Goal: Task Accomplishment & Management: Manage account settings

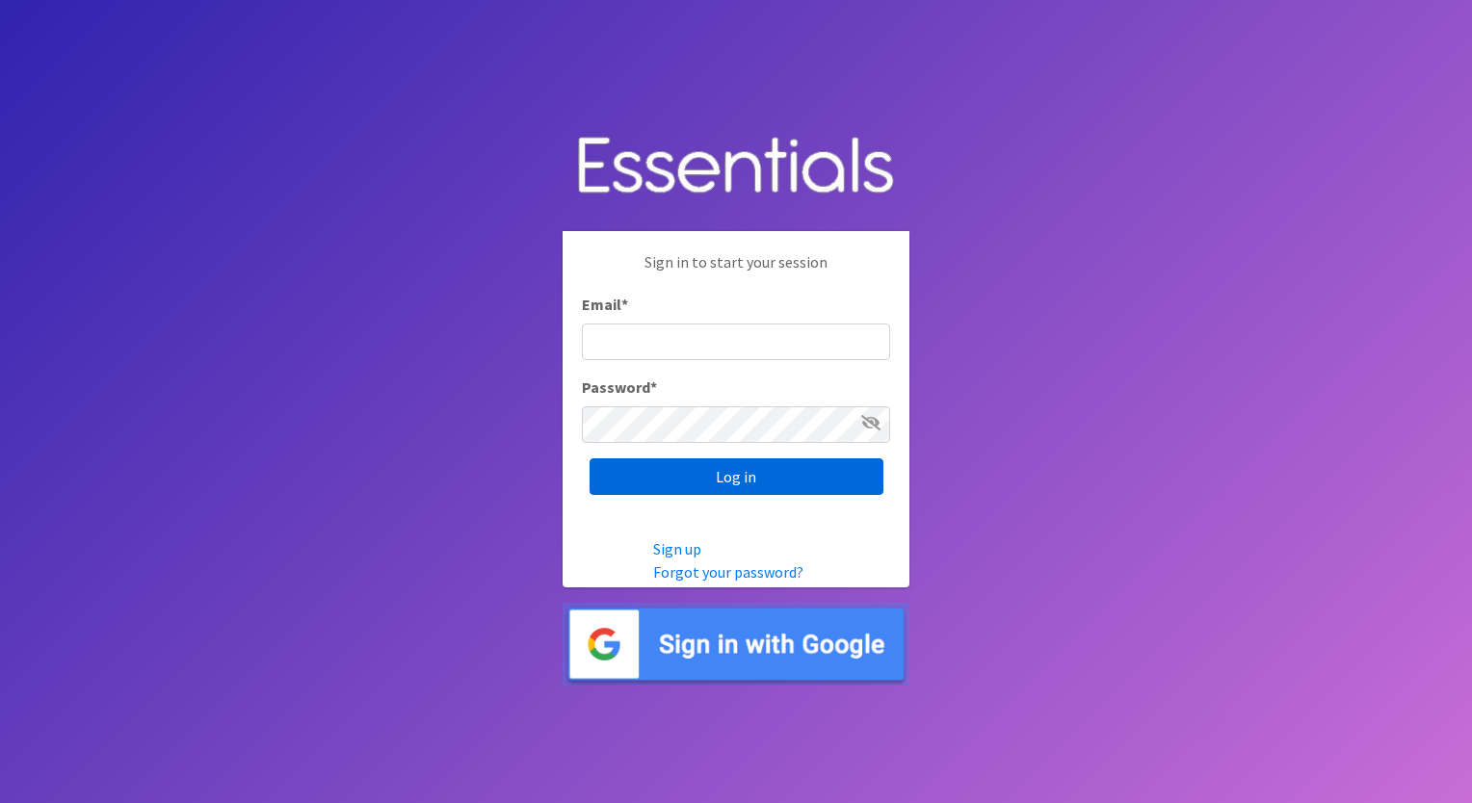
type input "[EMAIL_ADDRESS][DOMAIN_NAME]"
click at [687, 487] on input "Log in" at bounding box center [737, 477] width 294 height 37
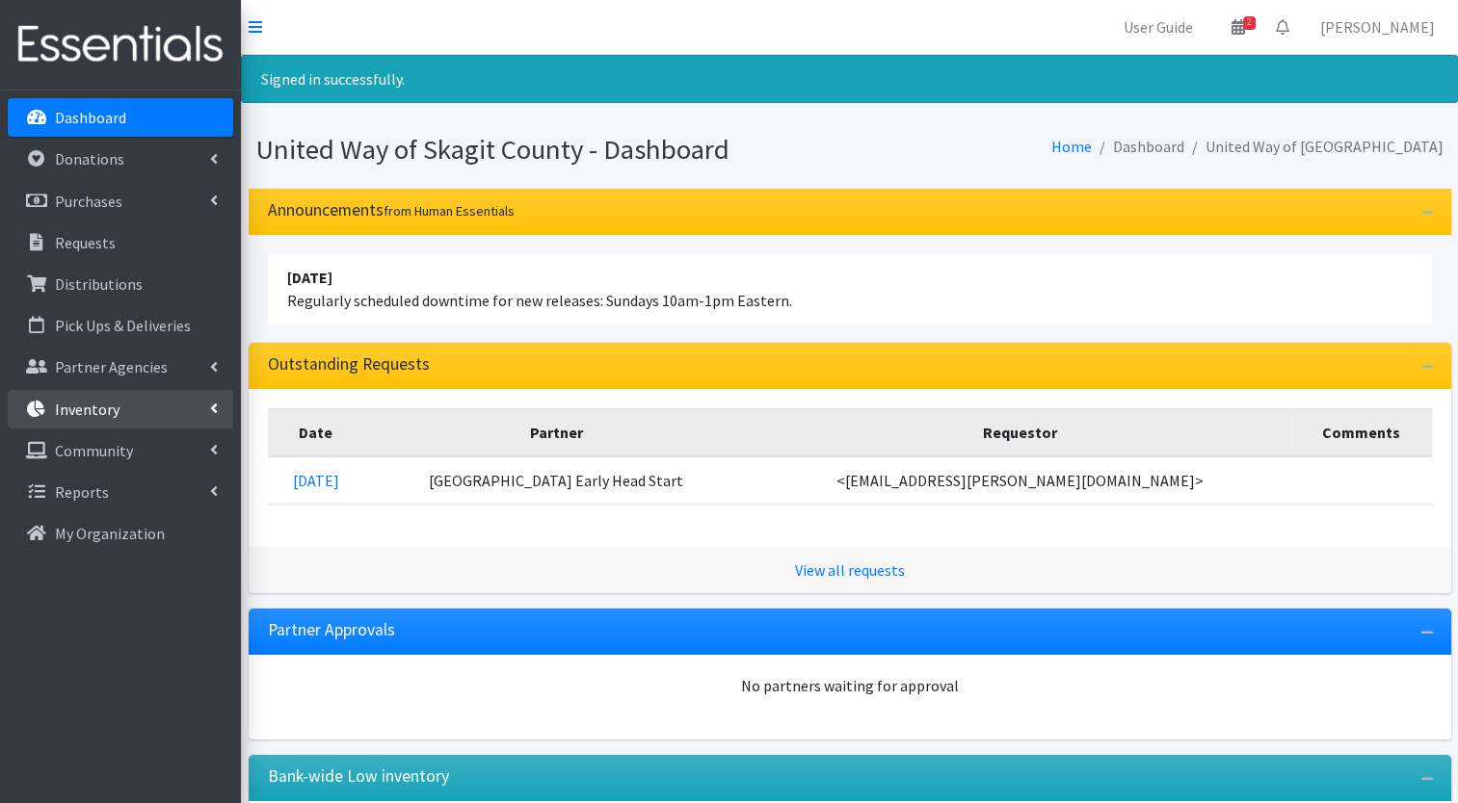
click at [127, 430] on li "Inventory Items & Inventory Kits Barcode Items Storage Locations Inventory Adju…" at bounding box center [120, 410] width 225 height 41
click at [127, 422] on link "Inventory" at bounding box center [120, 409] width 225 height 39
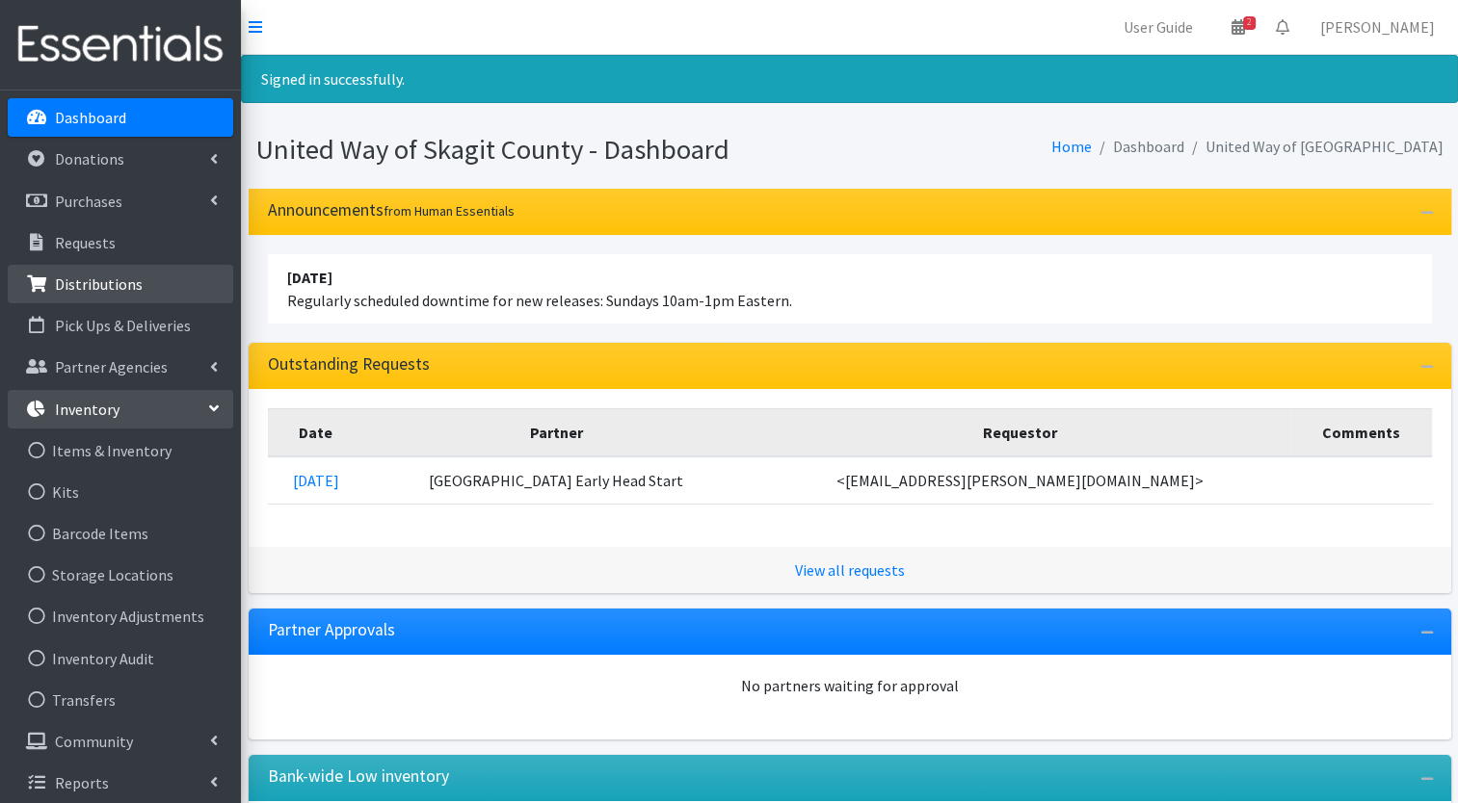
click at [116, 285] on p "Distributions" at bounding box center [99, 284] width 88 height 19
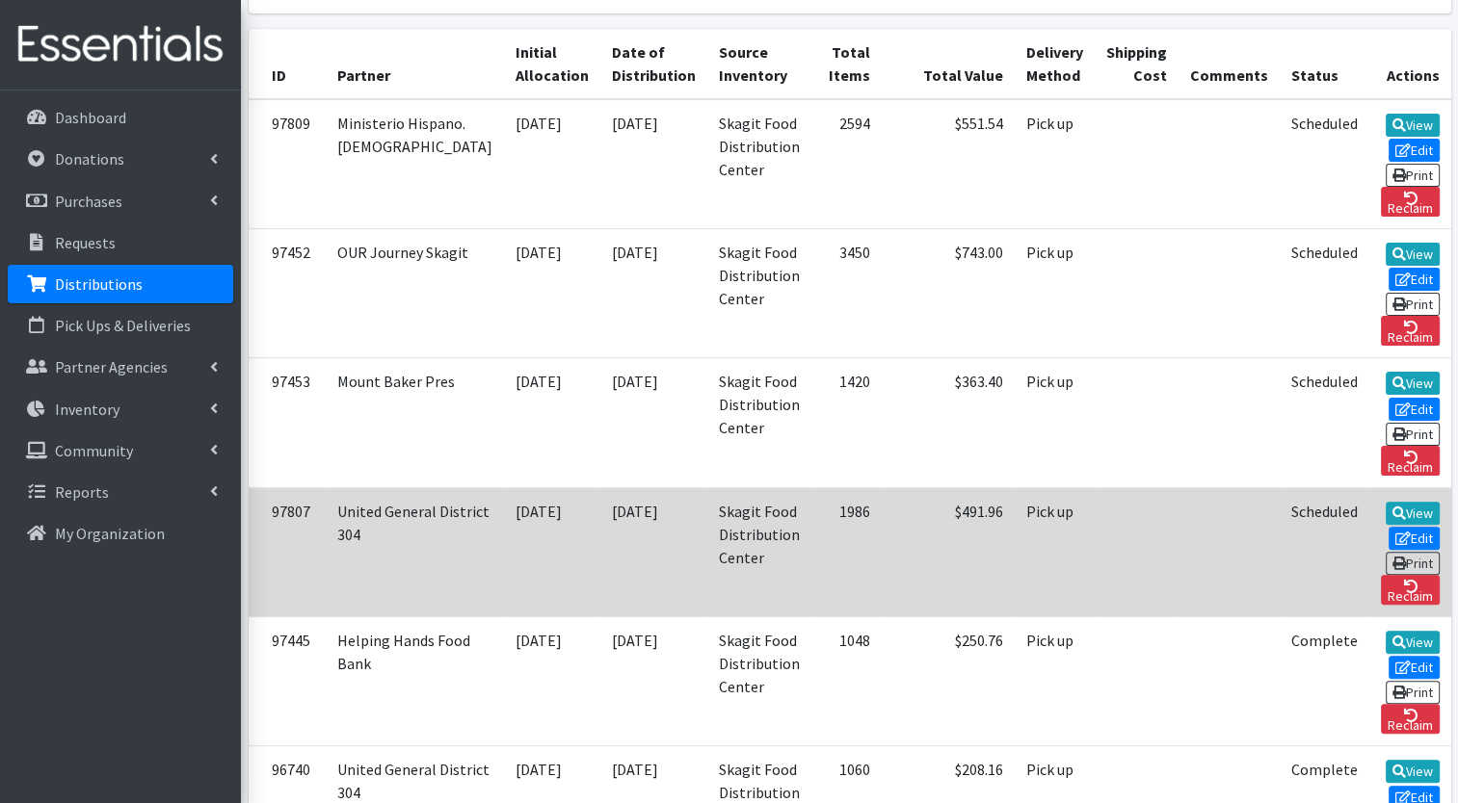
scroll to position [420, 0]
click at [1388, 527] on link "Edit" at bounding box center [1414, 538] width 52 height 23
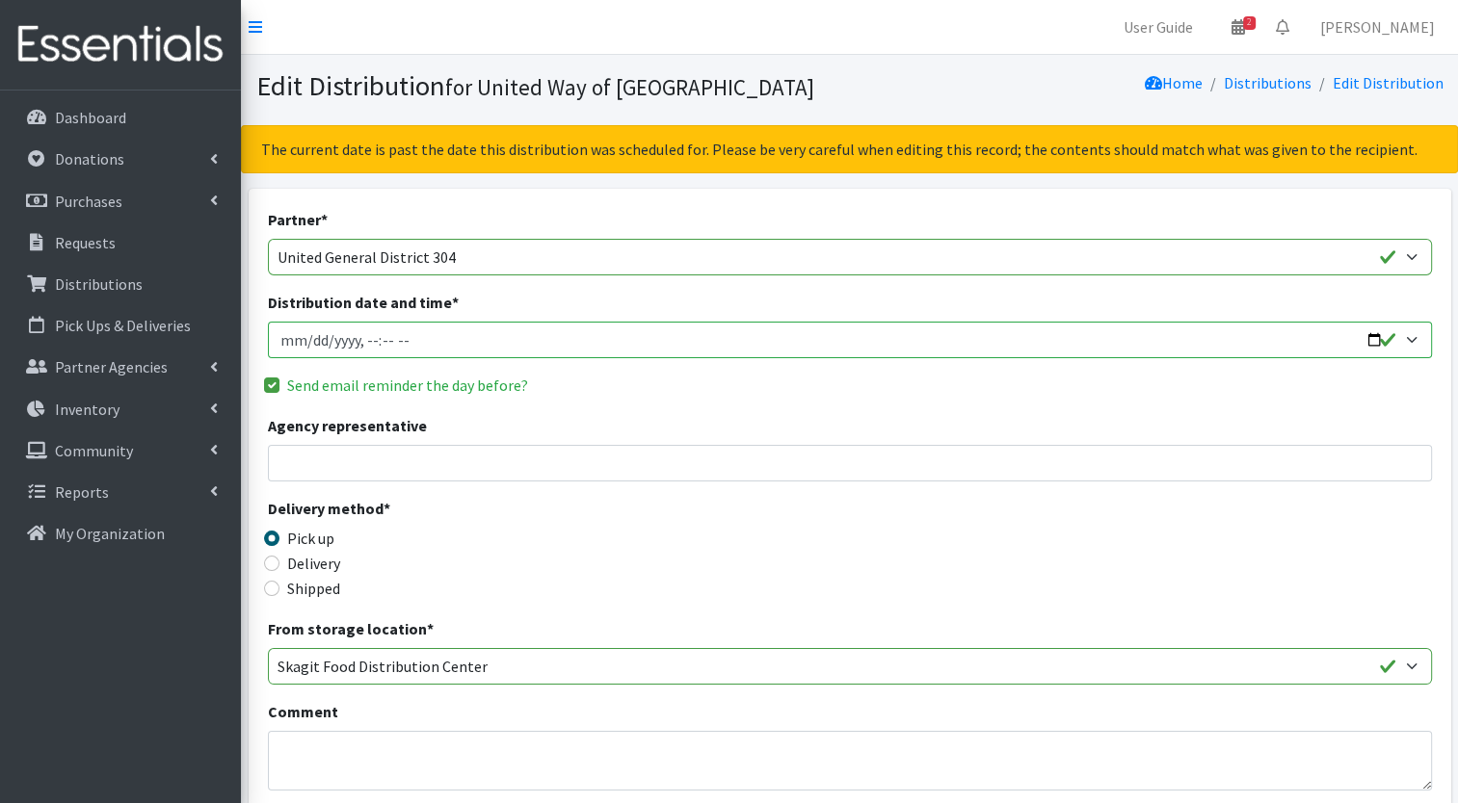
click at [1372, 334] on input "Distribution date and time *" at bounding box center [850, 340] width 1164 height 37
type input "2025-10-23T10:00"
click at [697, 551] on div "Delivery method * Pick up Delivery Shipped Shipping cost" at bounding box center [850, 557] width 1164 height 120
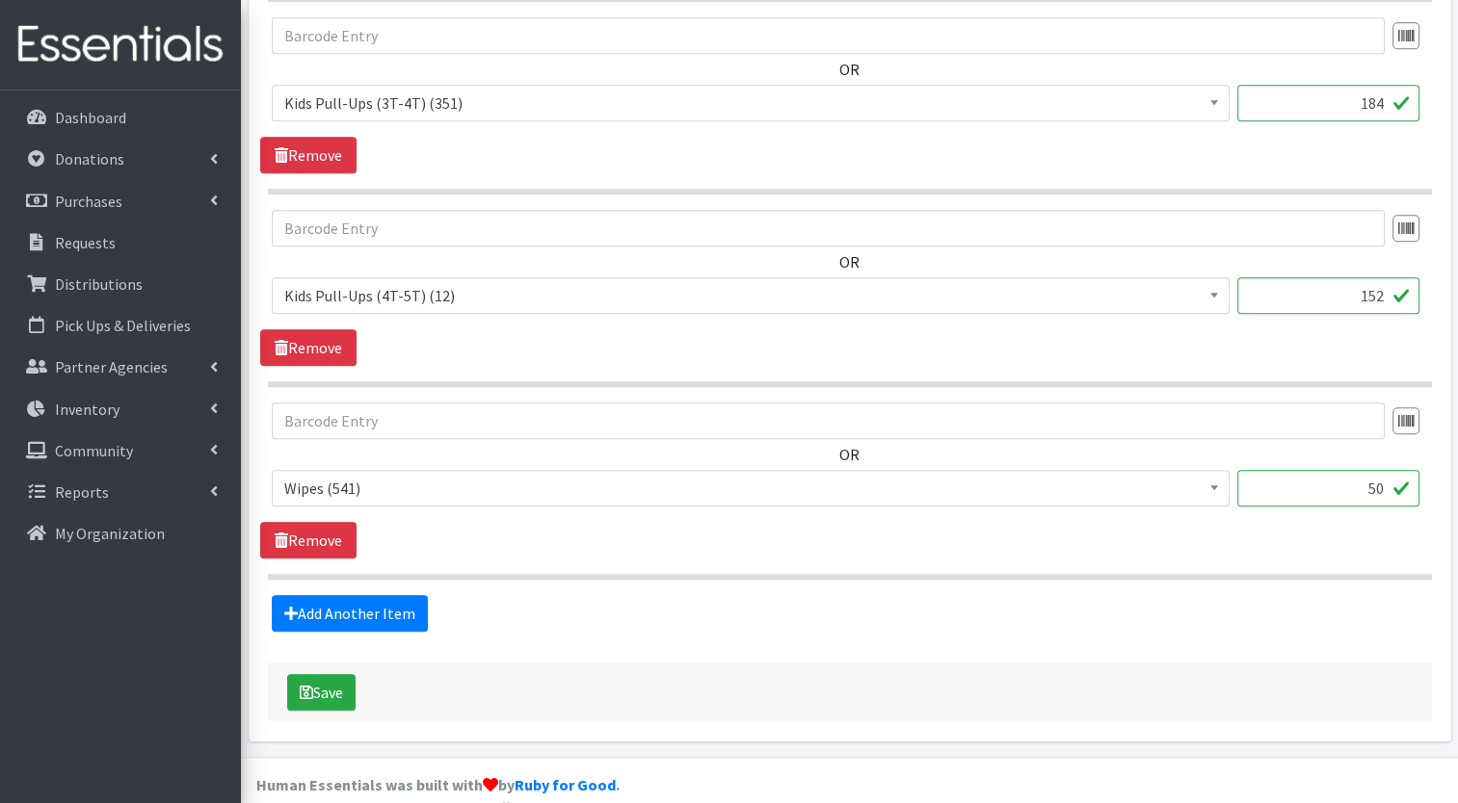
scroll to position [1629, 0]
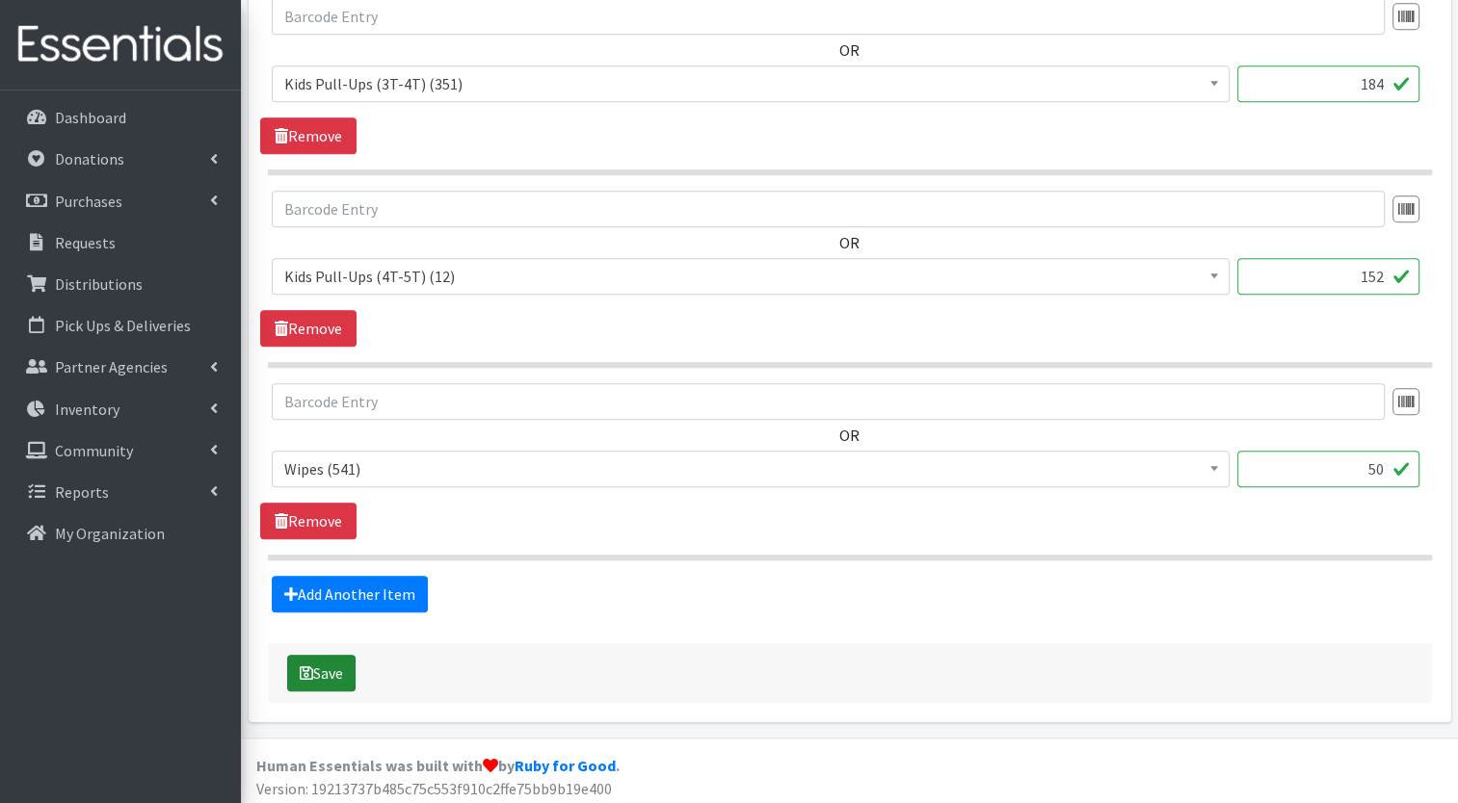
click at [326, 672] on button "Save" at bounding box center [321, 673] width 68 height 37
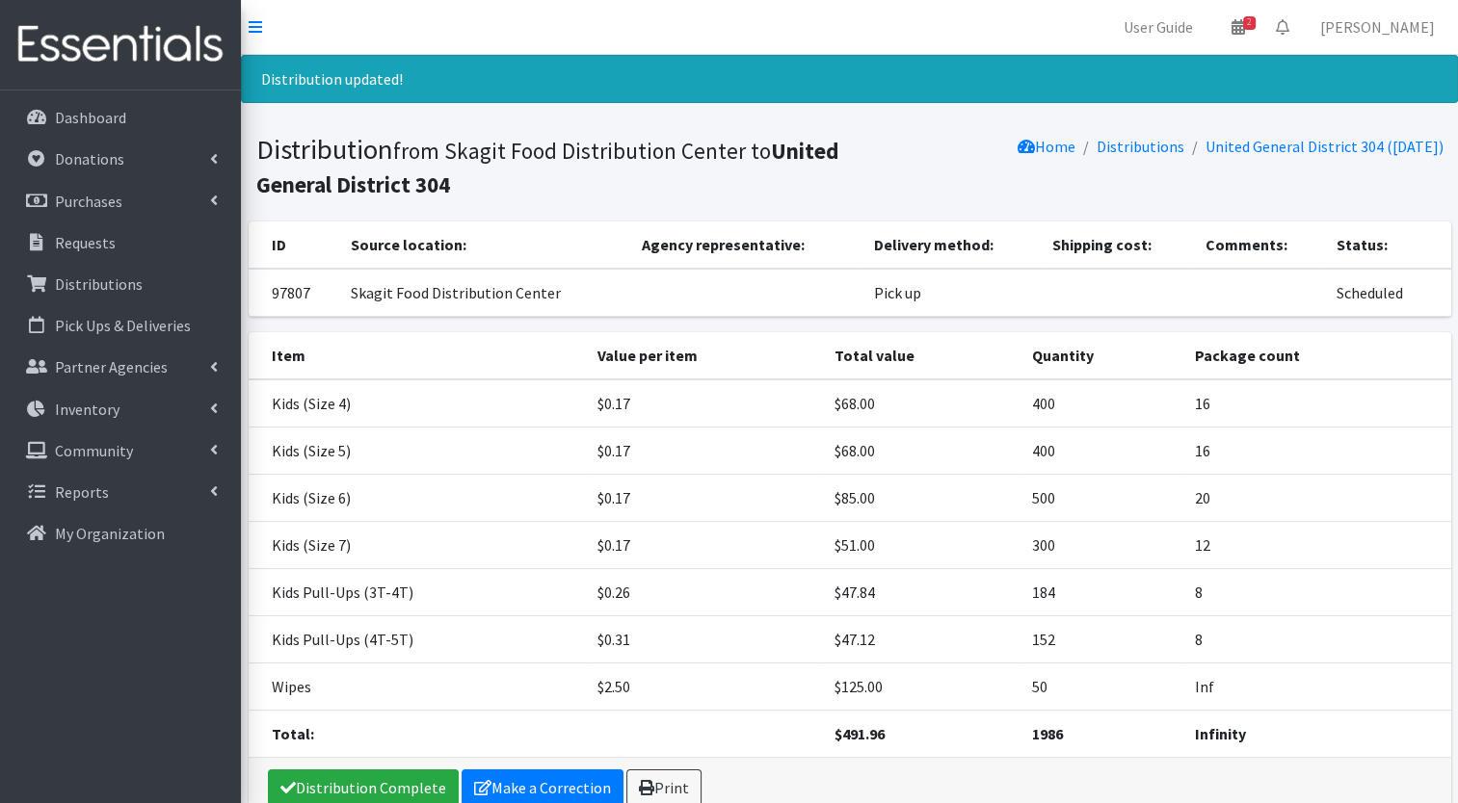
scroll to position [85, 0]
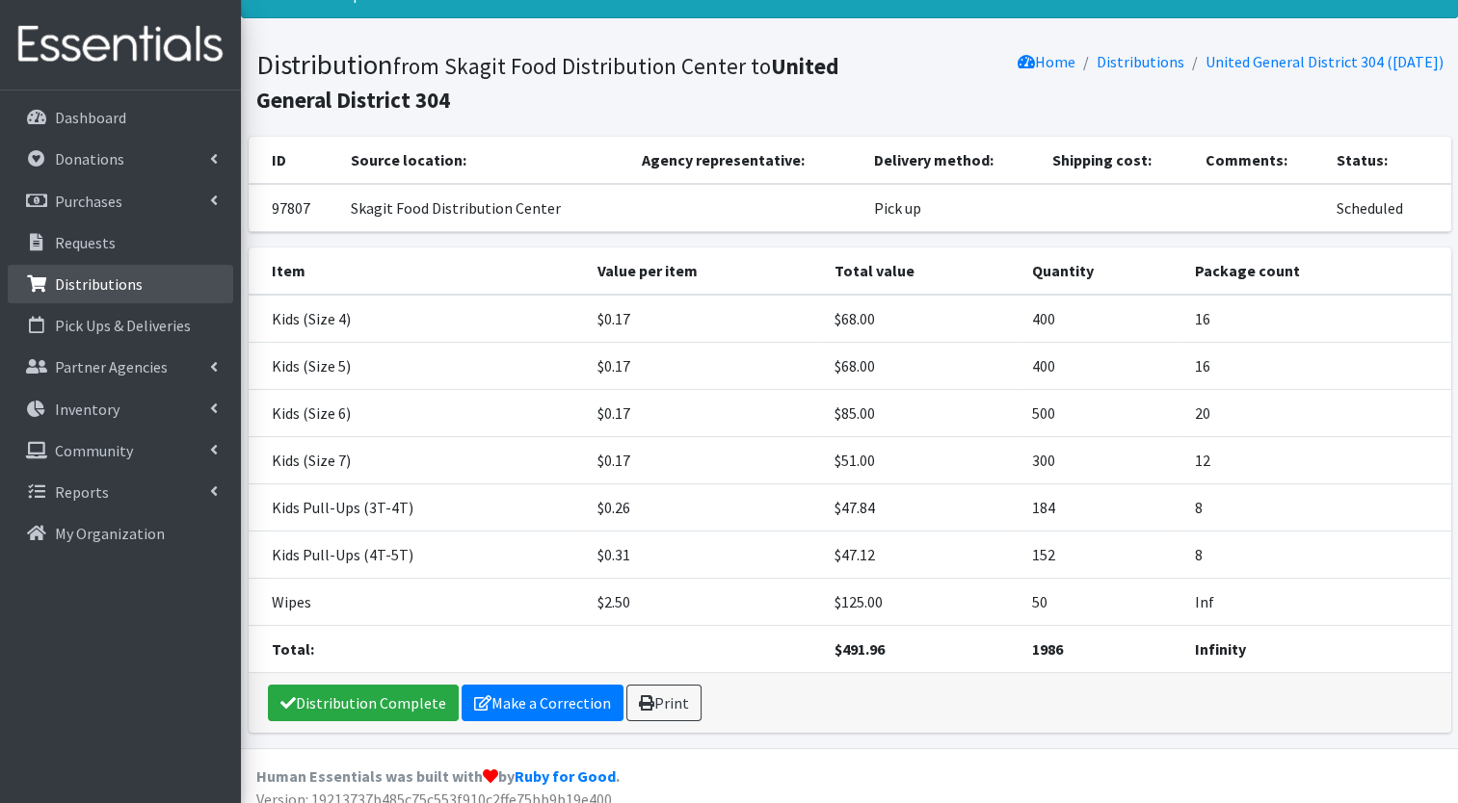
click at [126, 275] on p "Distributions" at bounding box center [99, 284] width 88 height 19
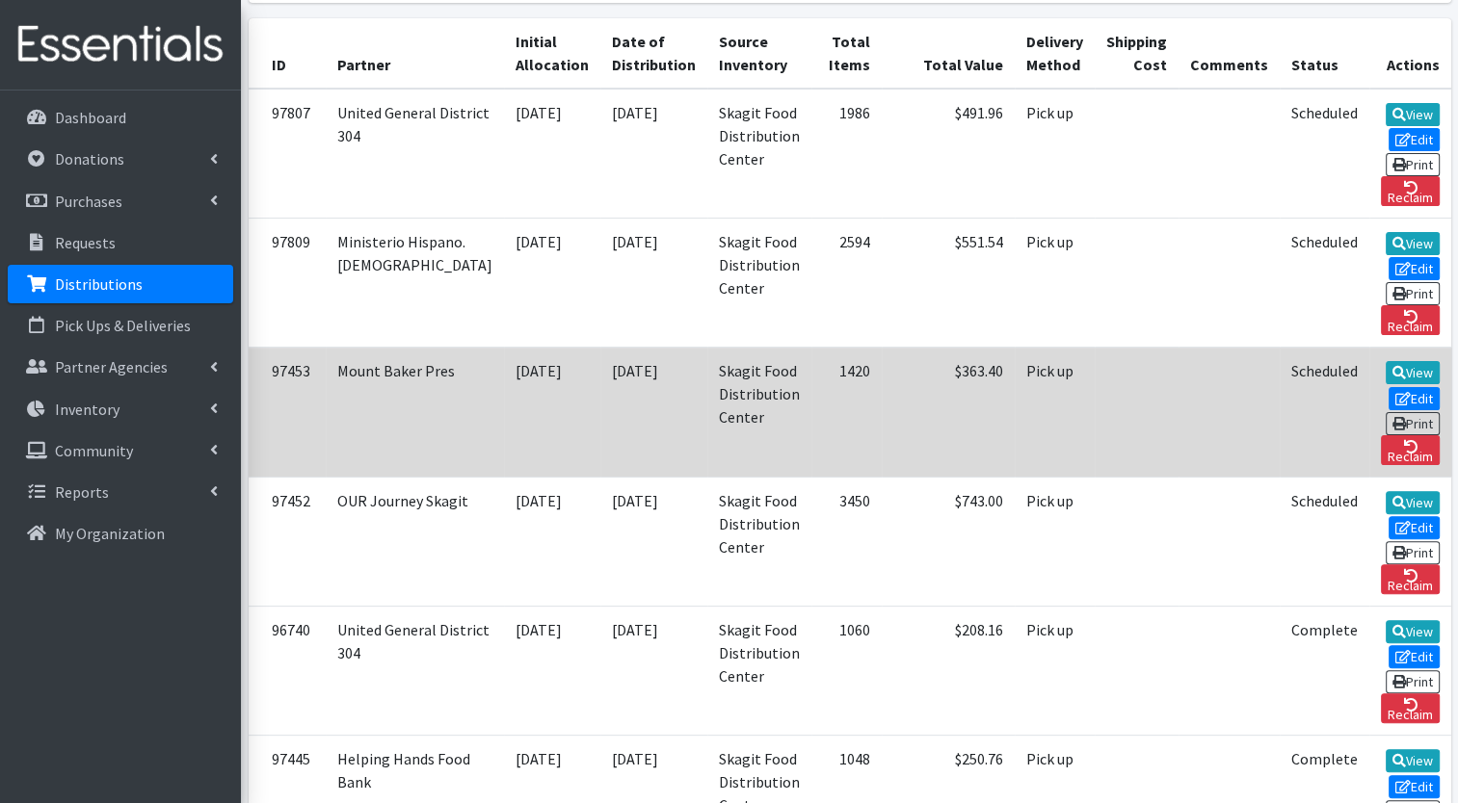
scroll to position [432, 0]
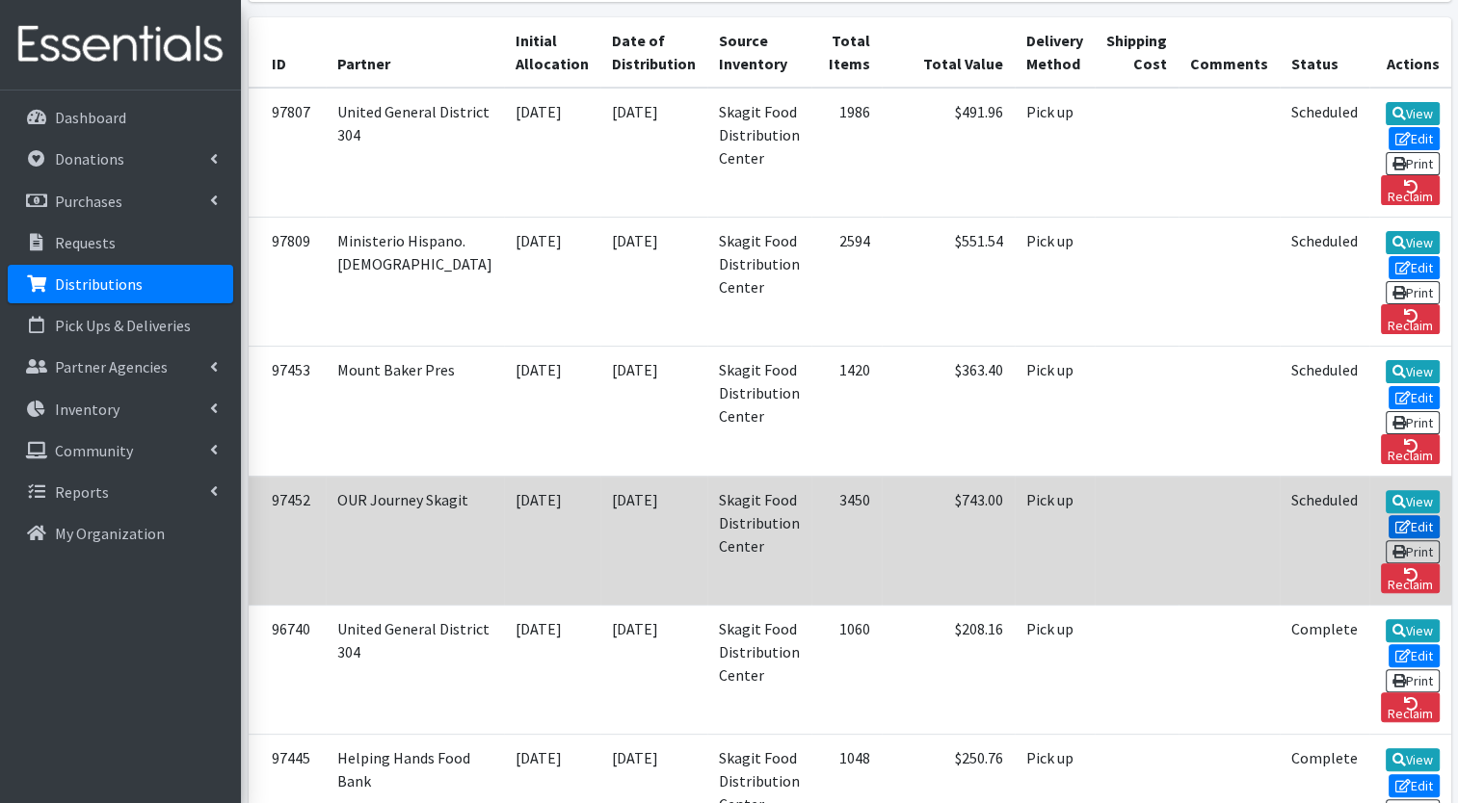
click at [1388, 515] on link "Edit" at bounding box center [1414, 526] width 52 height 23
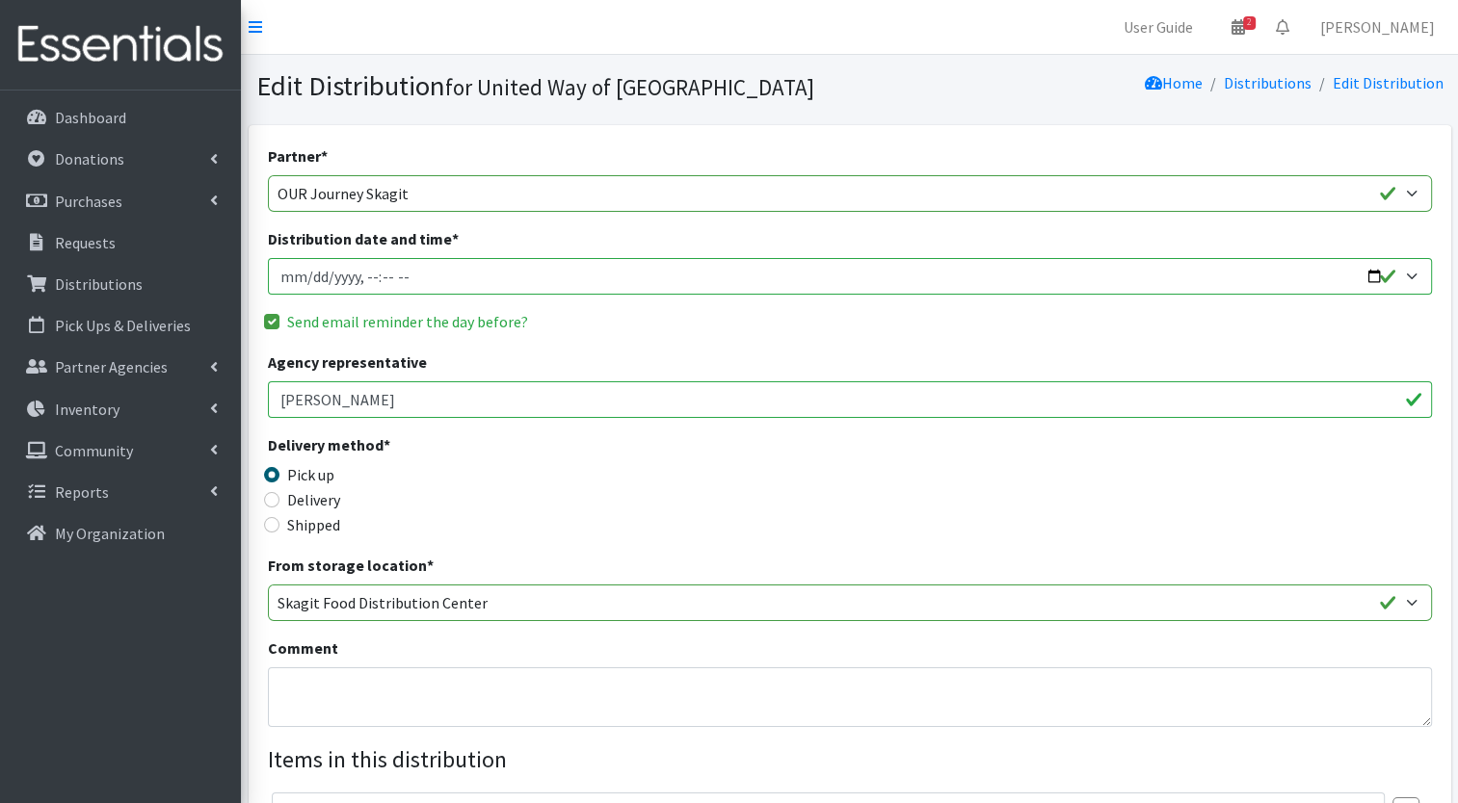
click at [1376, 273] on input "Distribution date and time *" at bounding box center [850, 276] width 1164 height 37
type input "2025-10-23T10:00"
click at [709, 503] on div "Delivery method * Pick up Delivery Shipped Shipping cost" at bounding box center [850, 494] width 1164 height 120
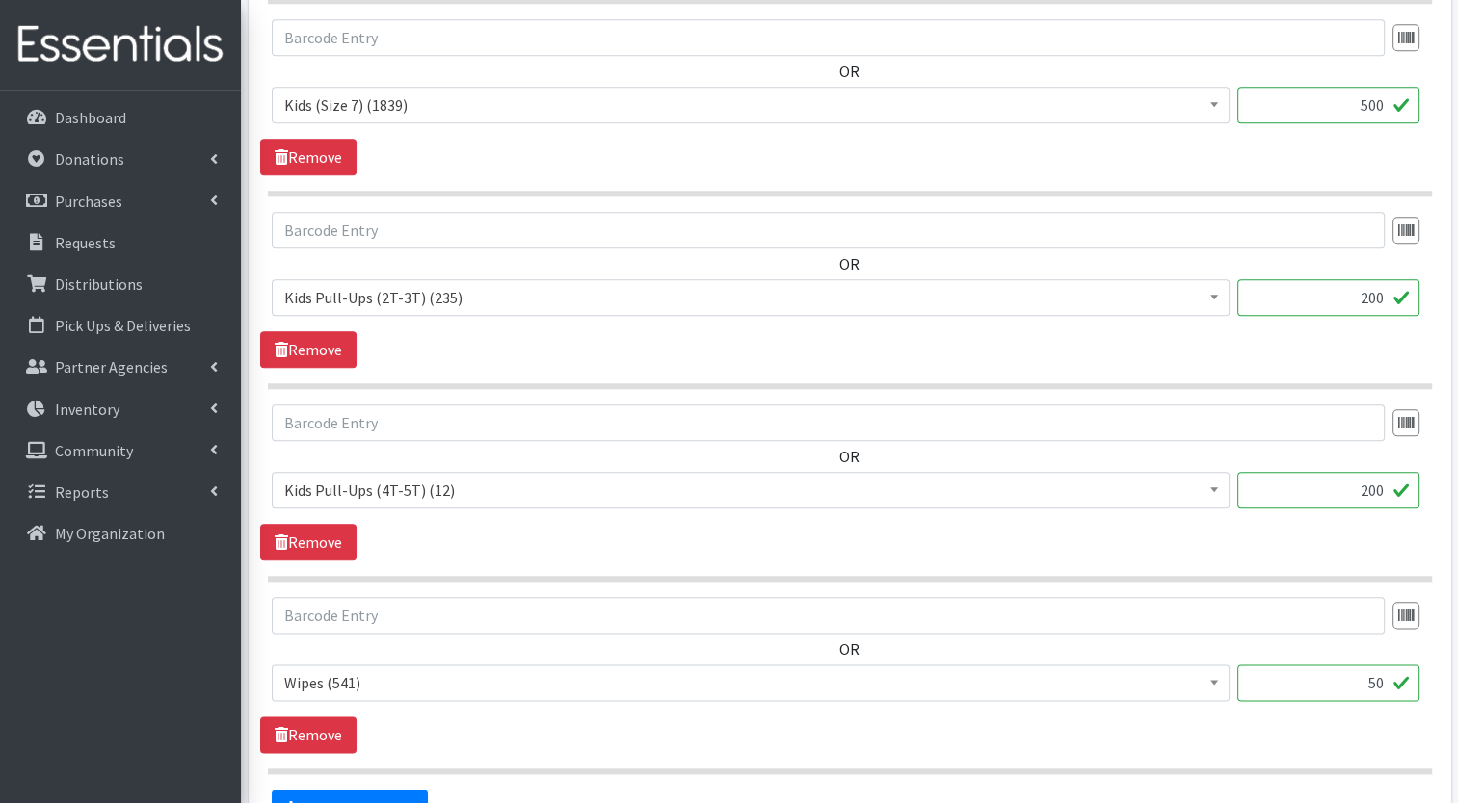
scroll to position [2315, 0]
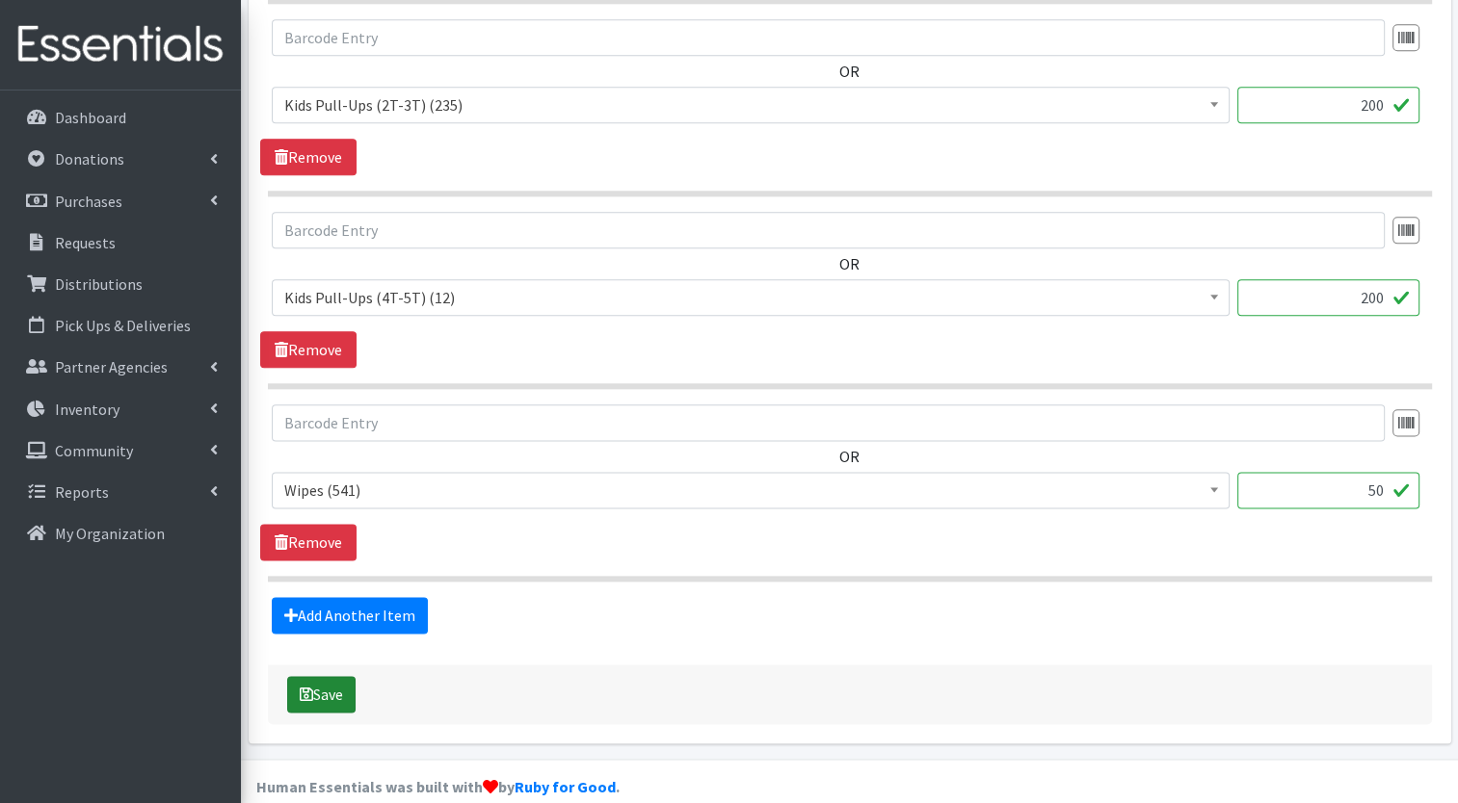
click at [316, 684] on button "Save" at bounding box center [321, 694] width 68 height 37
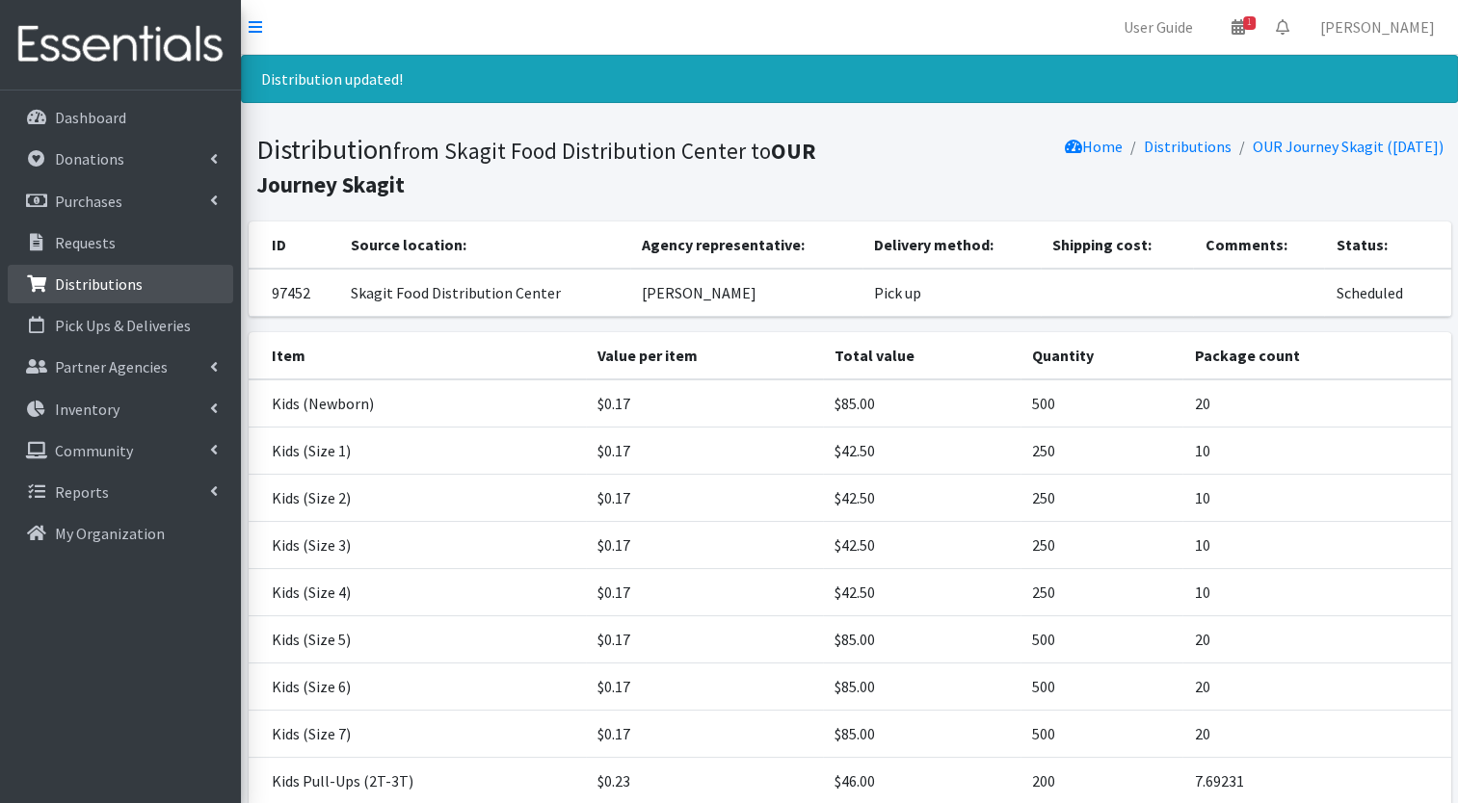
click at [129, 275] on p "Distributions" at bounding box center [99, 284] width 88 height 19
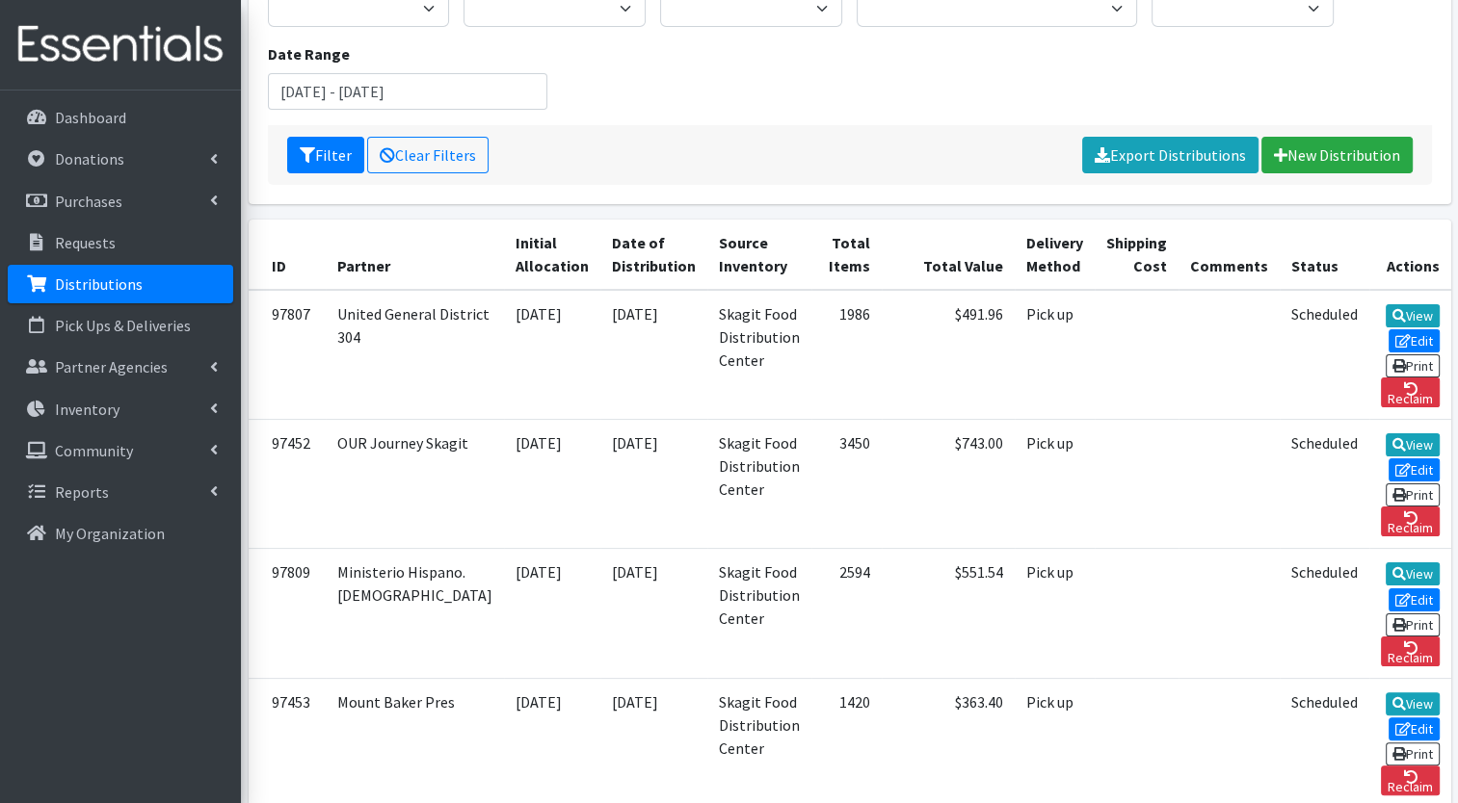
scroll to position [324, 0]
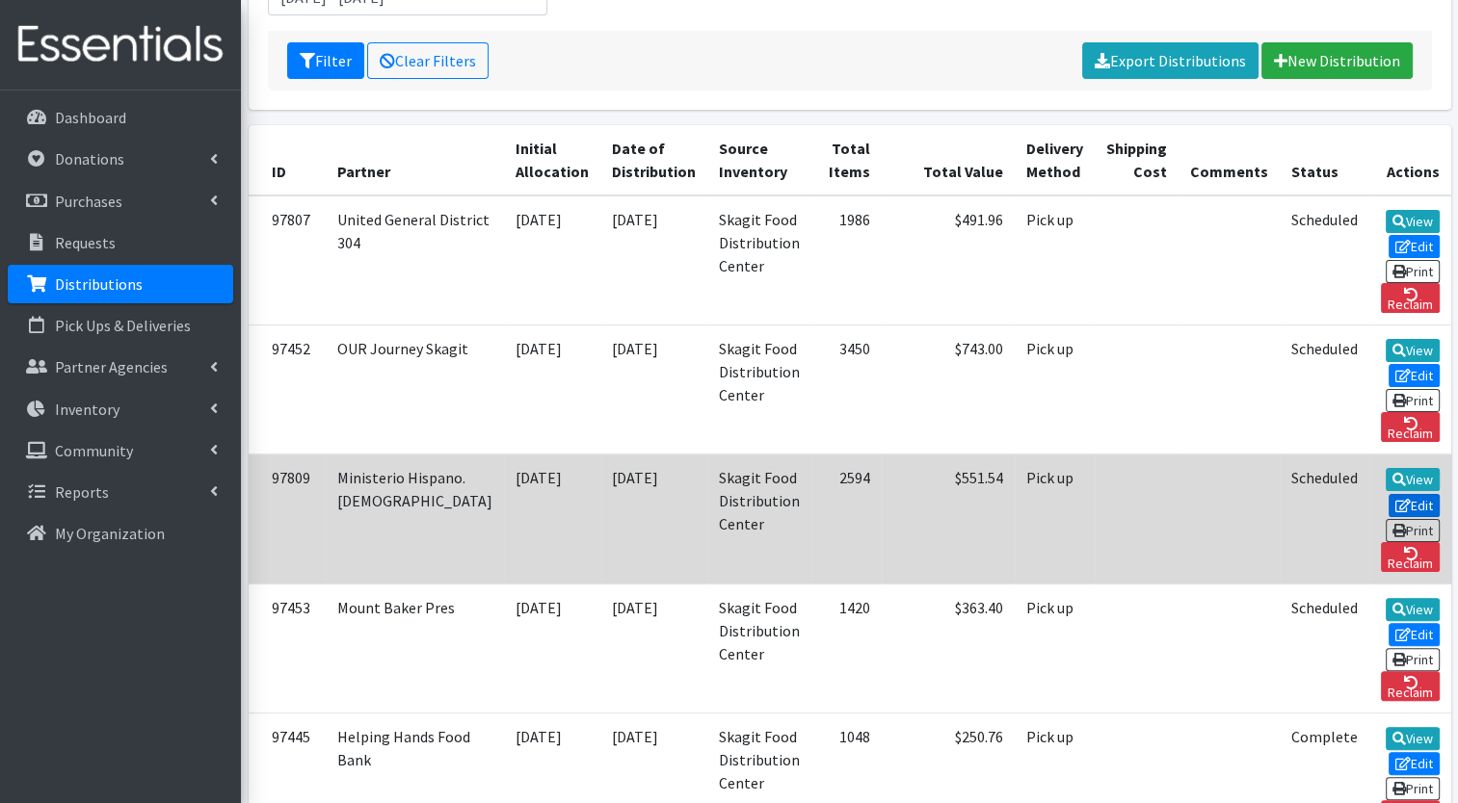
click at [1388, 494] on link "Edit" at bounding box center [1414, 505] width 52 height 23
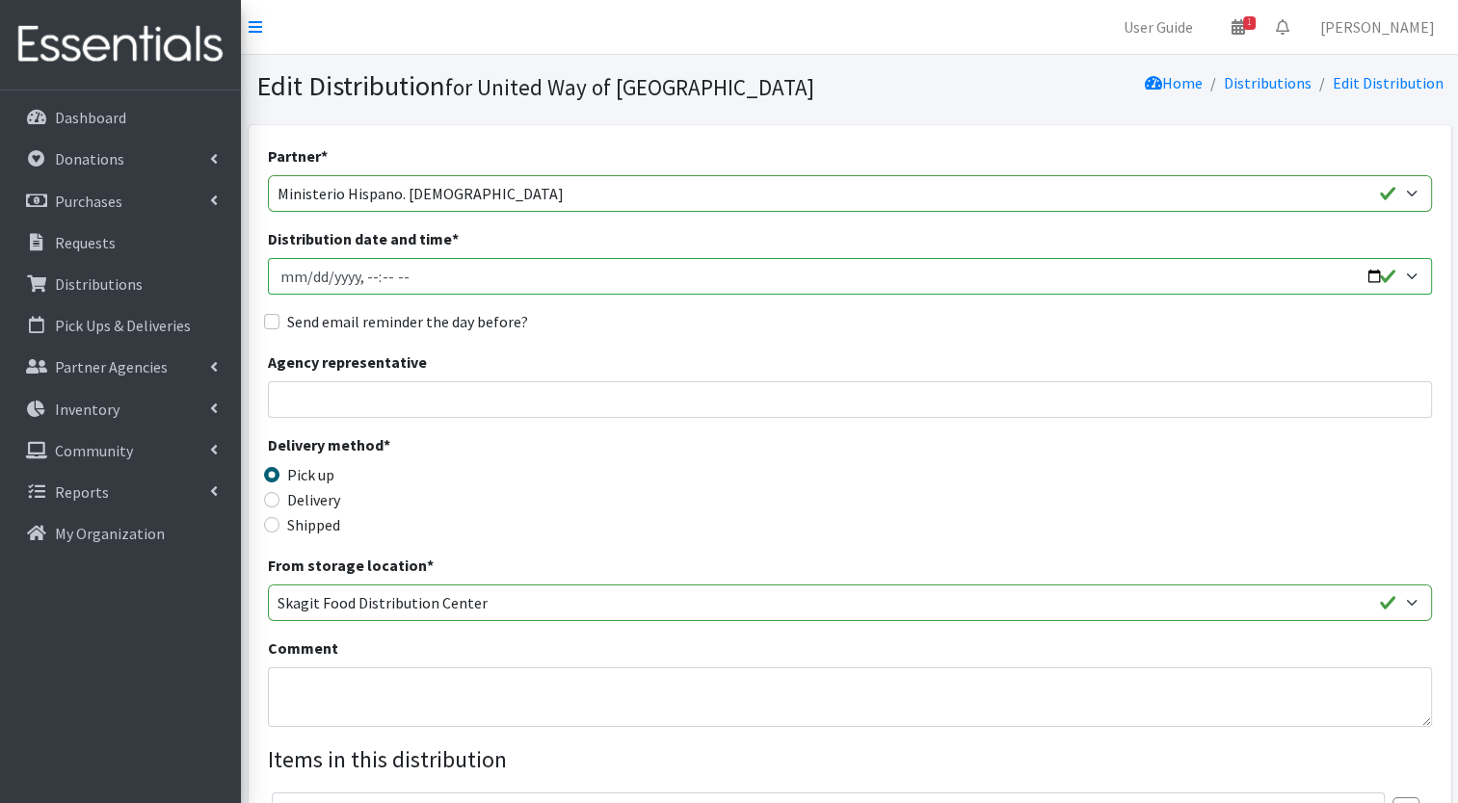
click at [1368, 272] on input "Distribution date and time *" at bounding box center [850, 276] width 1164 height 37
type input "2025-10-23T10:00"
click at [715, 461] on div "Delivery method * Pick up Delivery Shipped Shipping cost" at bounding box center [850, 494] width 1164 height 120
click at [277, 326] on input "Send email reminder the day before?" at bounding box center [271, 321] width 15 height 15
checkbox input "true"
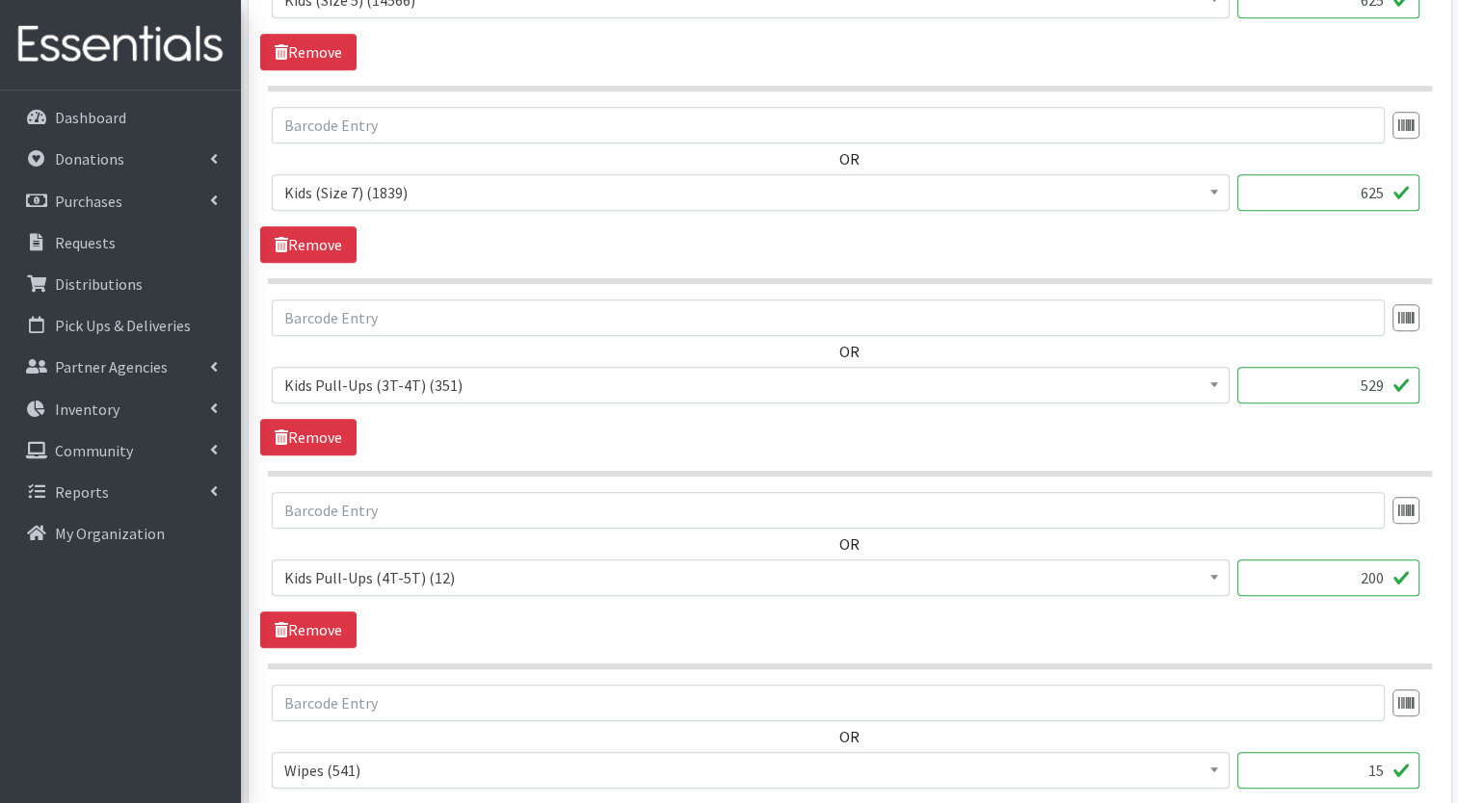
scroll to position [1374, 0]
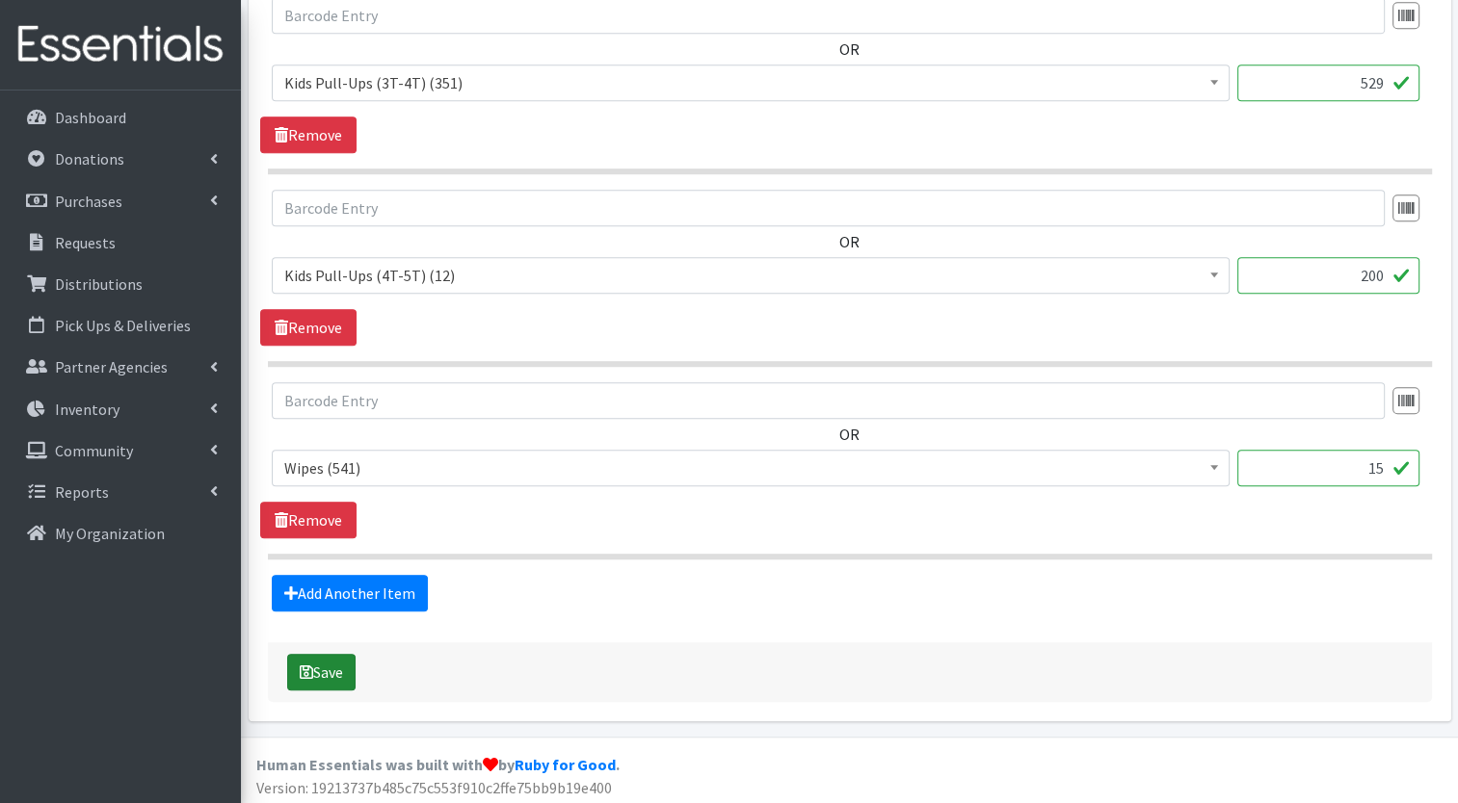
click at [326, 662] on button "Save" at bounding box center [321, 672] width 68 height 37
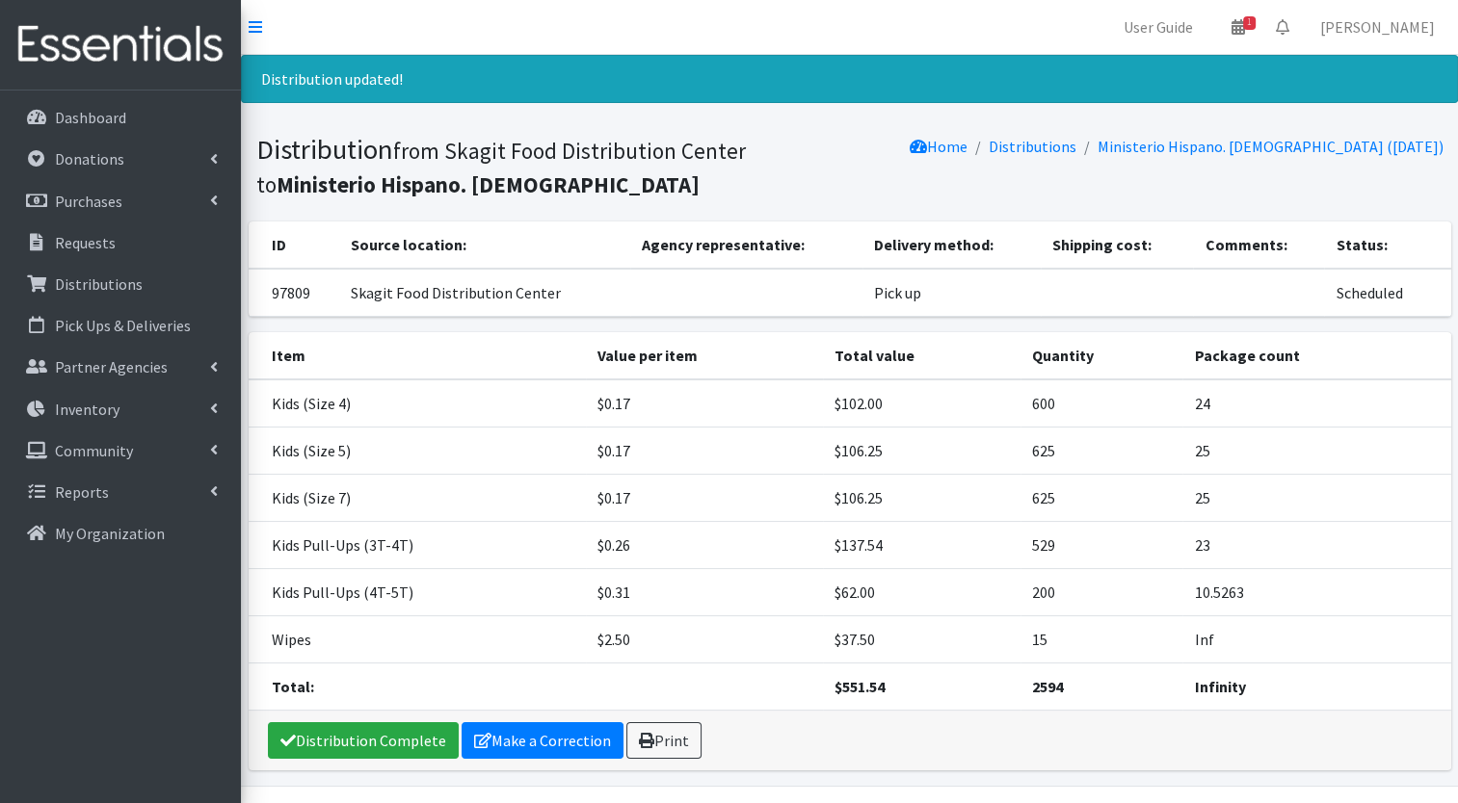
scroll to position [51, 0]
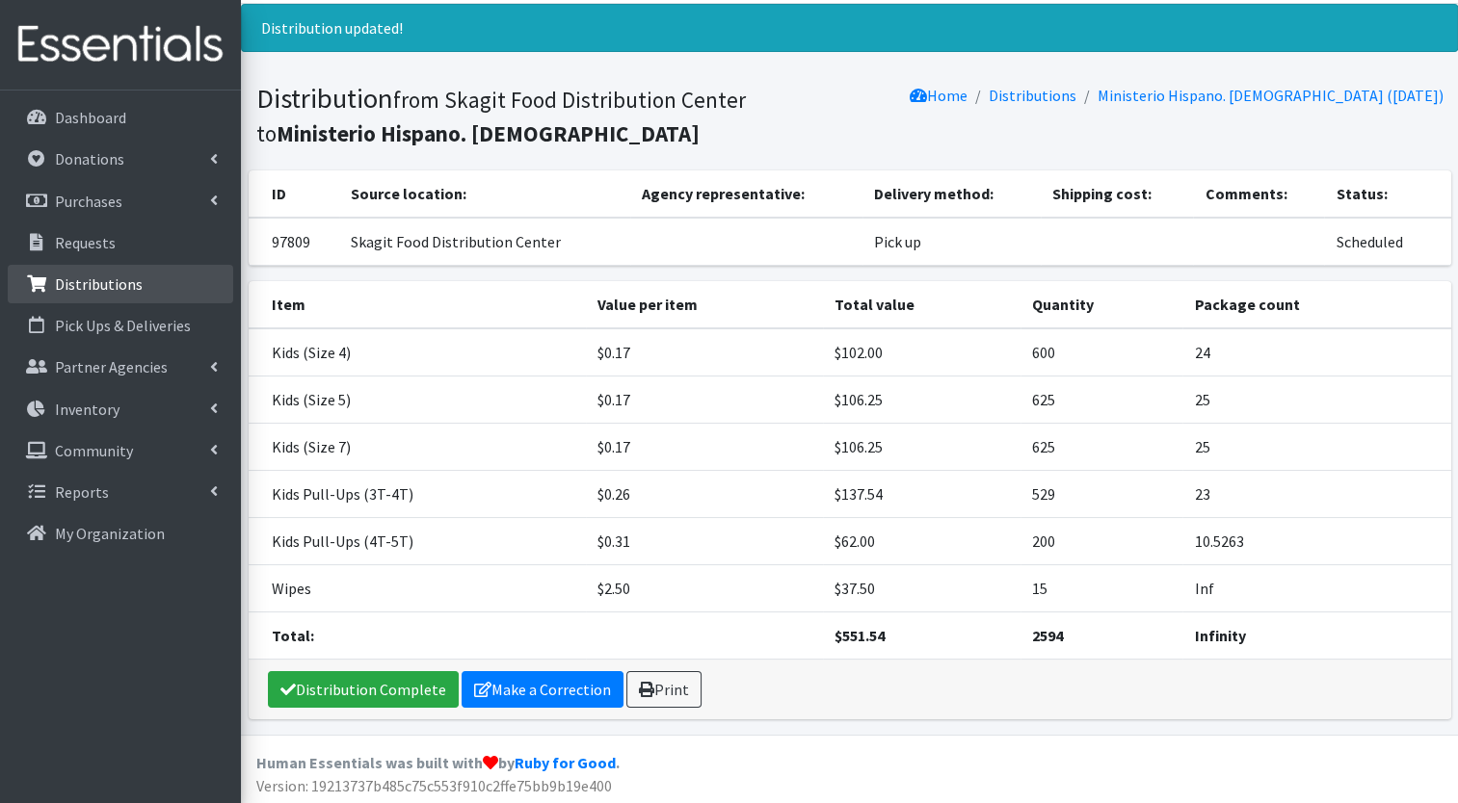
click at [127, 280] on p "Distributions" at bounding box center [99, 284] width 88 height 19
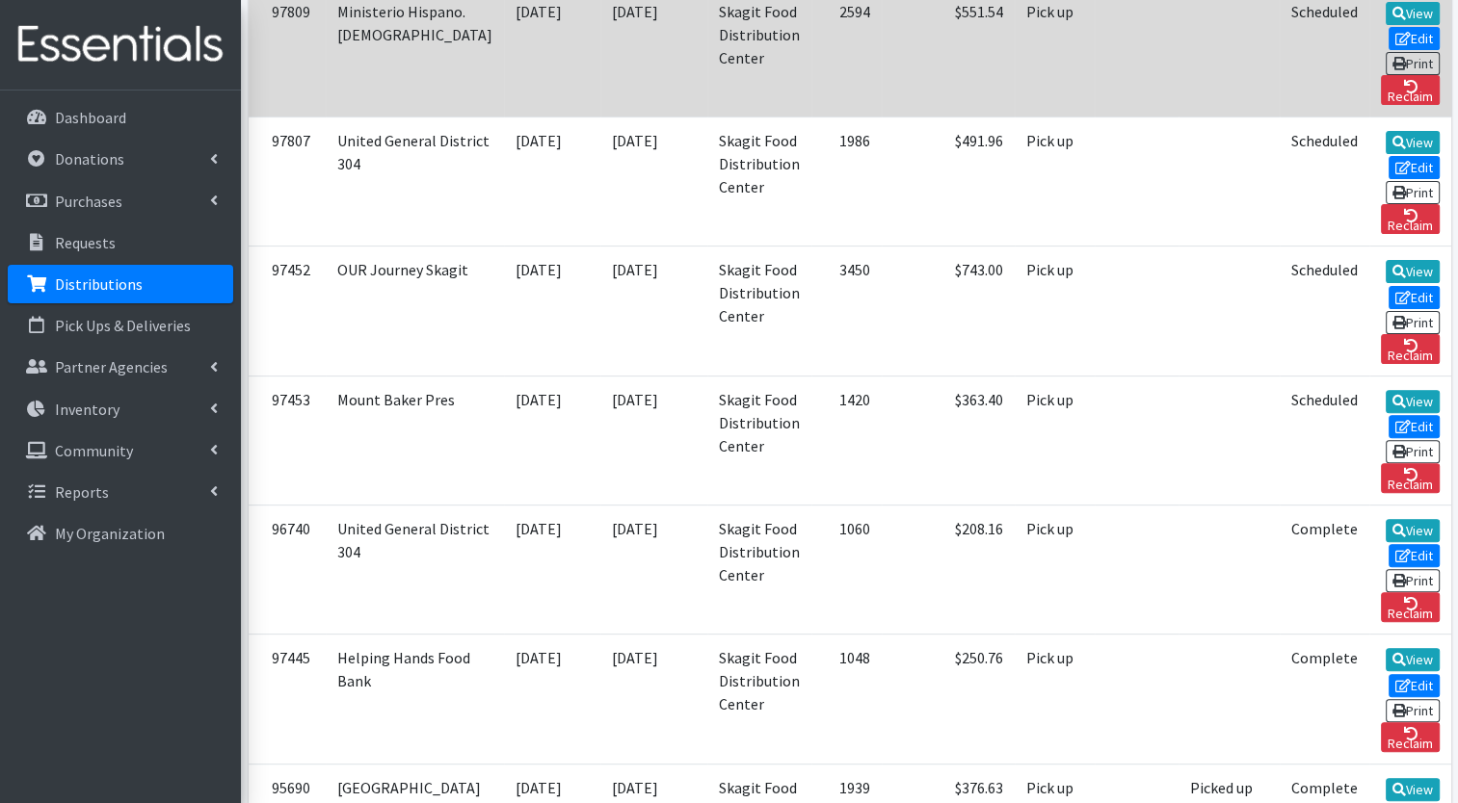
scroll to position [547, 0]
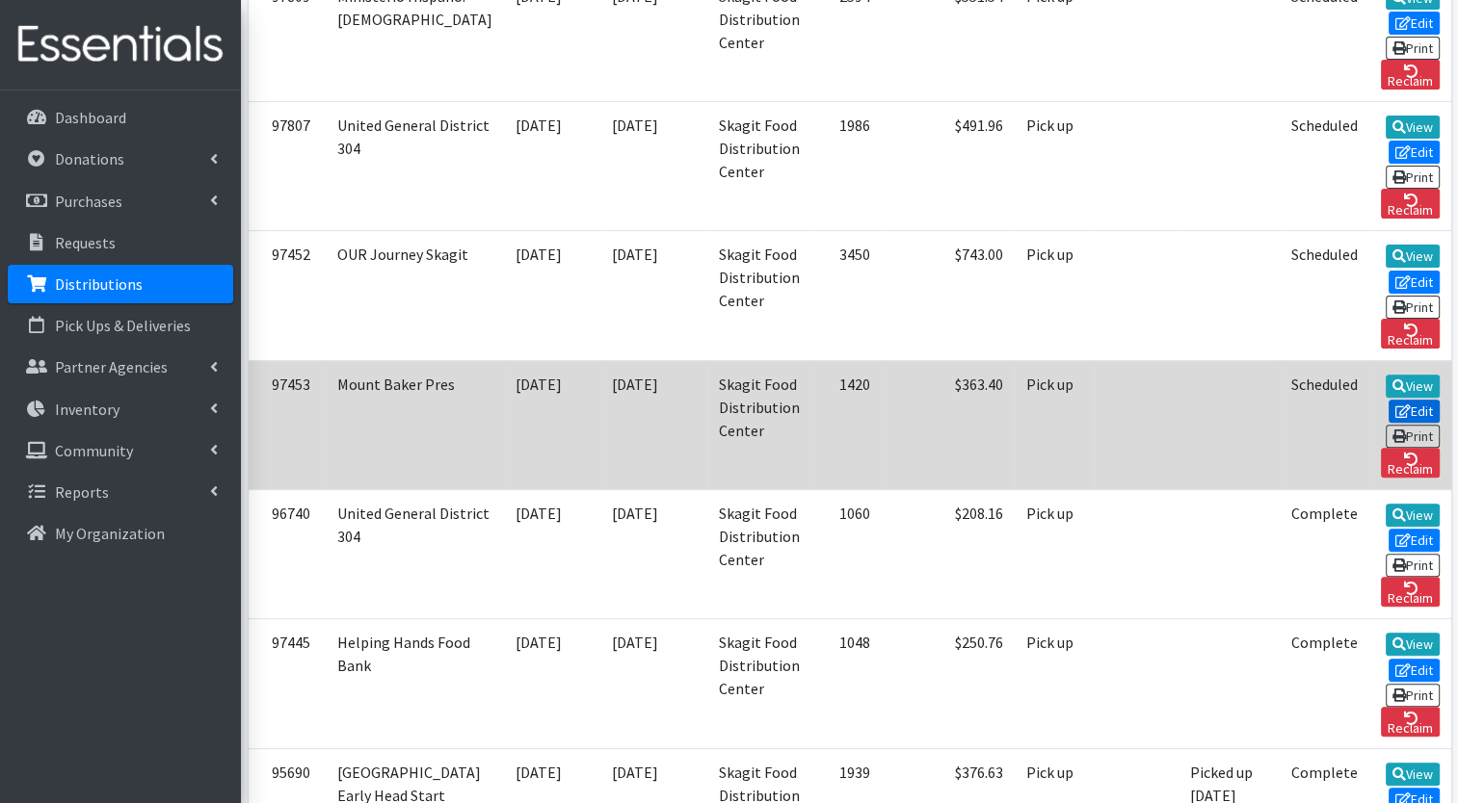
click at [1388, 400] on link "Edit" at bounding box center [1414, 411] width 52 height 23
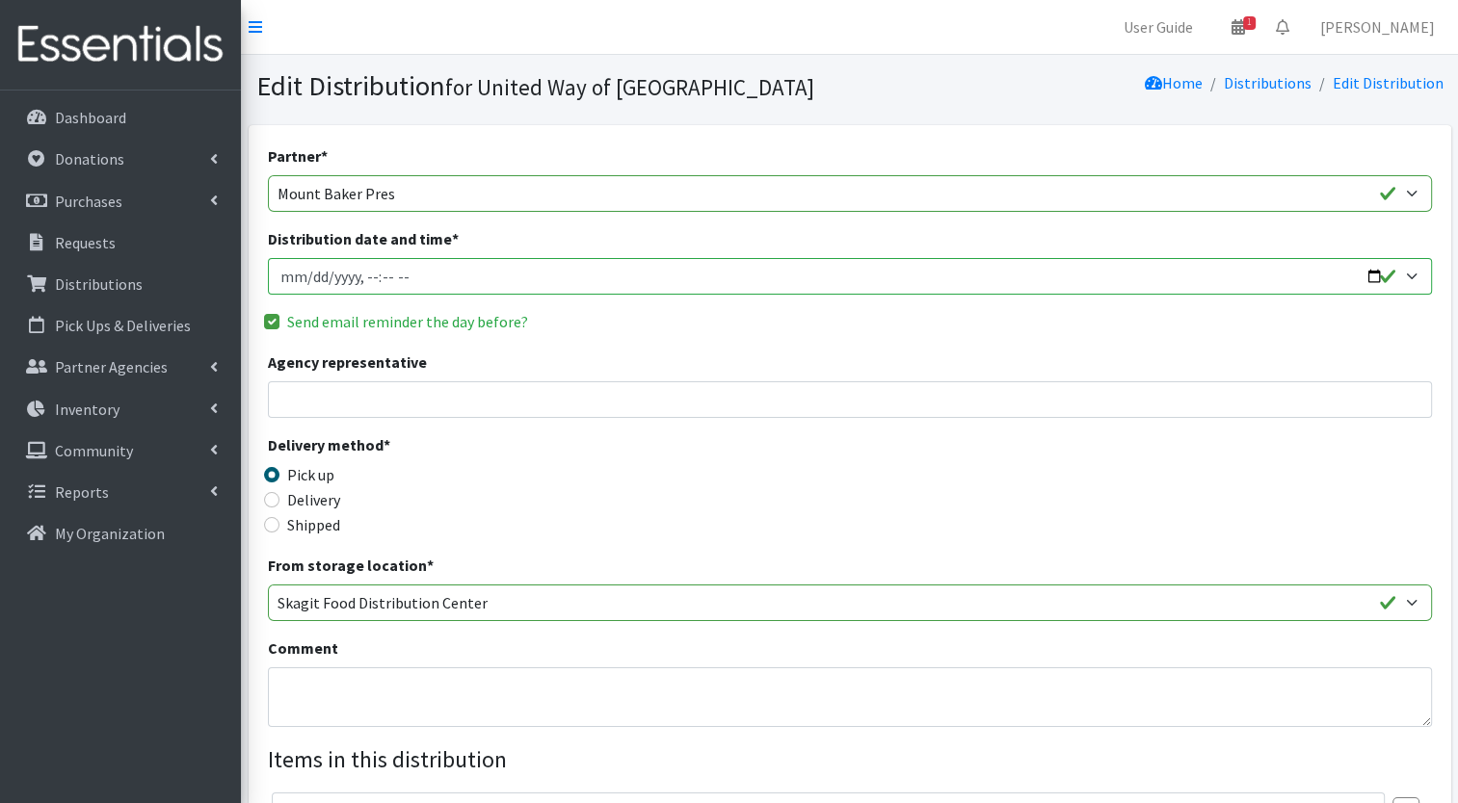
click at [1372, 277] on input "Distribution date and time *" at bounding box center [850, 276] width 1164 height 37
type input "2025-10-23T10:00"
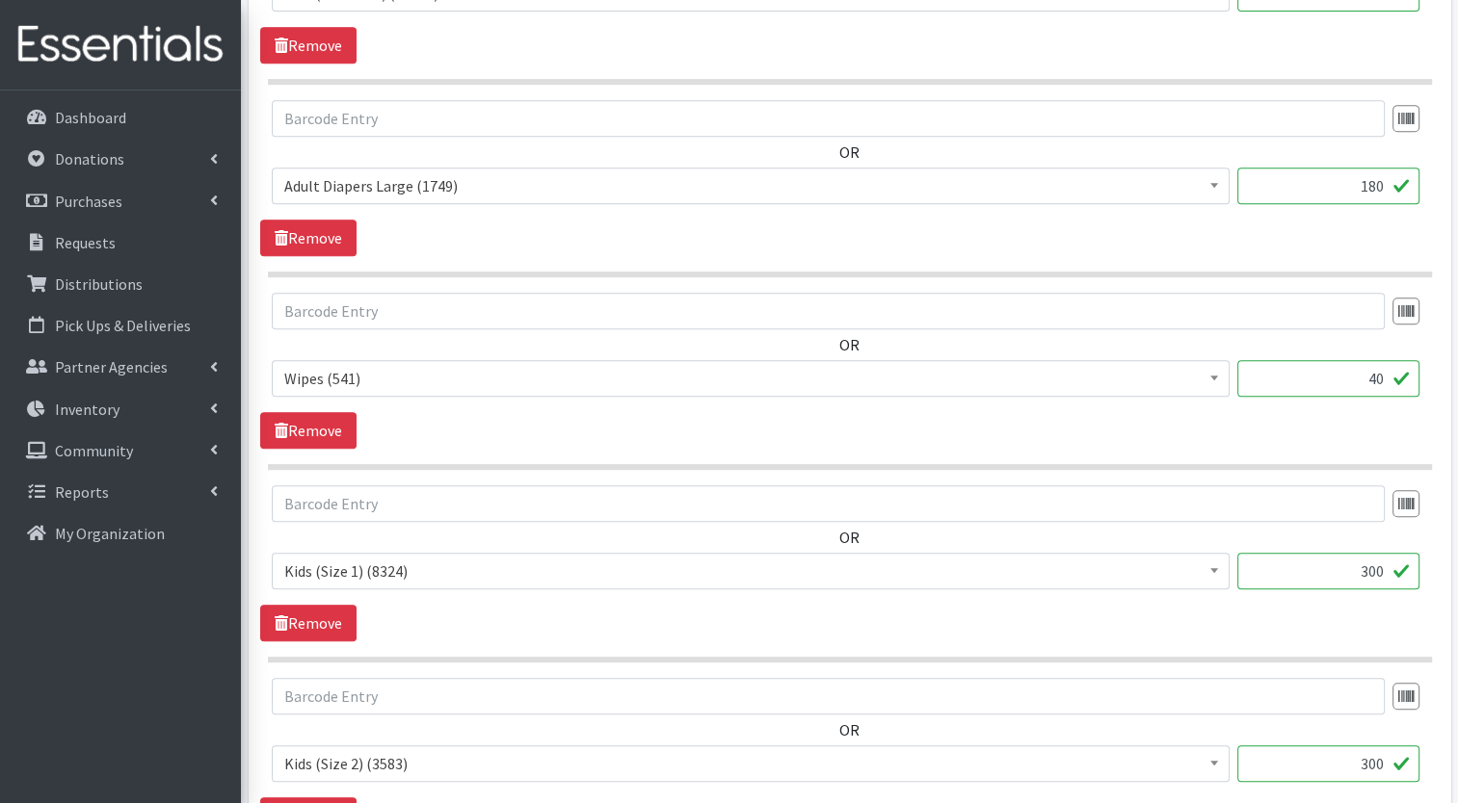
scroll to position [1374, 0]
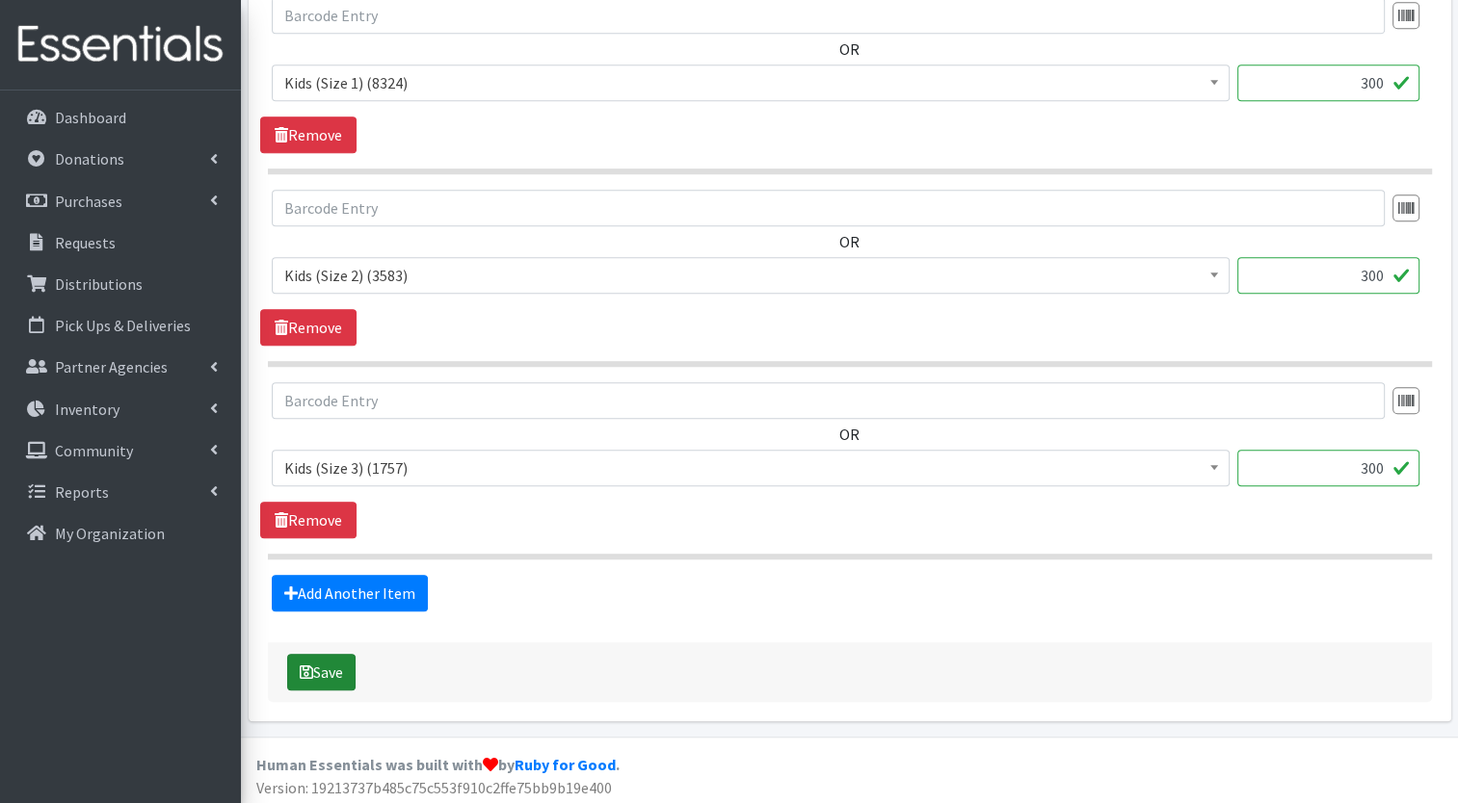
click at [303, 672] on icon "submit" at bounding box center [306, 672] width 13 height 15
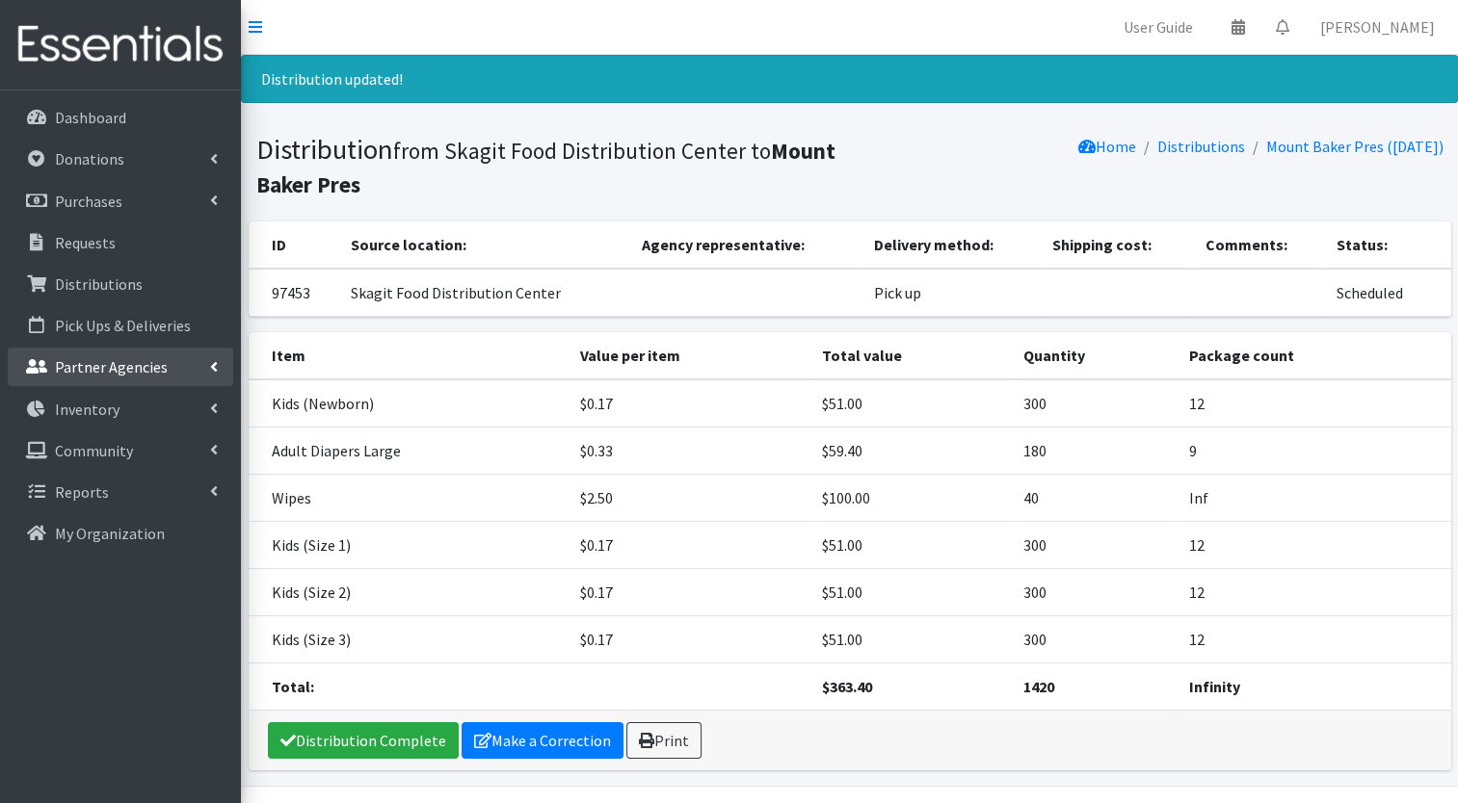
click at [116, 367] on p "Partner Agencies" at bounding box center [111, 366] width 113 height 19
click at [100, 414] on link "All Partners" at bounding box center [120, 409] width 225 height 39
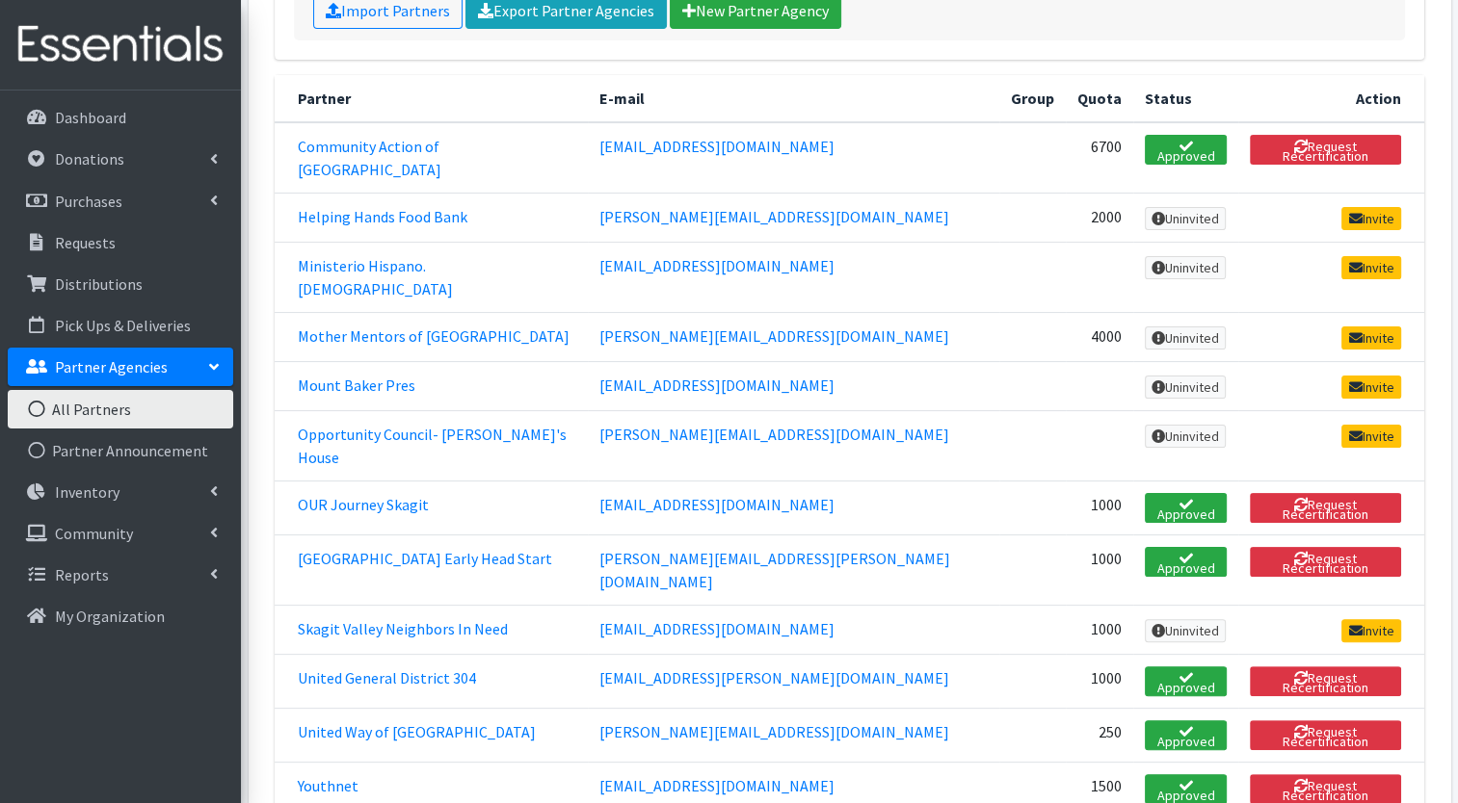
scroll to position [295, 0]
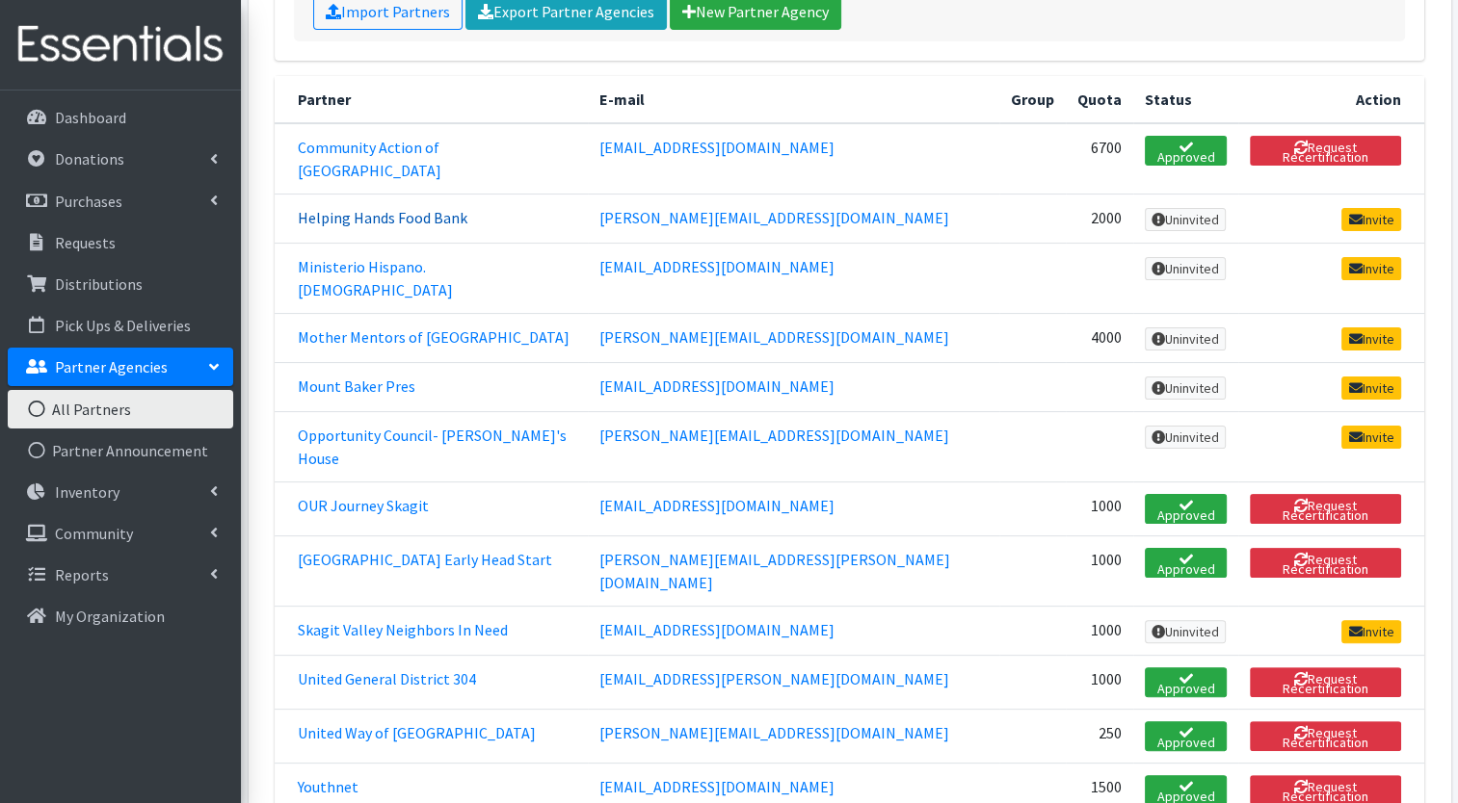
click at [436, 208] on link "Helping Hands Food Bank" at bounding box center [383, 217] width 170 height 19
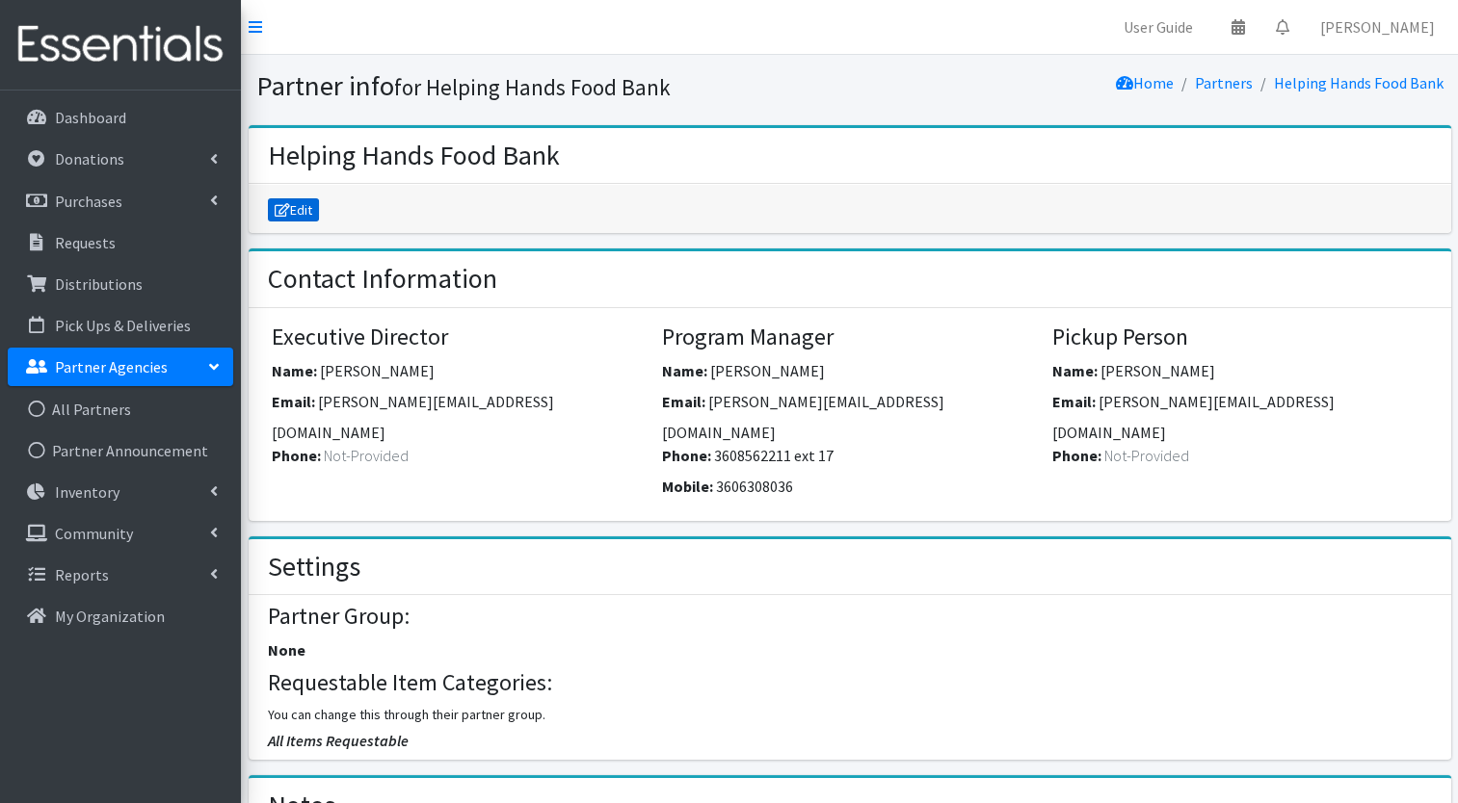
click at [293, 215] on link "Edit" at bounding box center [294, 209] width 52 height 23
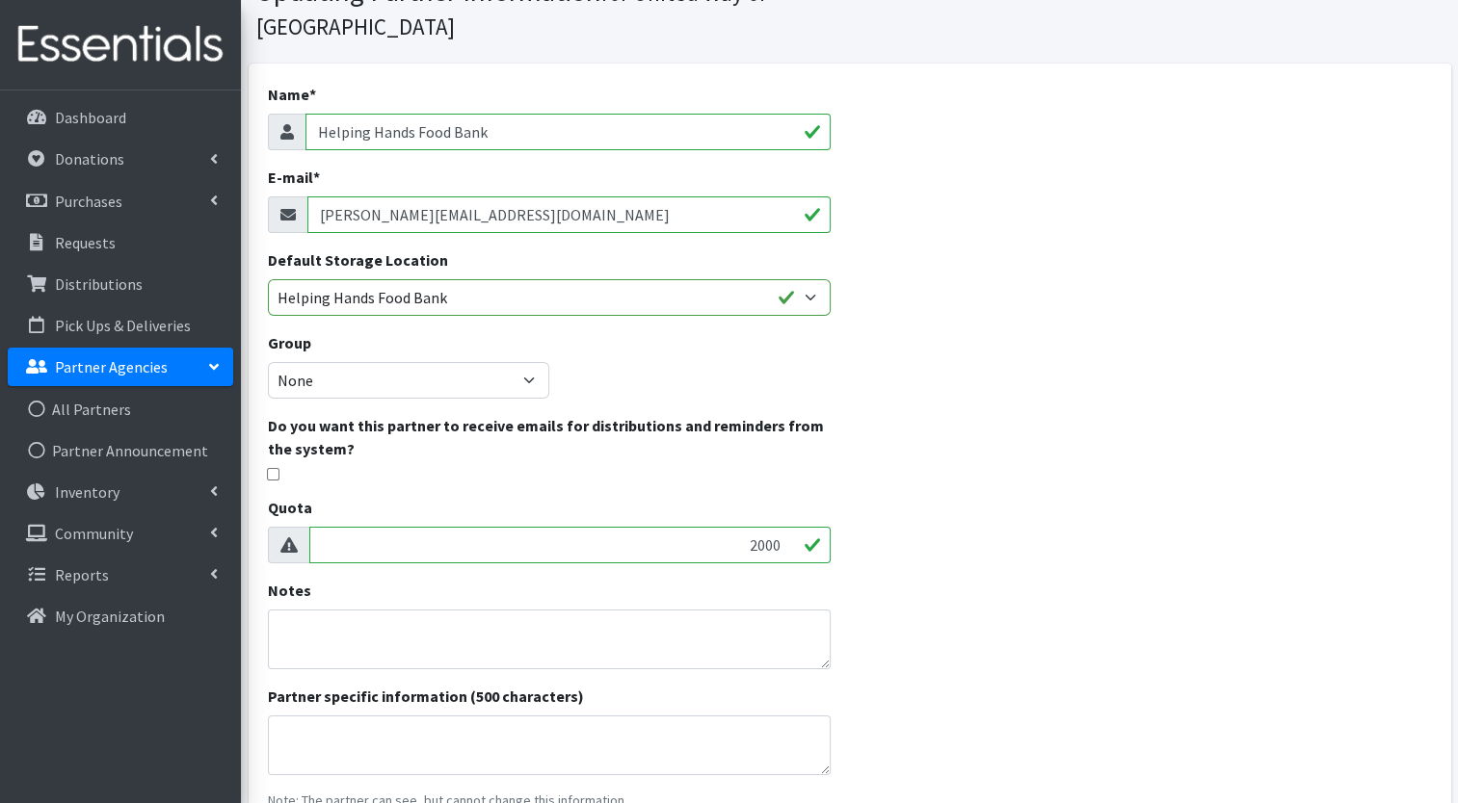
scroll to position [99, 0]
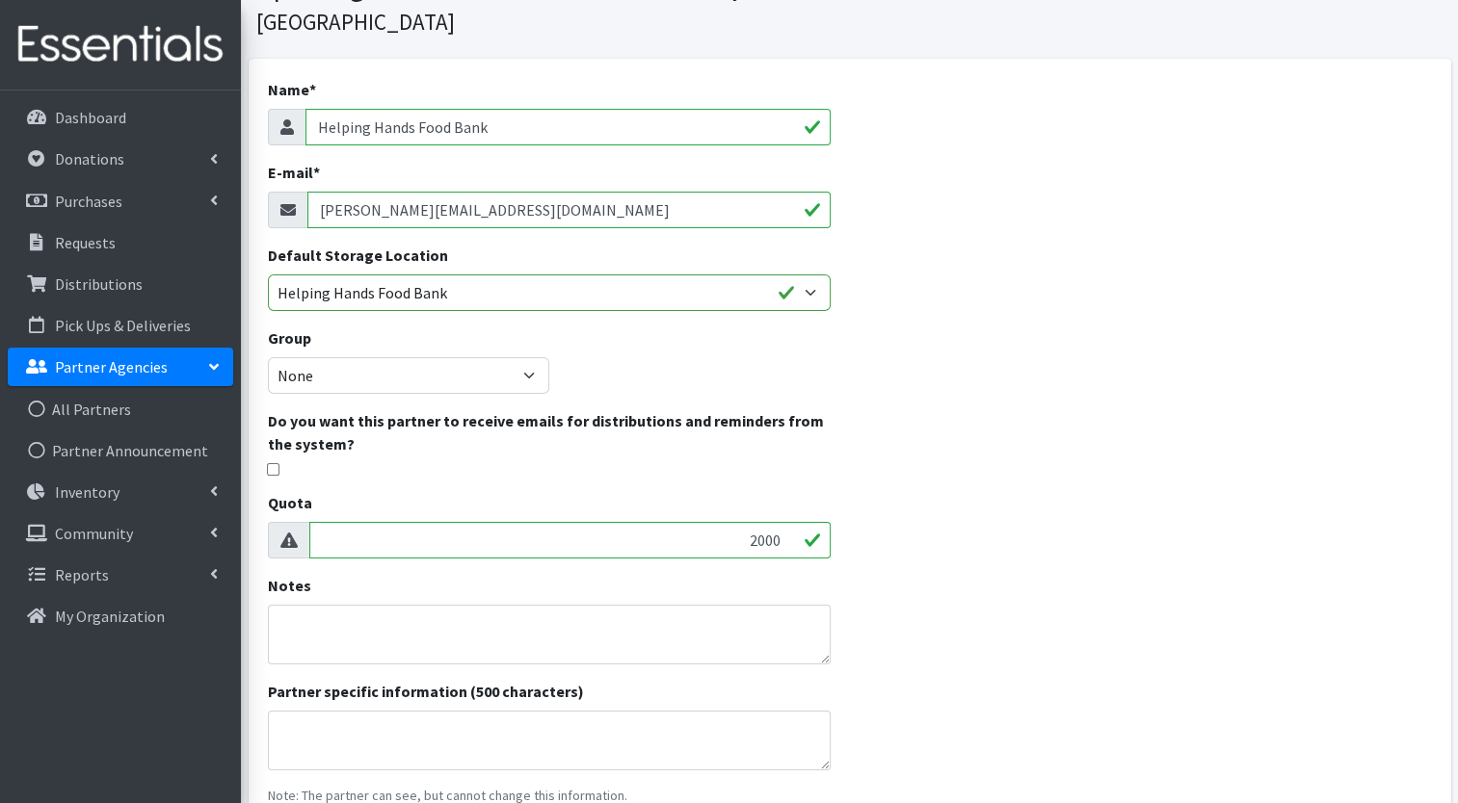
click at [569, 213] on input "veronica@helpinghandsfoodbank.org" at bounding box center [568, 210] width 523 height 37
type input "v"
type input "jake@helpinghandsfoodbank.org"
click at [602, 376] on div "Name * Helping Hands Food Bank E-mail * jake@helpinghandsfoodbank.org Default S…" at bounding box center [549, 487] width 601 height 857
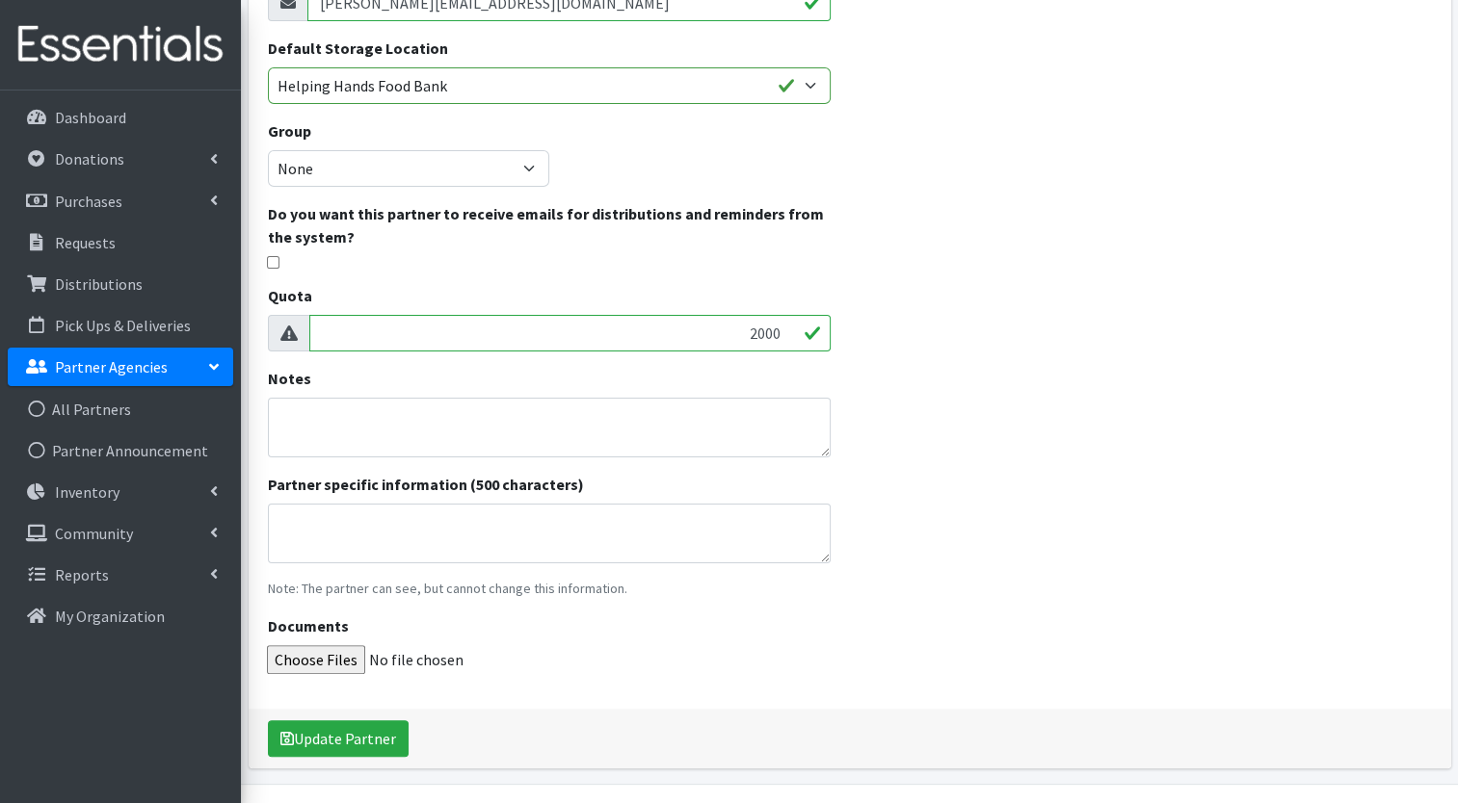
scroll to position [356, 0]
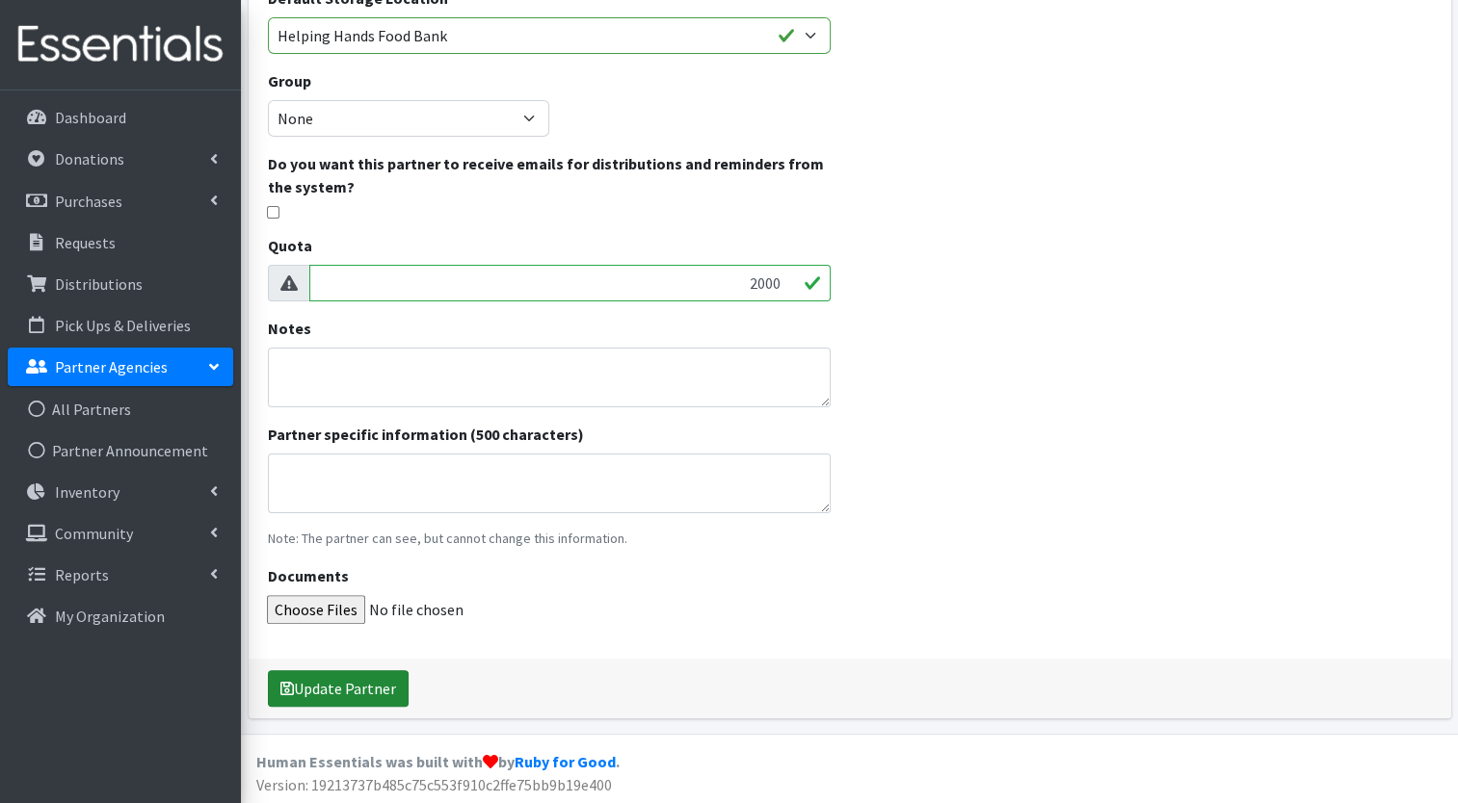
click at [367, 692] on button "Update Partner" at bounding box center [338, 689] width 141 height 37
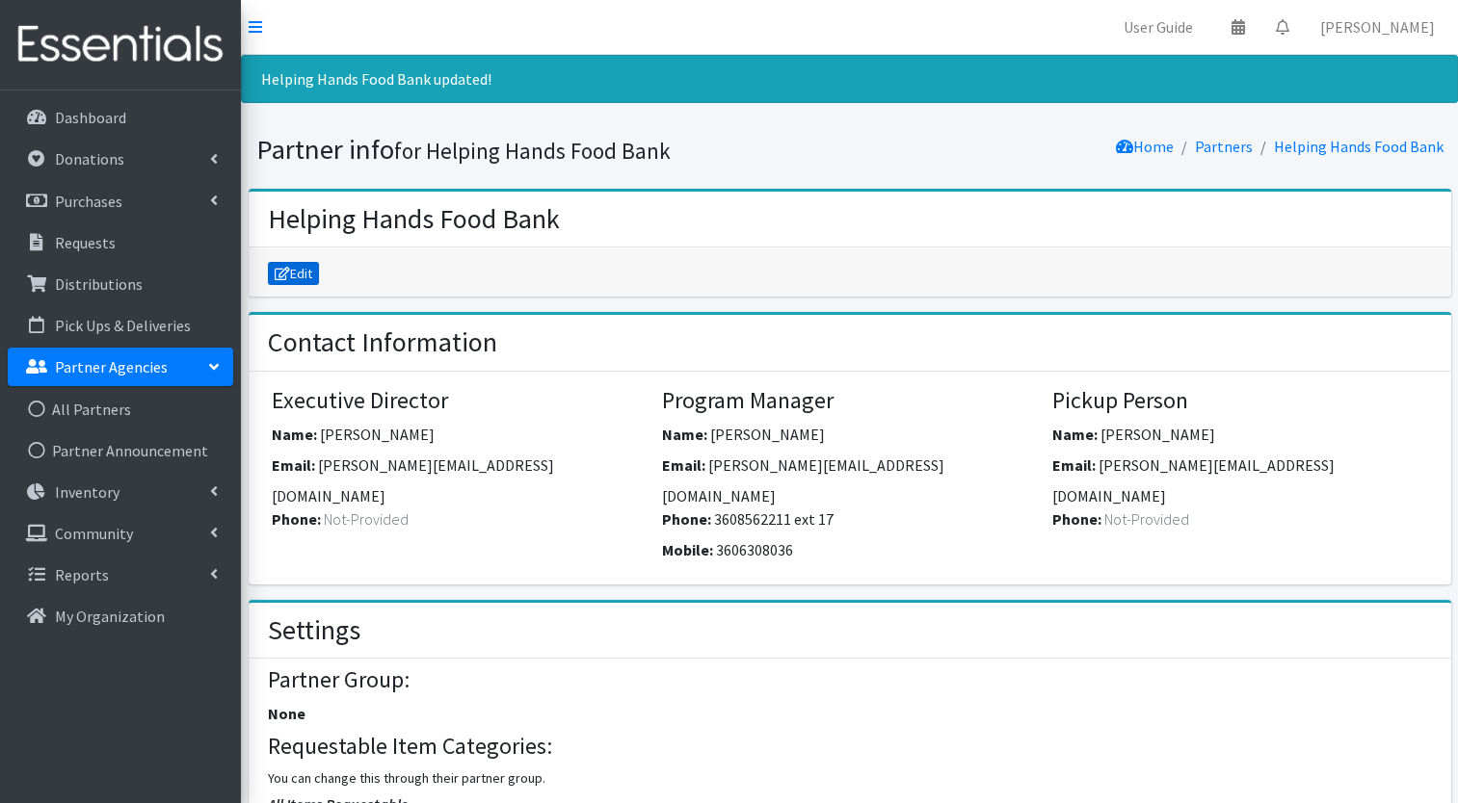
click at [301, 266] on link "Edit" at bounding box center [294, 273] width 52 height 23
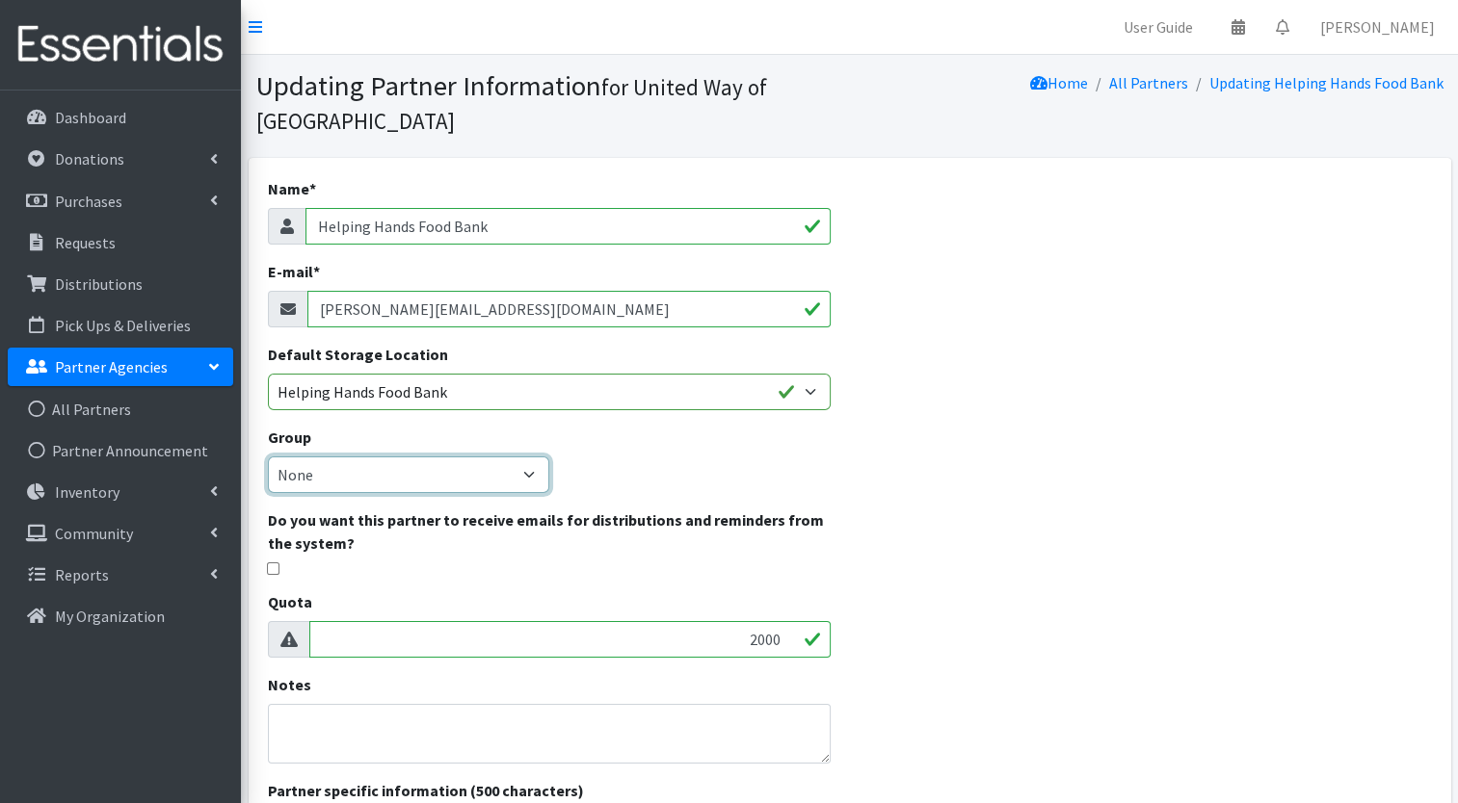
click at [533, 476] on select "None" at bounding box center [408, 475] width 281 height 37
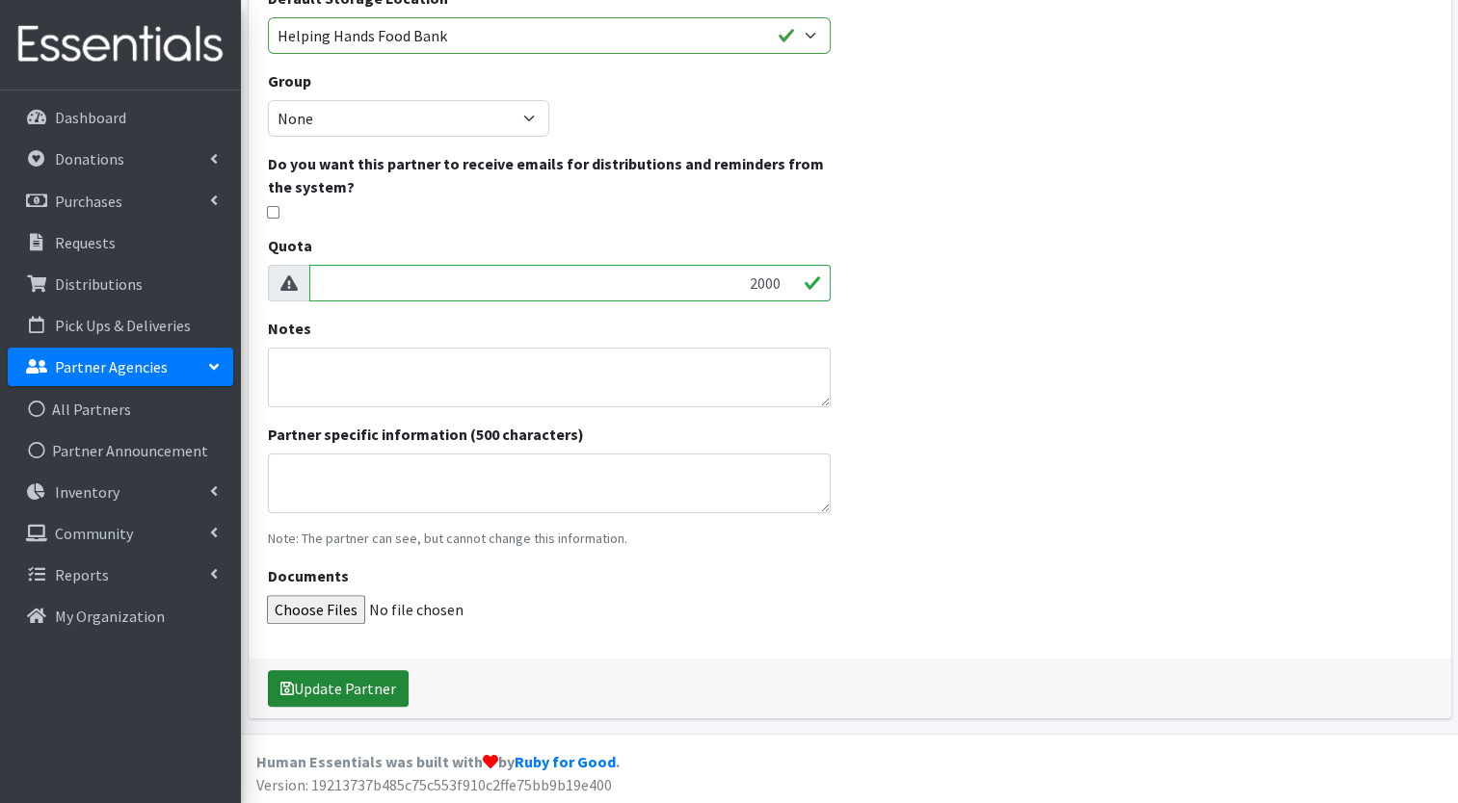
click at [380, 678] on button "Update Partner" at bounding box center [338, 689] width 141 height 37
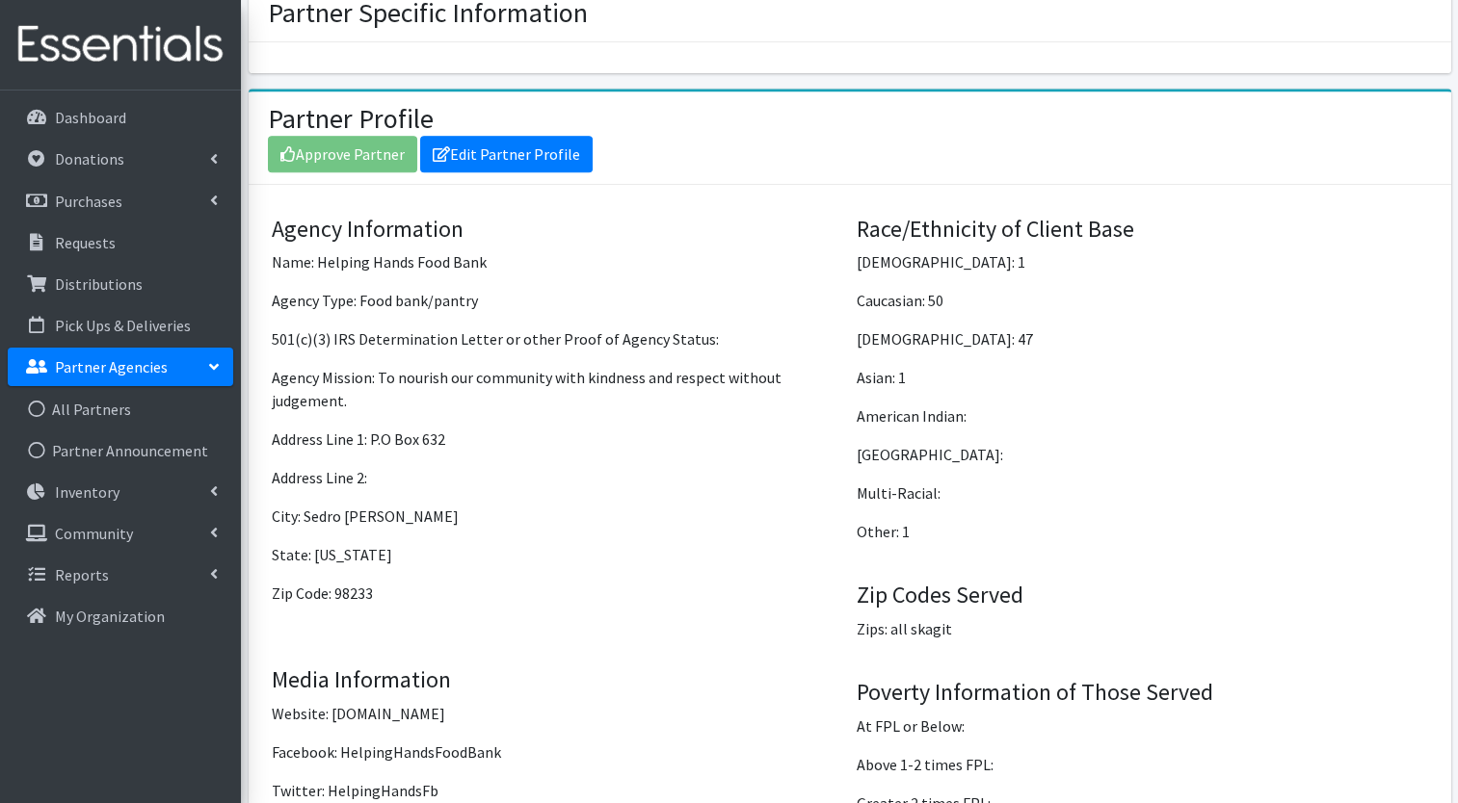
scroll to position [948, 0]
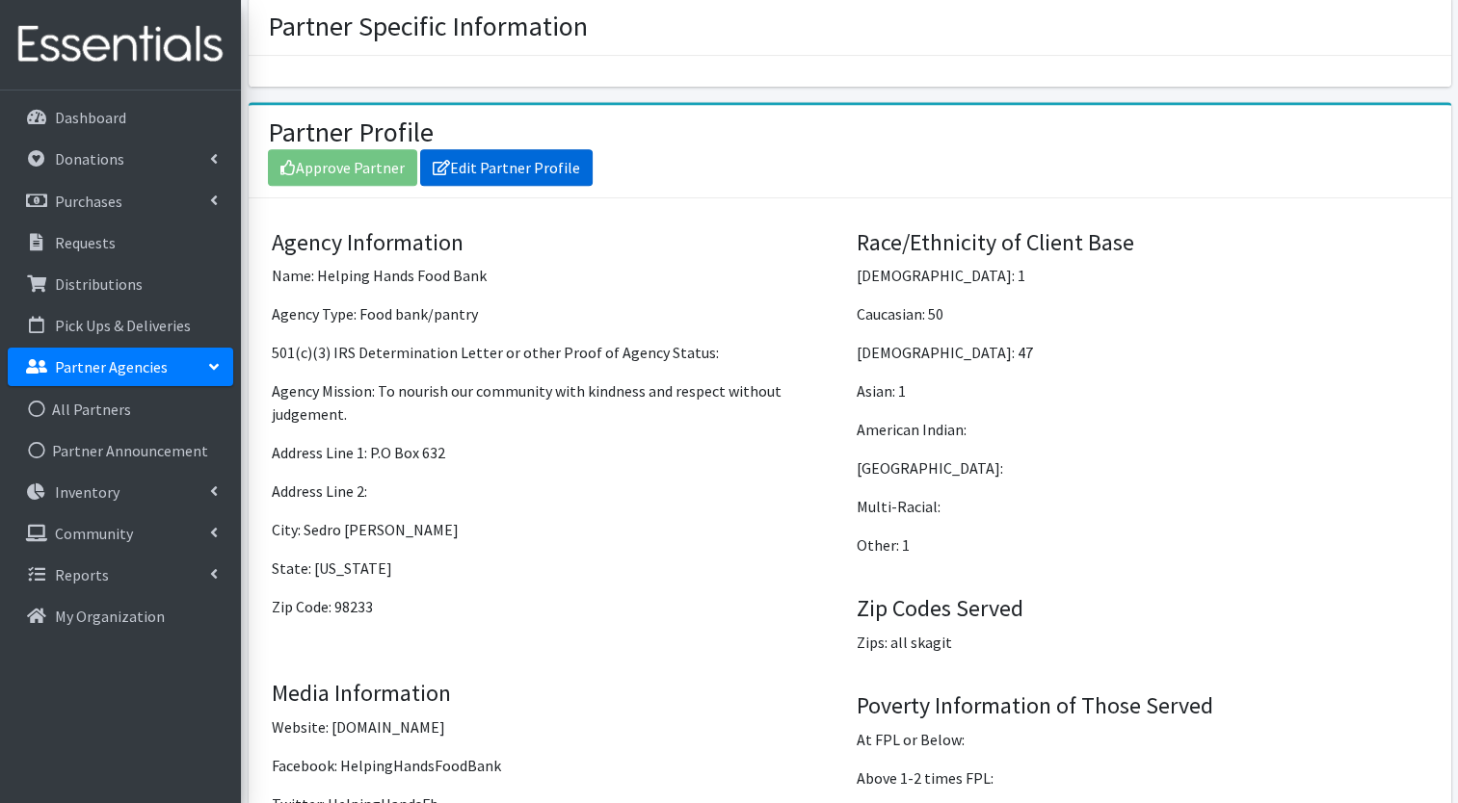
click at [528, 149] on link "Edit Partner Profile" at bounding box center [506, 167] width 172 height 37
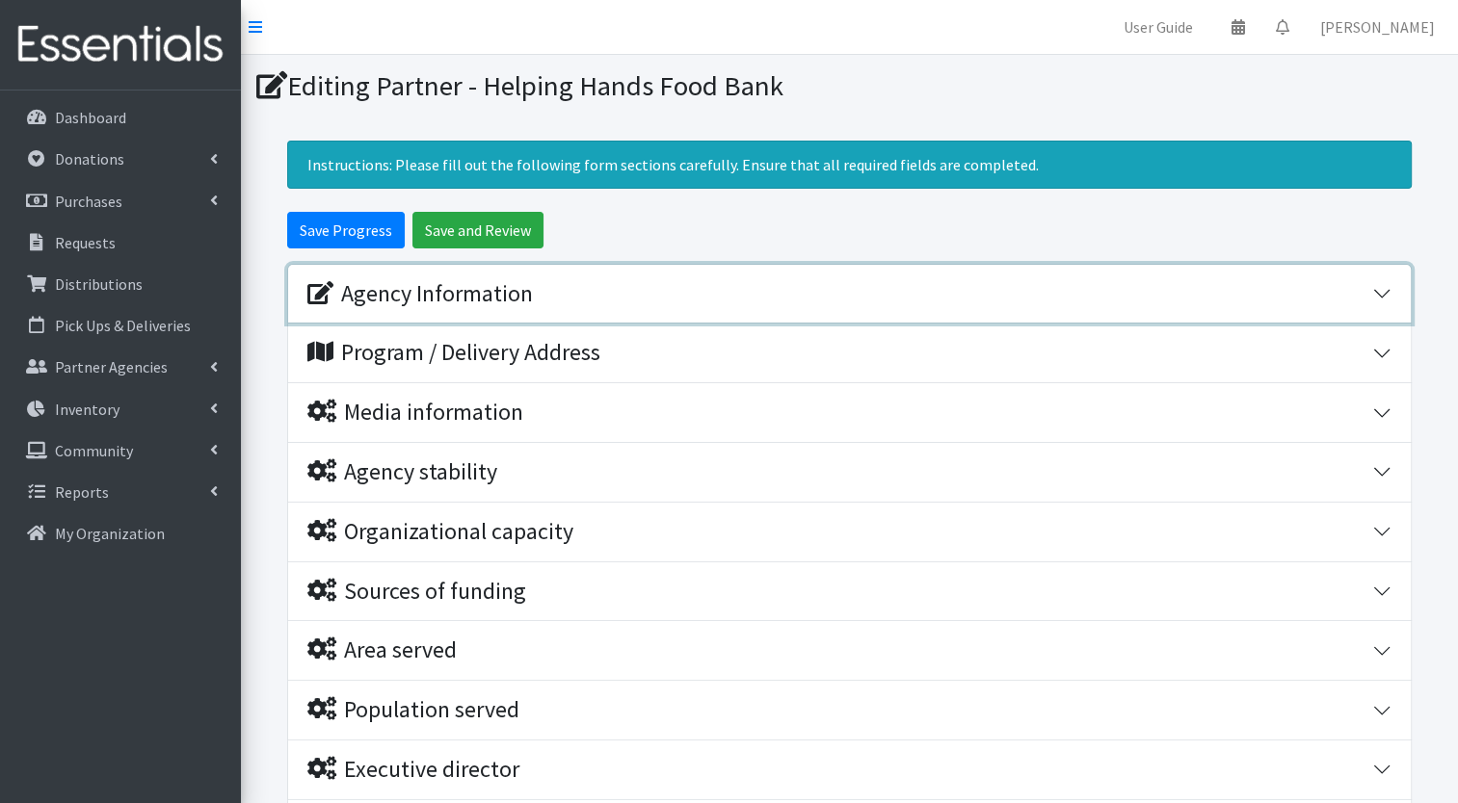
click at [820, 303] on div "Agency Information" at bounding box center [839, 294] width 1065 height 28
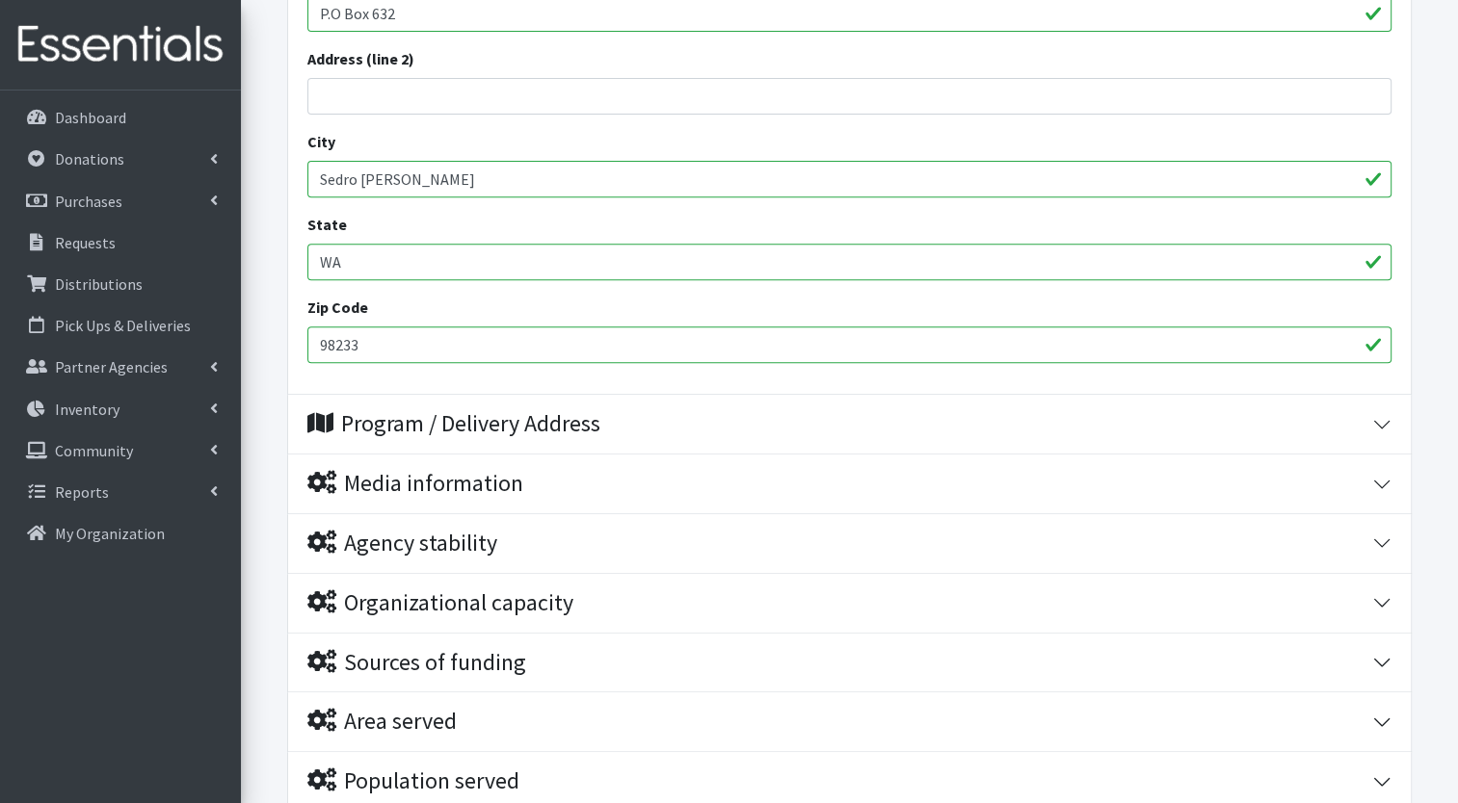
scroll to position [771, 0]
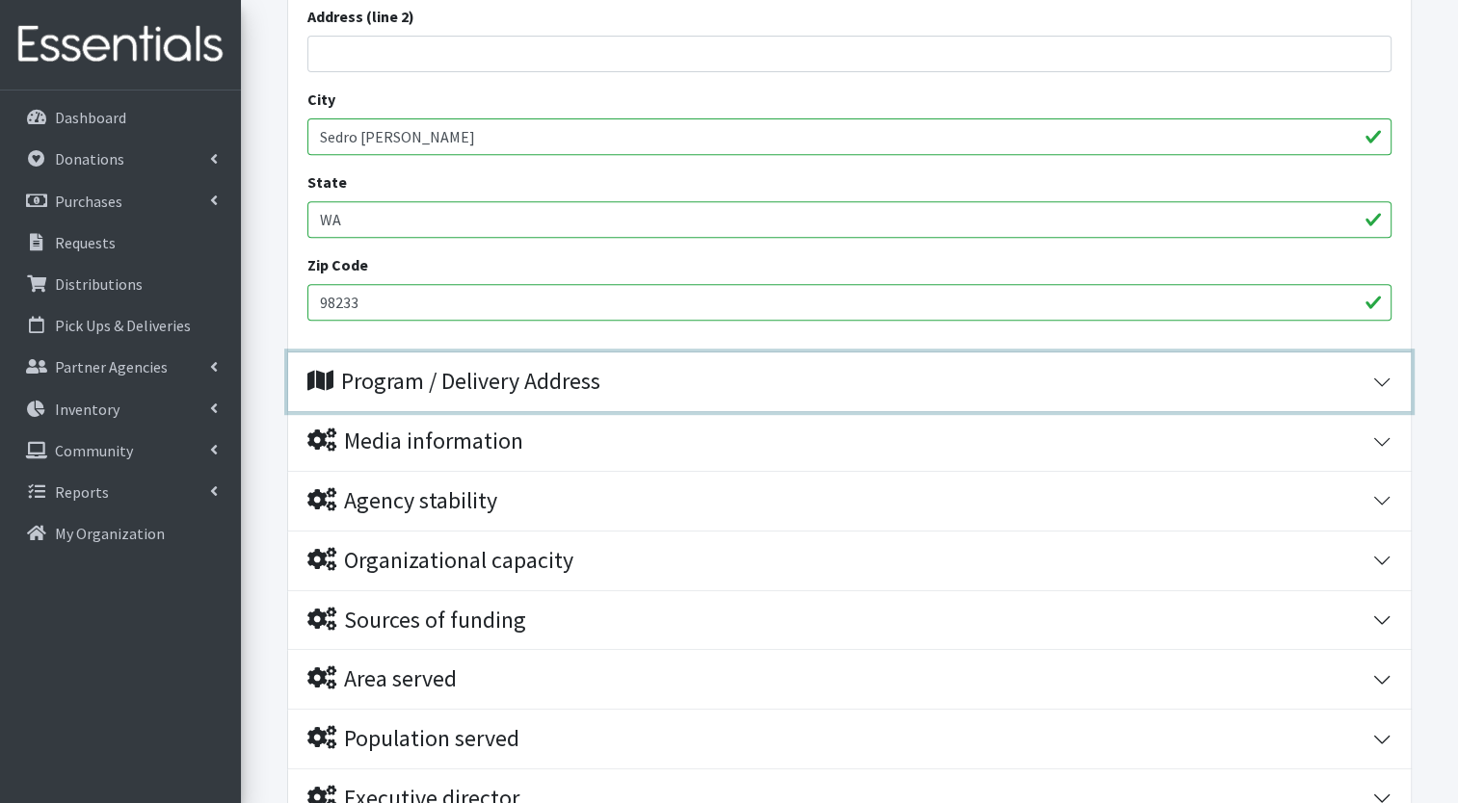
click at [636, 372] on div "Program / Delivery Address" at bounding box center [839, 382] width 1065 height 28
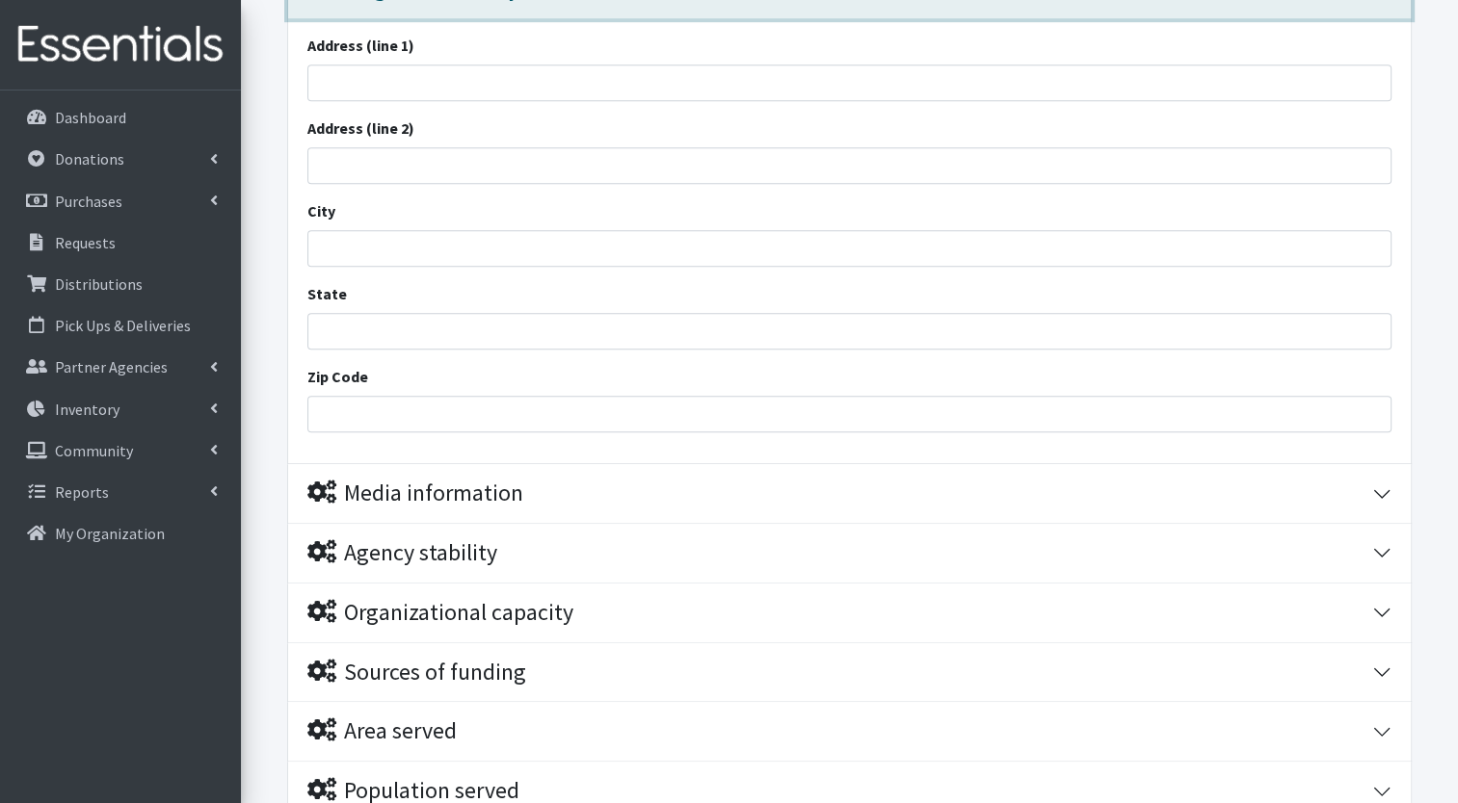
scroll to position [1437, 0]
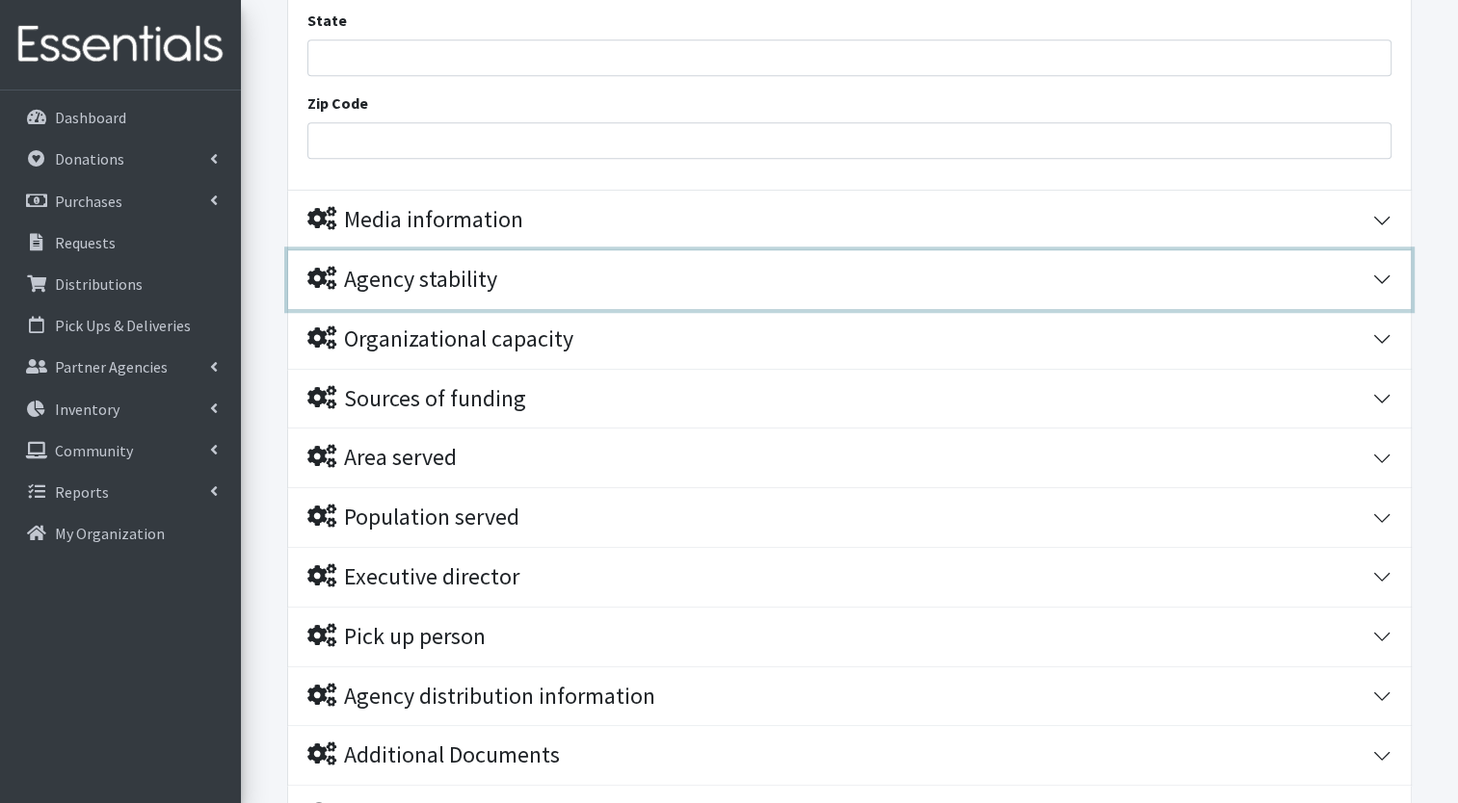
click at [643, 287] on div "Agency stability" at bounding box center [839, 280] width 1065 height 28
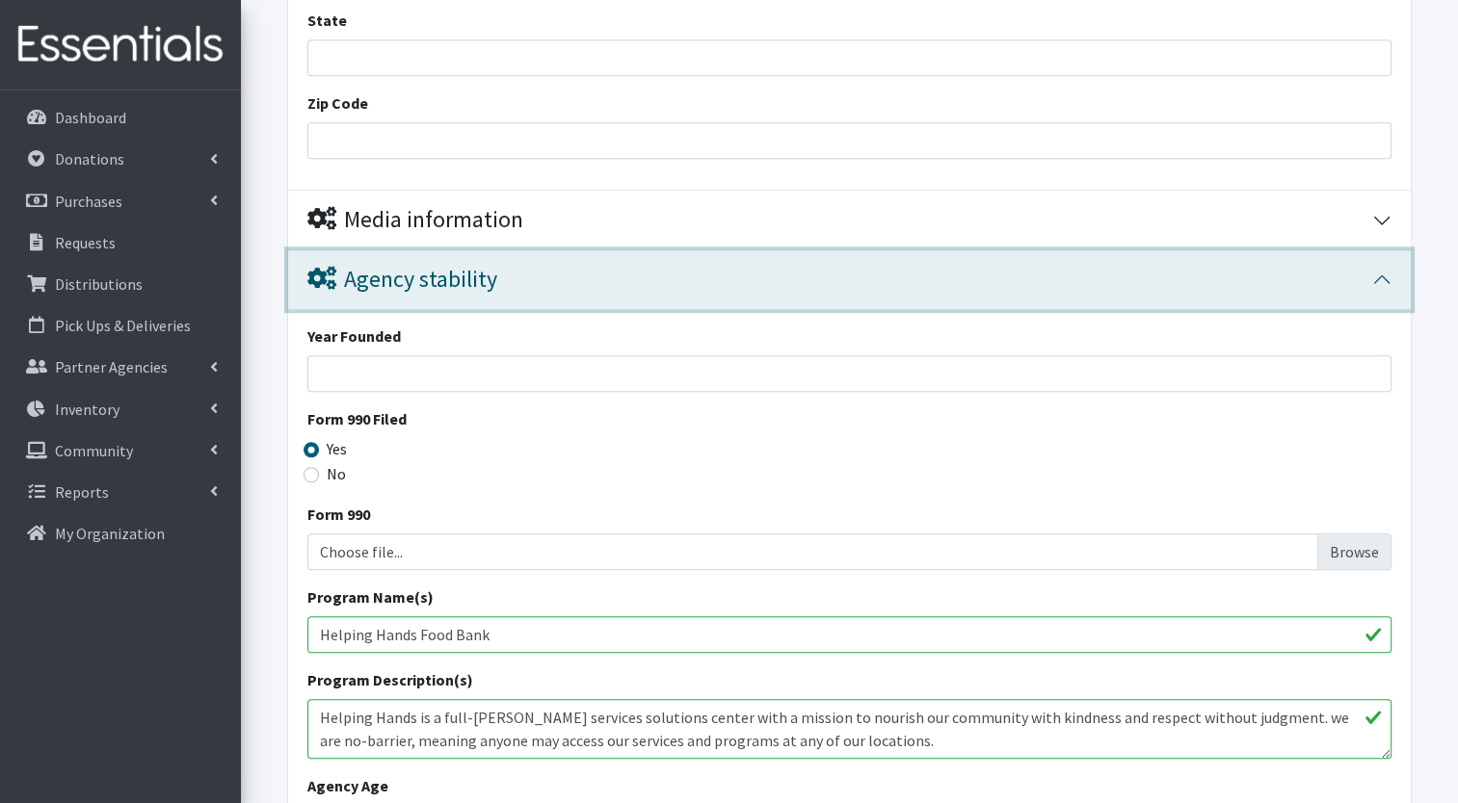
click at [643, 287] on div "Agency stability" at bounding box center [839, 280] width 1065 height 28
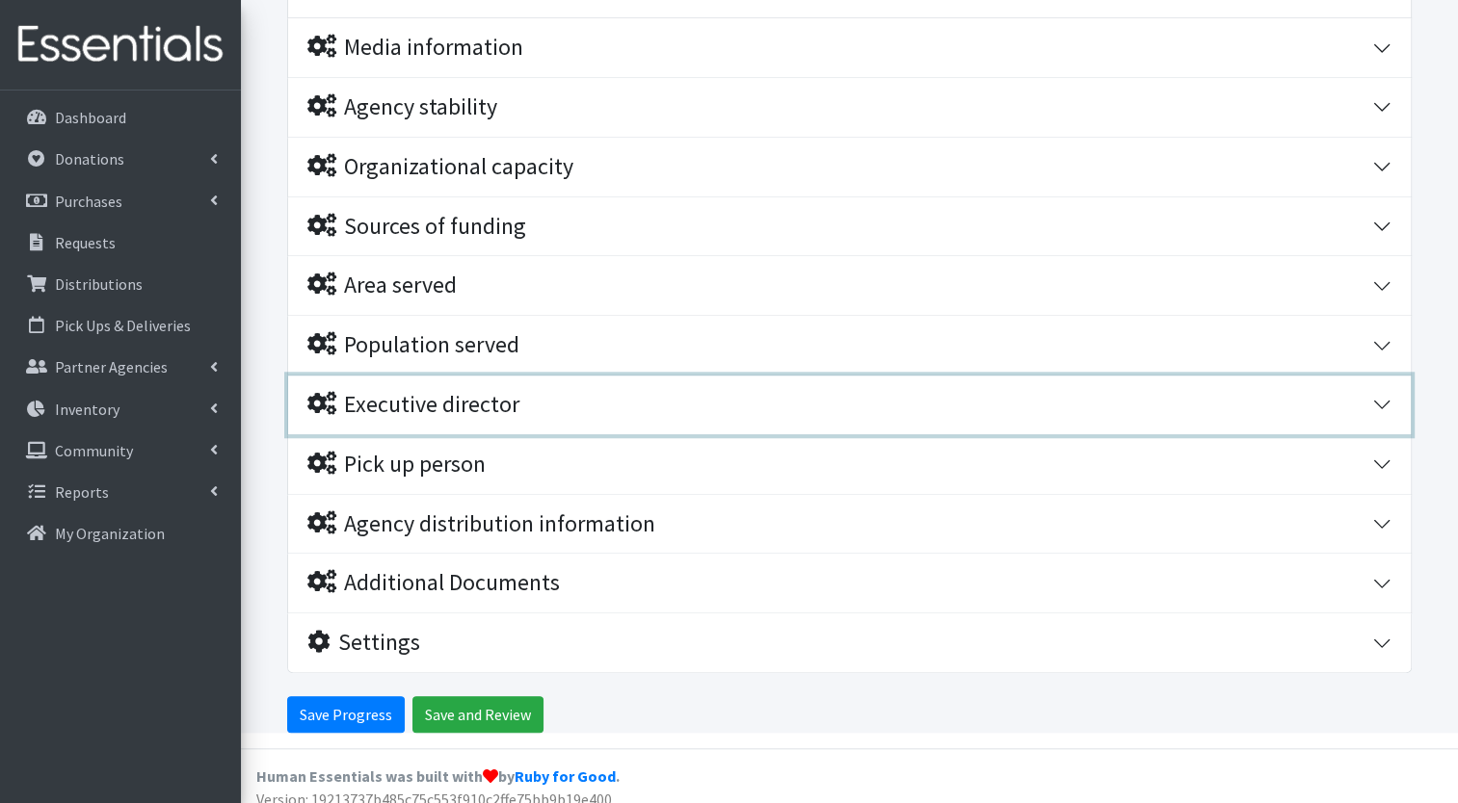
click at [498, 403] on div "Executive director" at bounding box center [413, 405] width 212 height 28
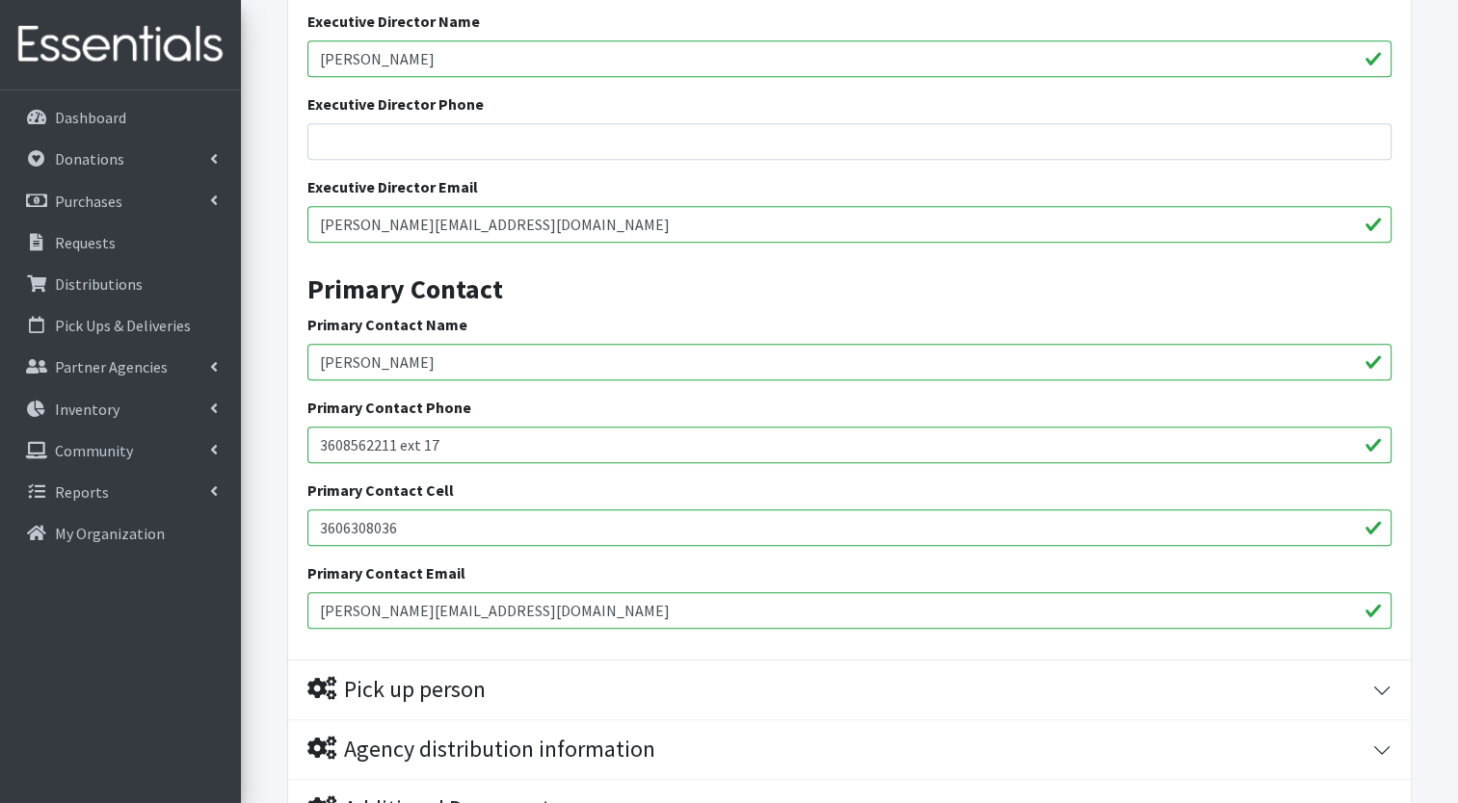
scroll to position [2008, 0]
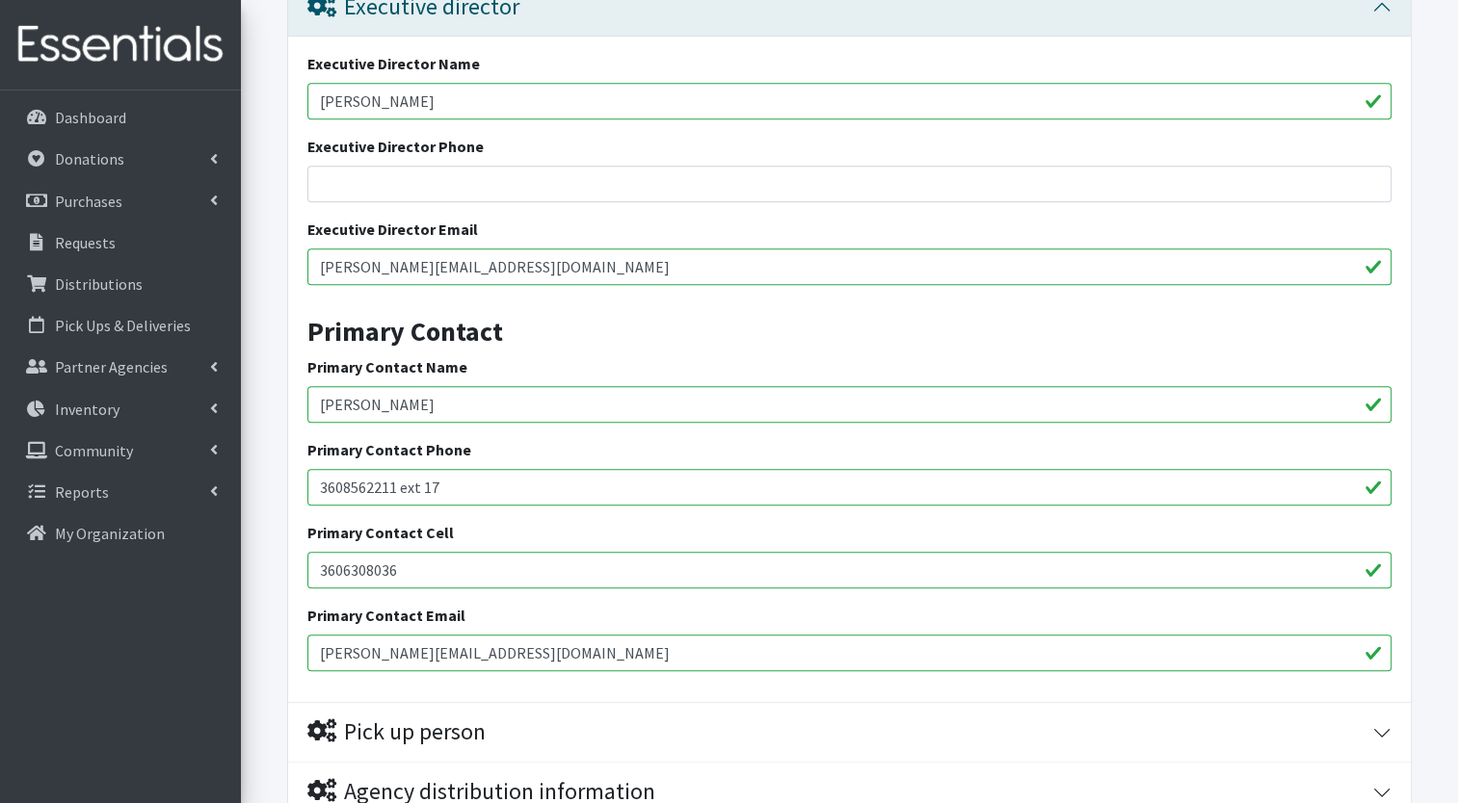
click at [442, 410] on input "Veronica Cortez" at bounding box center [849, 404] width 1084 height 37
type input "V"
type input "S"
type input "Jake Hildebrand"
click at [374, 649] on input "Veronica@helpinghandsfoodbank.org" at bounding box center [849, 653] width 1084 height 37
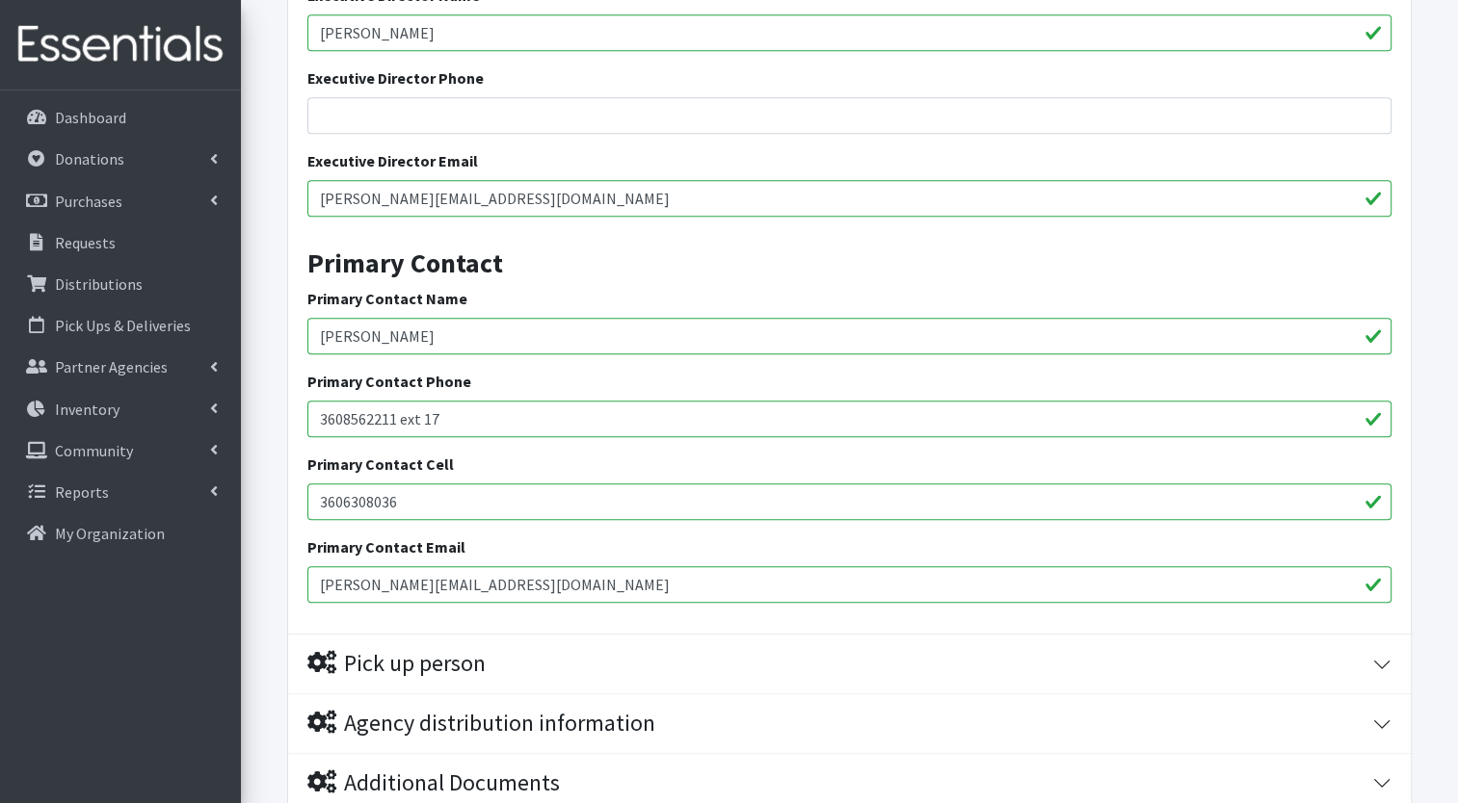
scroll to position [2079, 0]
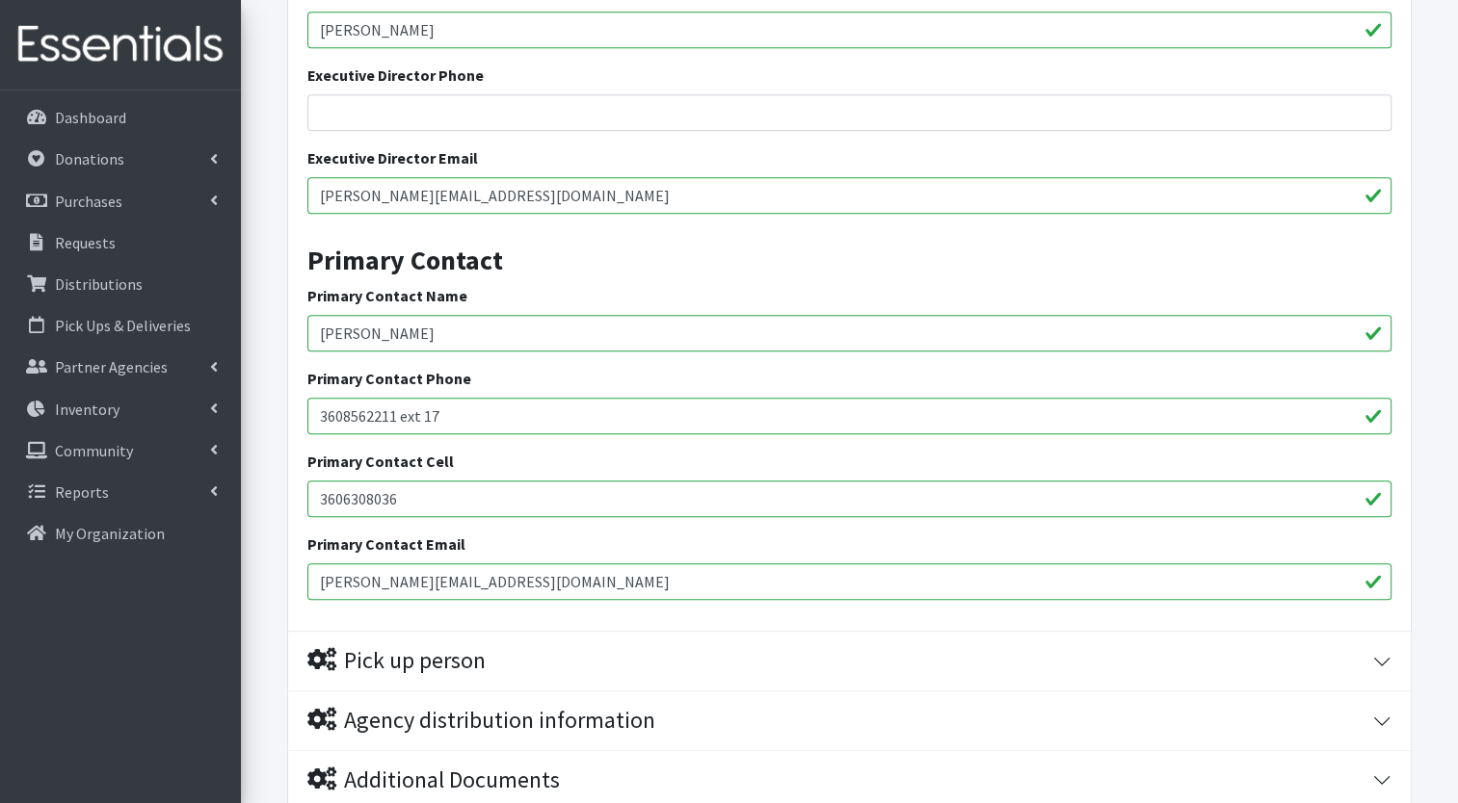
type input "[PERSON_NAME][EMAIL_ADDRESS][DOMAIN_NAME]"
click at [401, 503] on input "3606308036" at bounding box center [849, 499] width 1084 height 37
type input "3"
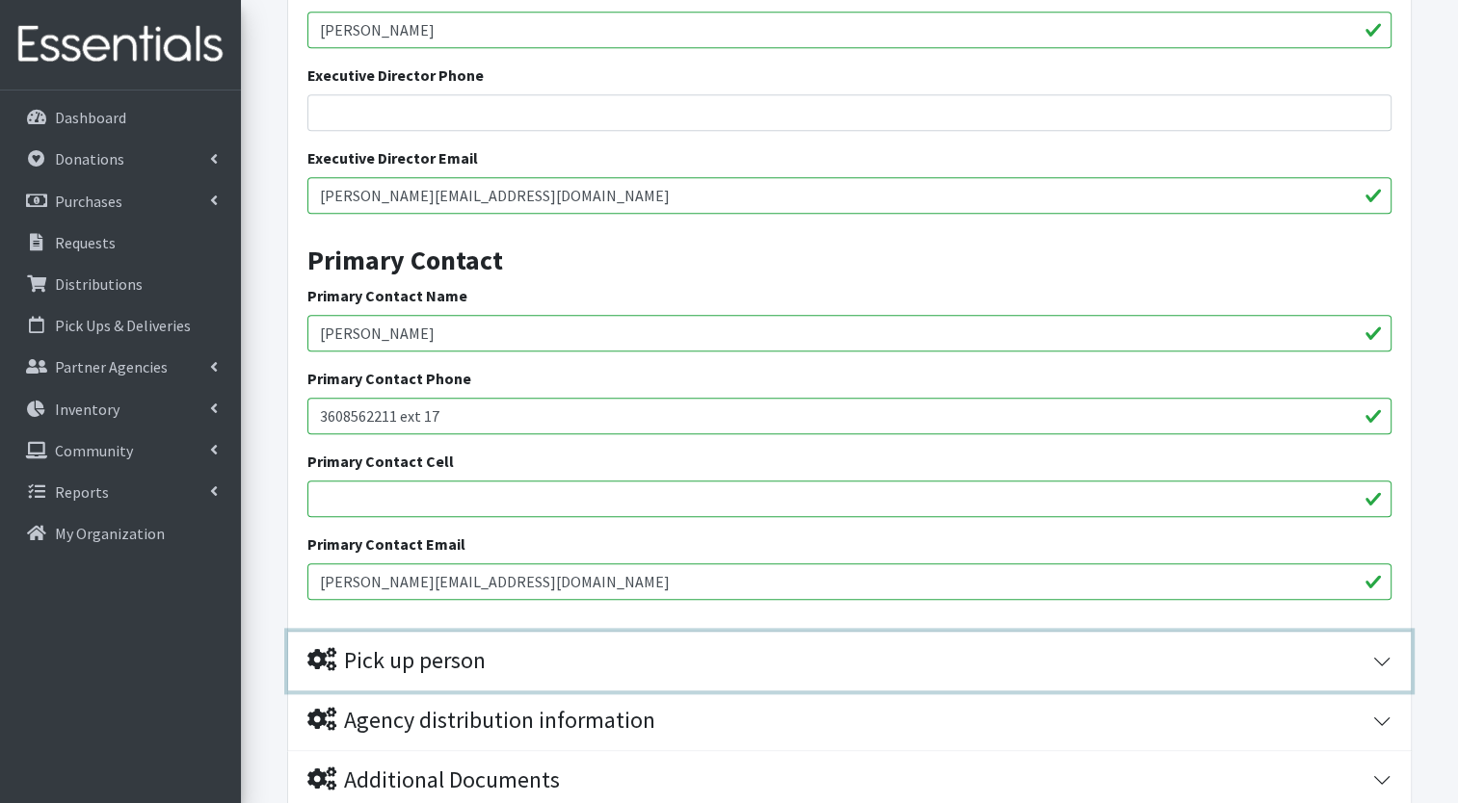
click at [297, 632] on button "Pick up person" at bounding box center [849, 661] width 1122 height 59
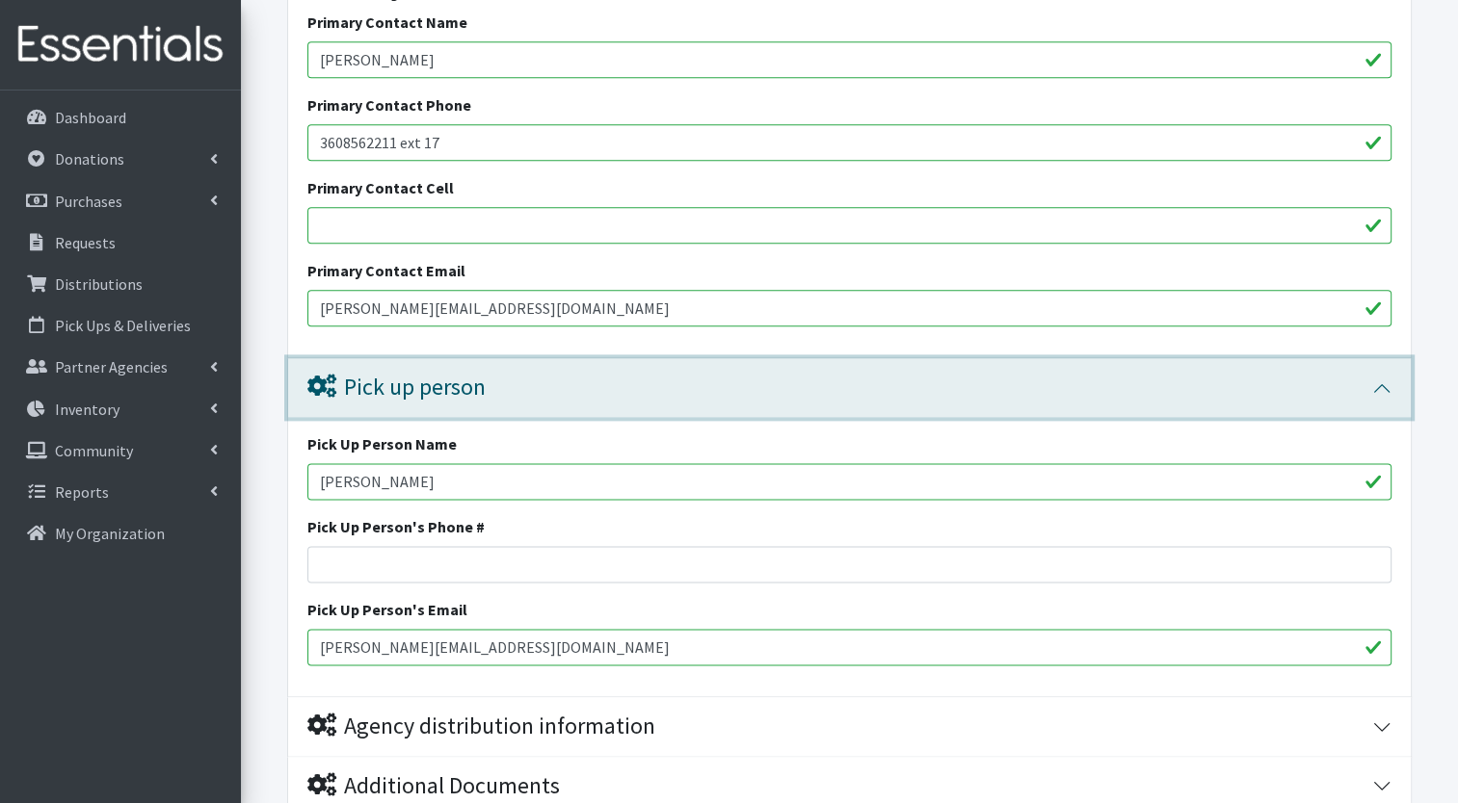
scroll to position [2355, 0]
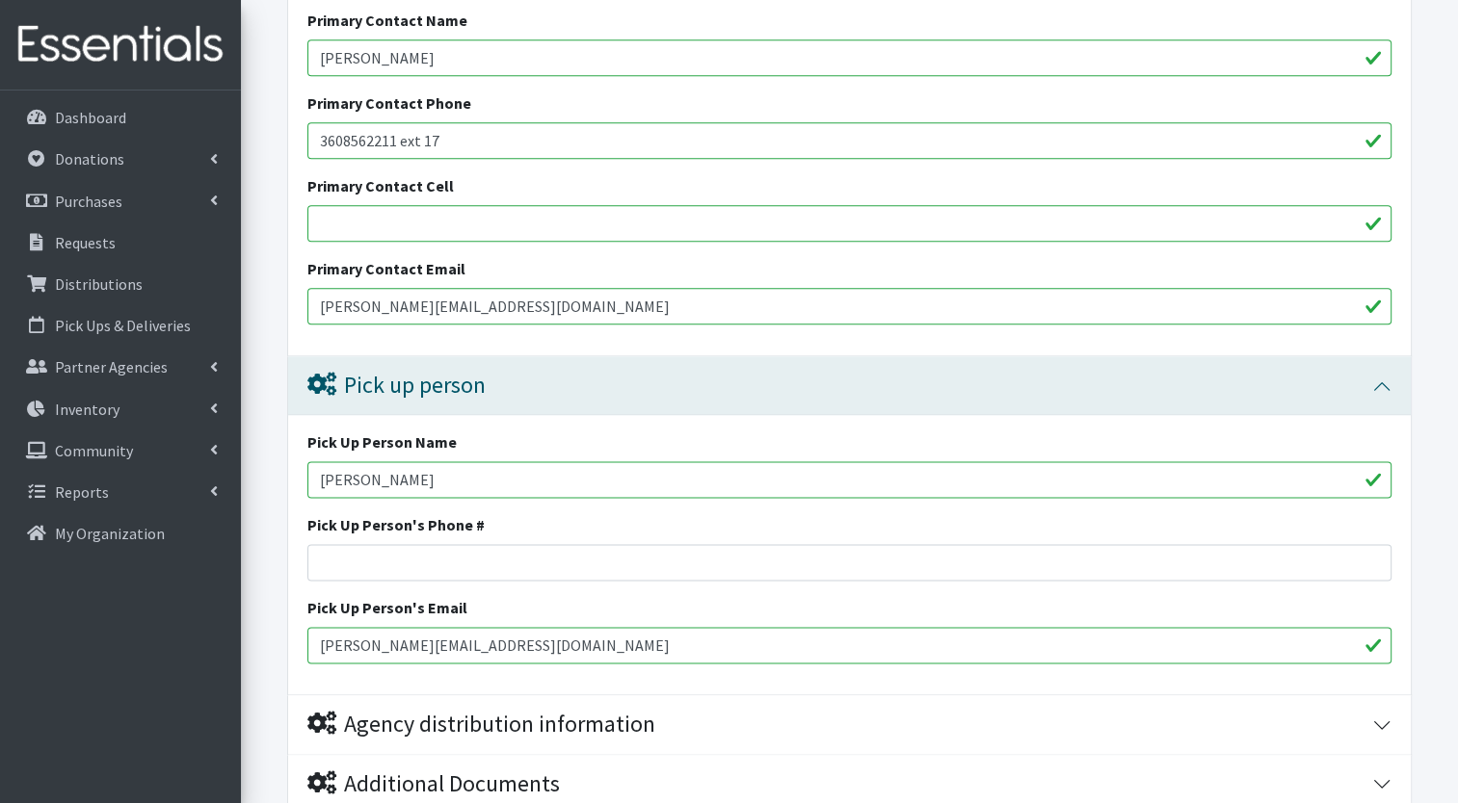
click at [451, 489] on input "Miranda Wilson" at bounding box center [849, 479] width 1084 height 37
type input "M"
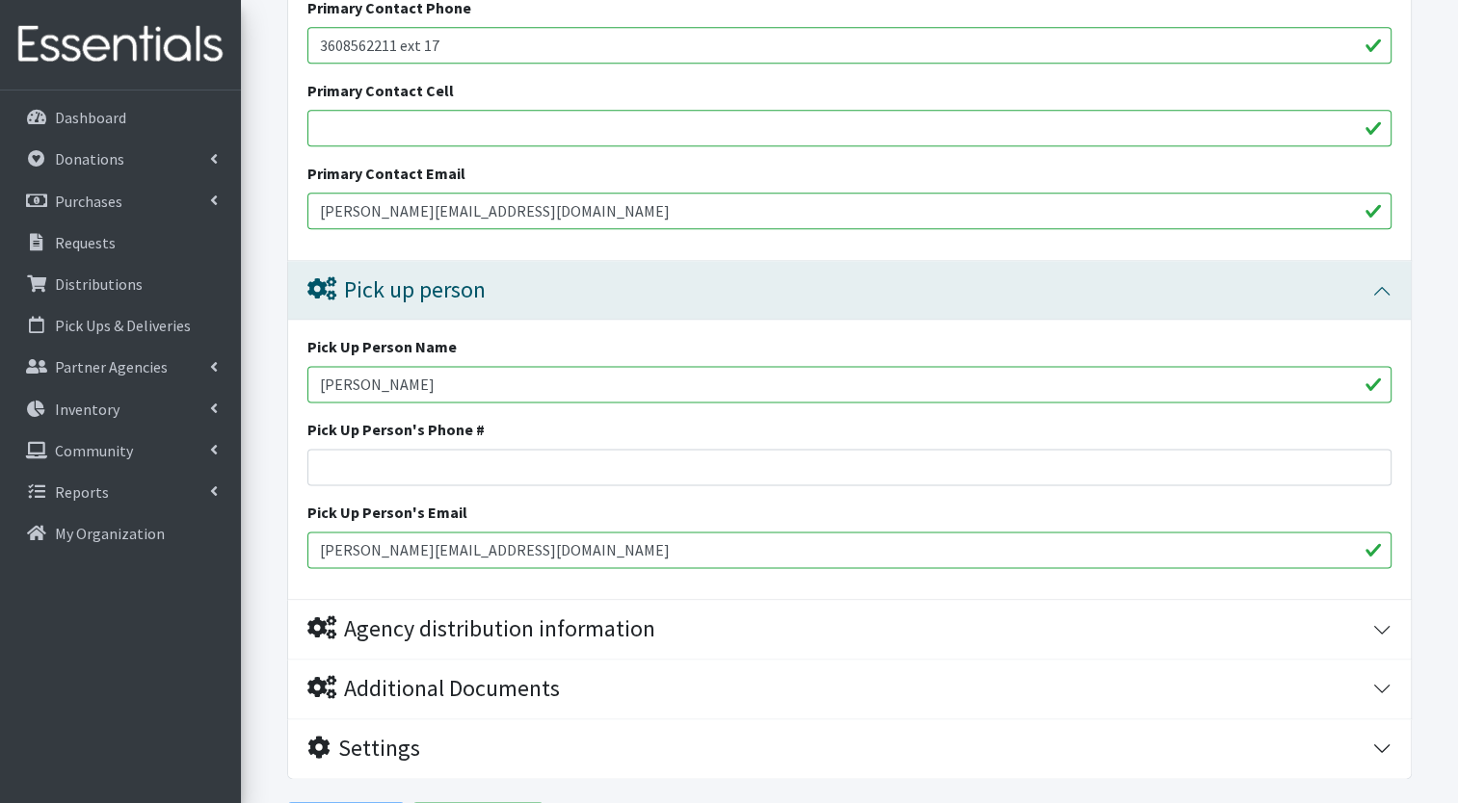
scroll to position [2453, 0]
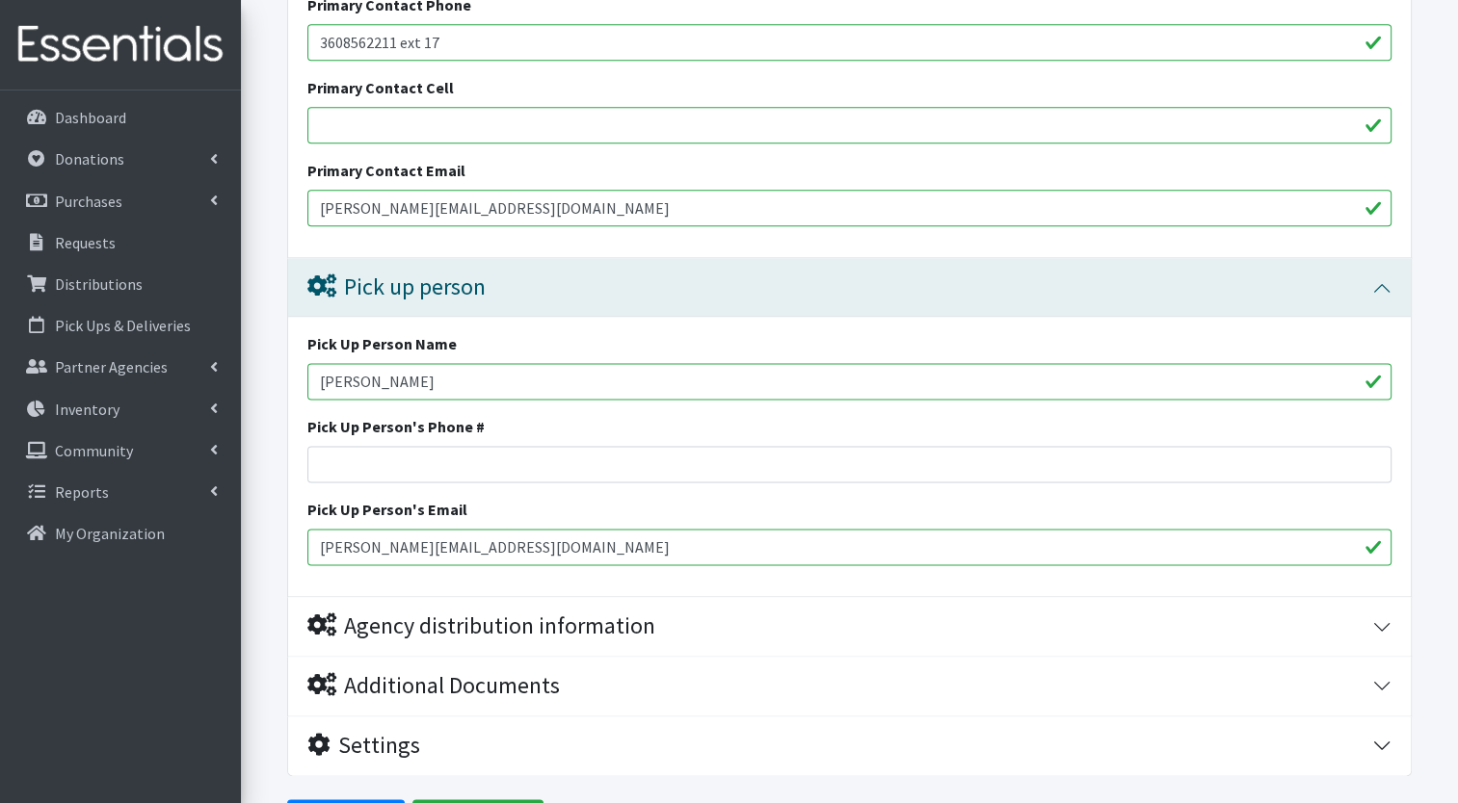
type input "Sherry Klander"
click at [375, 547] on input "miranda@helpinghandsfoodbank.org" at bounding box center [849, 547] width 1084 height 37
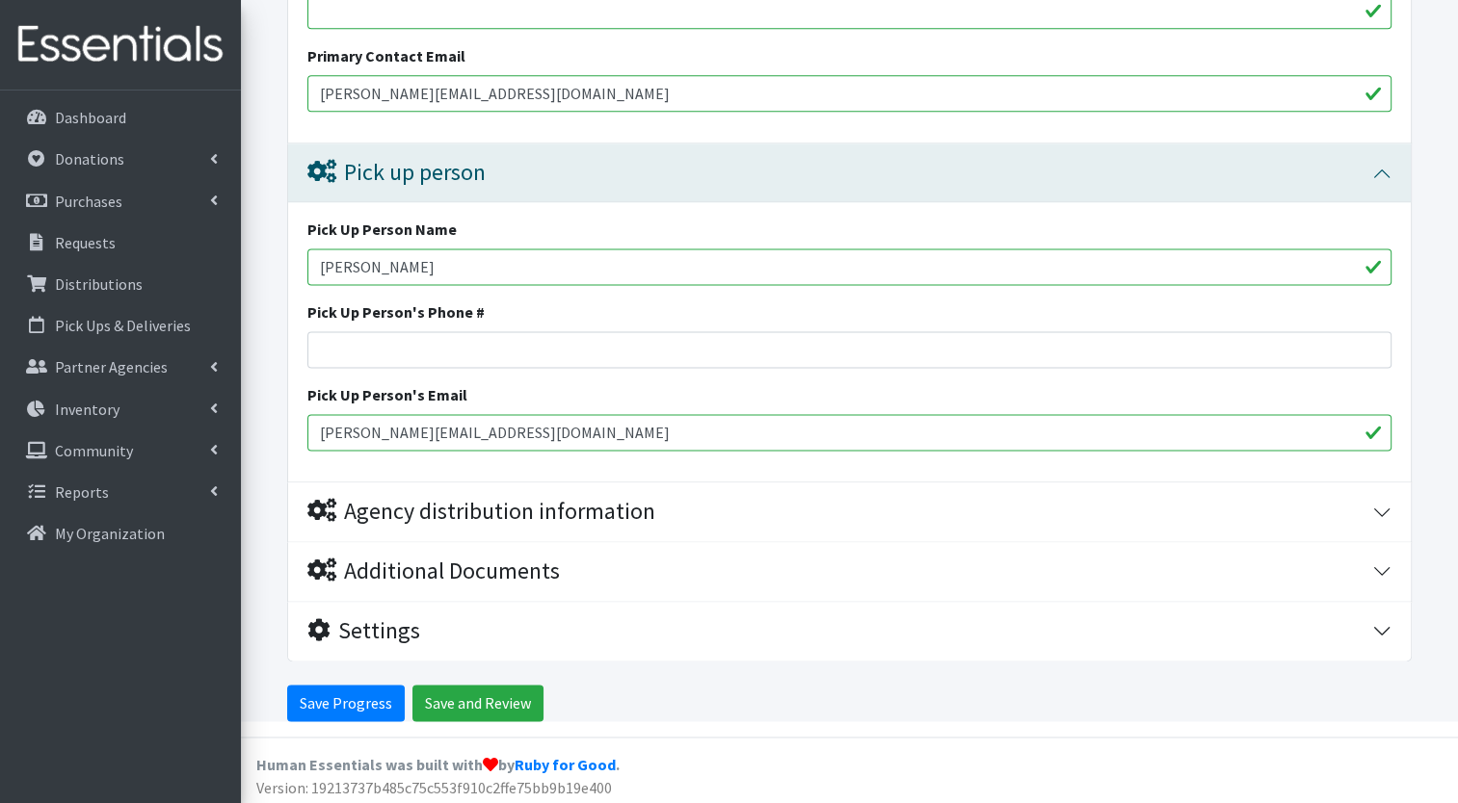
type input "sherry@helpinghandsfoodbank.org"
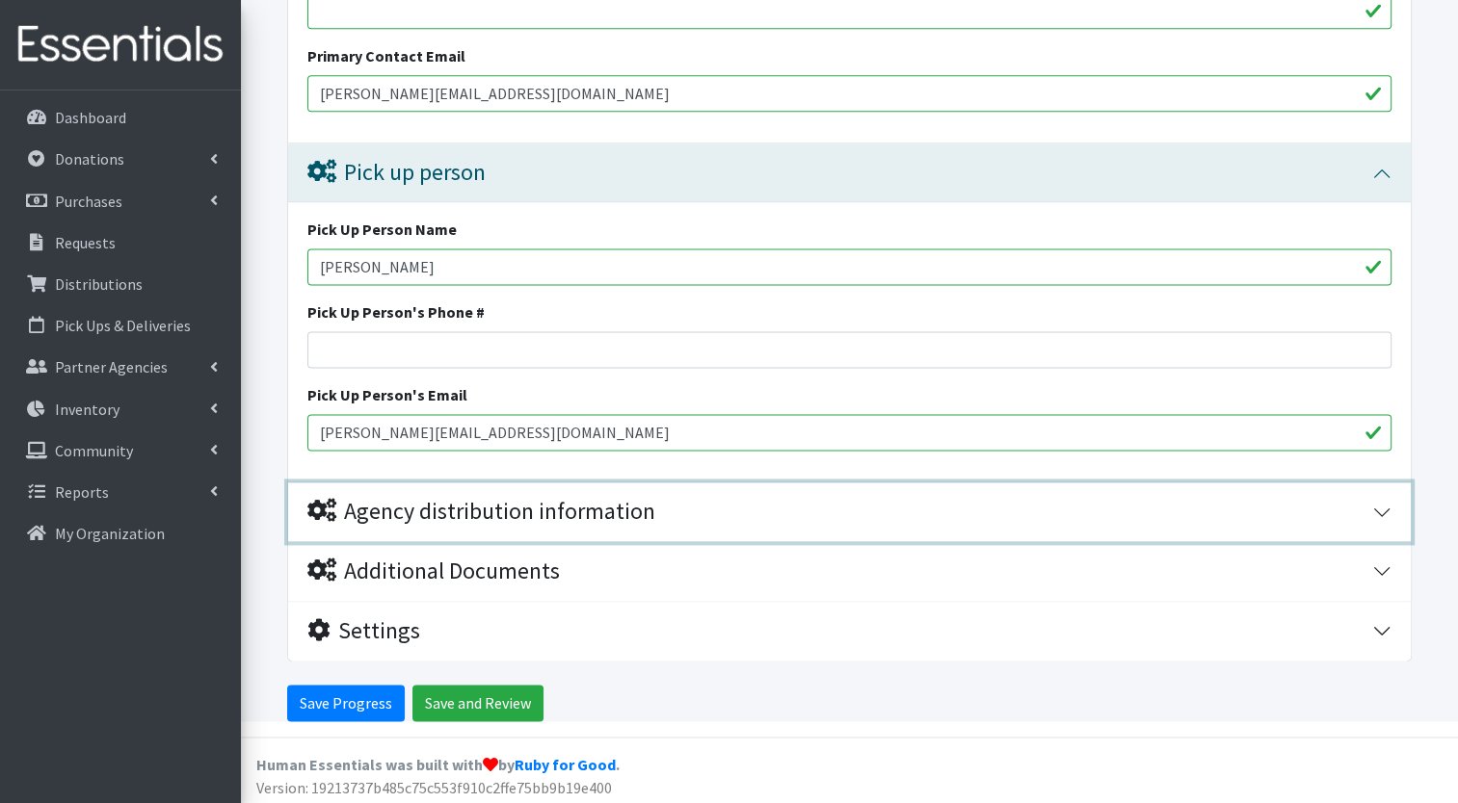
click at [436, 504] on div "Agency distribution information" at bounding box center [481, 512] width 348 height 28
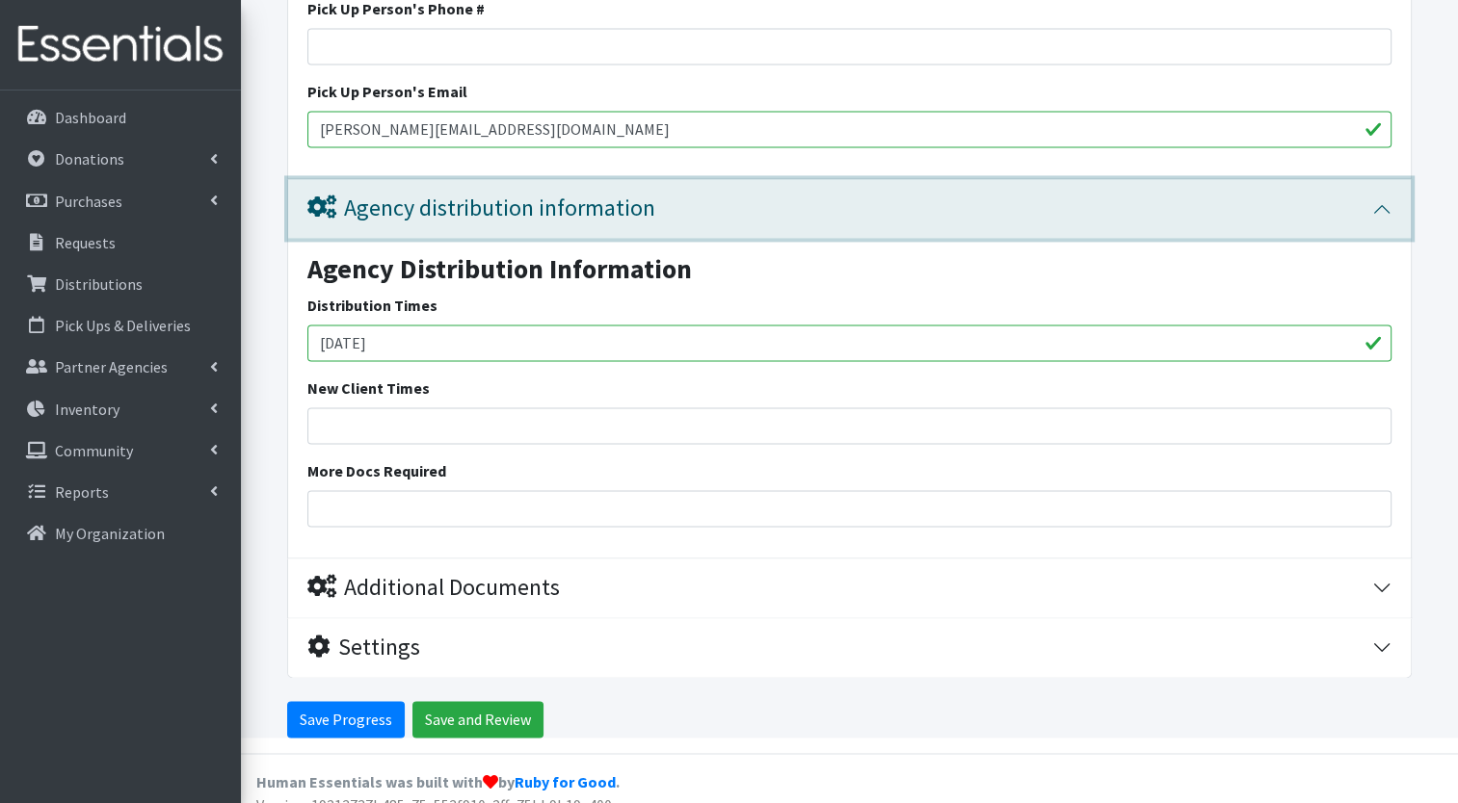
scroll to position [2887, 0]
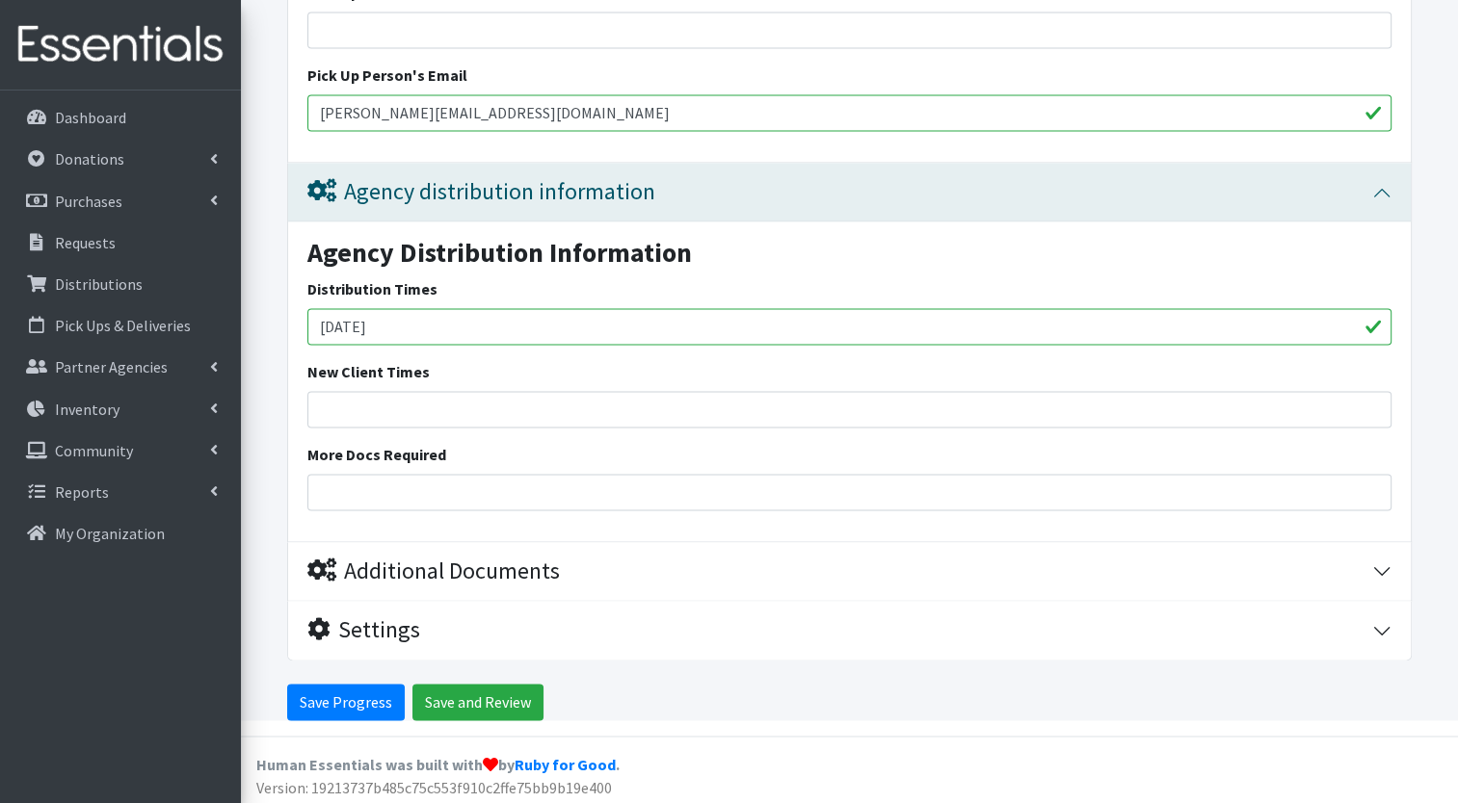
click at [439, 314] on input "Friday" at bounding box center [849, 326] width 1084 height 37
type input "F"
type input "Thursday"
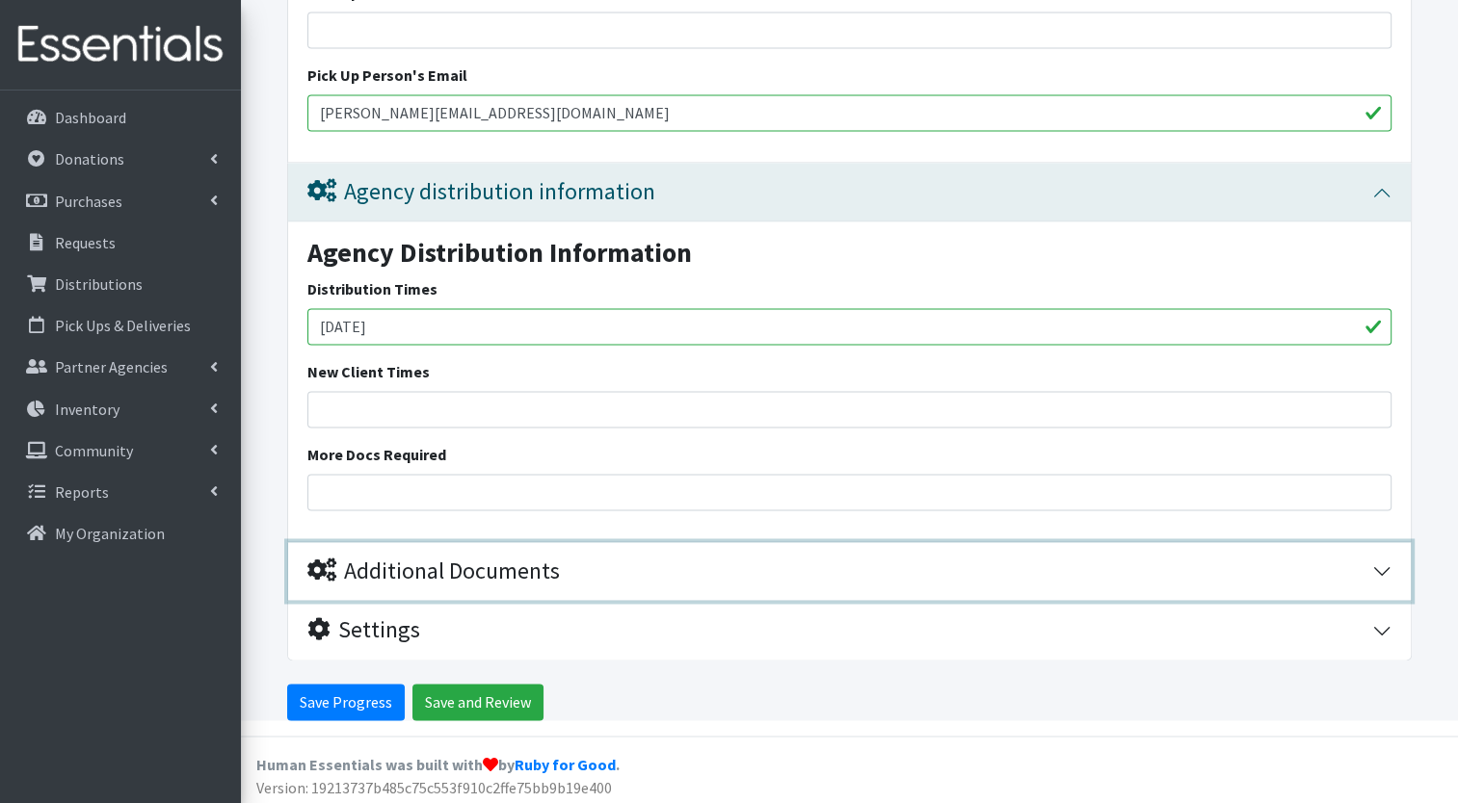
click at [427, 568] on div "Additional Documents" at bounding box center [433, 572] width 252 height 28
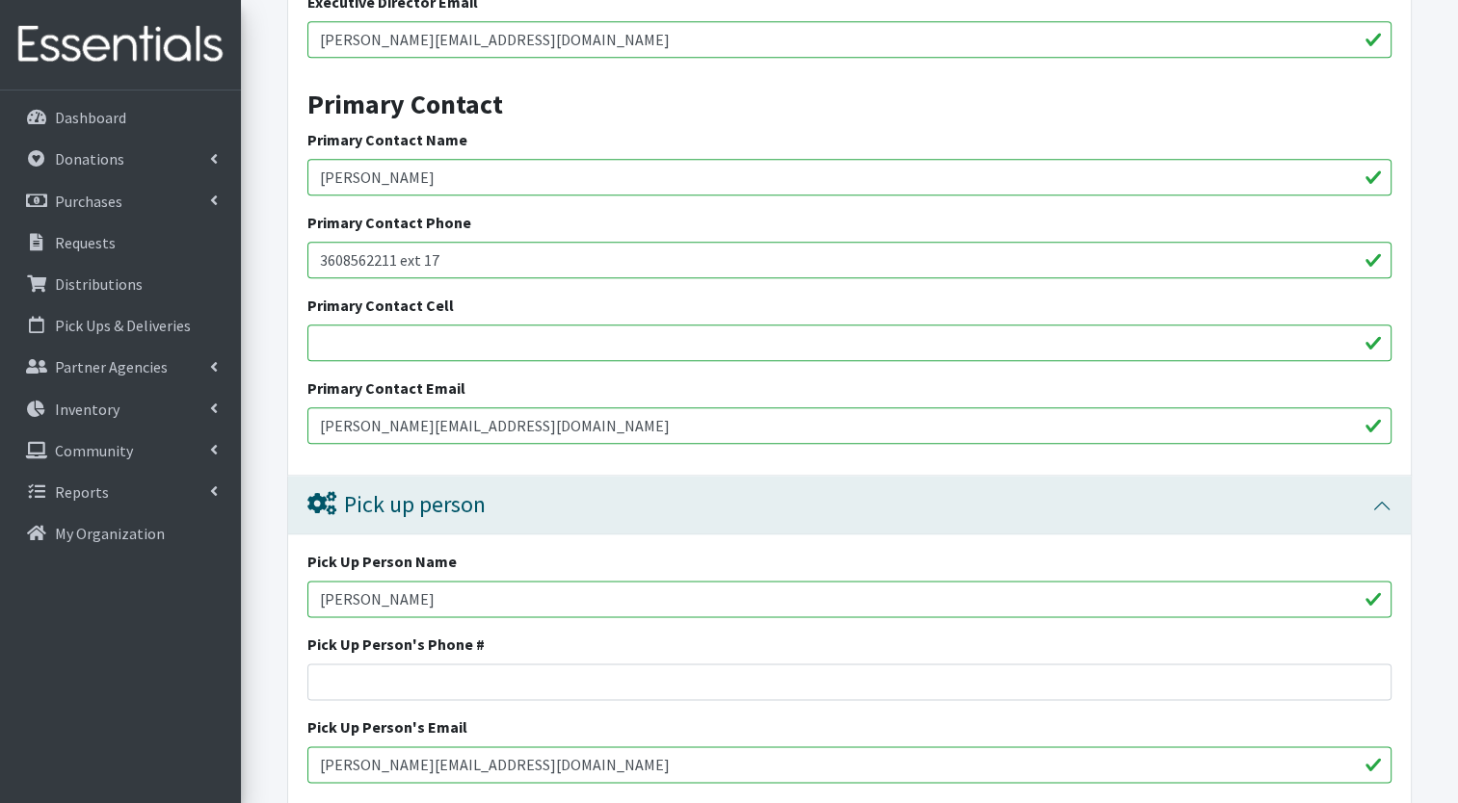
scroll to position [2234, 0]
click at [474, 267] on input "3608562211 ext 17" at bounding box center [849, 261] width 1084 height 37
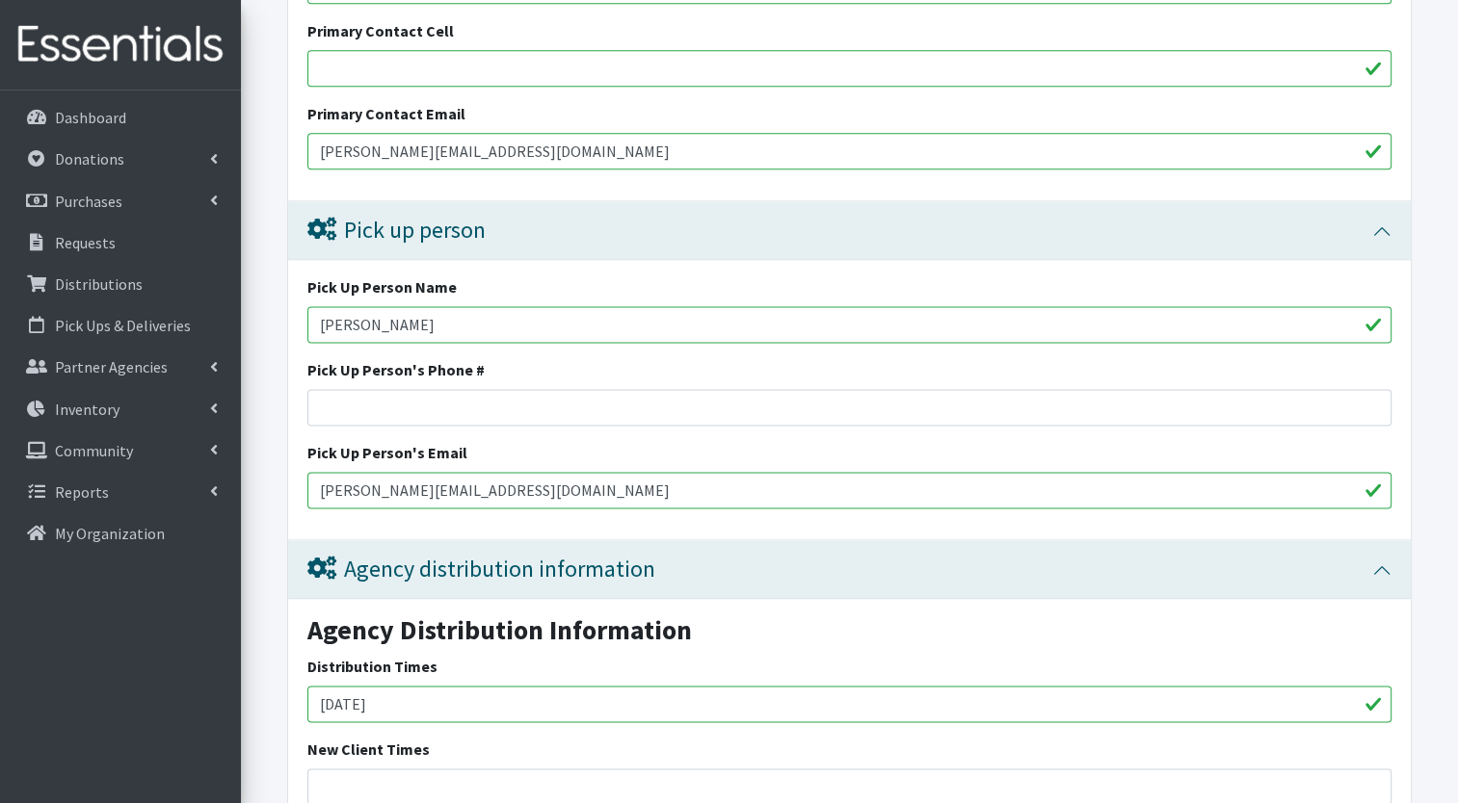
scroll to position [2511, 0]
type input "3608562211 ext. 16"
click at [574, 408] on input "Pick Up Person's Phone #" at bounding box center [849, 406] width 1084 height 37
paste input "360-856-2211 ext 18"
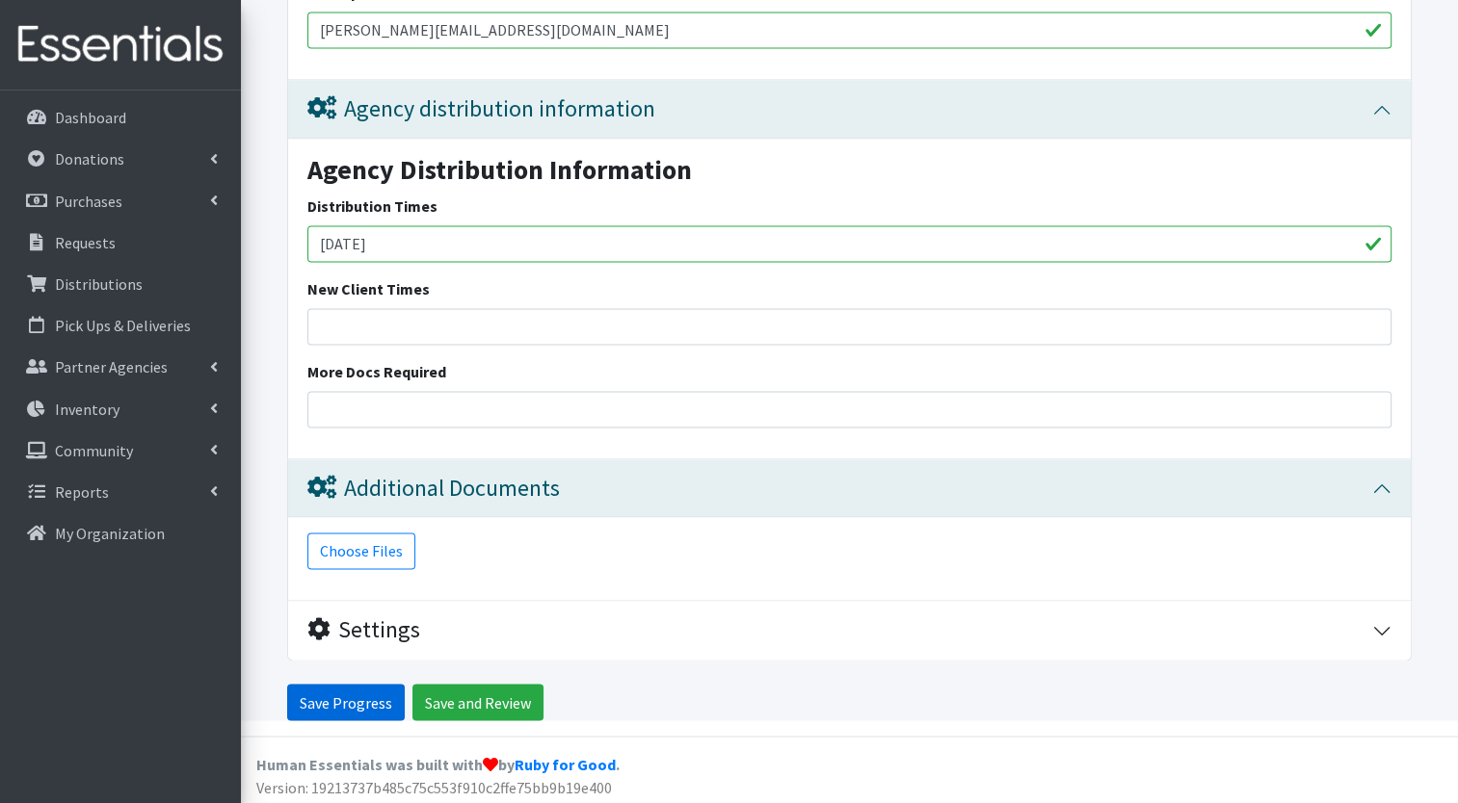
type input "360-856-2211 ext. 18"
click at [380, 696] on input "Save Progress" at bounding box center [346, 702] width 118 height 37
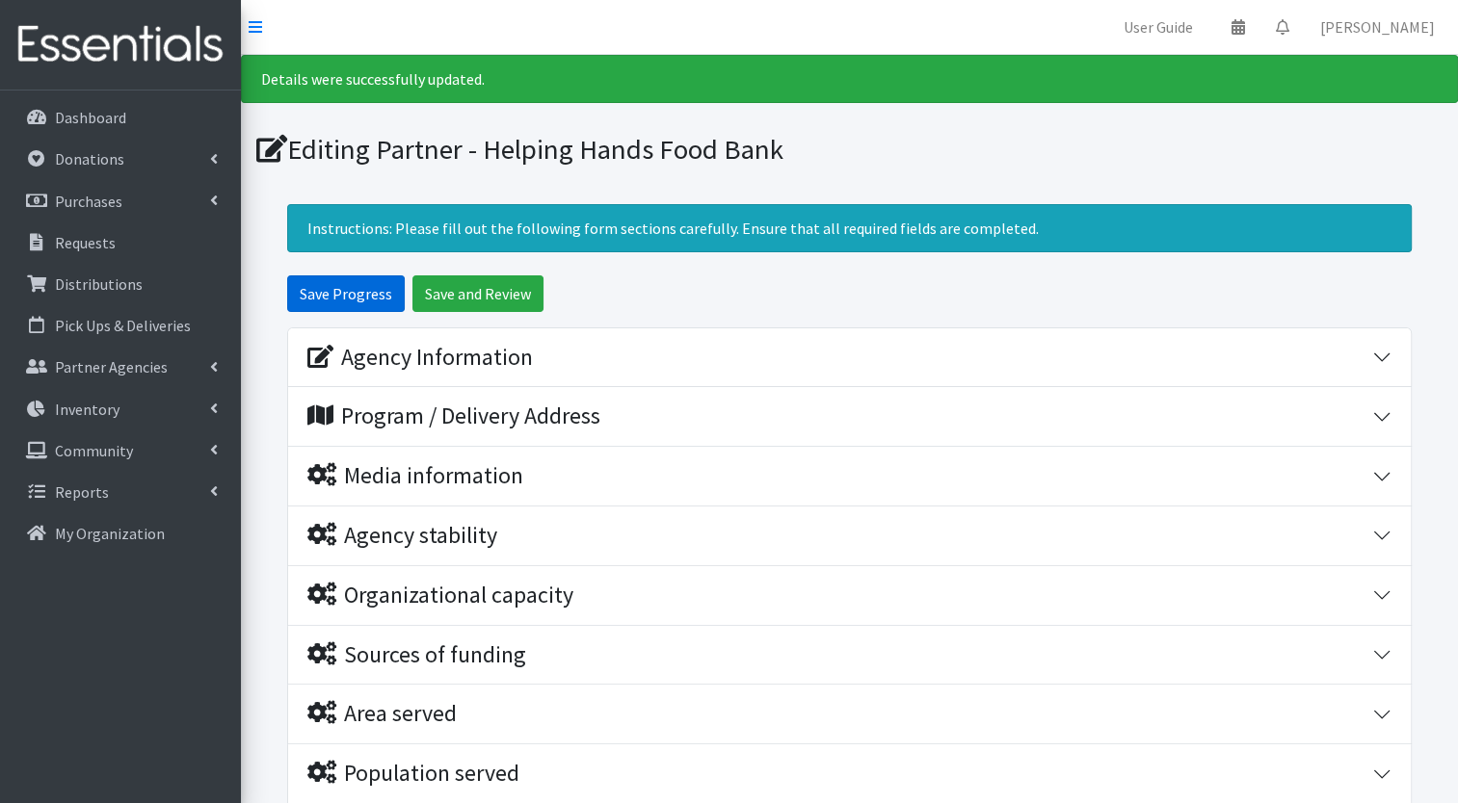
click at [391, 283] on input "Save Progress" at bounding box center [346, 294] width 118 height 37
click at [112, 365] on p "Partner Agencies" at bounding box center [111, 366] width 113 height 19
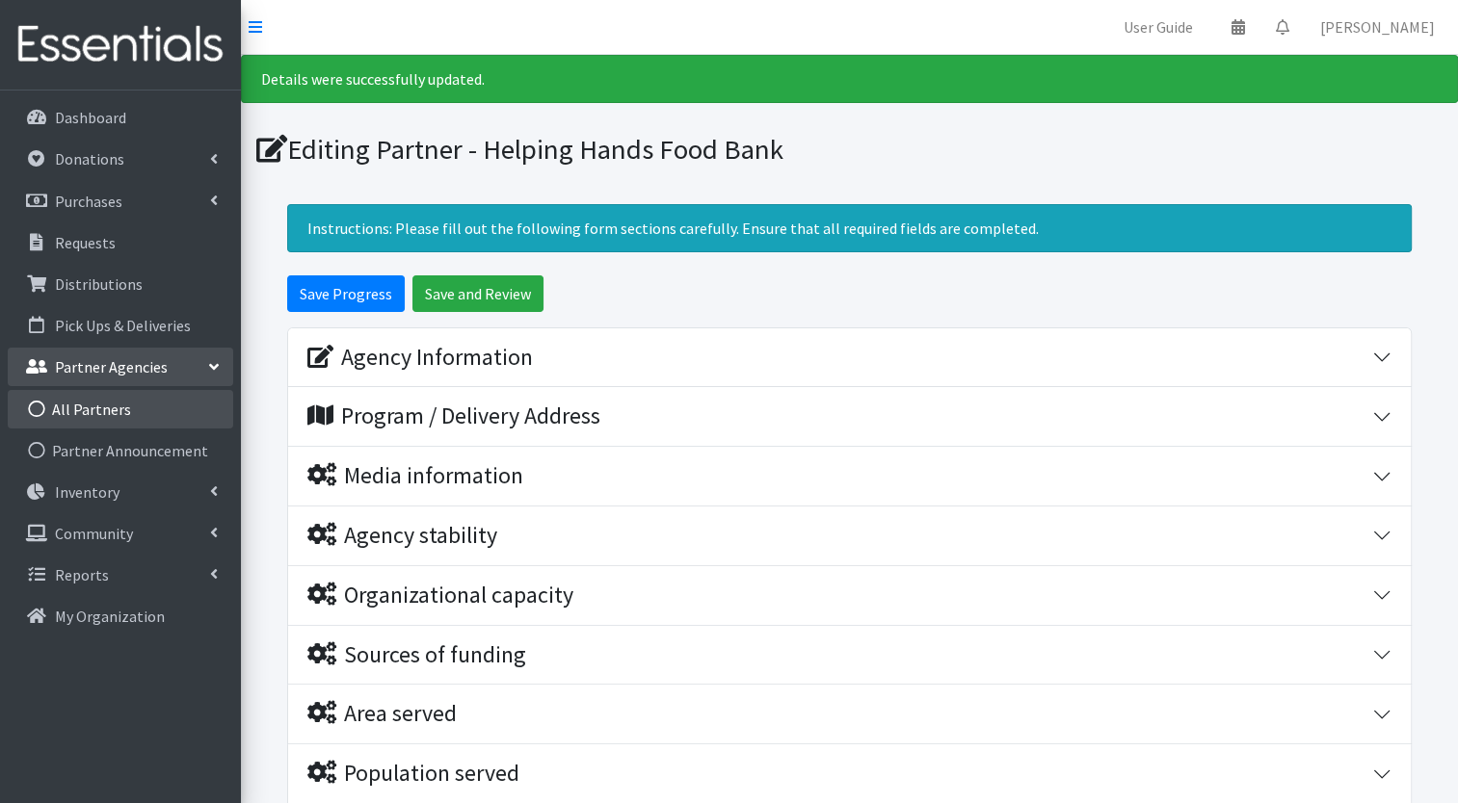
click at [110, 421] on link "All Partners" at bounding box center [120, 409] width 225 height 39
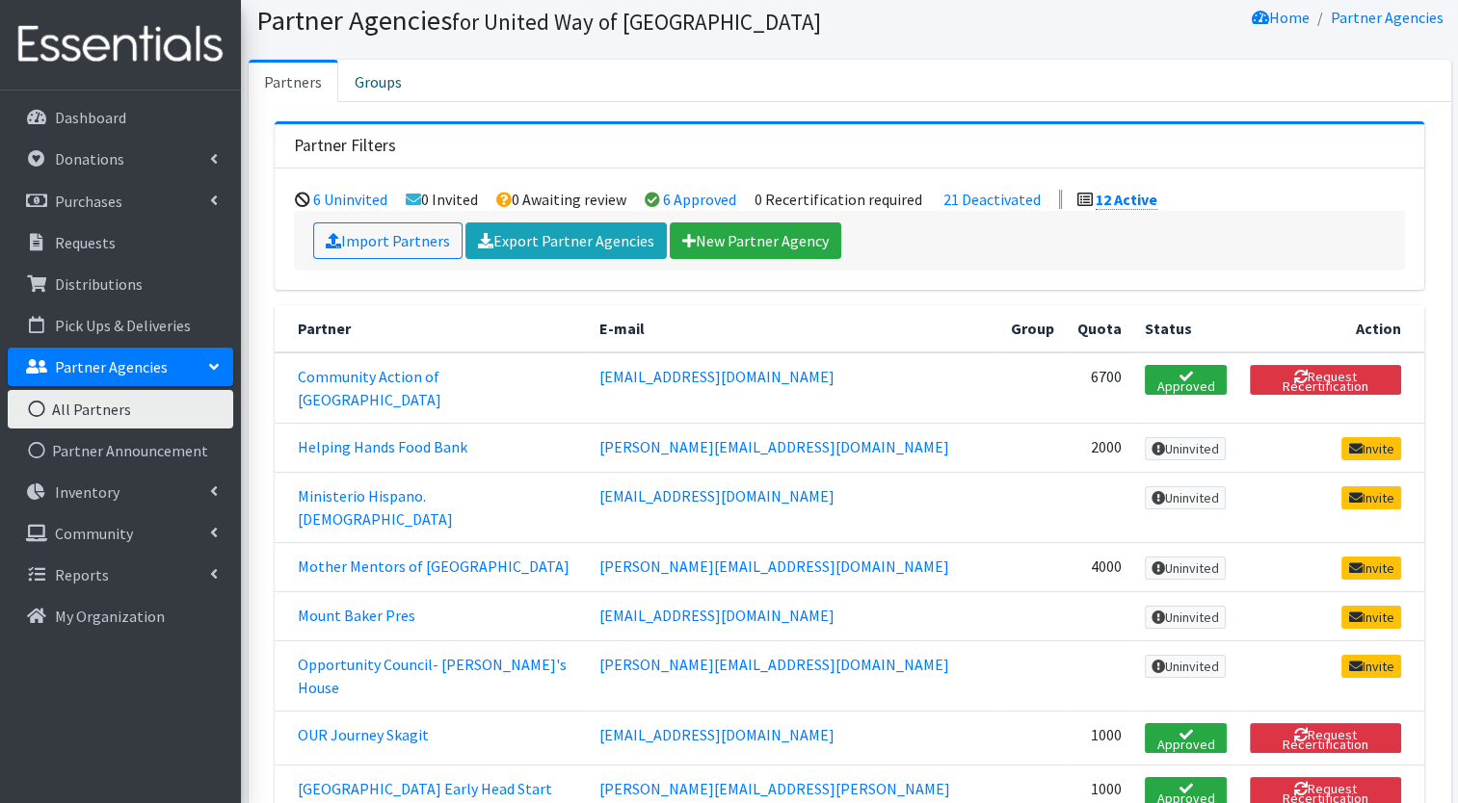
scroll to position [73, 0]
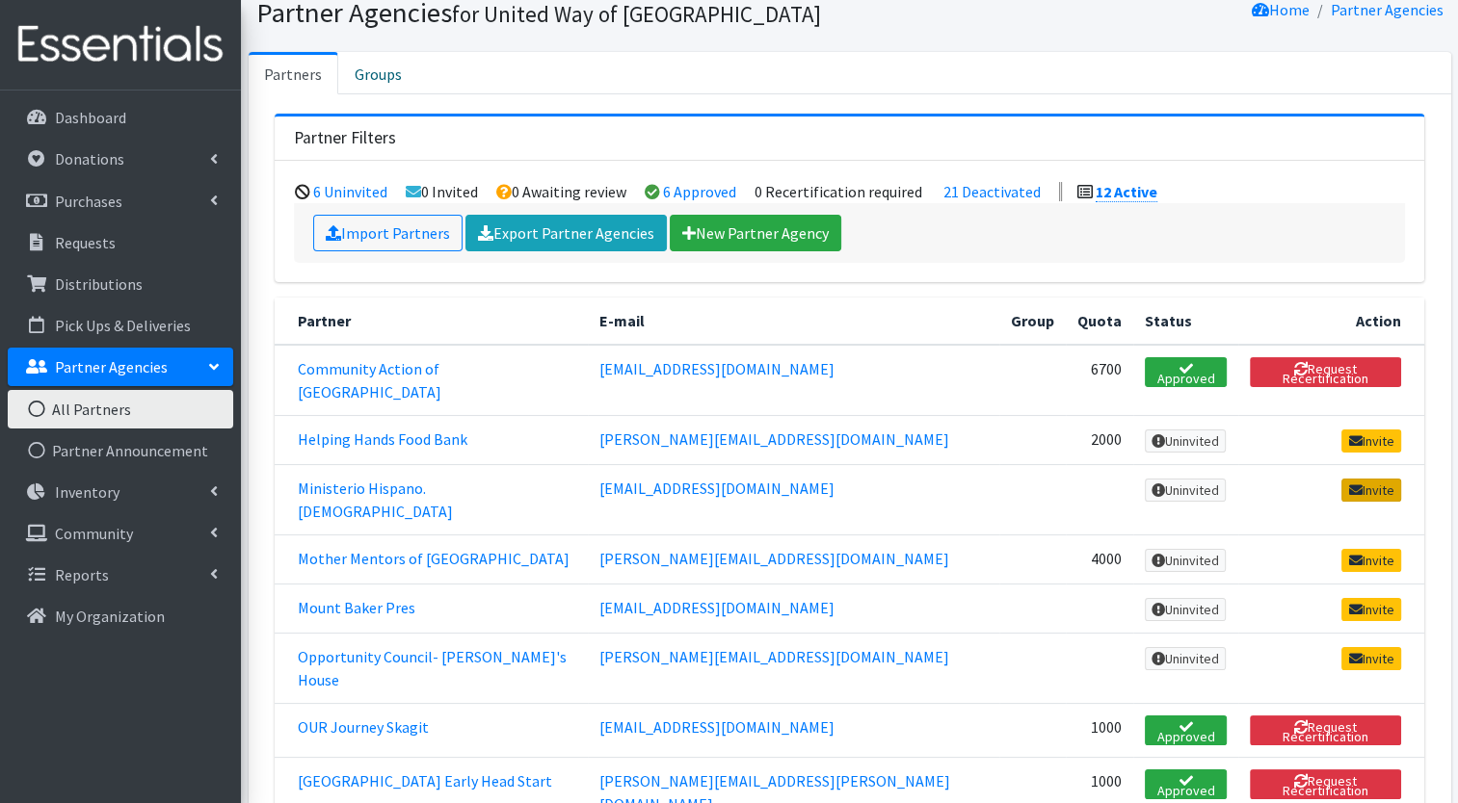
click at [1359, 479] on link "Invite" at bounding box center [1371, 490] width 60 height 23
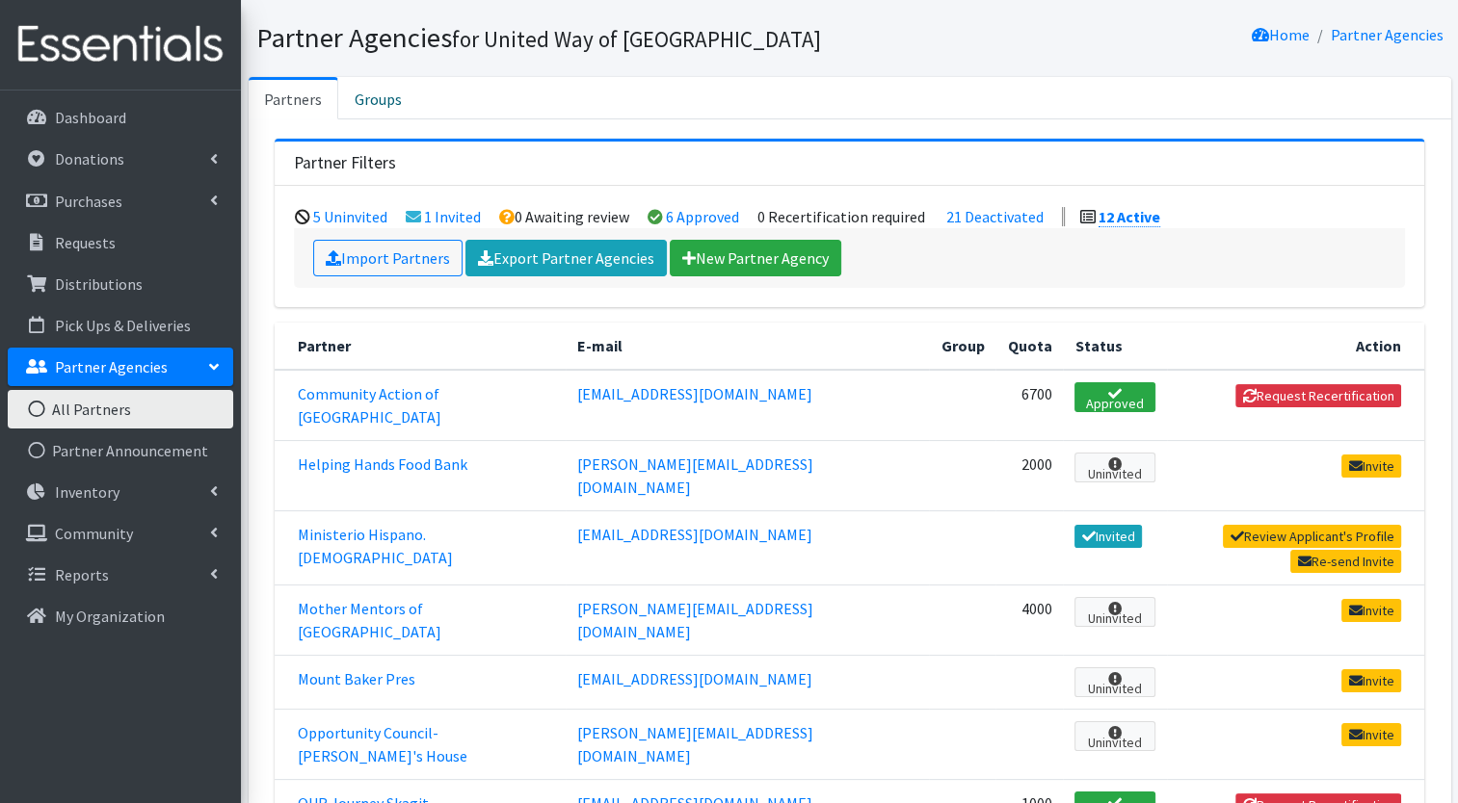
scroll to position [125, 0]
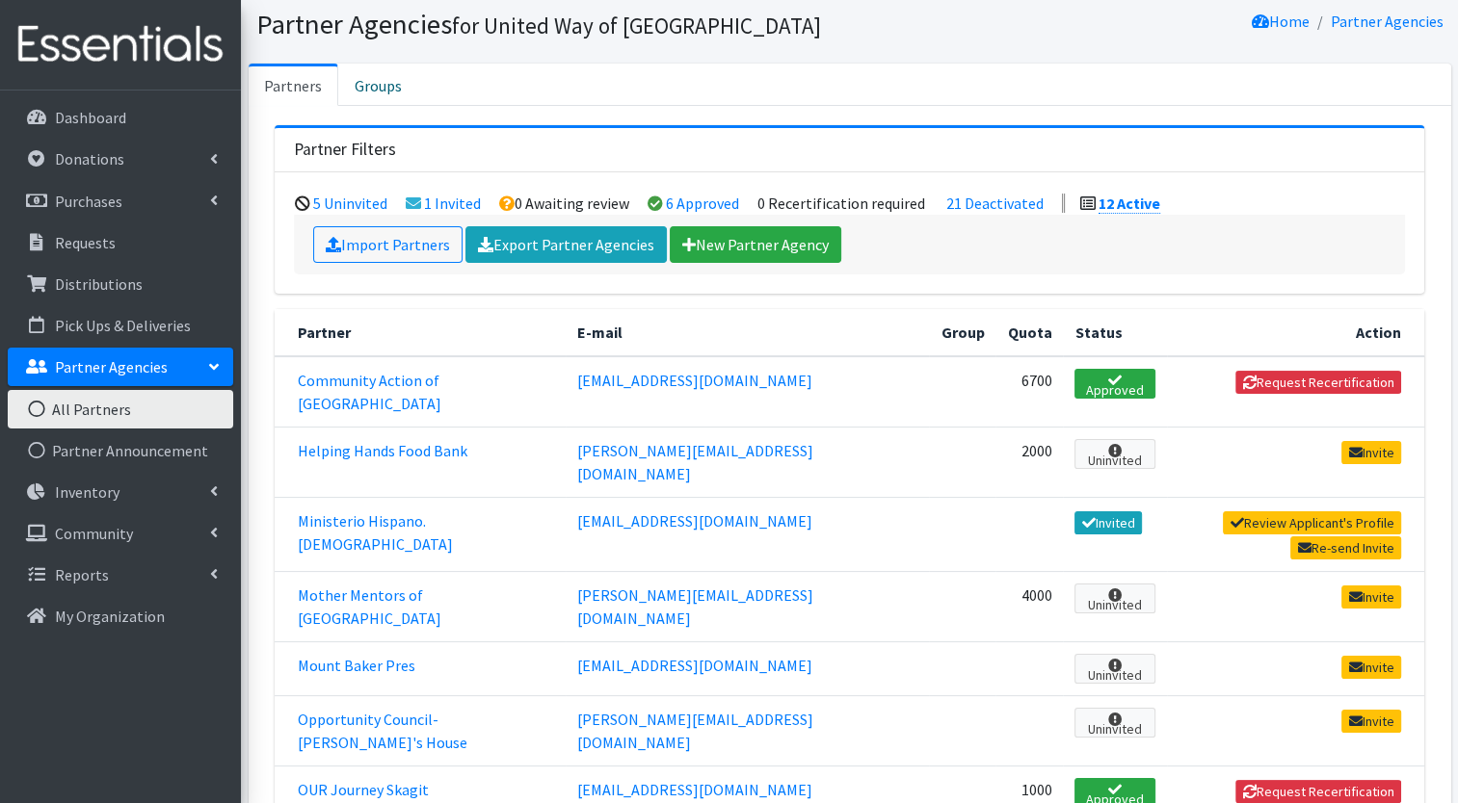
click at [1193, 509] on td "Review Applicant's Profile Re-send Invite" at bounding box center [1295, 534] width 257 height 74
click at [1249, 512] on link "Review Applicant's Profile" at bounding box center [1312, 523] width 178 height 23
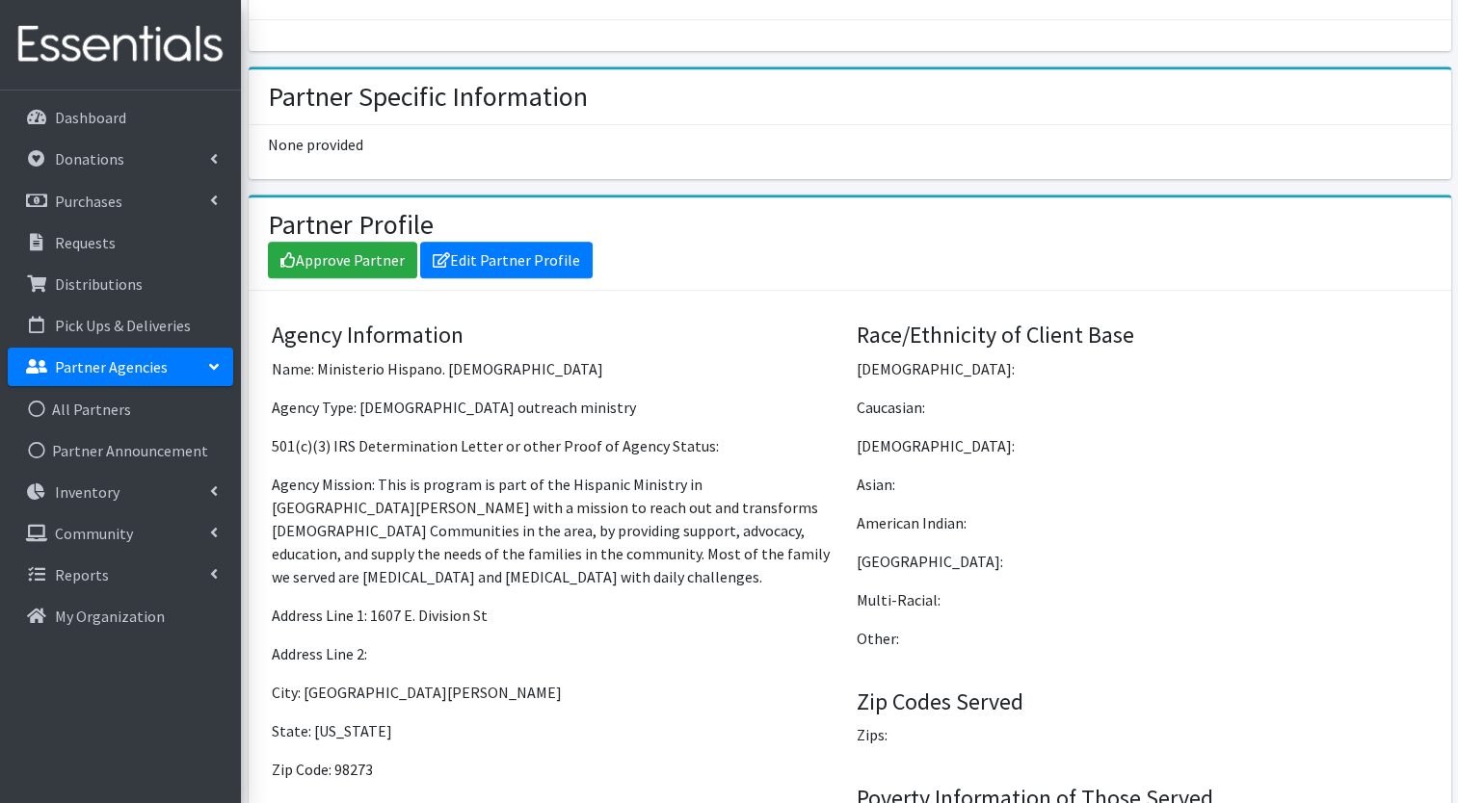
scroll to position [1036, 0]
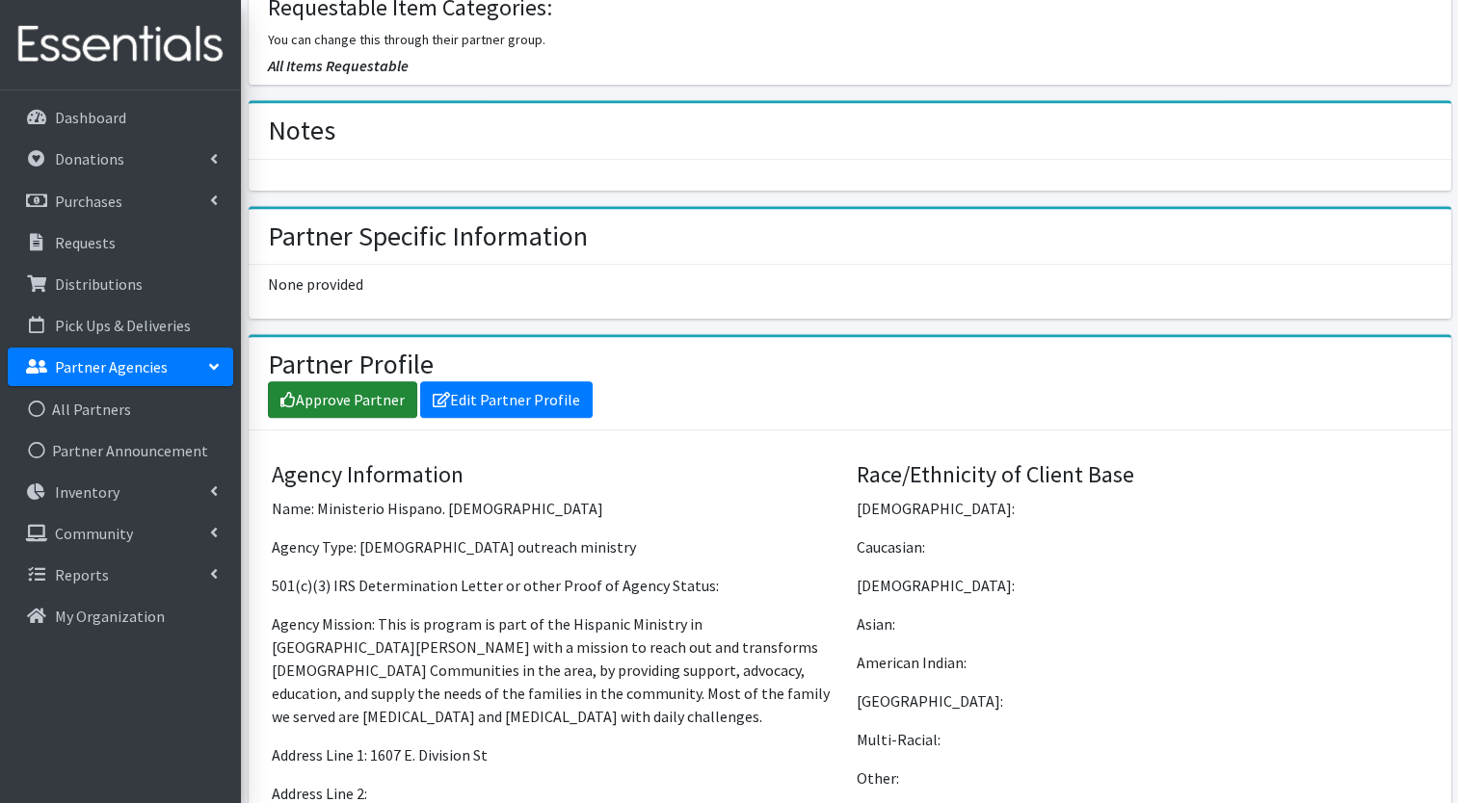
click at [355, 418] on link "Approve Partner" at bounding box center [342, 400] width 149 height 37
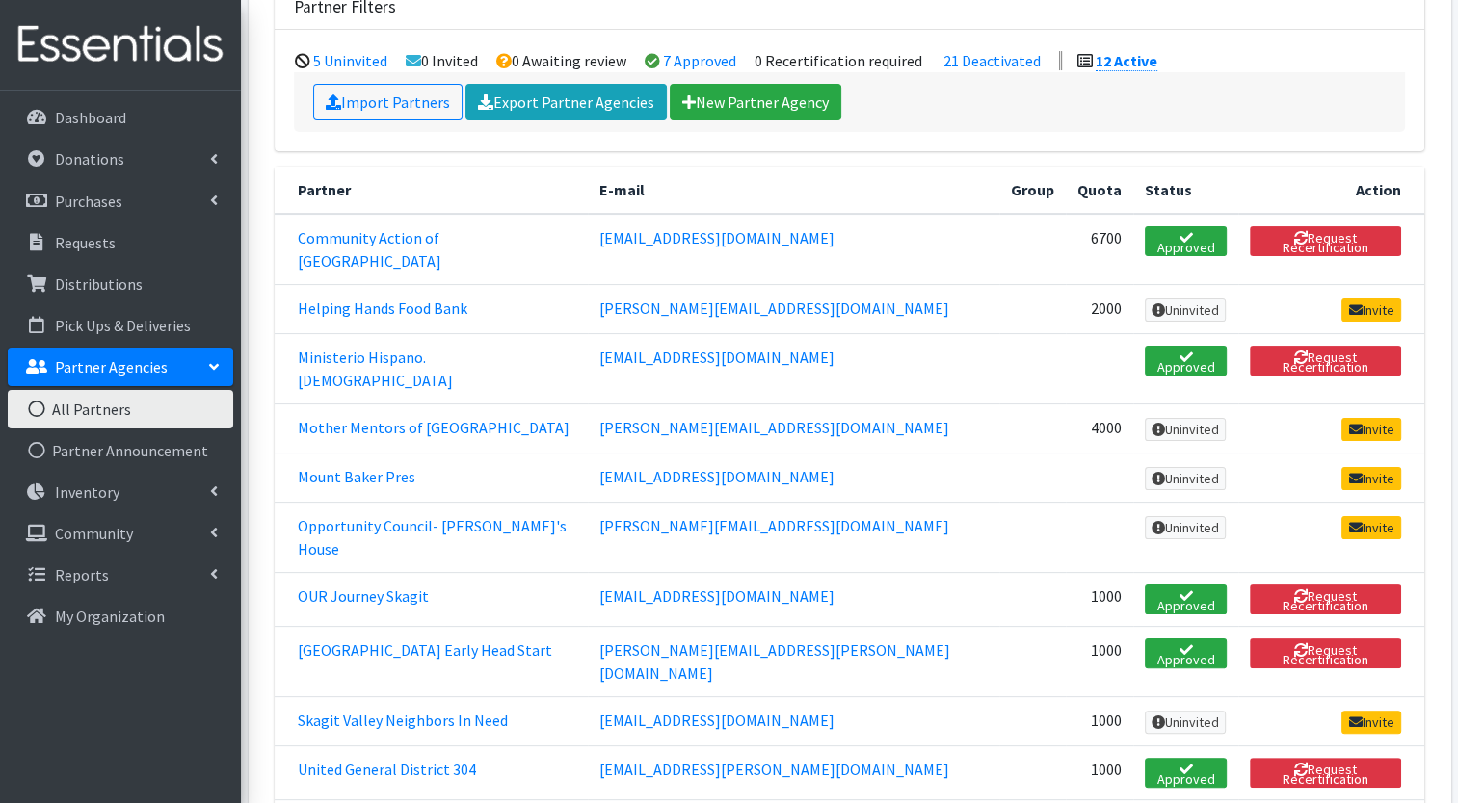
scroll to position [269, 0]
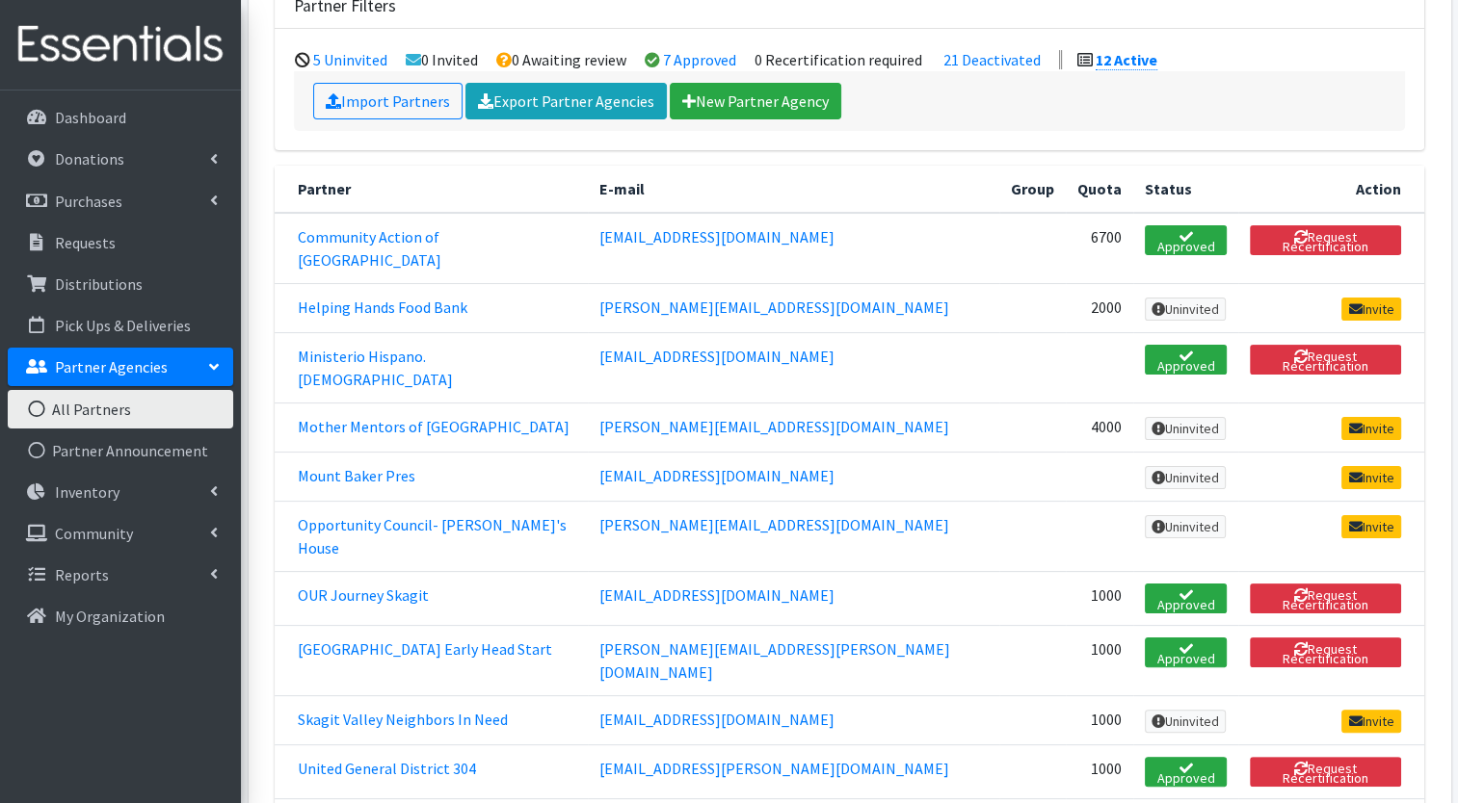
click at [1245, 452] on td "Invite" at bounding box center [1331, 476] width 186 height 49
click at [808, 466] on link "team@mountbakerpres.org" at bounding box center [716, 475] width 235 height 19
click at [1356, 471] on icon at bounding box center [1355, 477] width 13 height 13
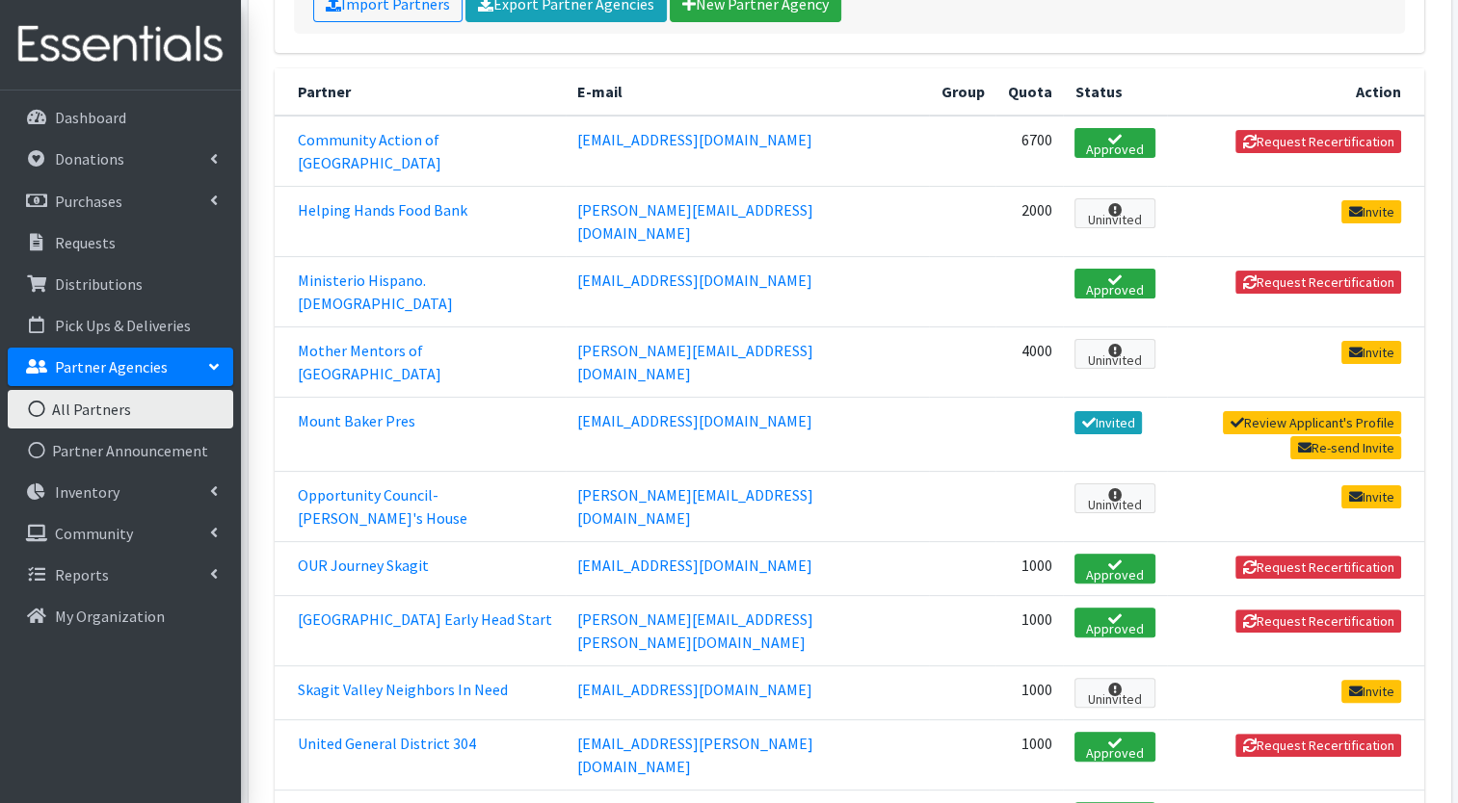
scroll to position [378, 0]
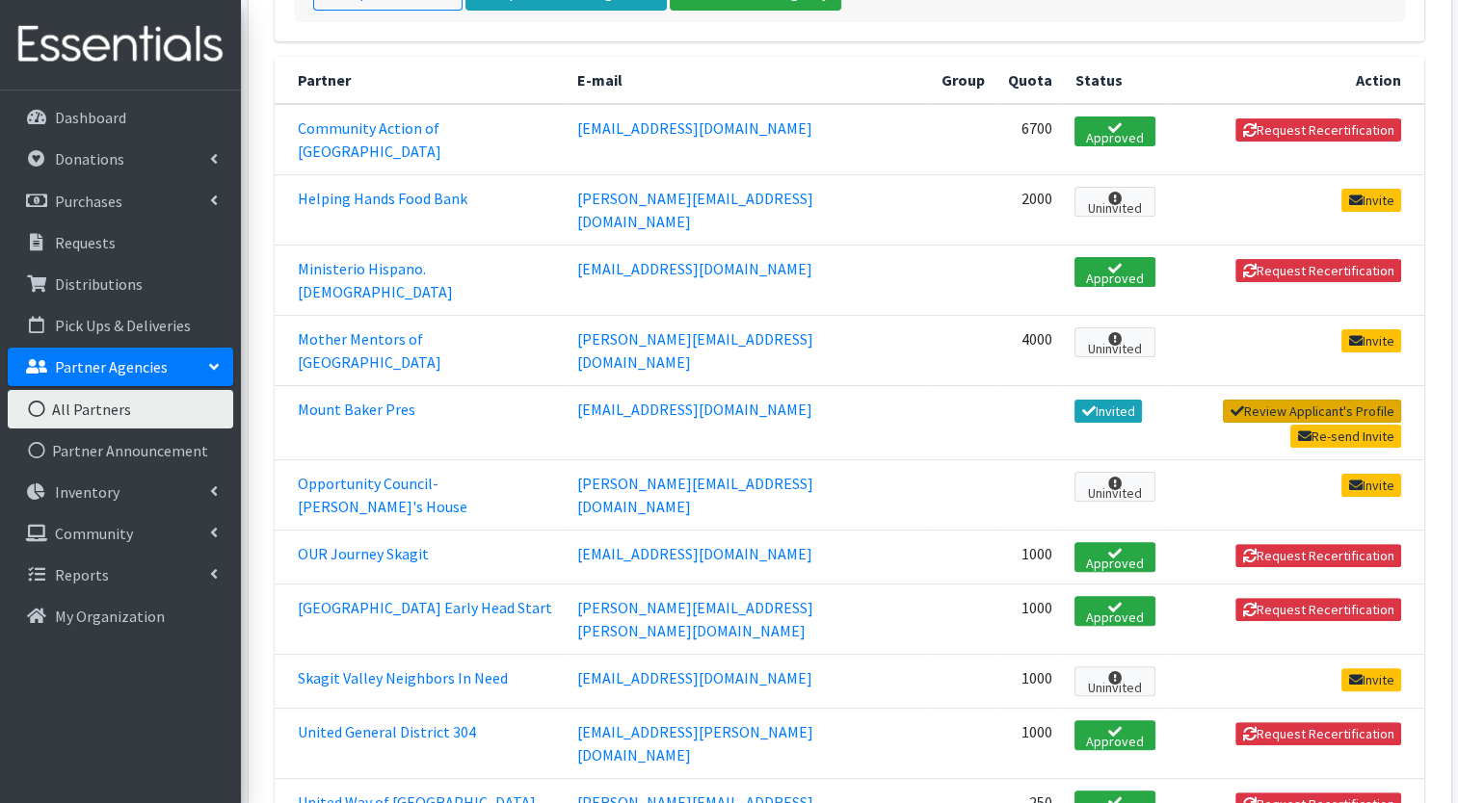
click at [1237, 405] on icon at bounding box center [1236, 411] width 13 height 13
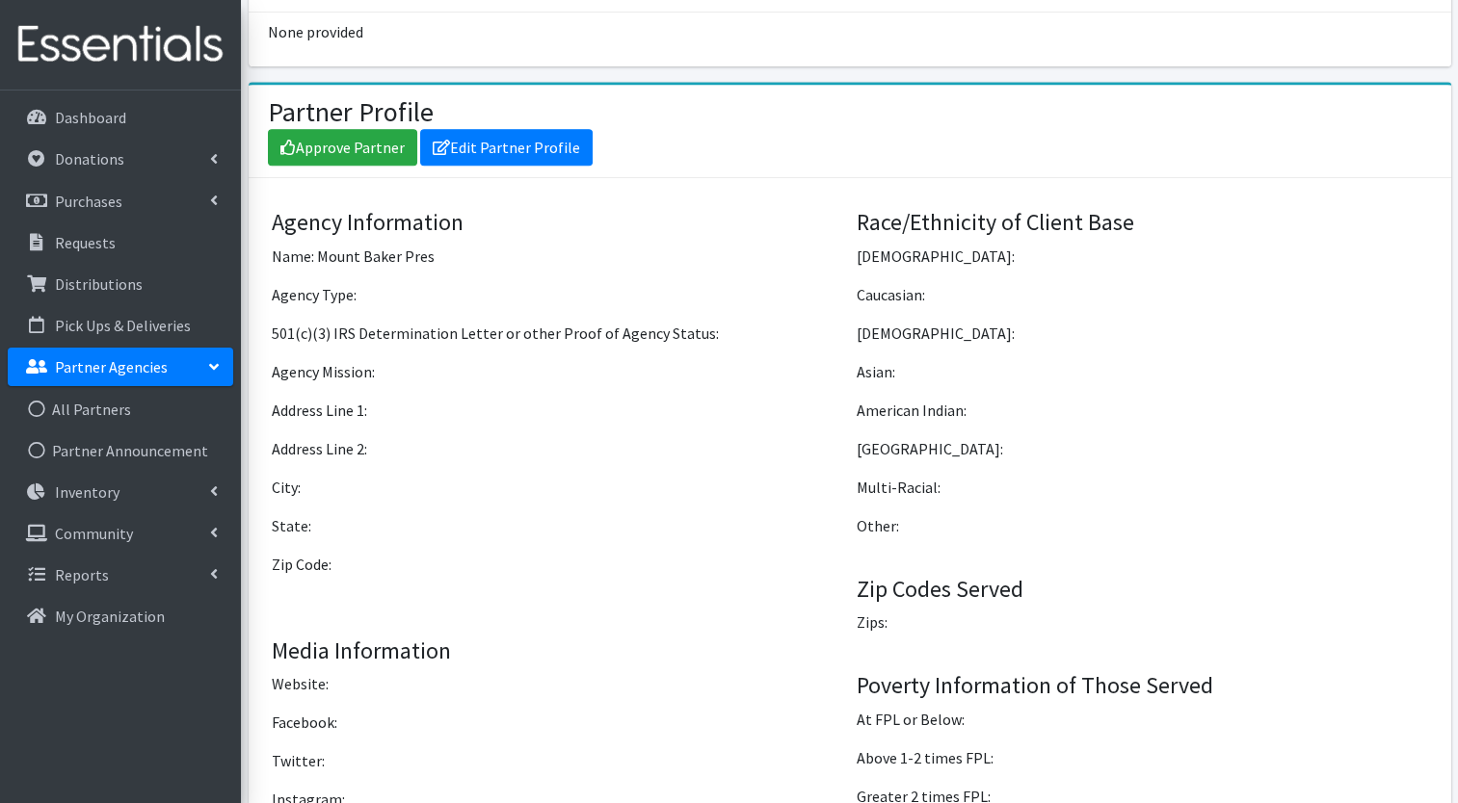
scroll to position [1364, 0]
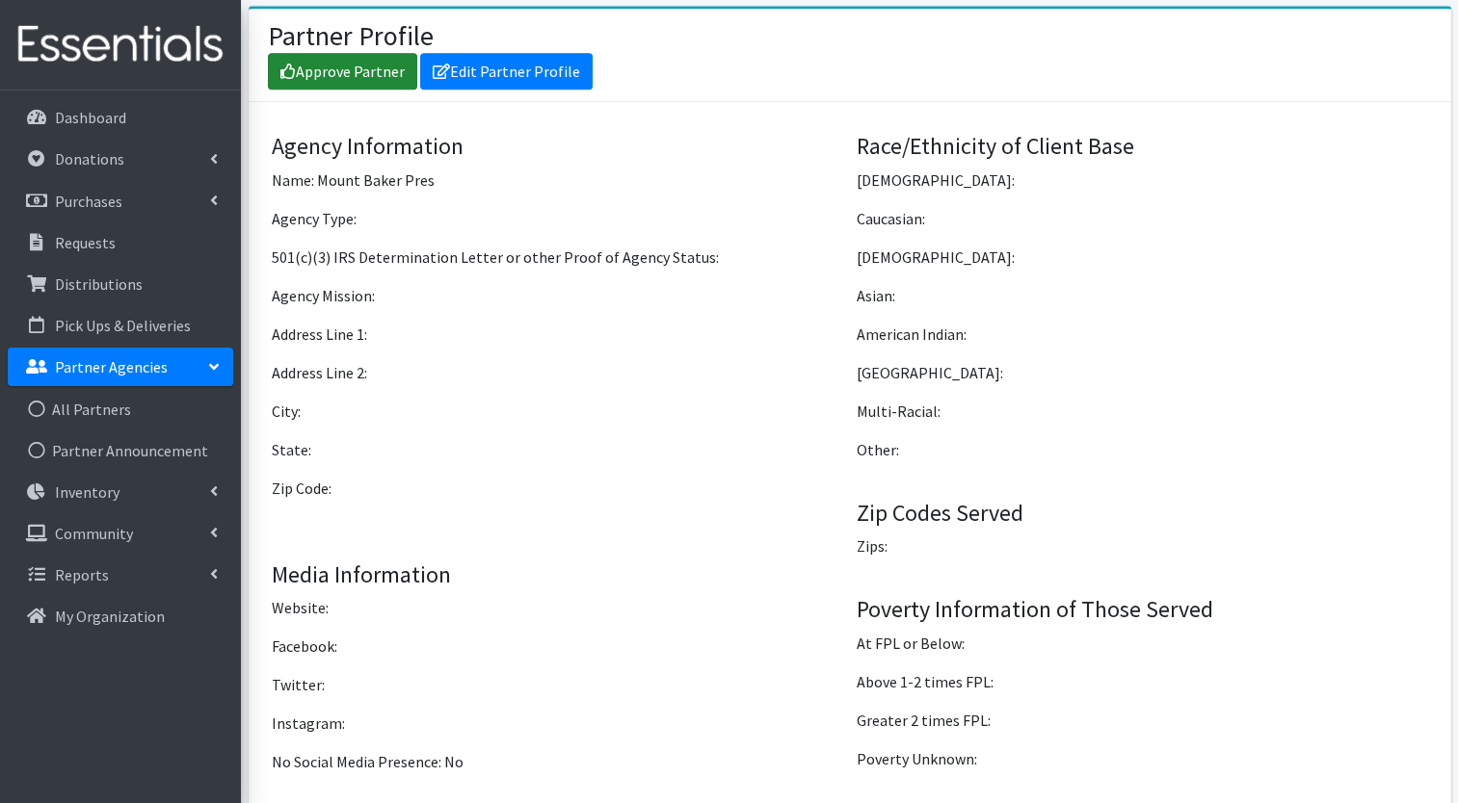
click at [337, 62] on link "Approve Partner" at bounding box center [342, 71] width 149 height 37
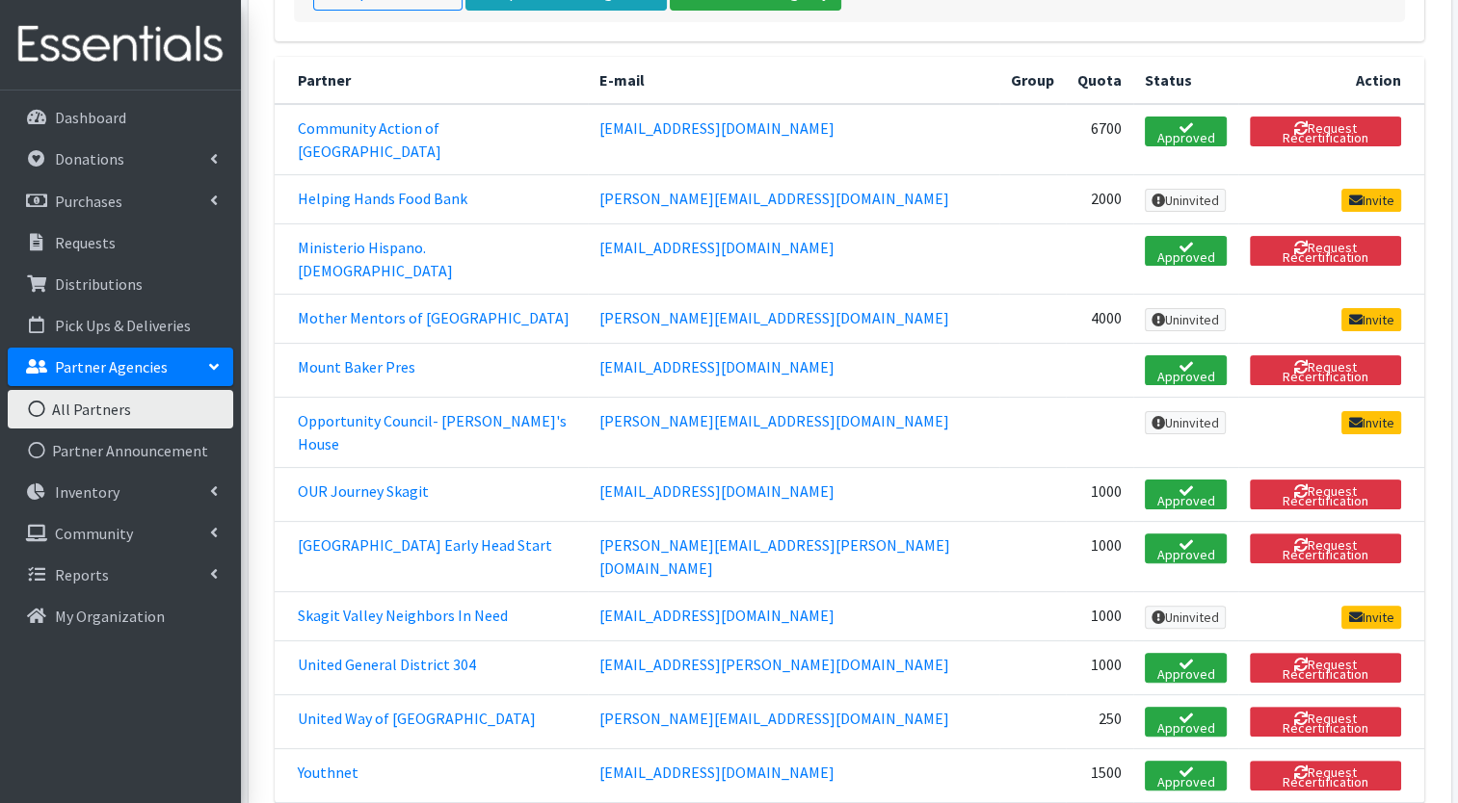
scroll to position [380, 0]
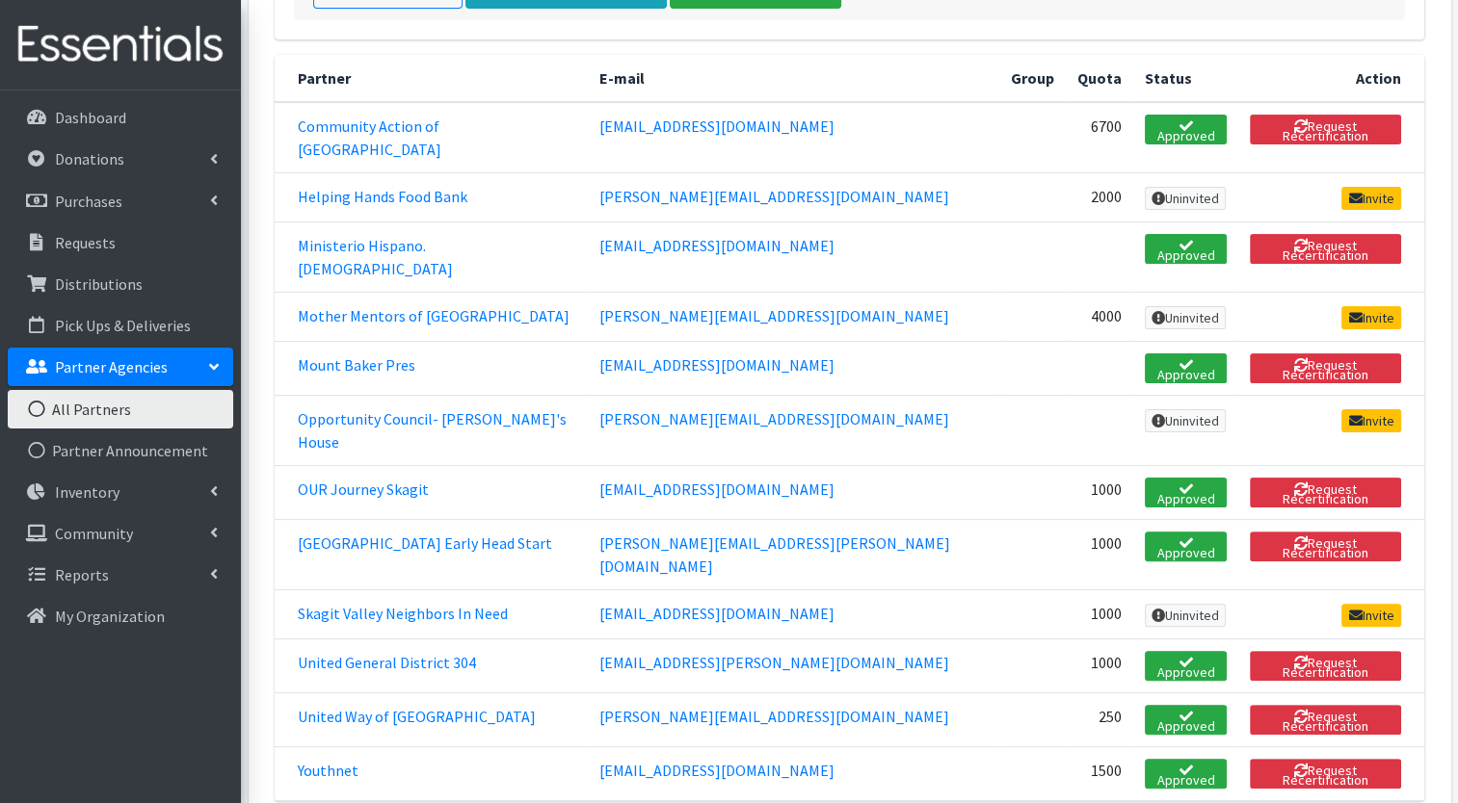
click at [1066, 747] on td "1500" at bounding box center [1099, 774] width 67 height 54
click at [1263, 759] on button "Request Recertification" at bounding box center [1325, 774] width 151 height 30
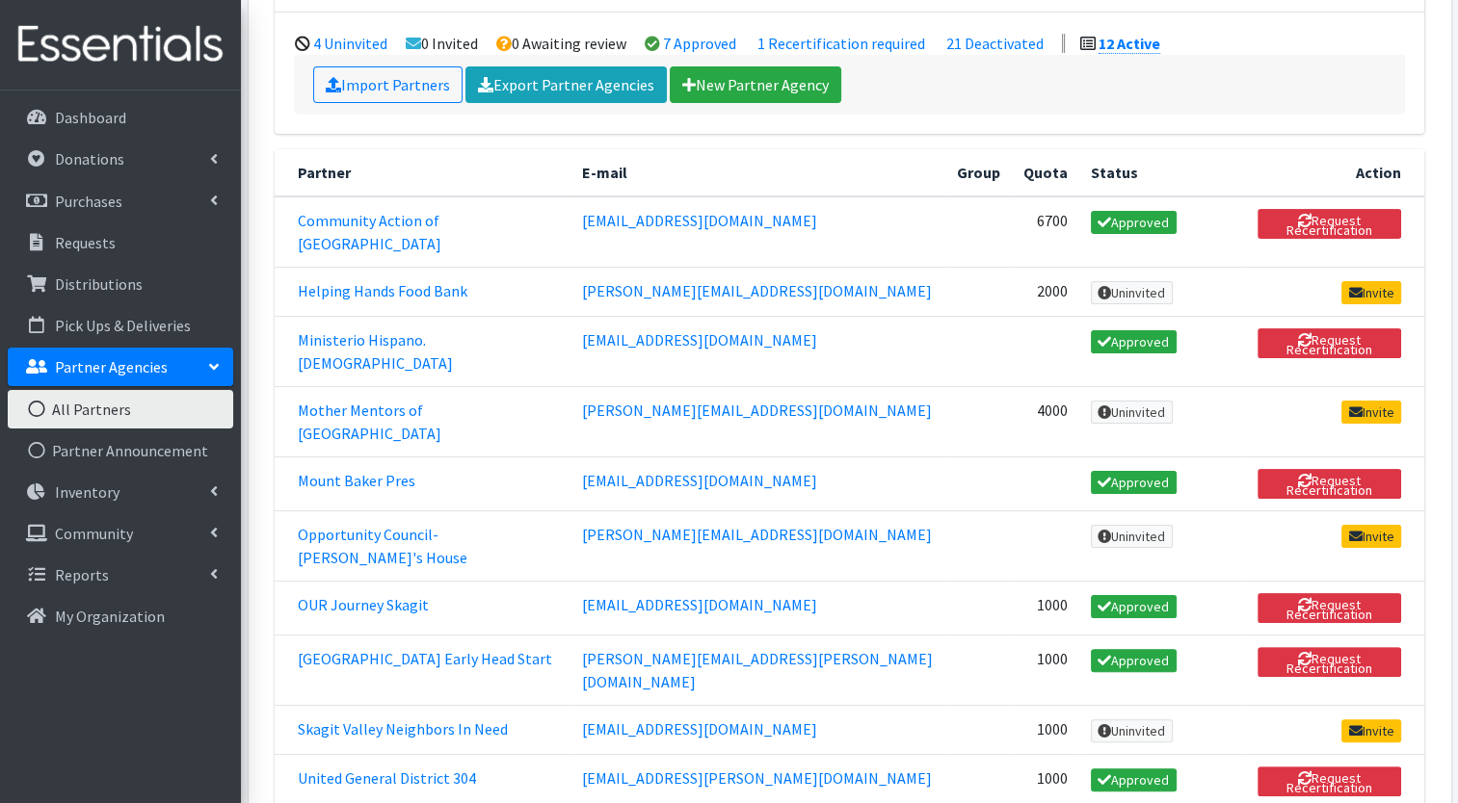
scroll to position [285, 0]
click at [1093, 720] on span "Uninvited" at bounding box center [1132, 731] width 82 height 23
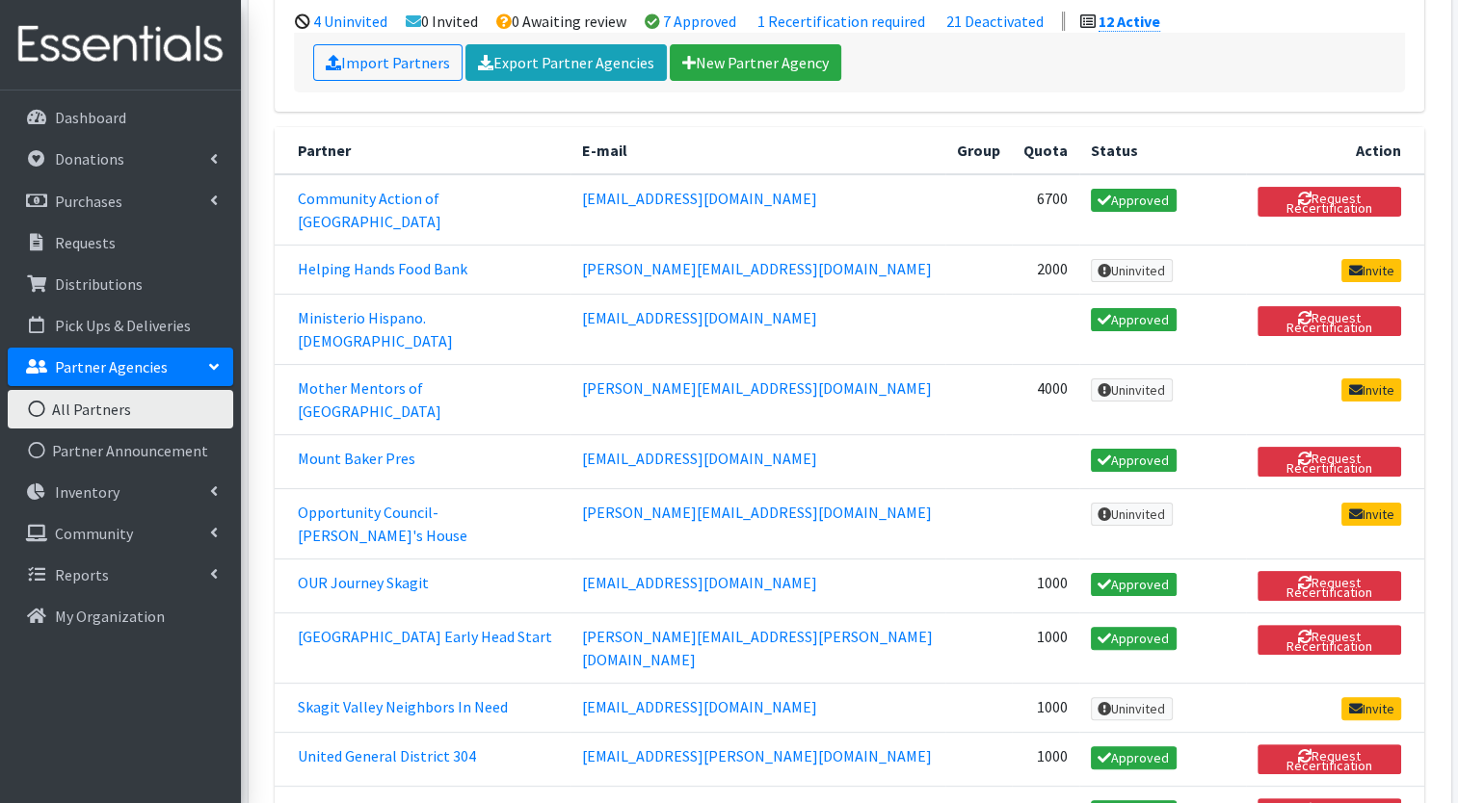
scroll to position [301, 0]
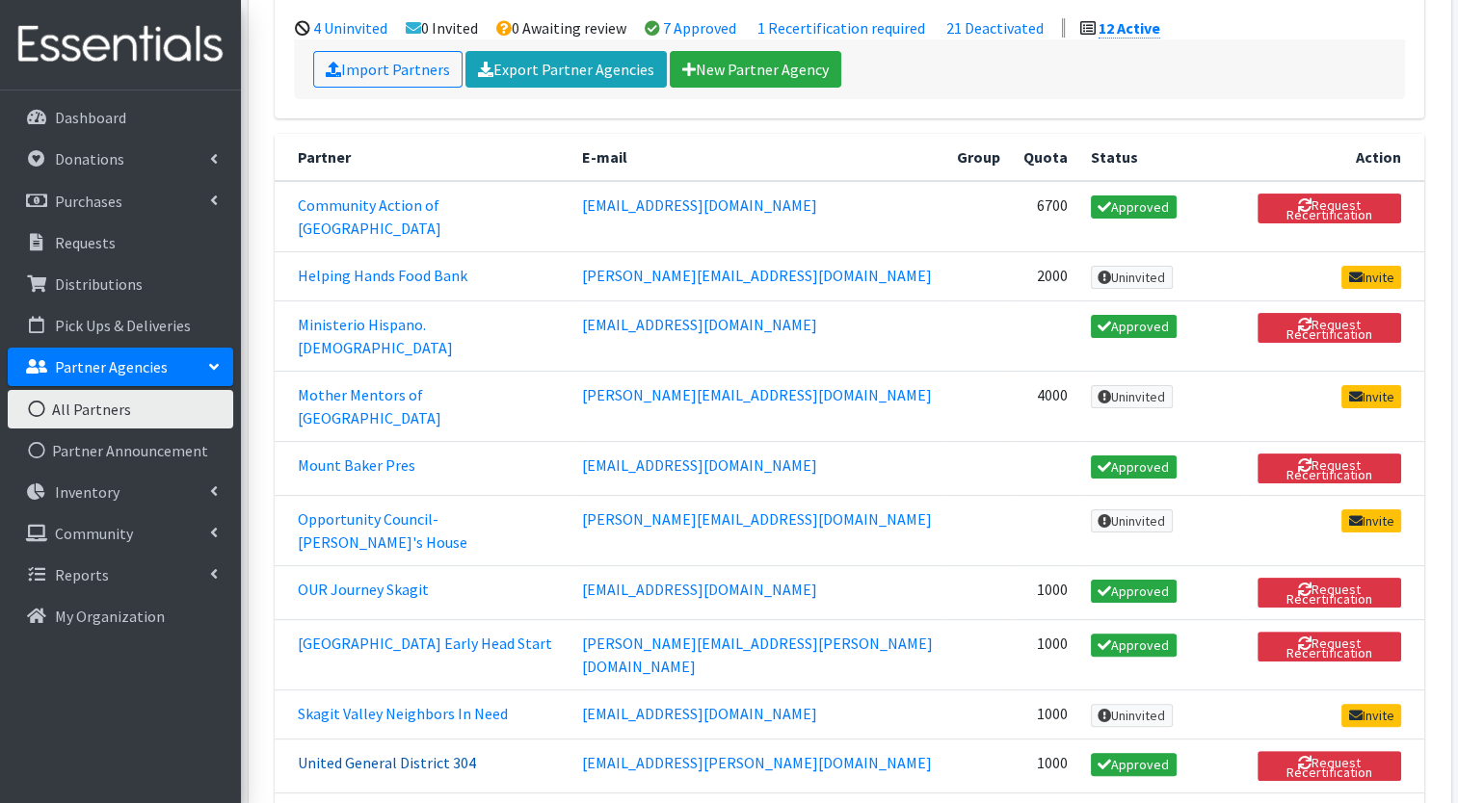
click at [451, 753] on link "United General District 304" at bounding box center [387, 762] width 178 height 19
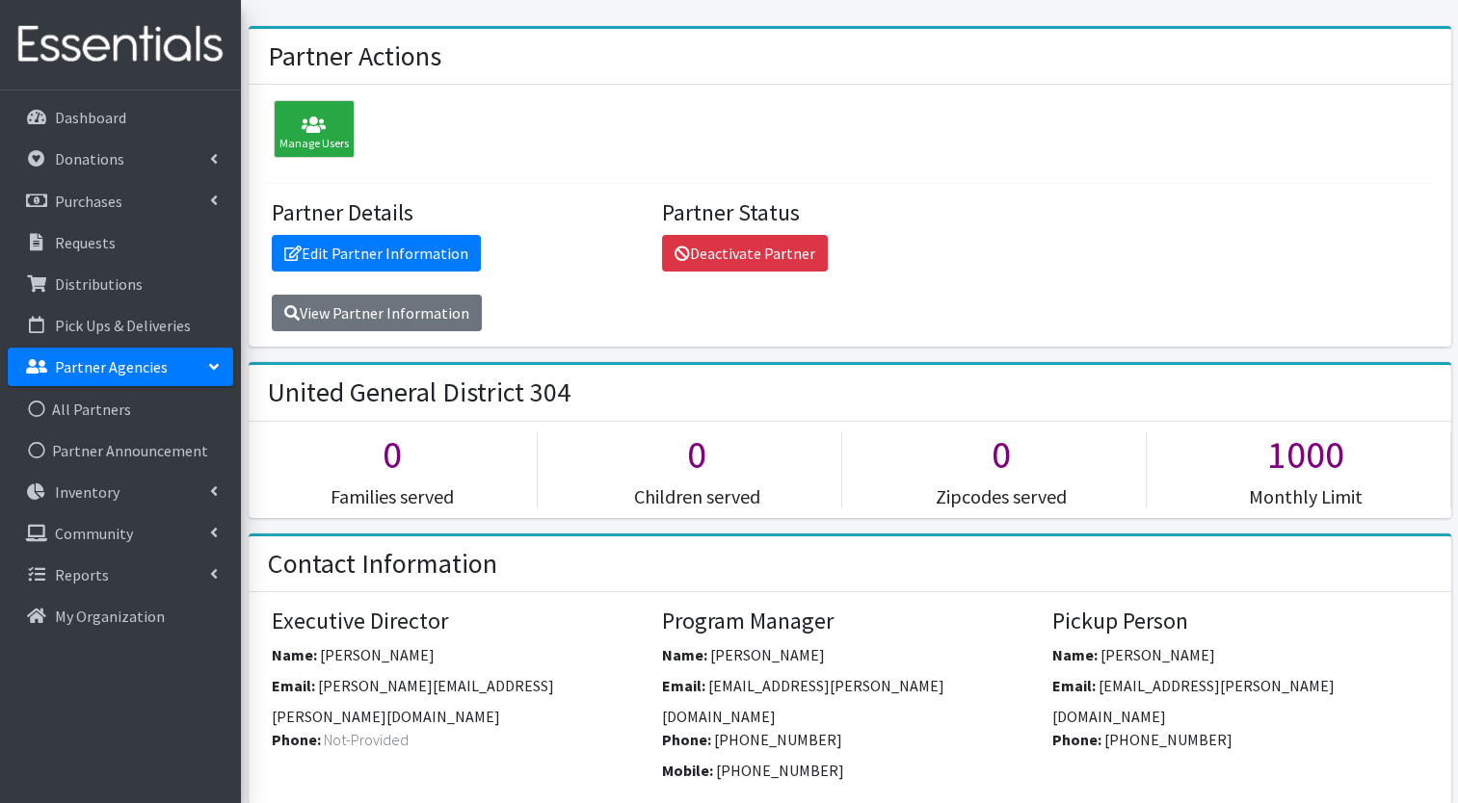
scroll to position [92, 0]
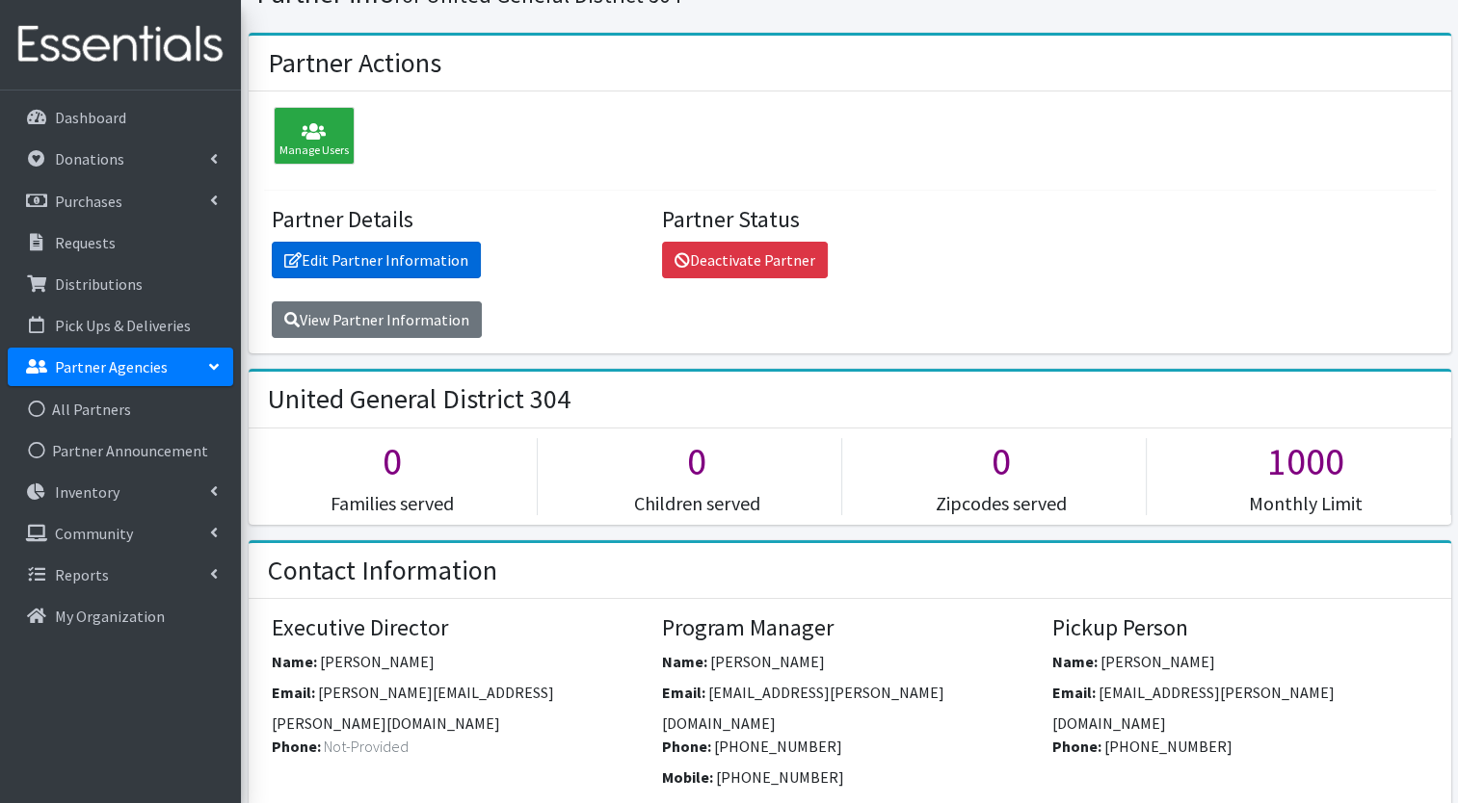
click at [407, 267] on link "Edit Partner Information" at bounding box center [376, 260] width 209 height 37
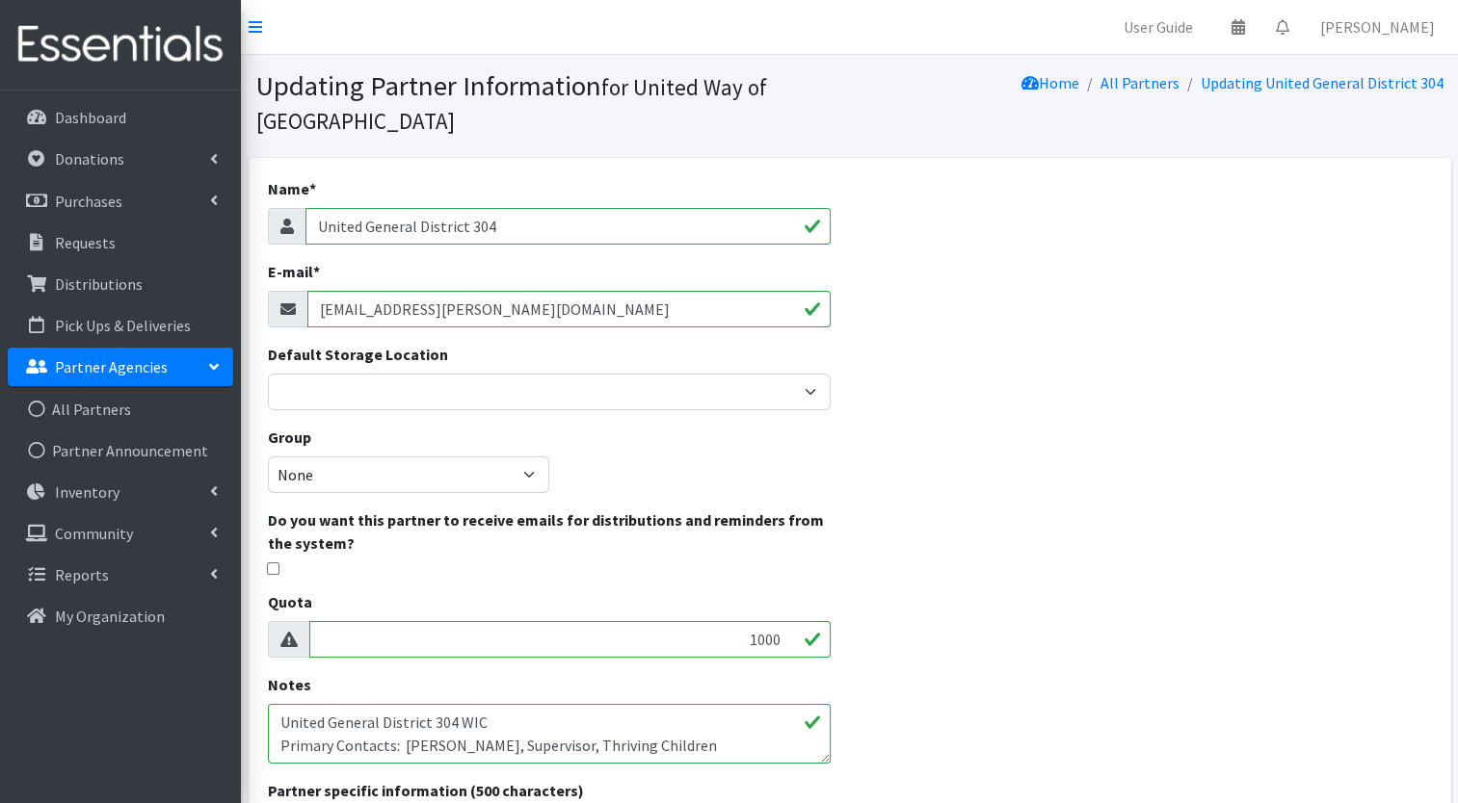
scroll to position [356, 0]
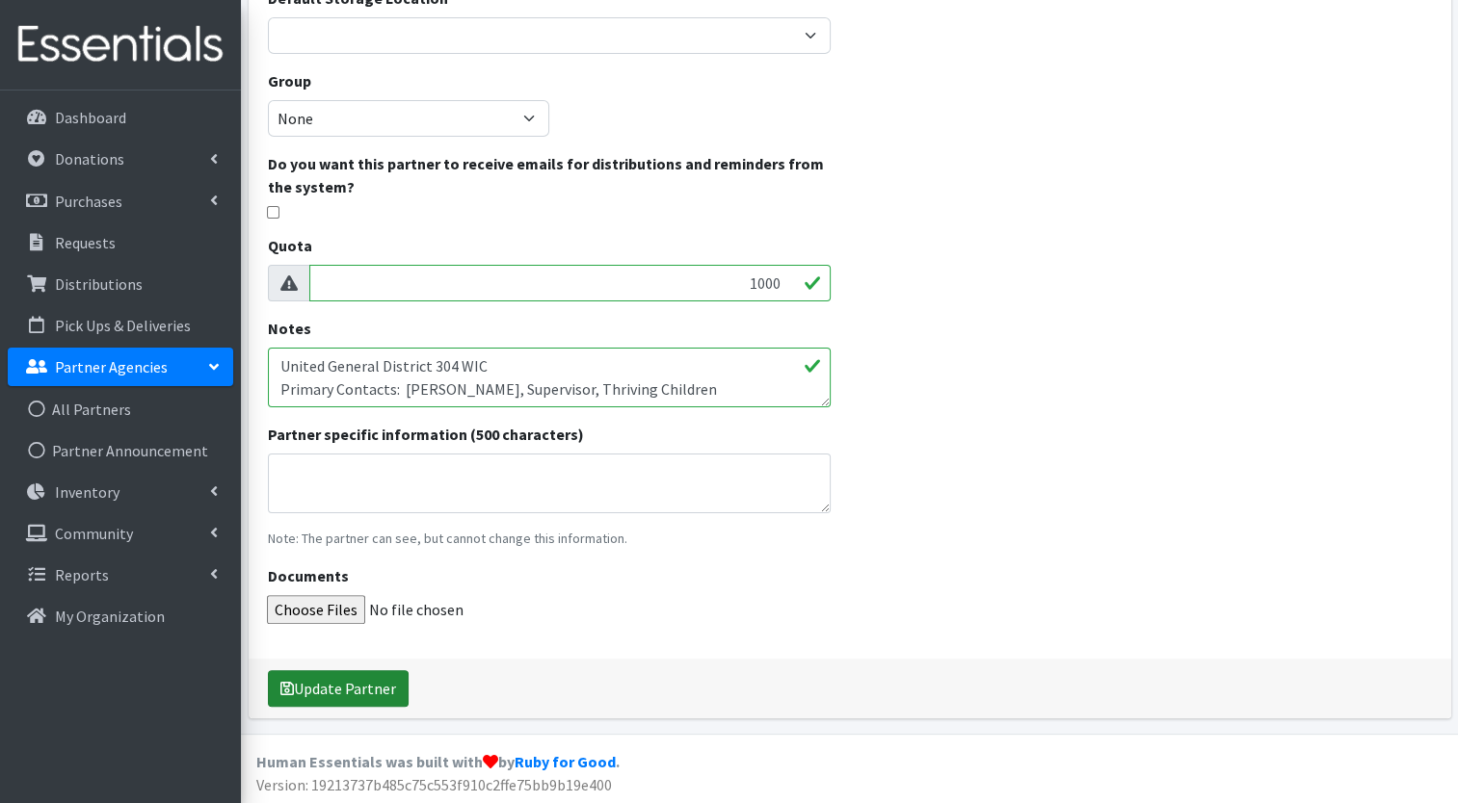
click at [331, 680] on button "Update Partner" at bounding box center [338, 689] width 141 height 37
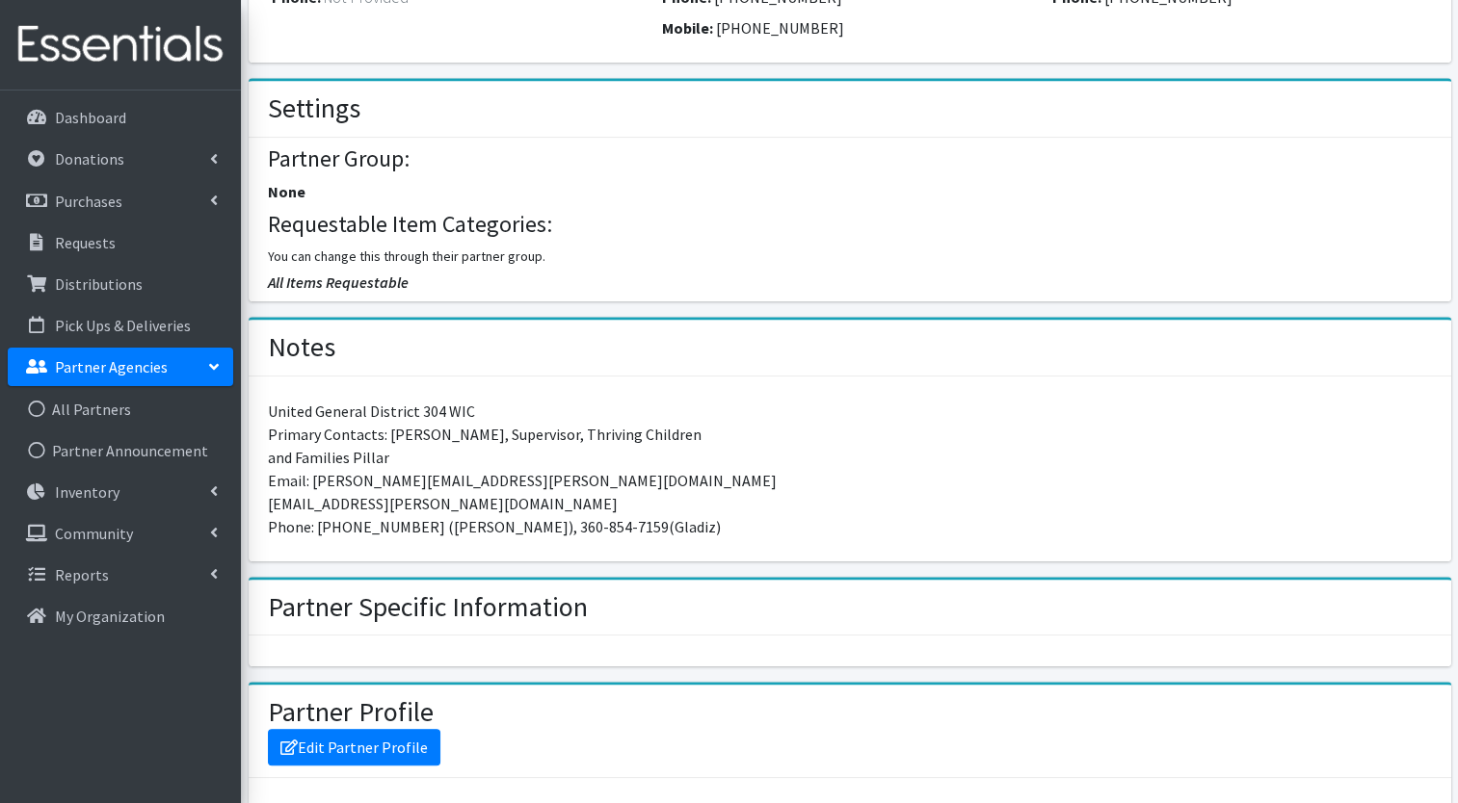
scroll to position [906, 0]
click at [362, 729] on link "Edit Partner Profile" at bounding box center [354, 747] width 172 height 37
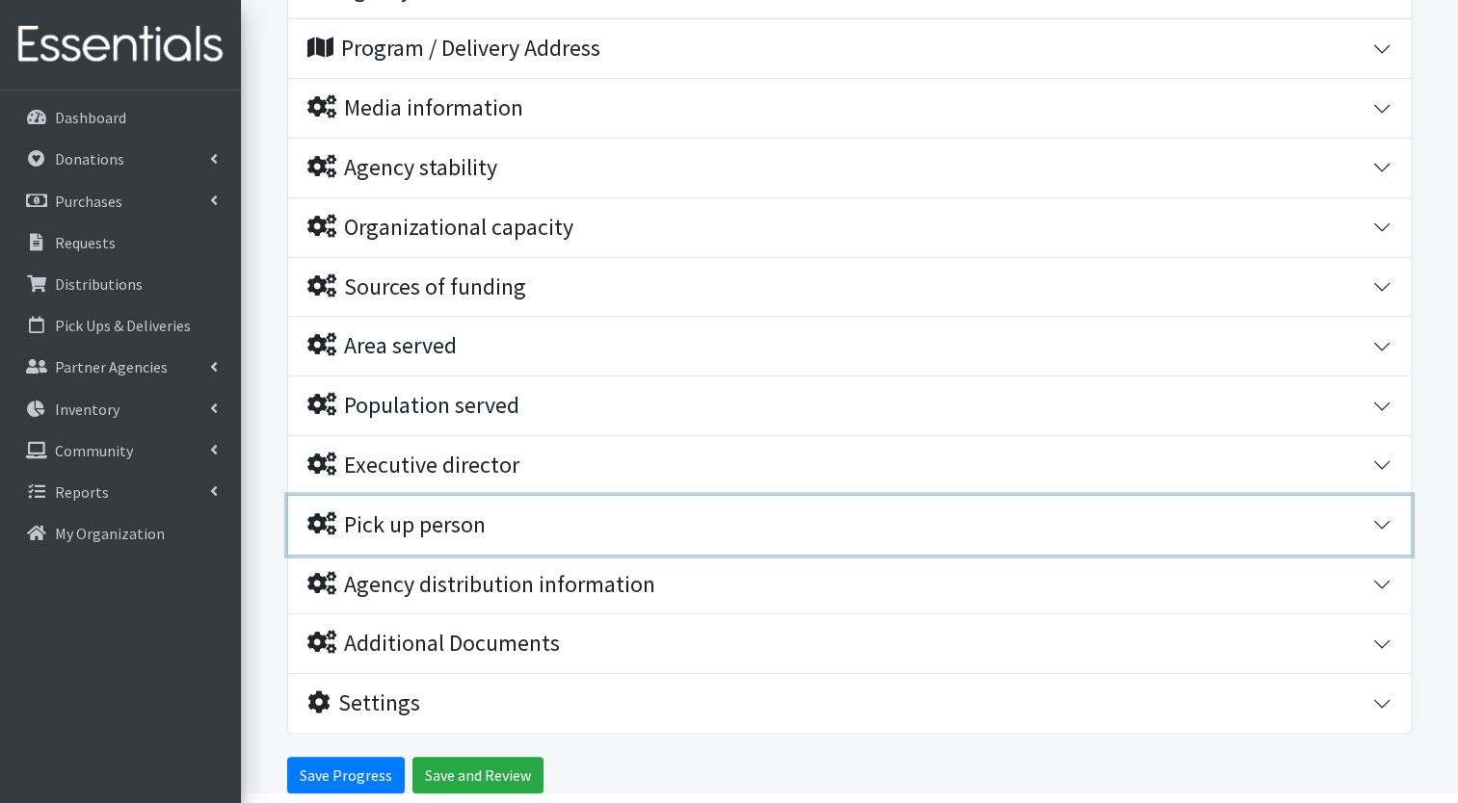
click at [624, 506] on button "Pick up person" at bounding box center [849, 525] width 1122 height 59
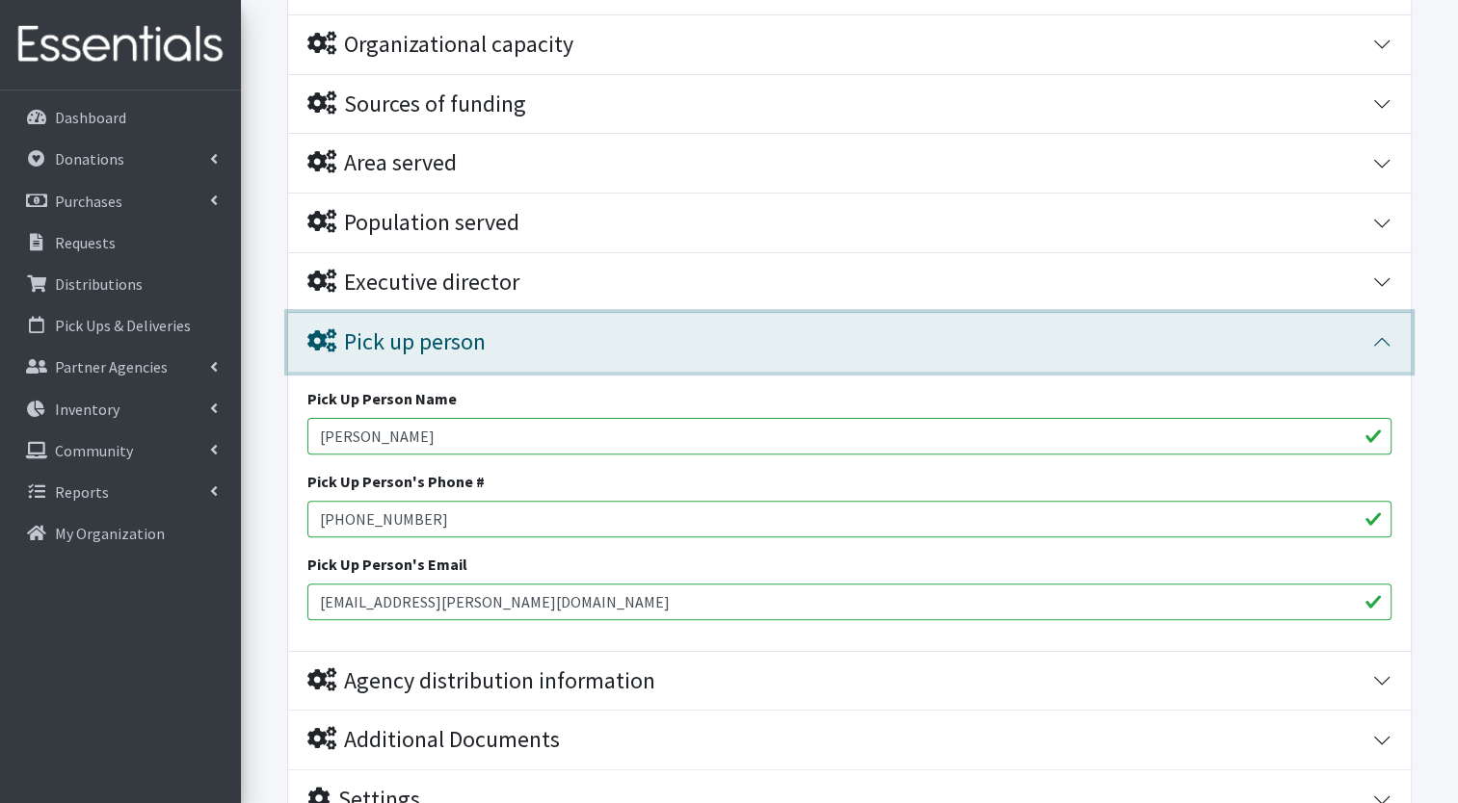
scroll to position [583, 0]
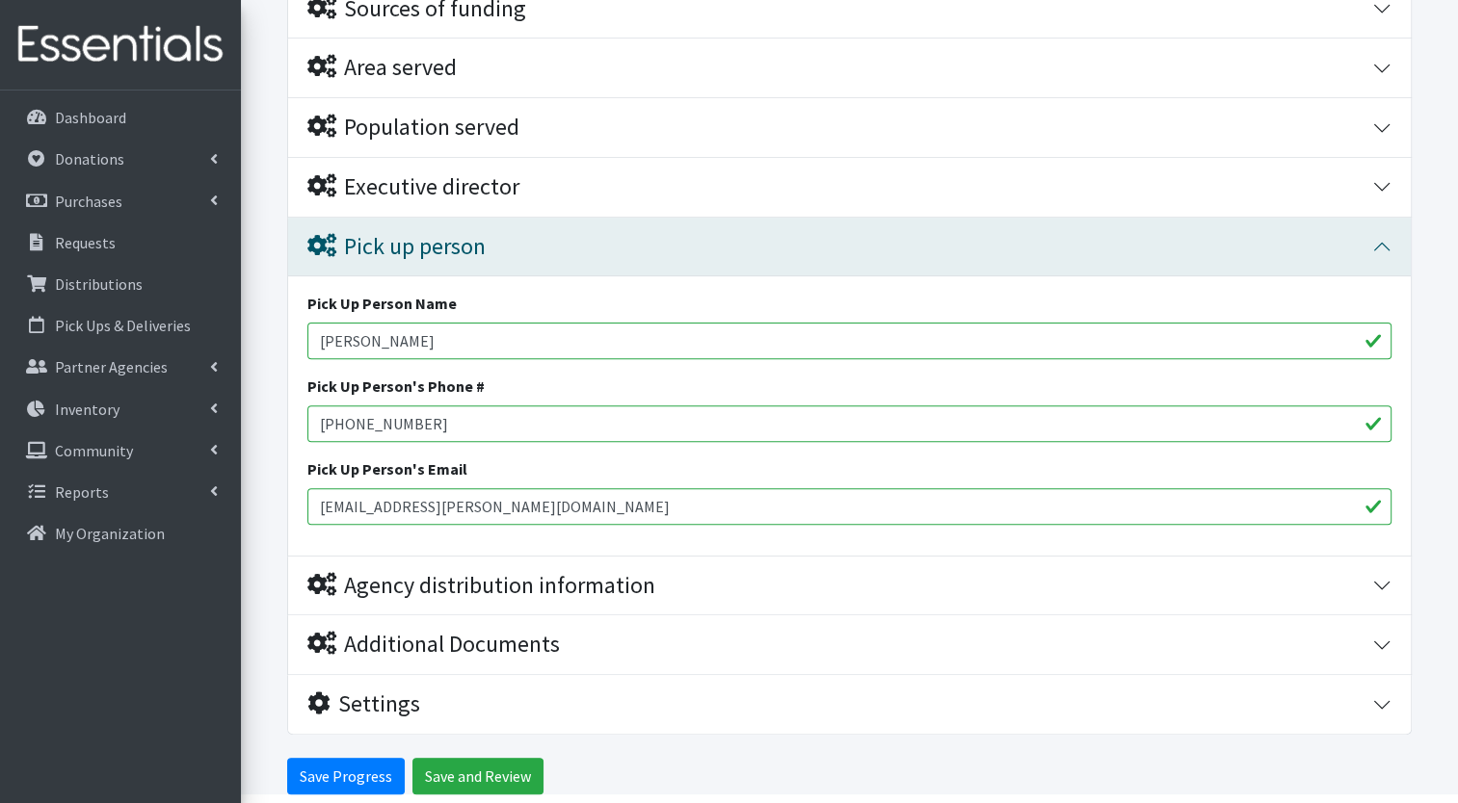
click at [490, 333] on input "Sydney Costello" at bounding box center [849, 341] width 1084 height 37
type input "S"
type input "Daniela Castro"
click at [416, 507] on input "sydney.costello@unitedgeneral.org" at bounding box center [849, 506] width 1084 height 37
type input "daniela.castro@unitedgeneral.org"
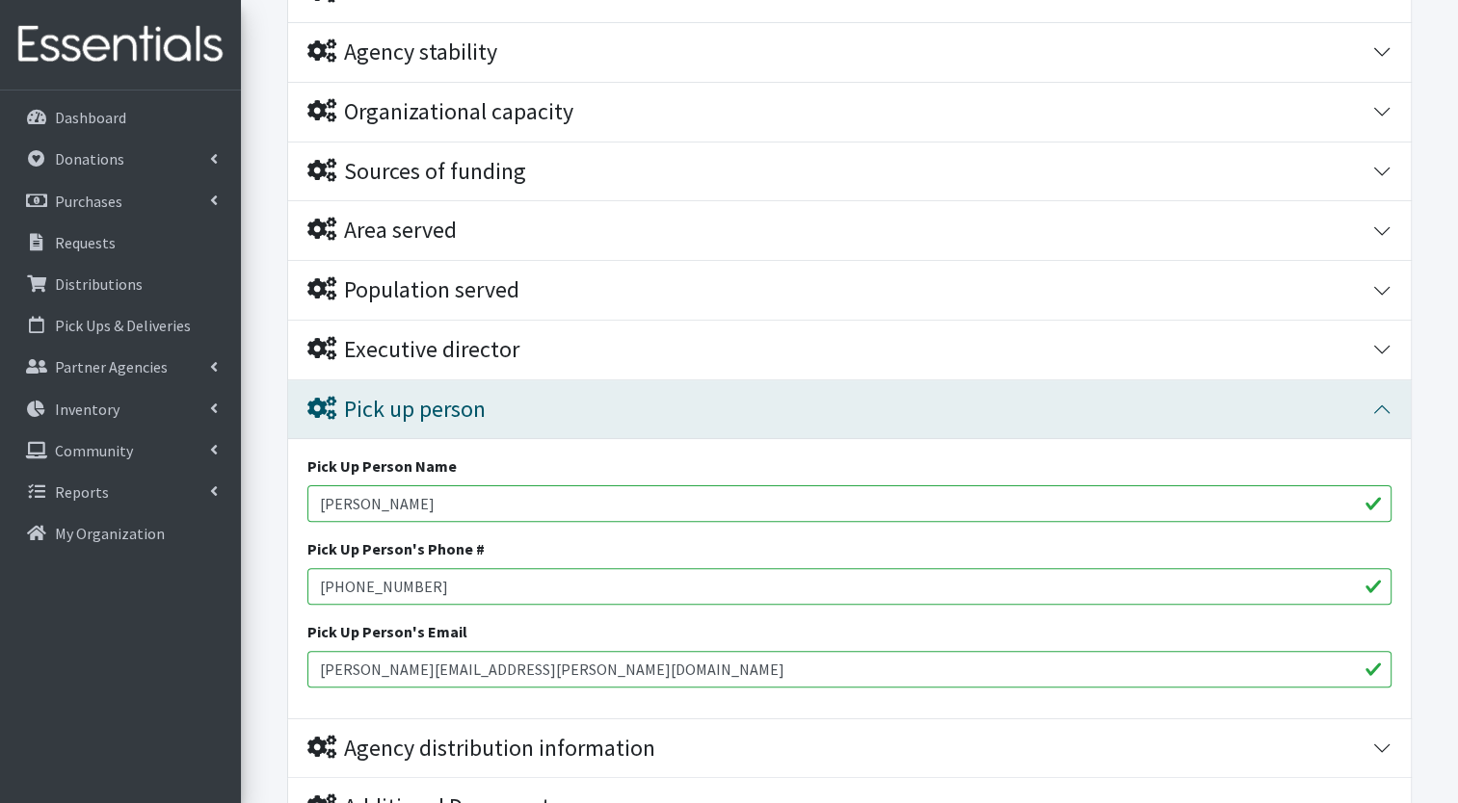
scroll to position [420, 0]
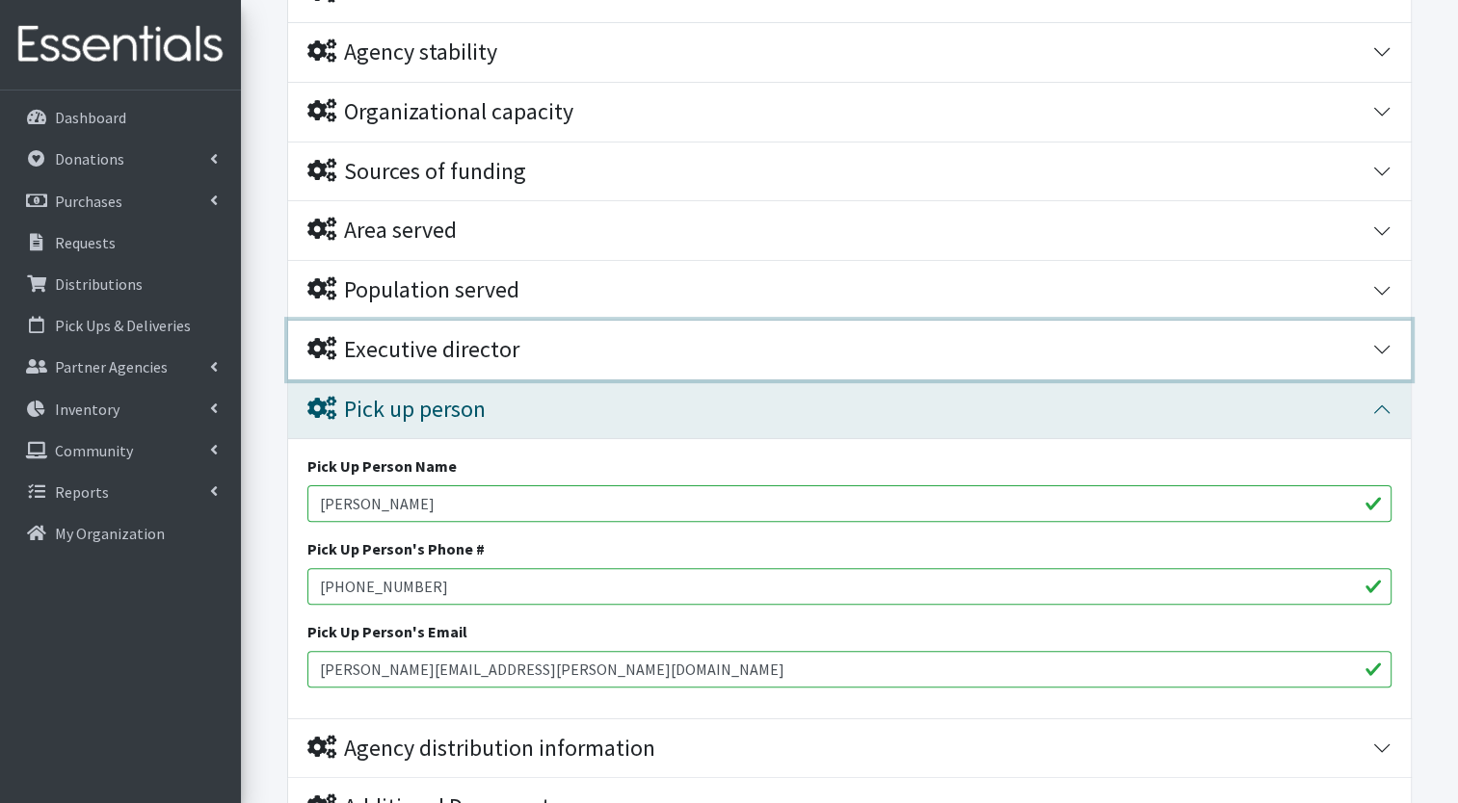
click at [515, 345] on div "Executive director" at bounding box center [413, 350] width 212 height 28
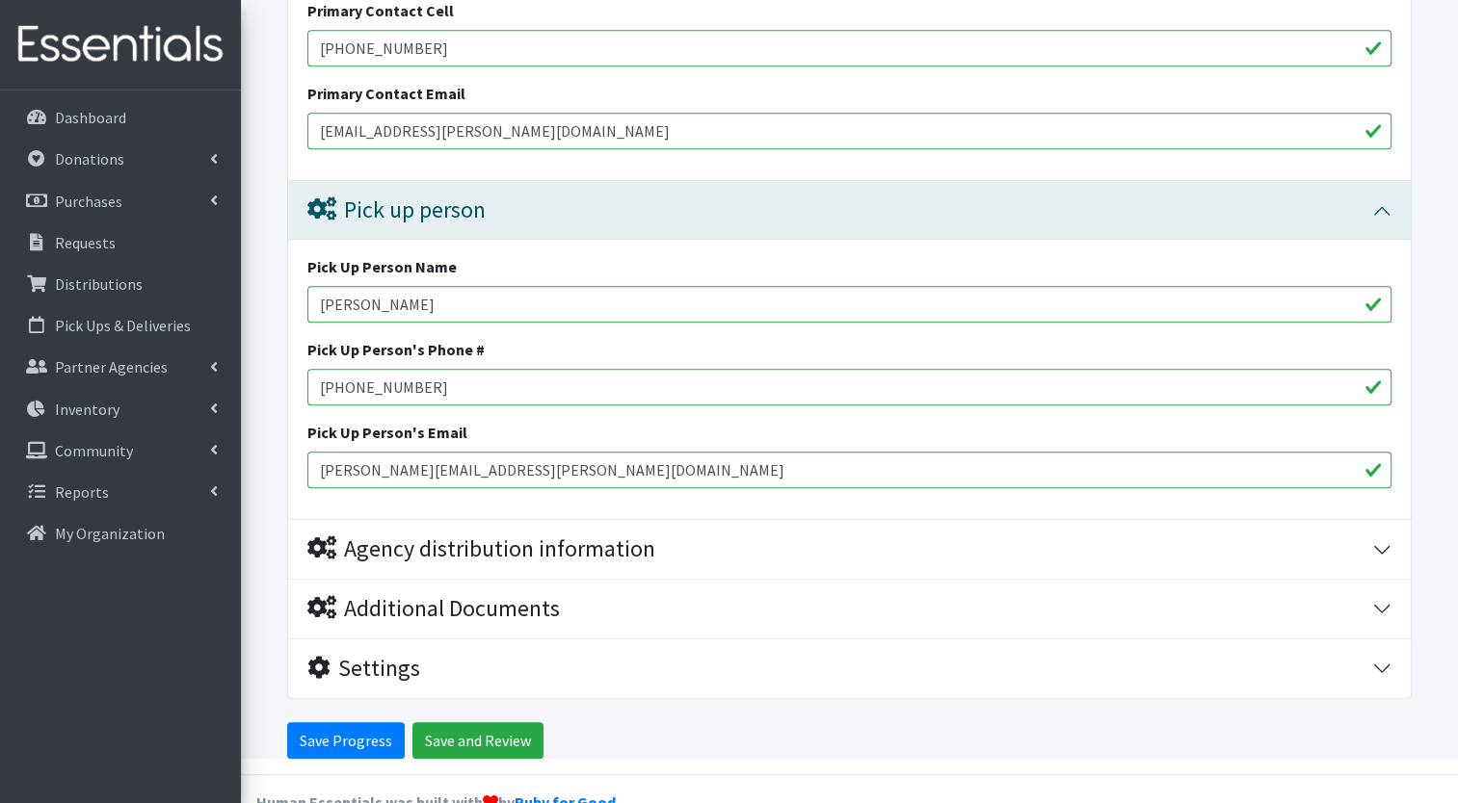
scroll to position [1286, 0]
click at [361, 727] on input "Save Progress" at bounding box center [346, 740] width 118 height 37
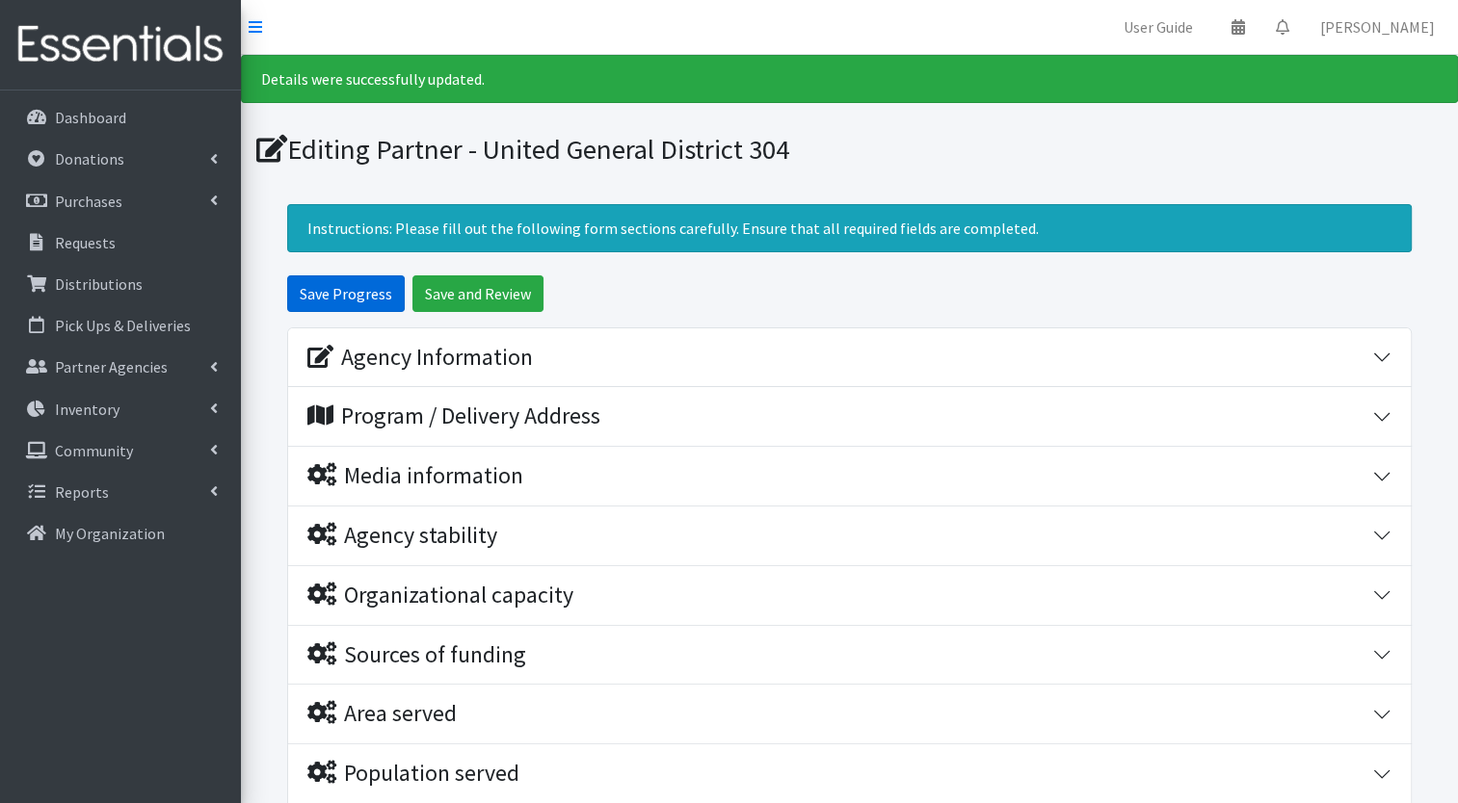
click at [382, 282] on input "Save Progress" at bounding box center [346, 294] width 118 height 37
click at [127, 377] on link "Partner Agencies" at bounding box center [120, 367] width 225 height 39
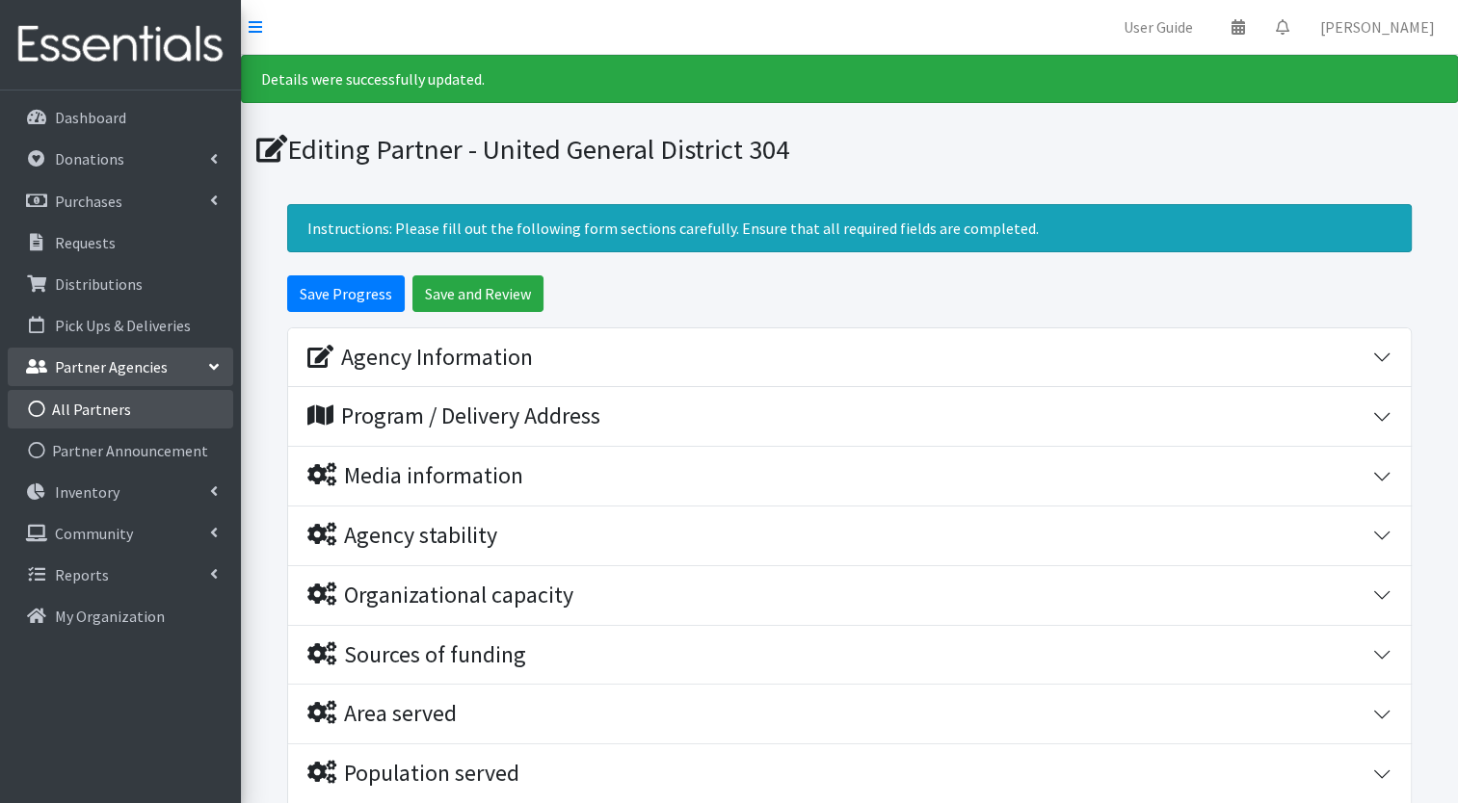
click at [123, 426] on link "All Partners" at bounding box center [120, 409] width 225 height 39
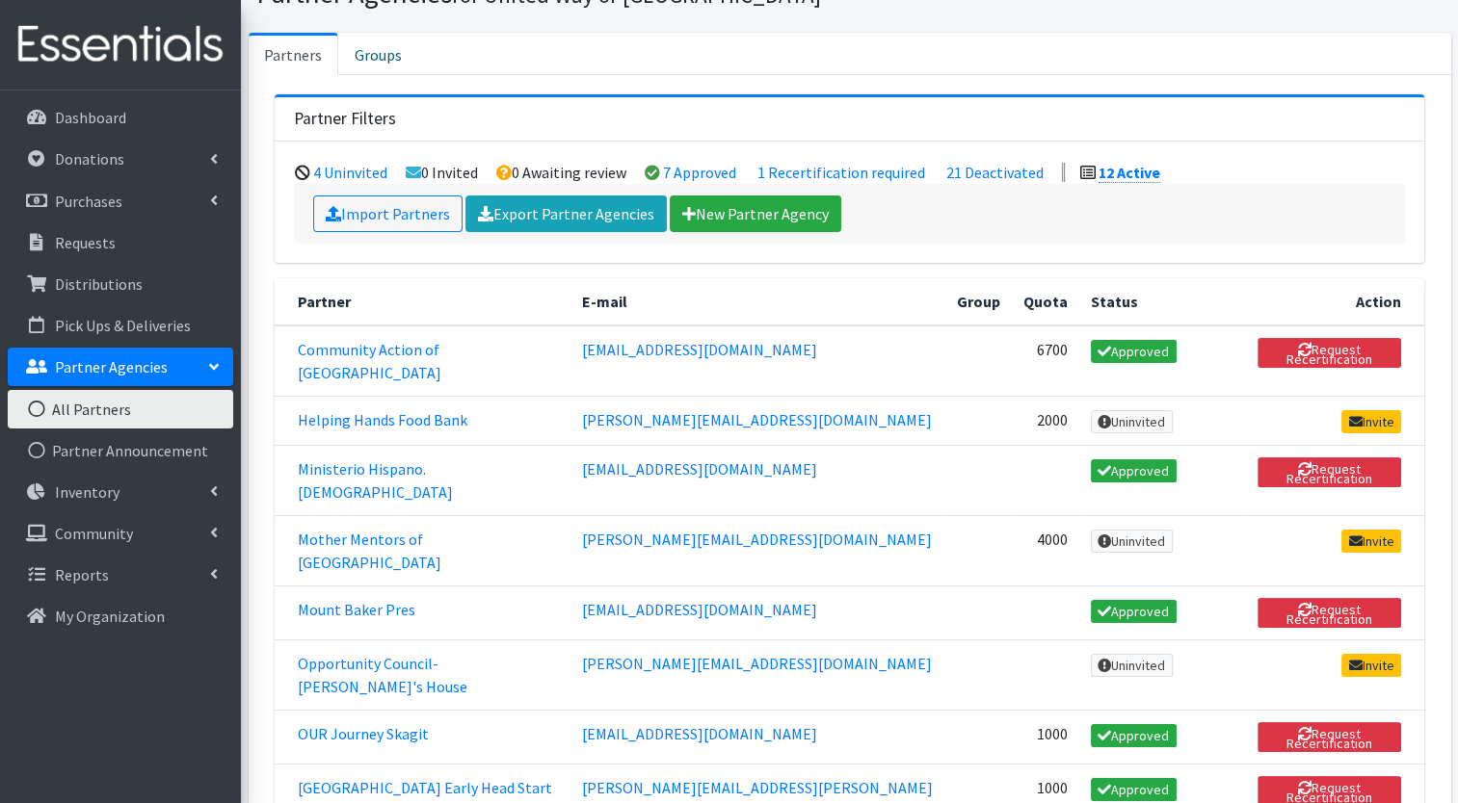
scroll to position [92, 0]
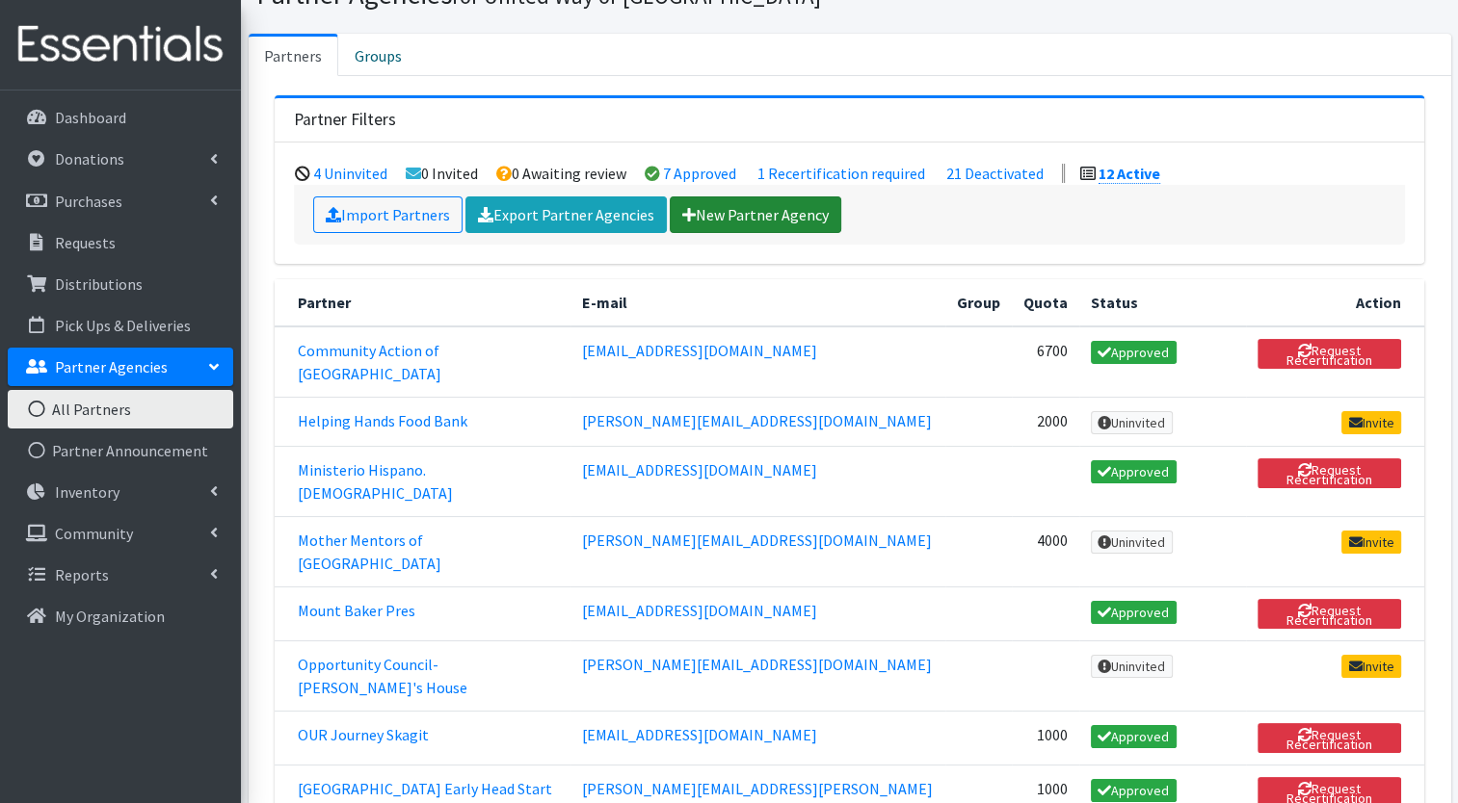
click at [743, 221] on link "New Partner Agency" at bounding box center [755, 215] width 171 height 37
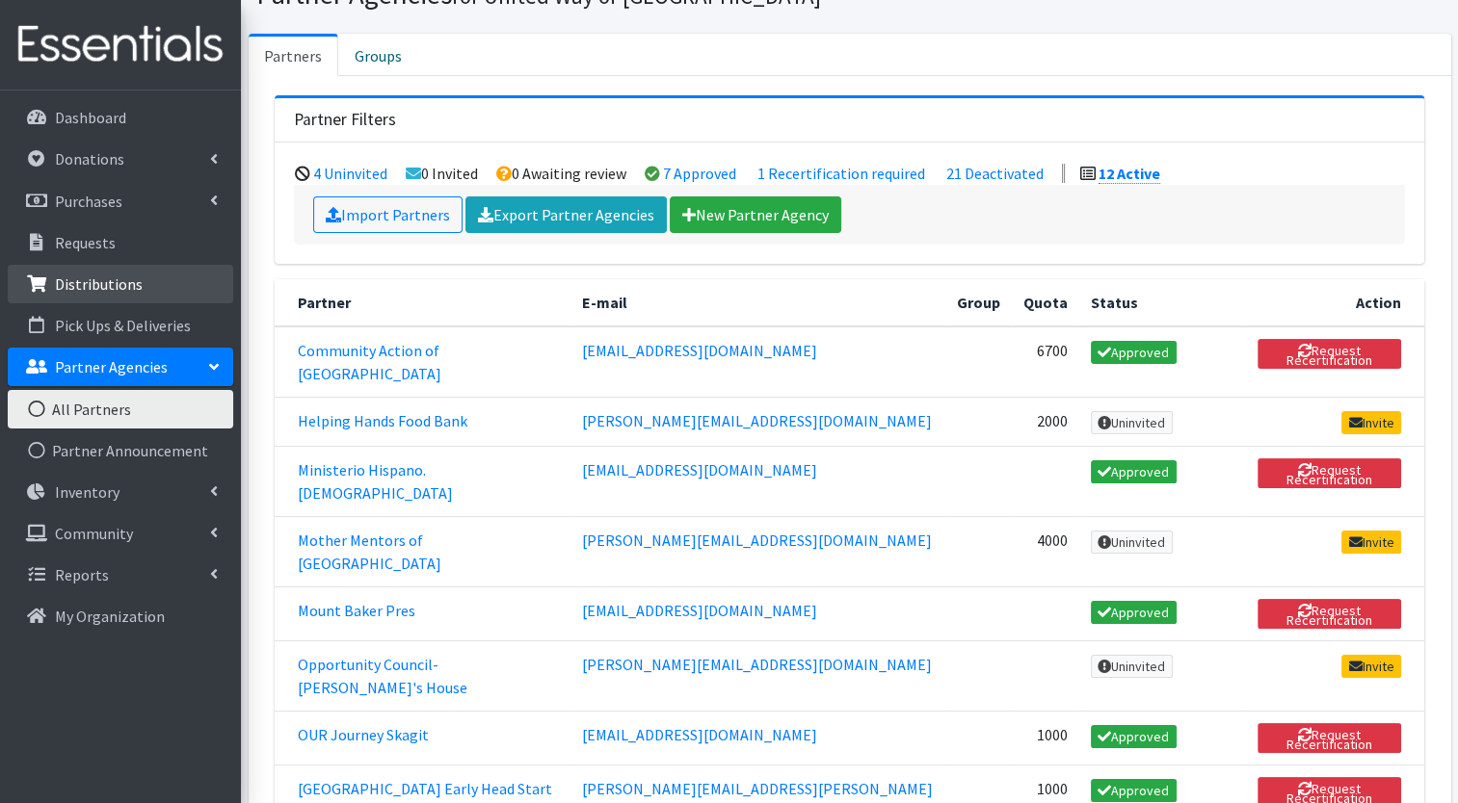
click at [106, 277] on p "Distributions" at bounding box center [99, 284] width 88 height 19
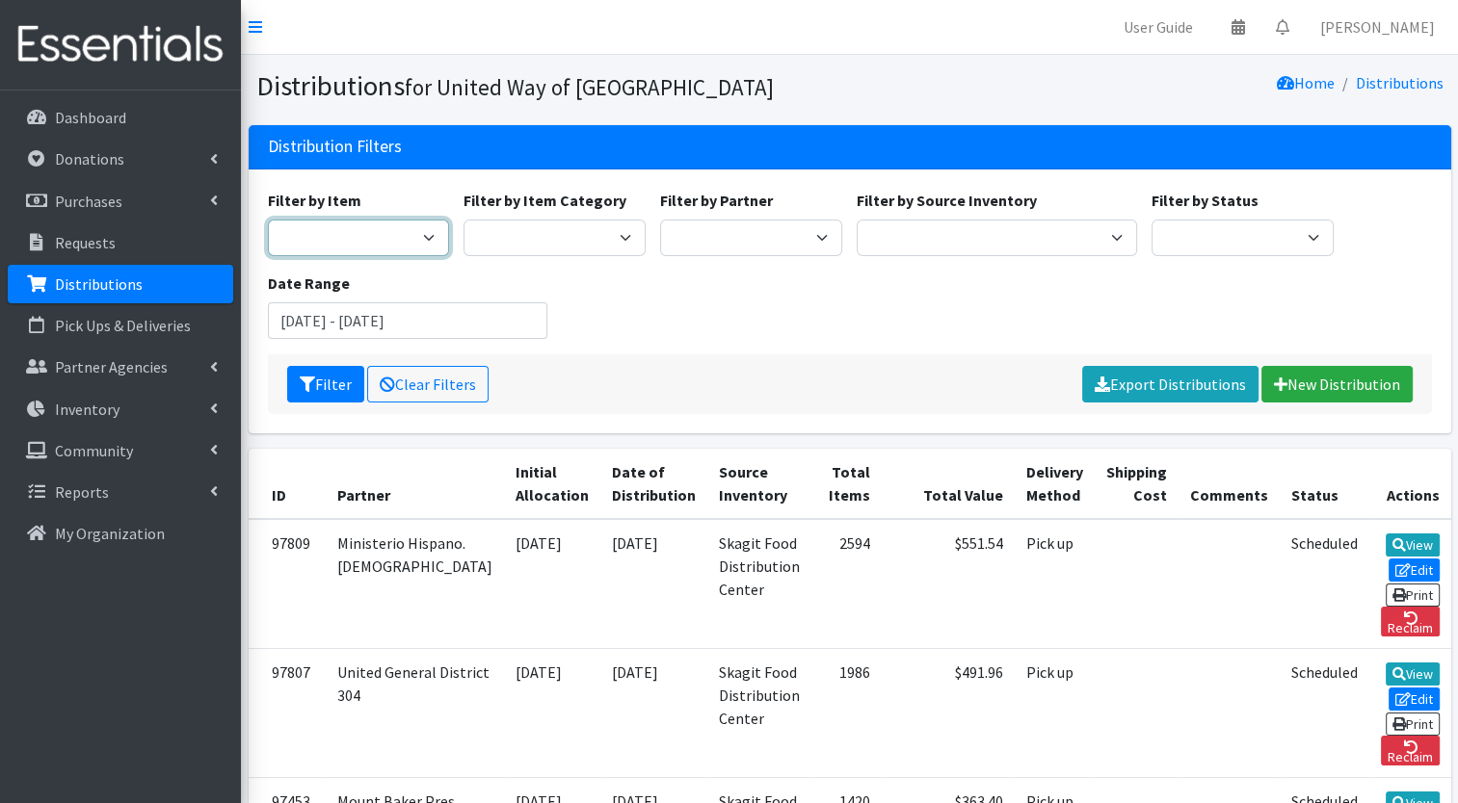
click at [404, 225] on select "Adult Diapers 3XLarge Adult Diapers Large Adult Diapers Medium Adult Diapers Sm…" at bounding box center [359, 238] width 182 height 37
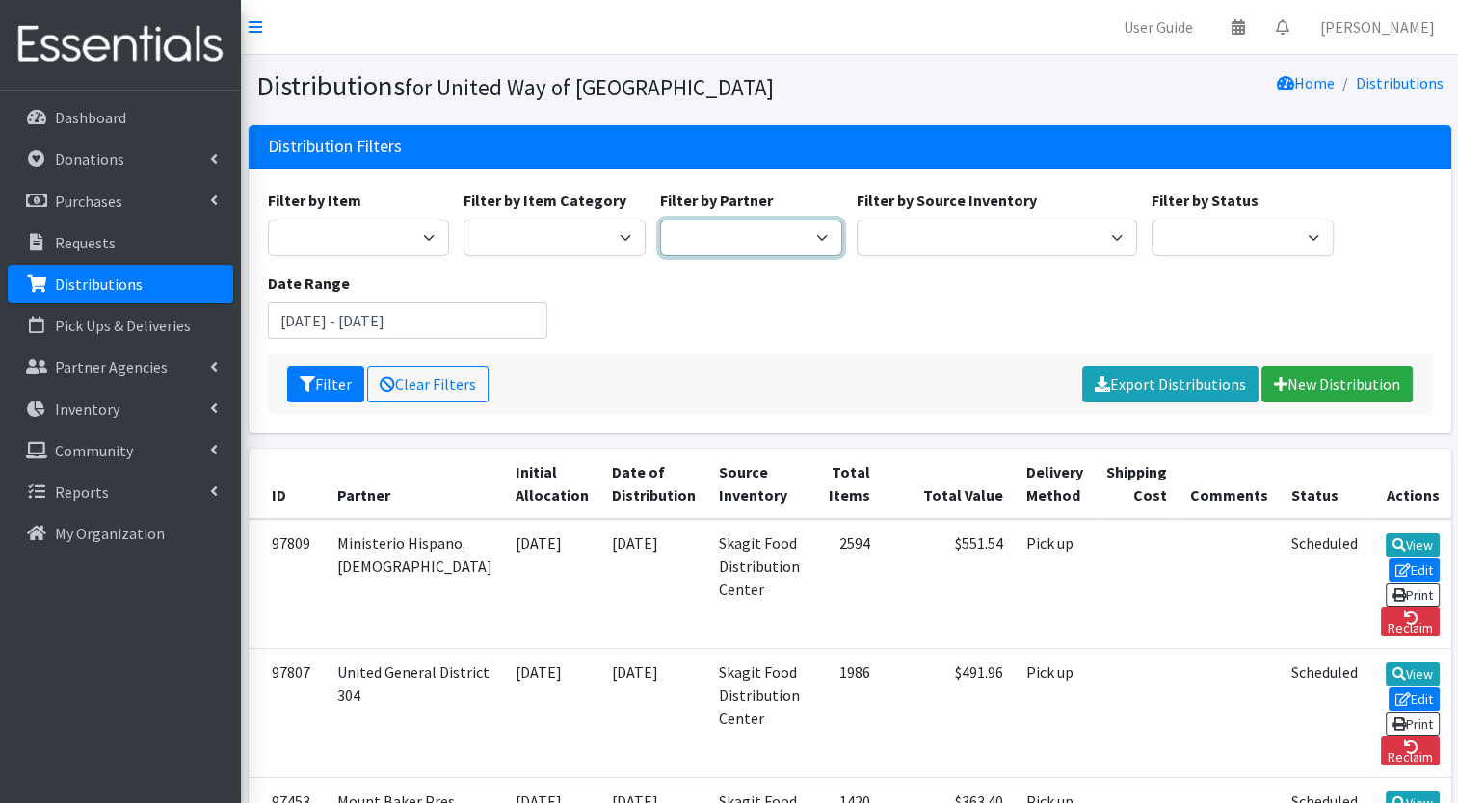
click at [790, 233] on select "Community Action of Skagit County Helping Hands Food Bank Ministerio Hispano. F…" at bounding box center [751, 238] width 182 height 37
click at [615, 287] on div "Filter by Item Adult Diapers 3XLarge Adult Diapers Large Adult Diapers Medium A…" at bounding box center [849, 272] width 1178 height 166
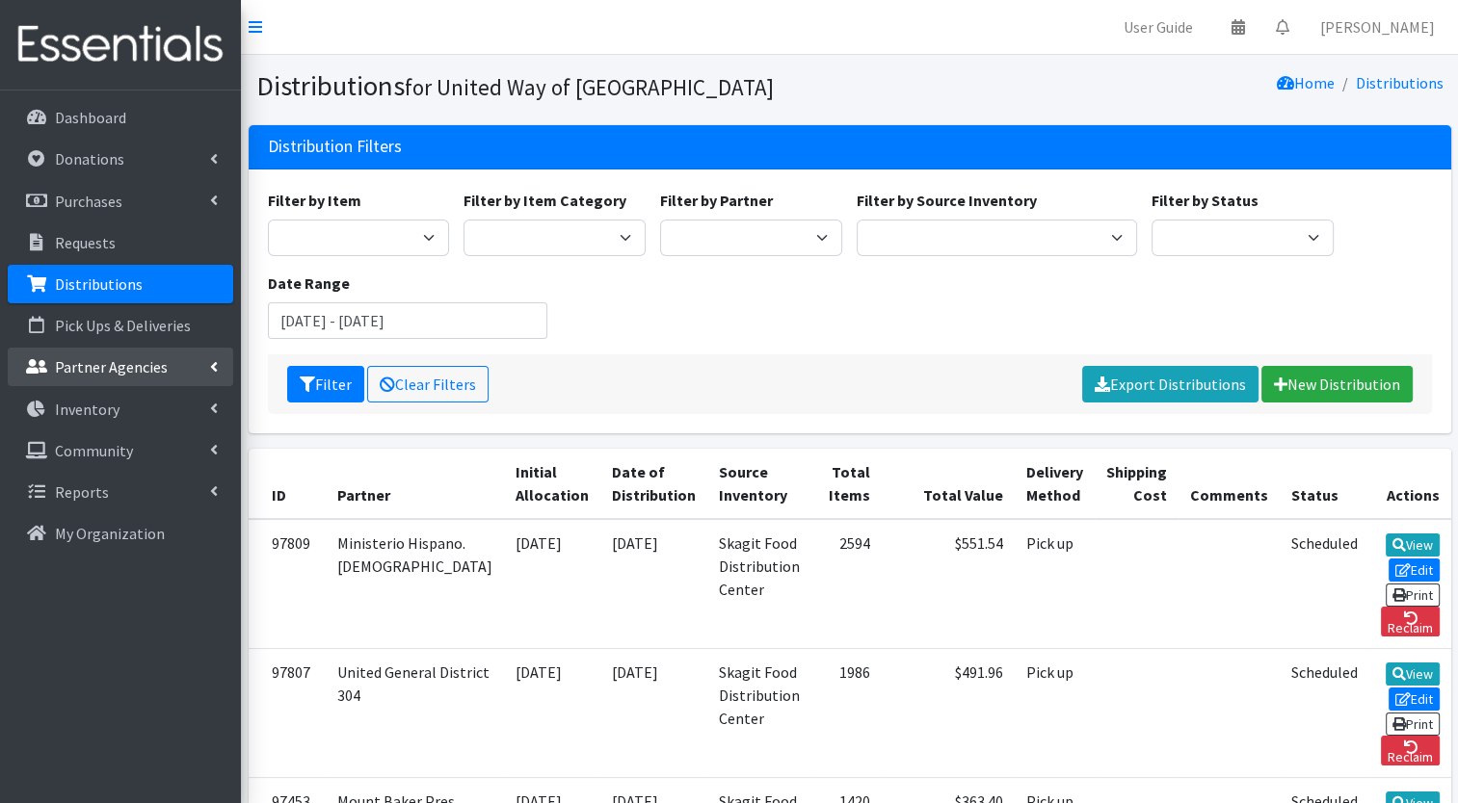
drag, startPoint x: 123, startPoint y: 354, endPoint x: 108, endPoint y: 360, distance: 16.8
click at [108, 360] on p "Partner Agencies" at bounding box center [111, 366] width 113 height 19
click at [120, 416] on link "All Partners" at bounding box center [120, 409] width 225 height 39
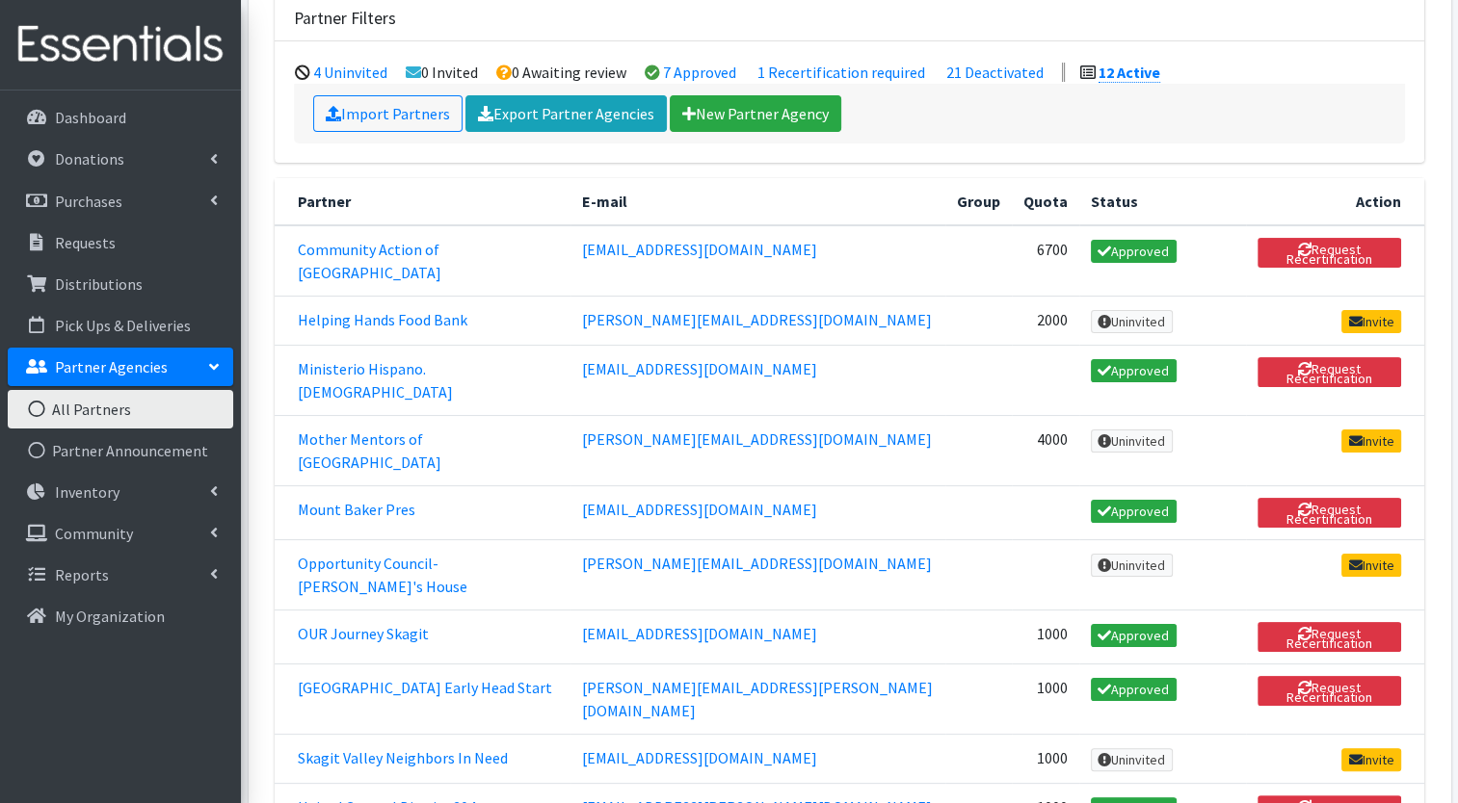
scroll to position [192, 0]
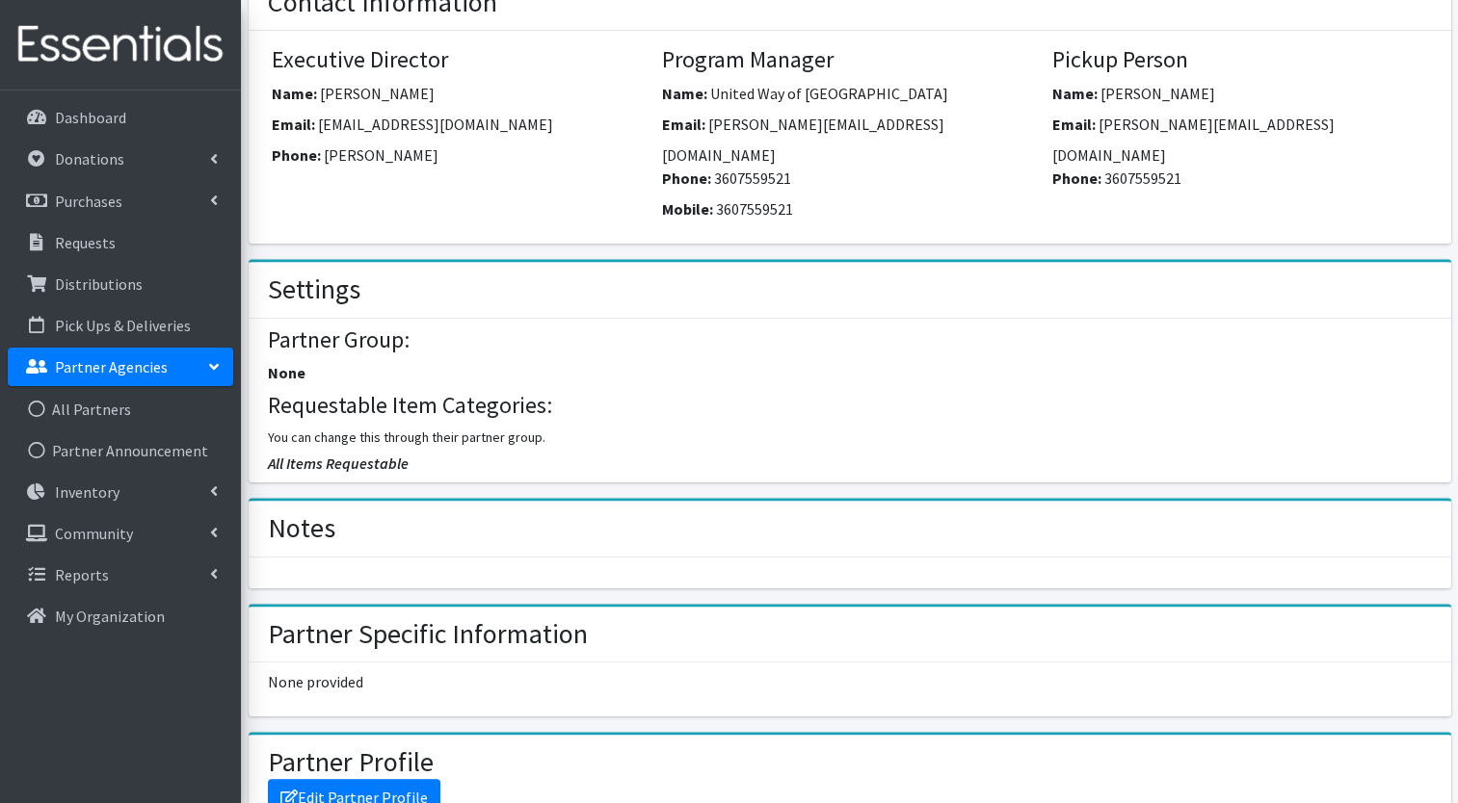
scroll to position [734, 0]
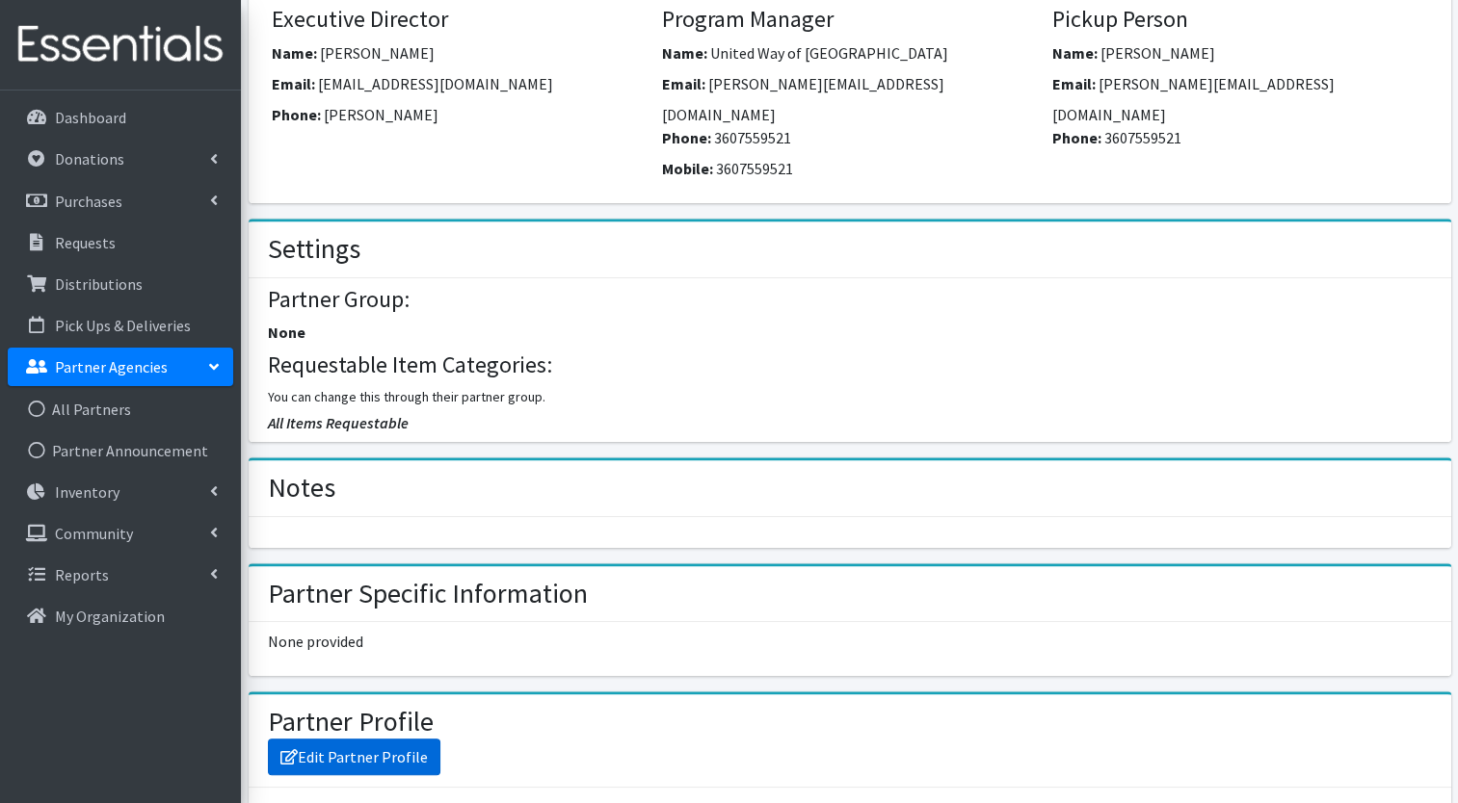
click at [389, 739] on link "Edit Partner Profile" at bounding box center [354, 757] width 172 height 37
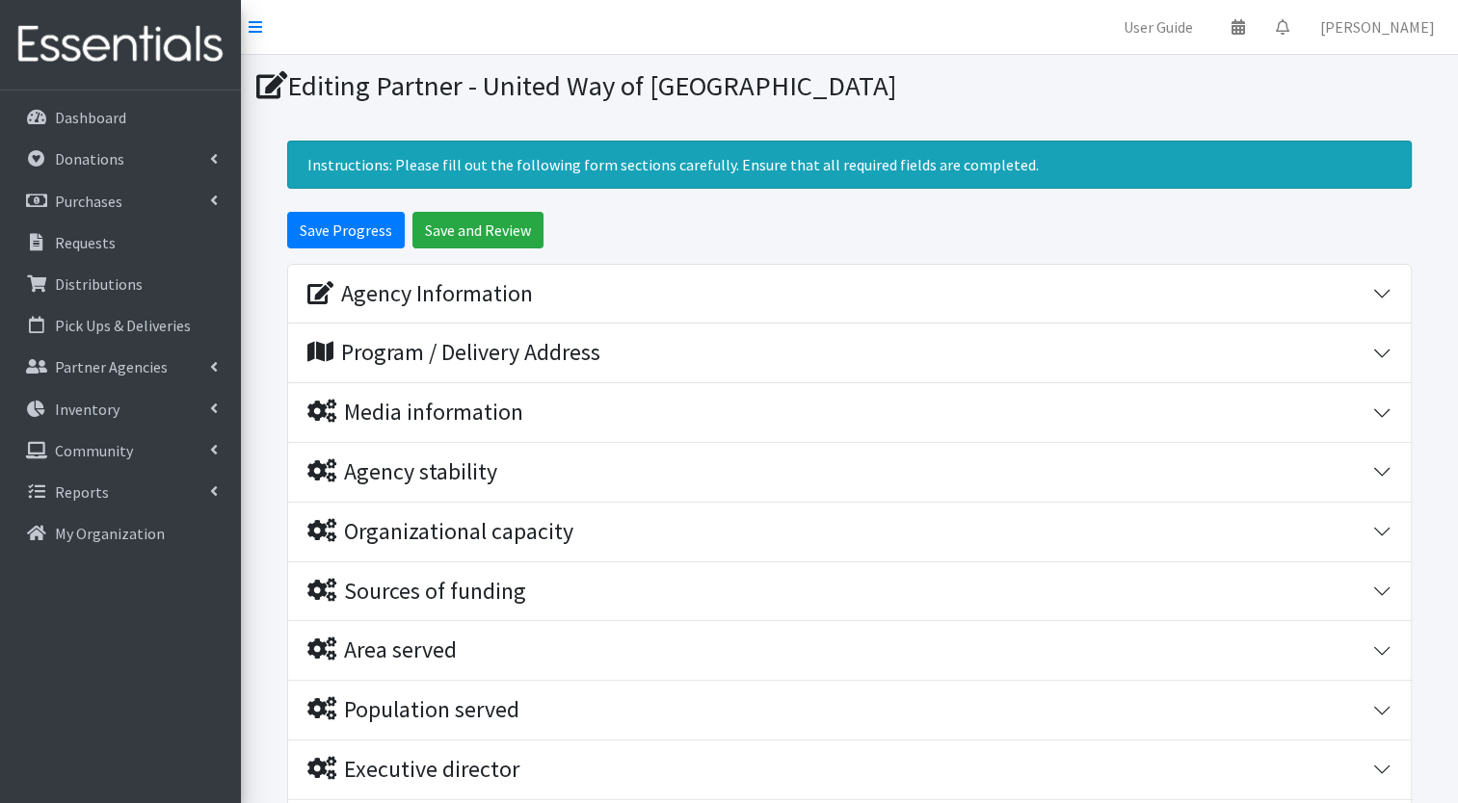
scroll to position [289, 0]
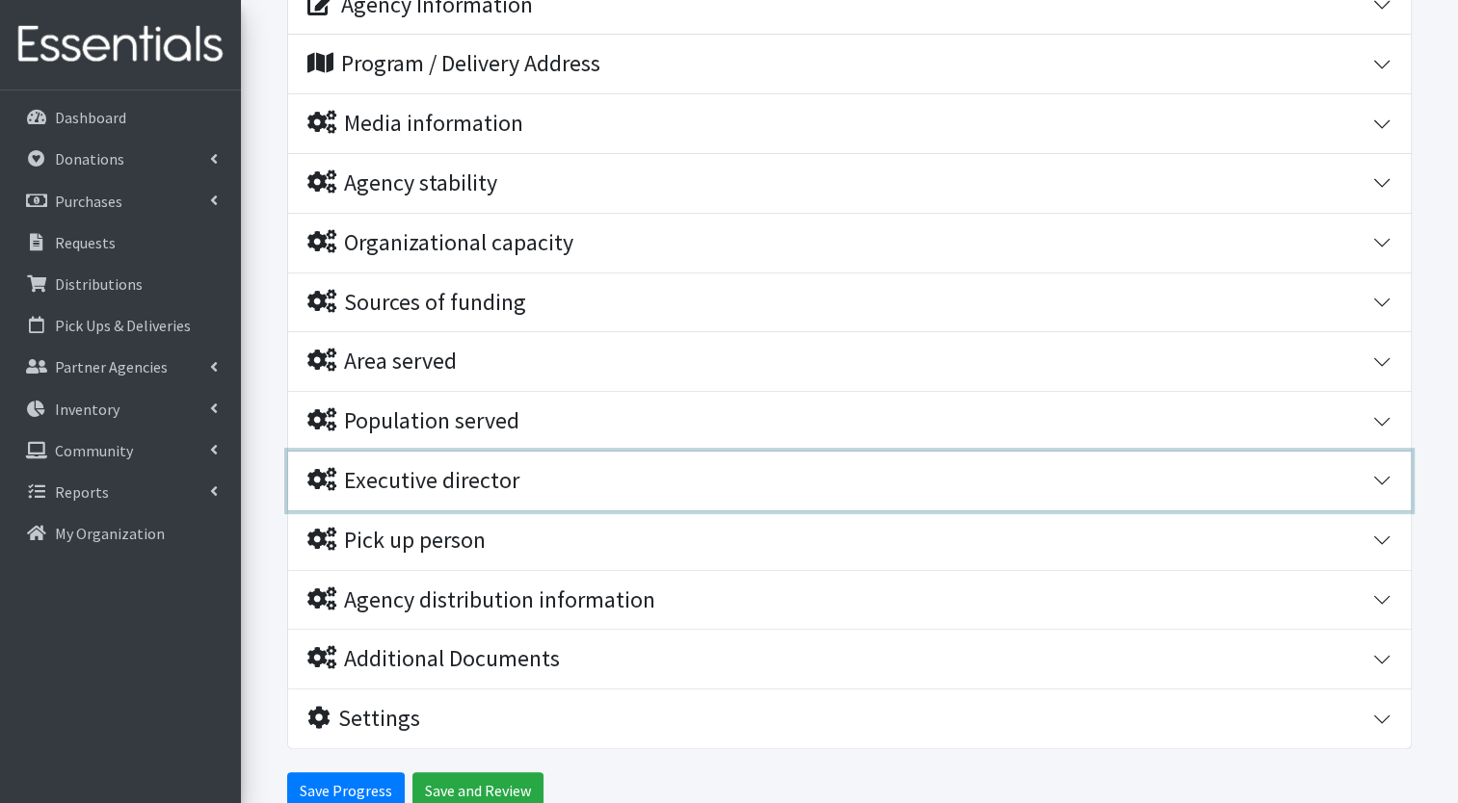
click at [513, 477] on div "Executive director" at bounding box center [413, 481] width 212 height 28
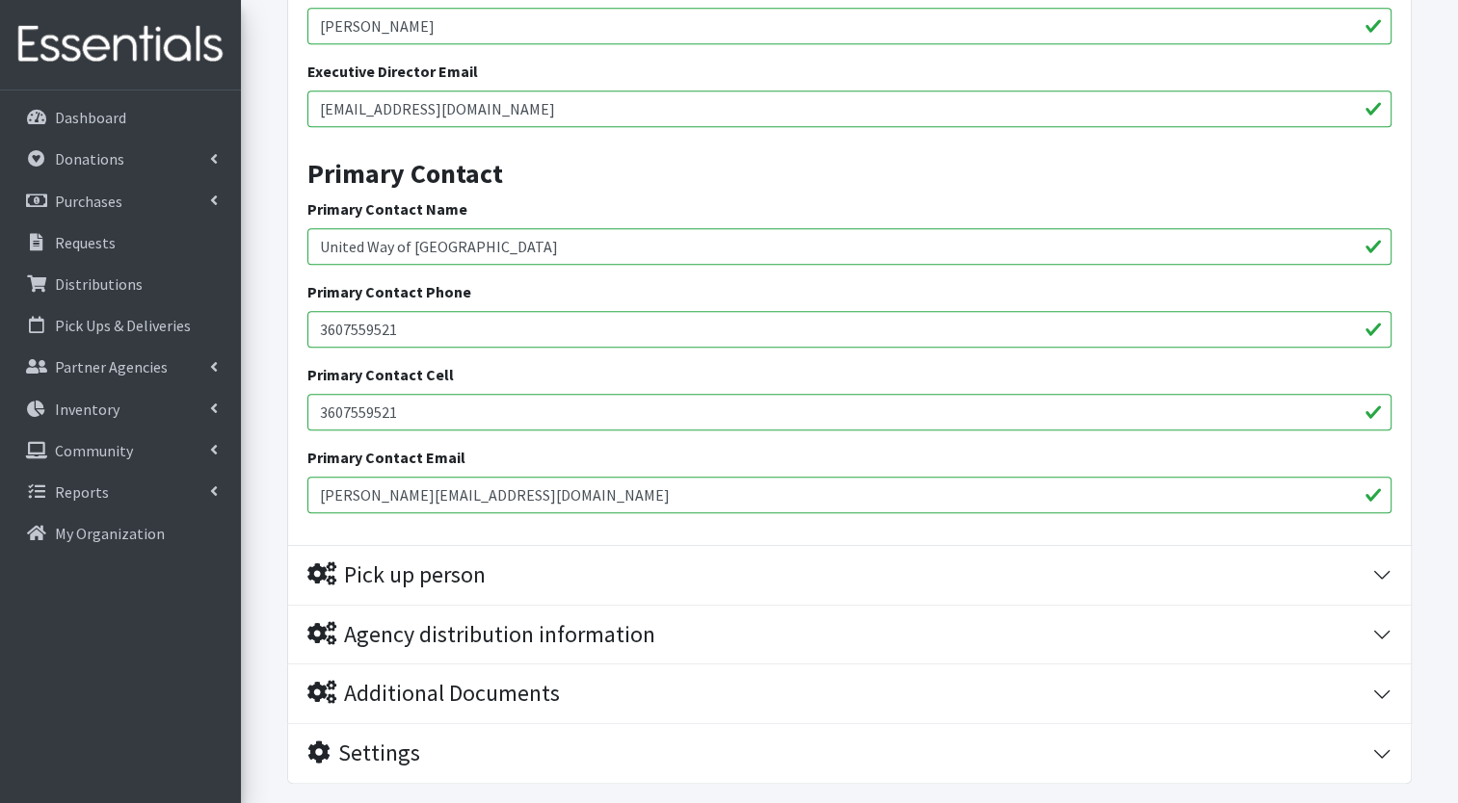
scroll to position [956, 0]
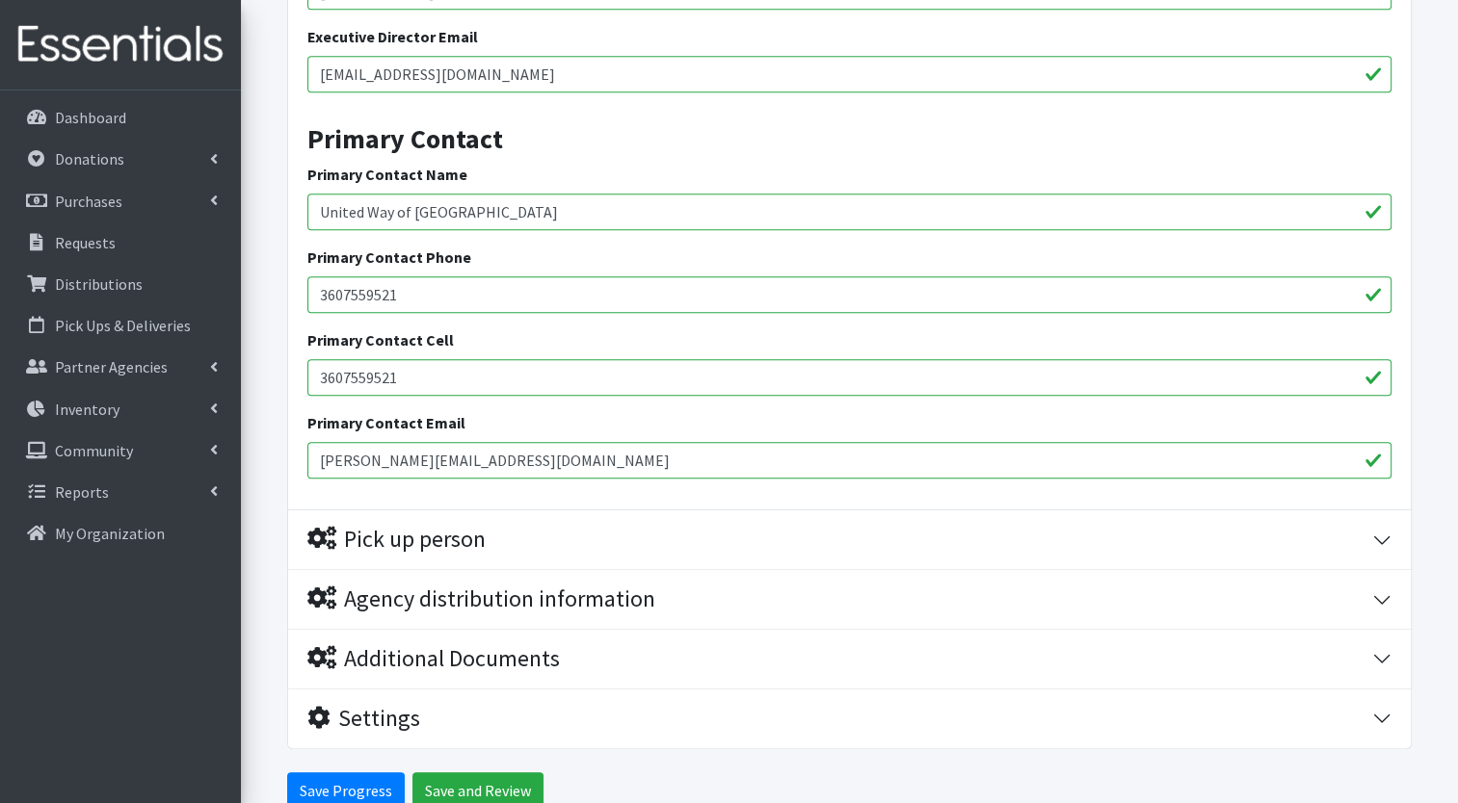
click at [358, 75] on input "[EMAIL_ADDRESS][DOMAIN_NAME]" at bounding box center [849, 74] width 1084 height 37
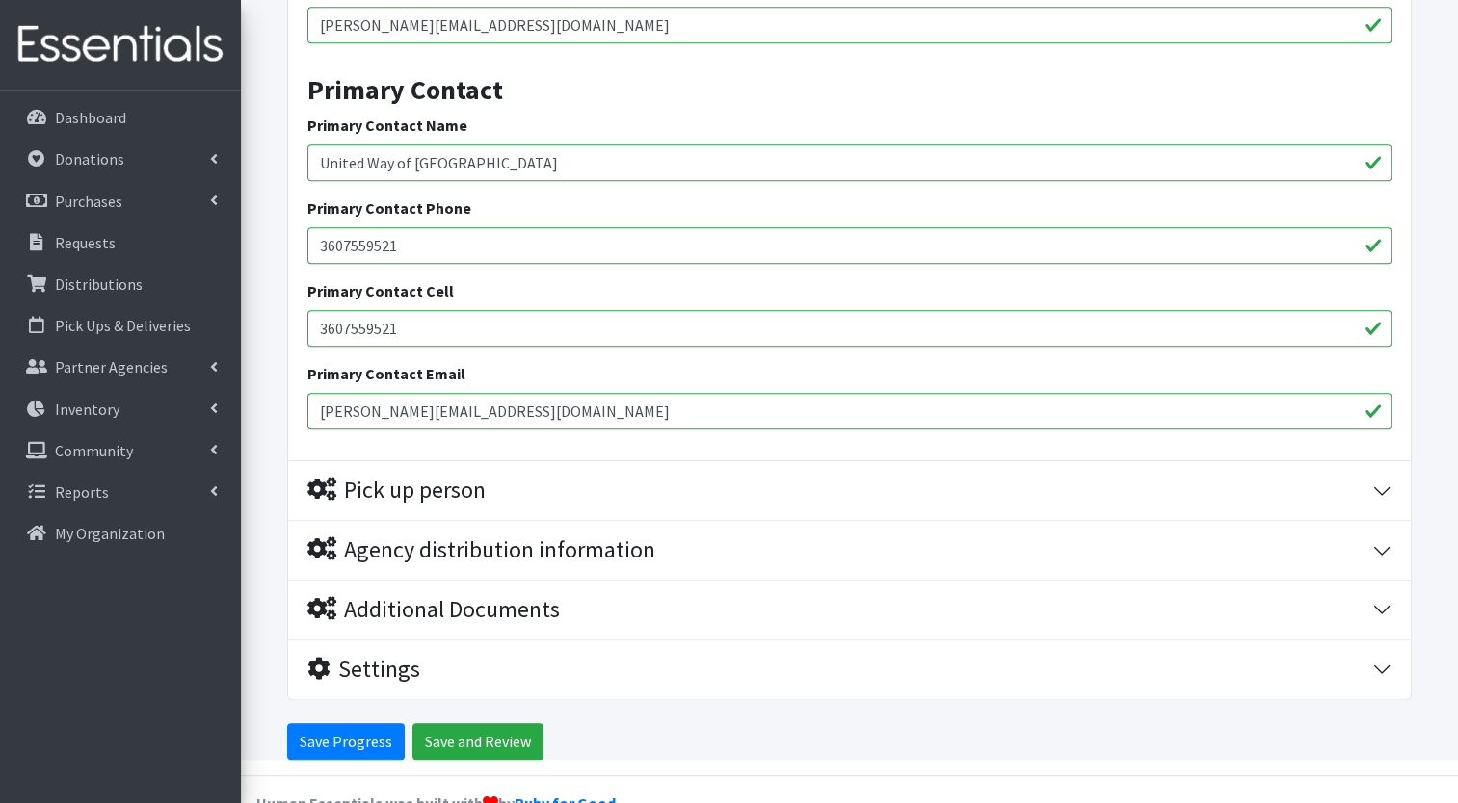
scroll to position [1020, 0]
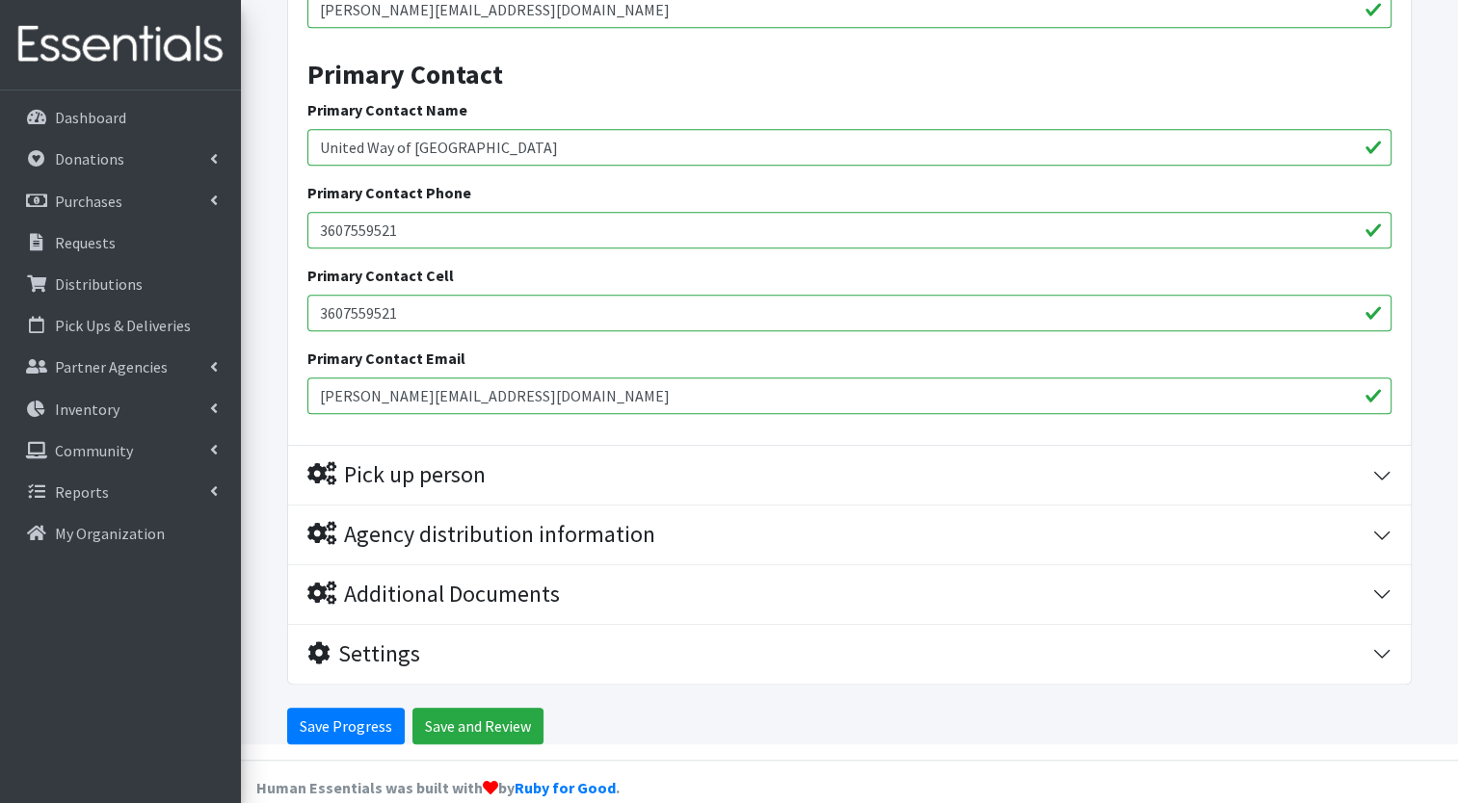
type input "[PERSON_NAME][EMAIL_ADDRESS][DOMAIN_NAME]"
click at [347, 400] on input "[PERSON_NAME][EMAIL_ADDRESS][DOMAIN_NAME]" at bounding box center [849, 396] width 1084 height 37
type input "[EMAIL_ADDRESS][DOMAIN_NAME]"
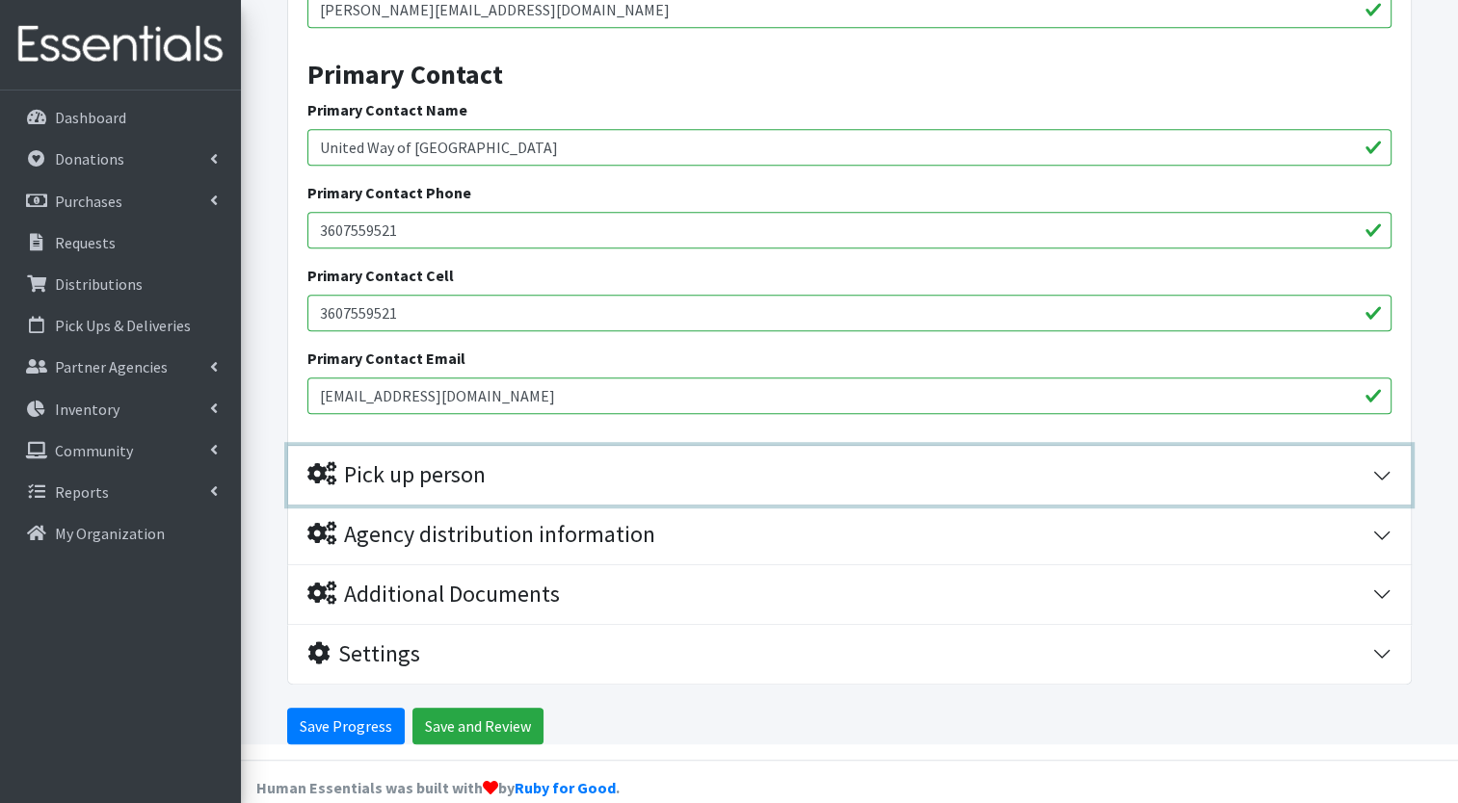
click at [389, 489] on button "Pick up person" at bounding box center [849, 475] width 1122 height 59
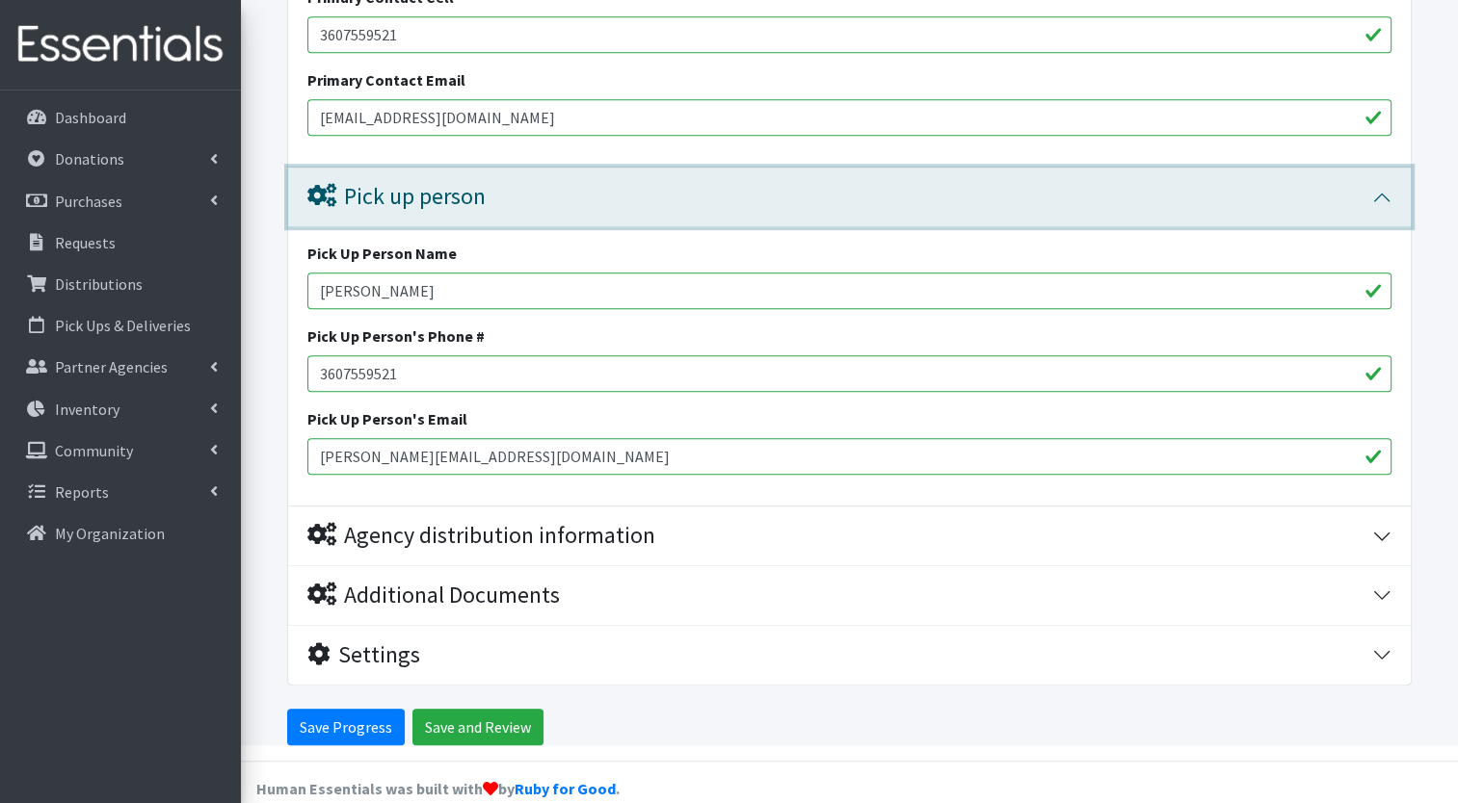
scroll to position [1324, 0]
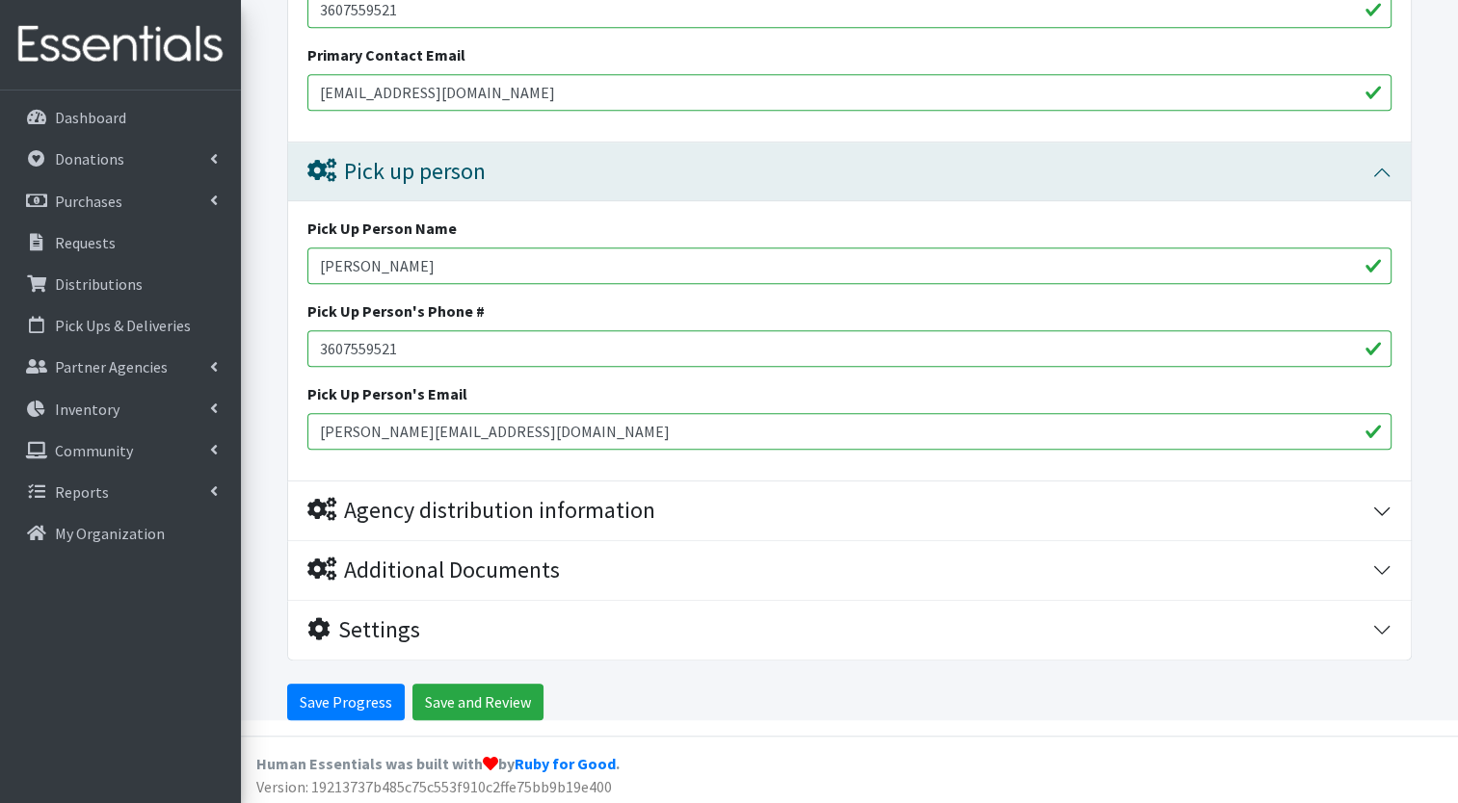
click at [393, 256] on input "Ana Rivas" at bounding box center [849, 266] width 1084 height 37
type input "A"
type input "[PERSON_NAME]"
click at [342, 437] on input "ana@unitedwayskagit.org" at bounding box center [849, 431] width 1084 height 37
type input "[EMAIL_ADDRESS][DOMAIN_NAME]"
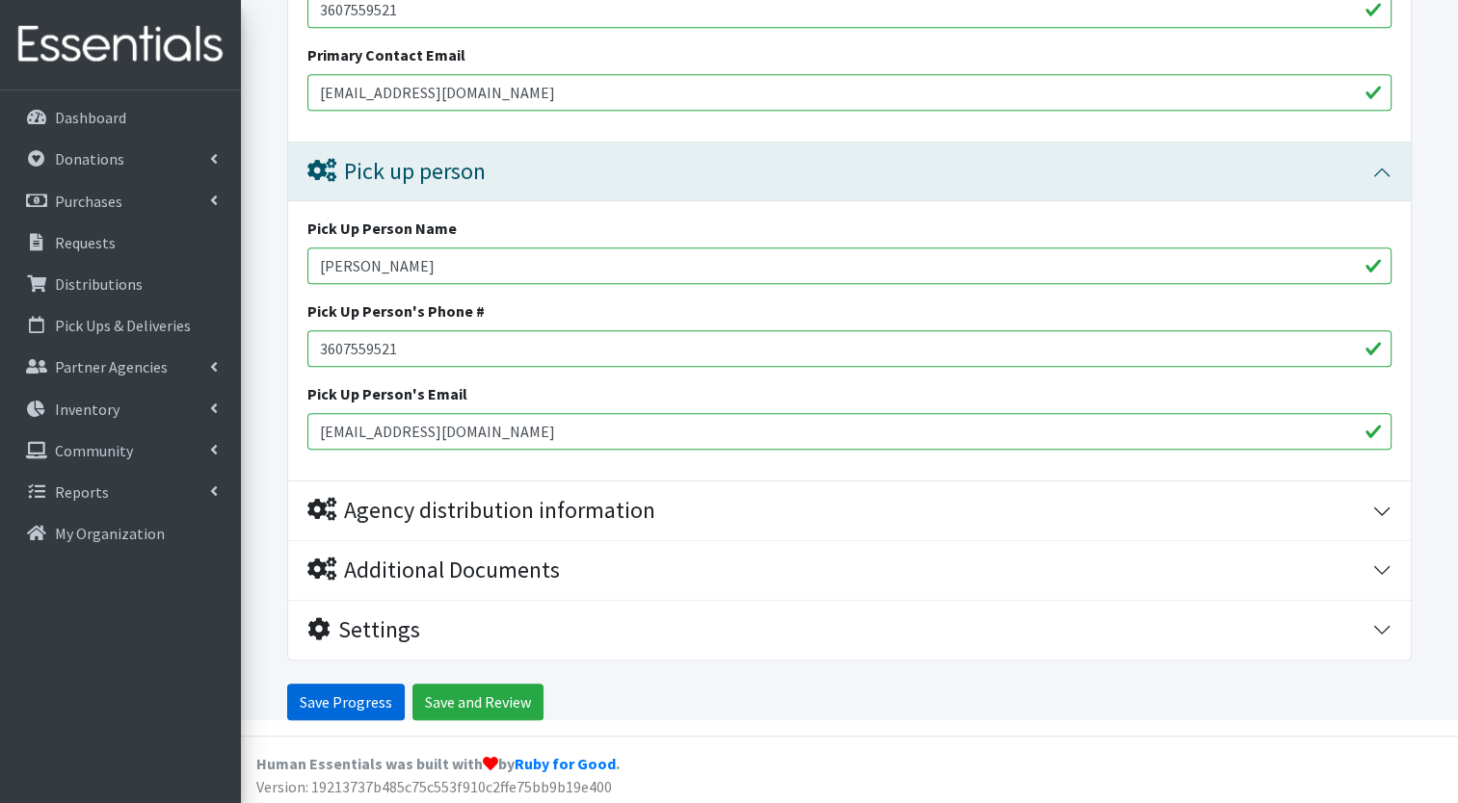
click at [378, 696] on input "Save Progress" at bounding box center [346, 702] width 118 height 37
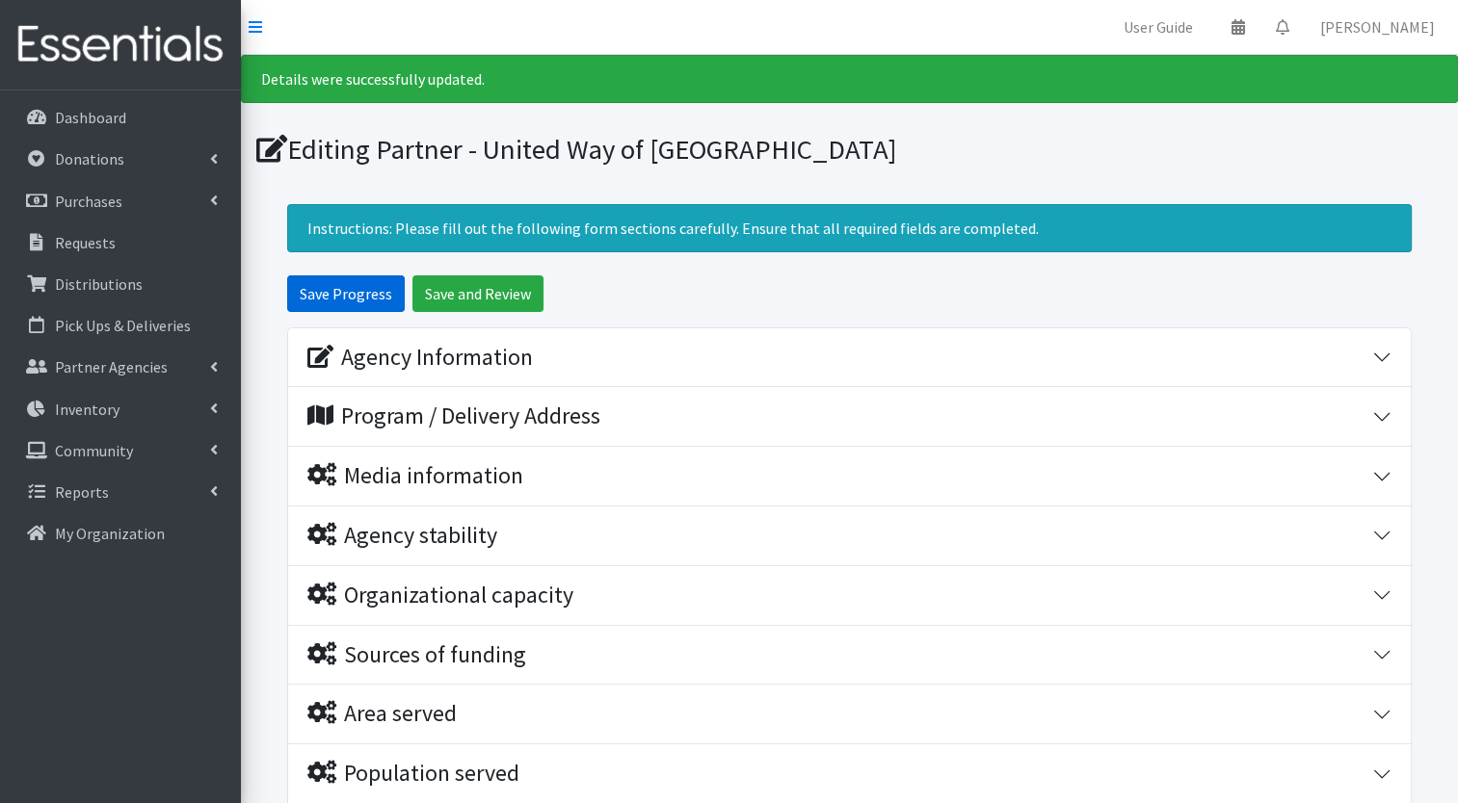
click at [375, 293] on input "Save Progress" at bounding box center [346, 294] width 118 height 37
click at [143, 370] on p "Partner Agencies" at bounding box center [111, 366] width 113 height 19
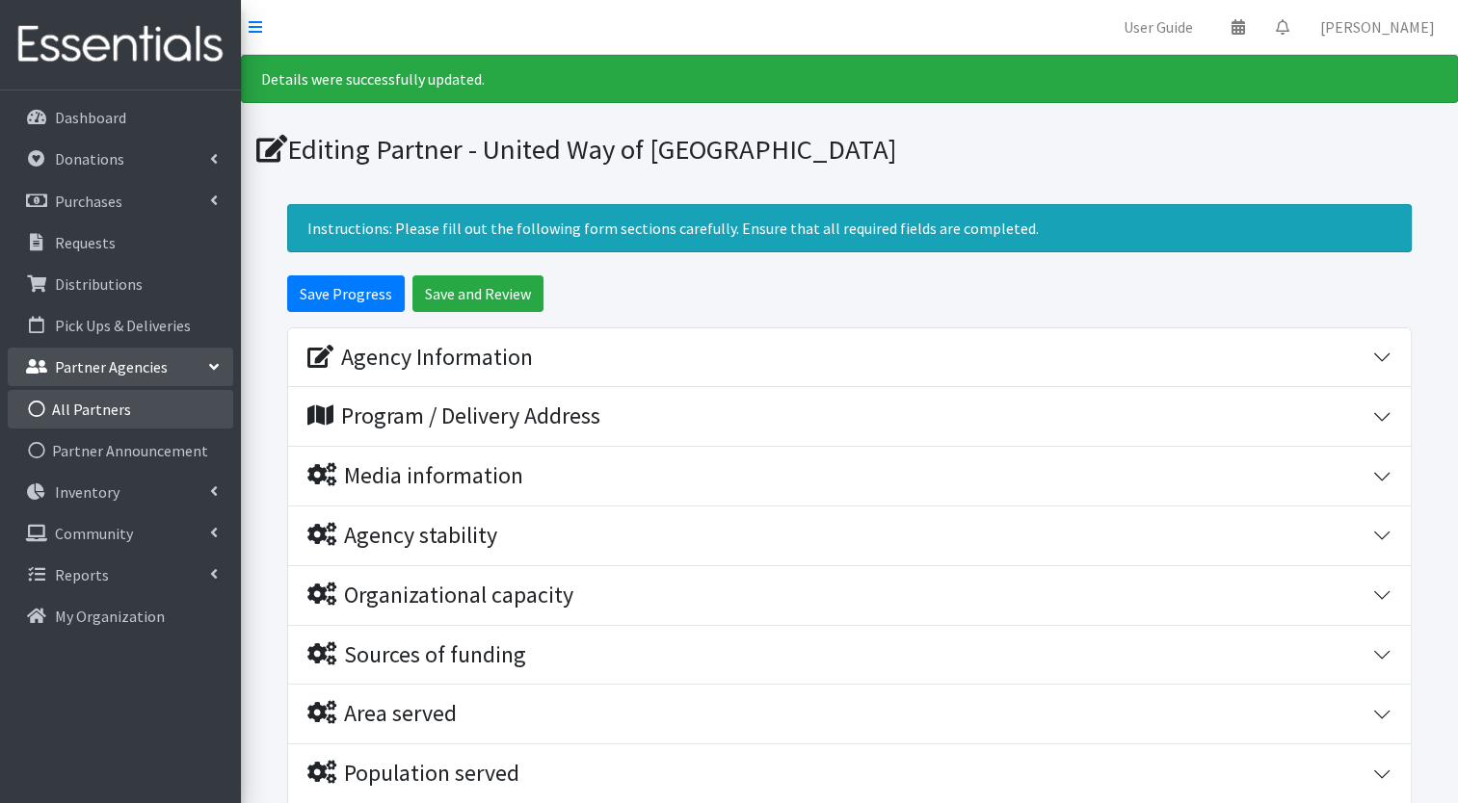
click at [131, 417] on link "All Partners" at bounding box center [120, 409] width 225 height 39
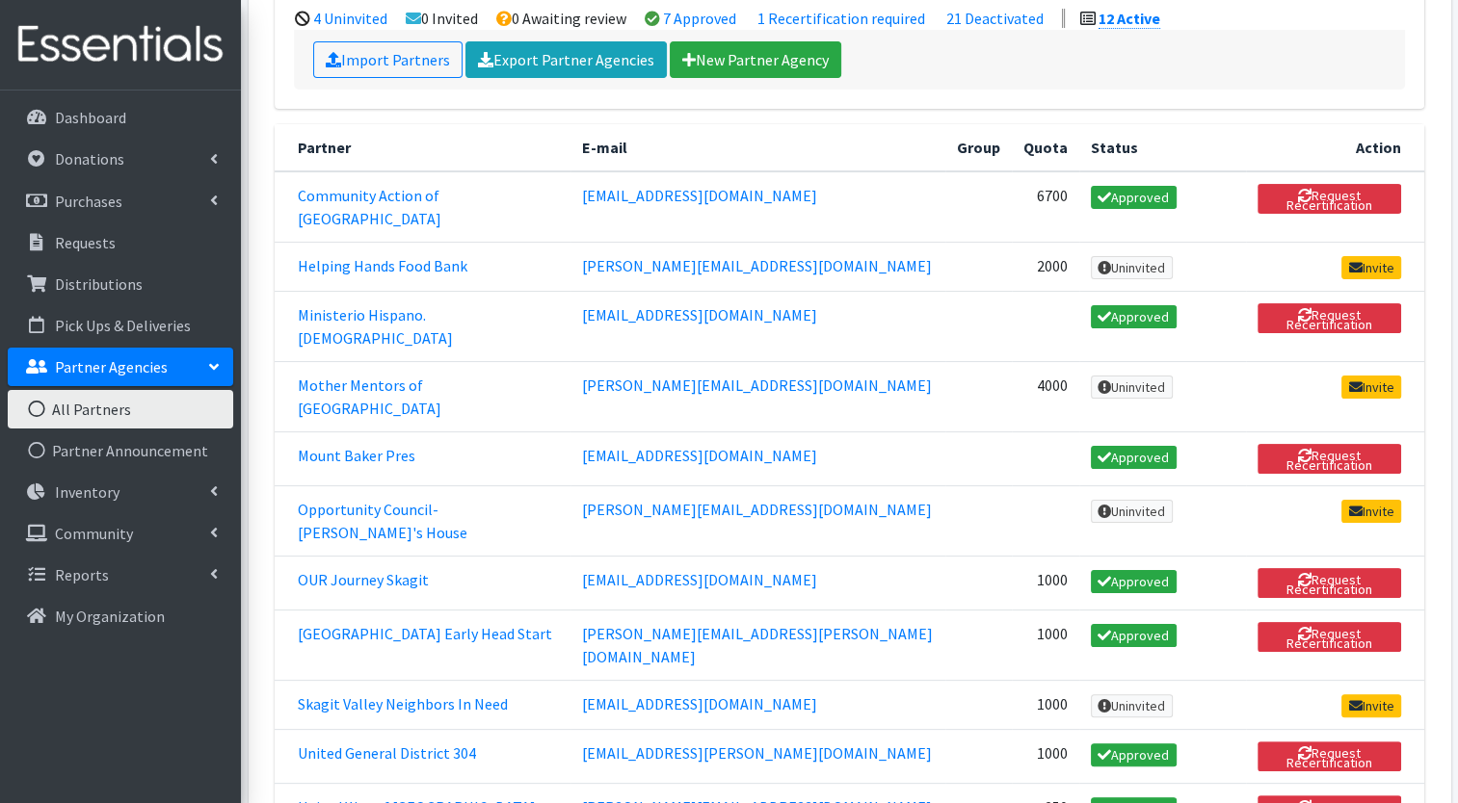
scroll to position [252, 0]
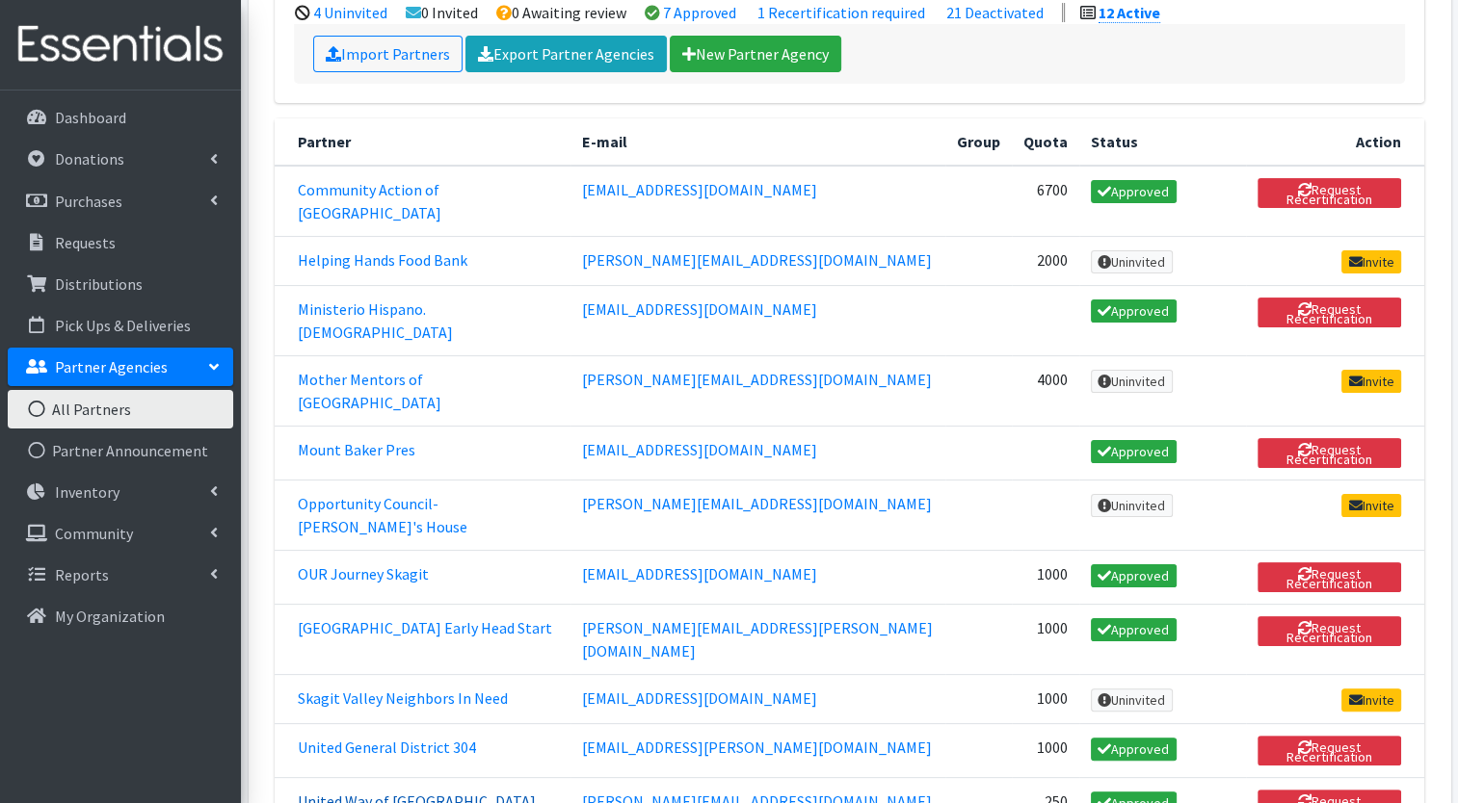
click at [452, 792] on link "United Way of [GEOGRAPHIC_DATA]" at bounding box center [417, 801] width 238 height 19
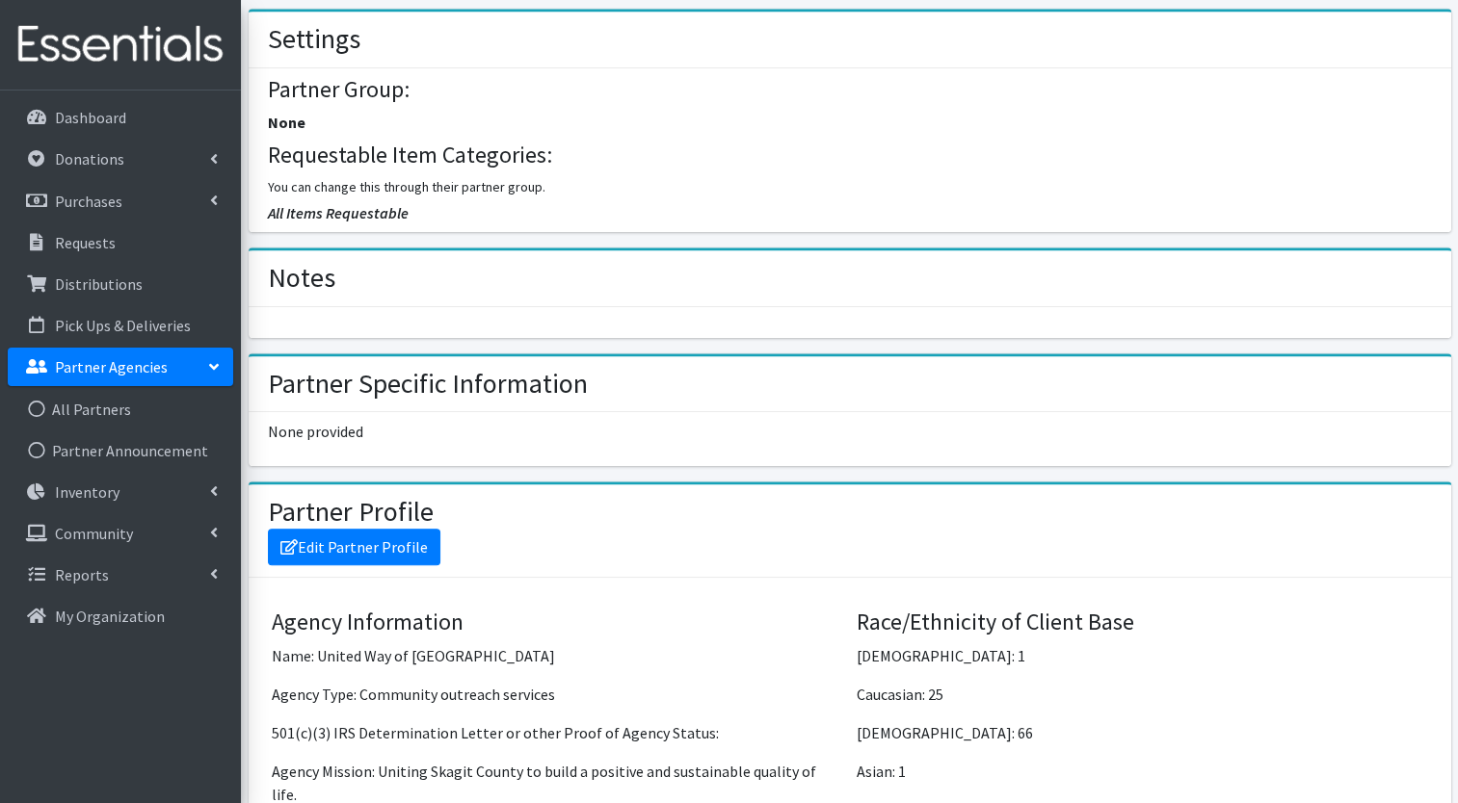
scroll to position [931, 0]
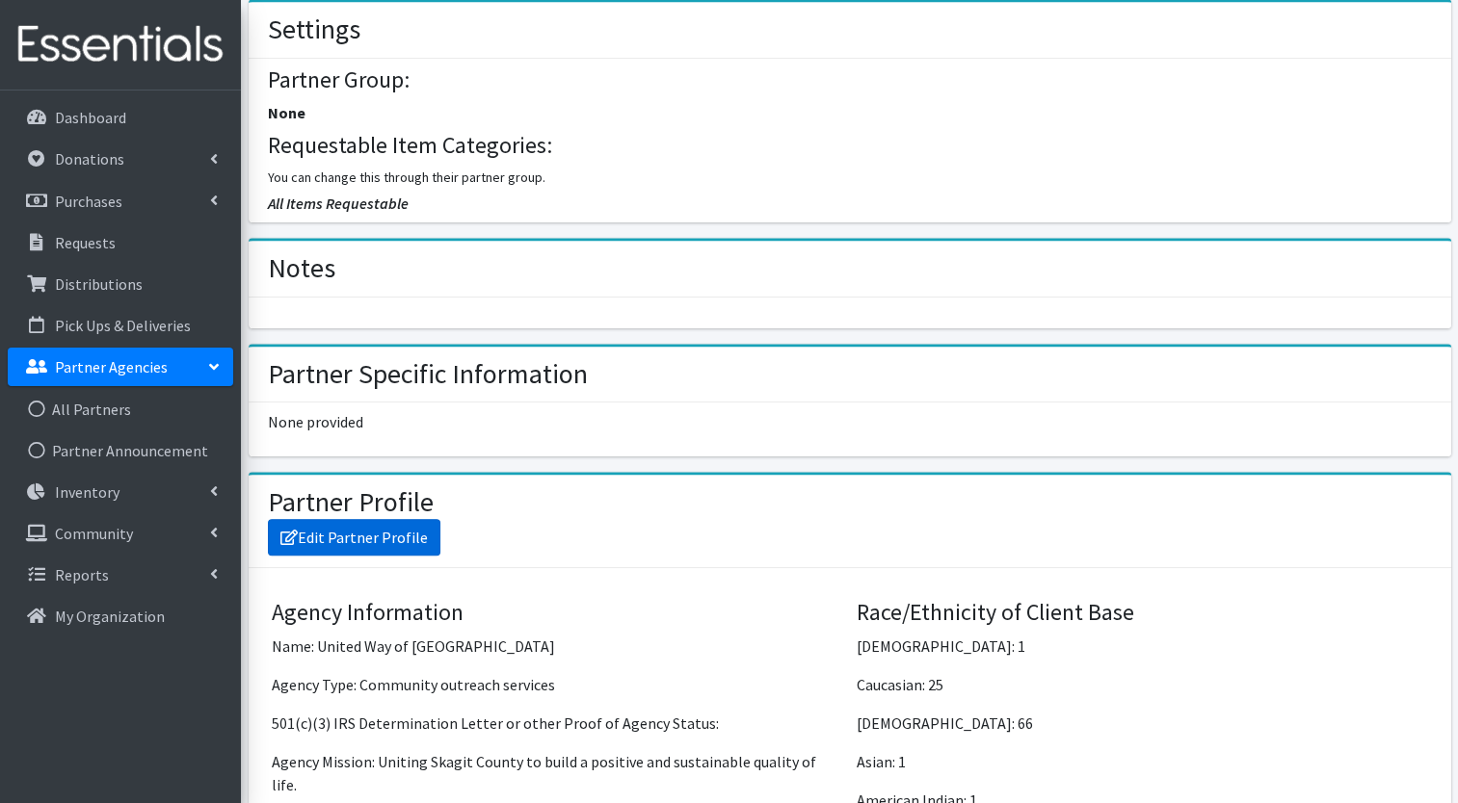
click at [386, 529] on link "Edit Partner Profile" at bounding box center [354, 537] width 172 height 37
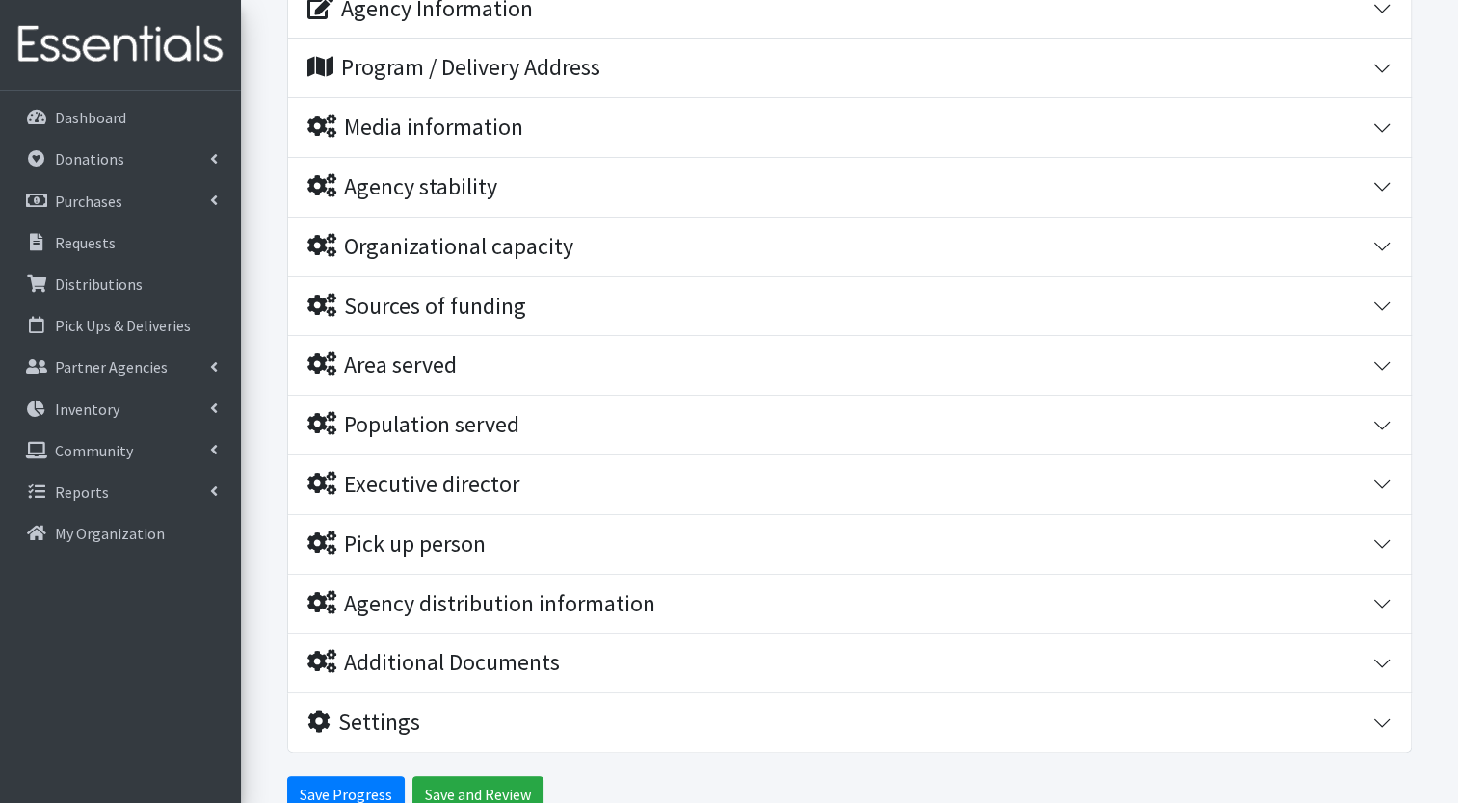
scroll to position [378, 0]
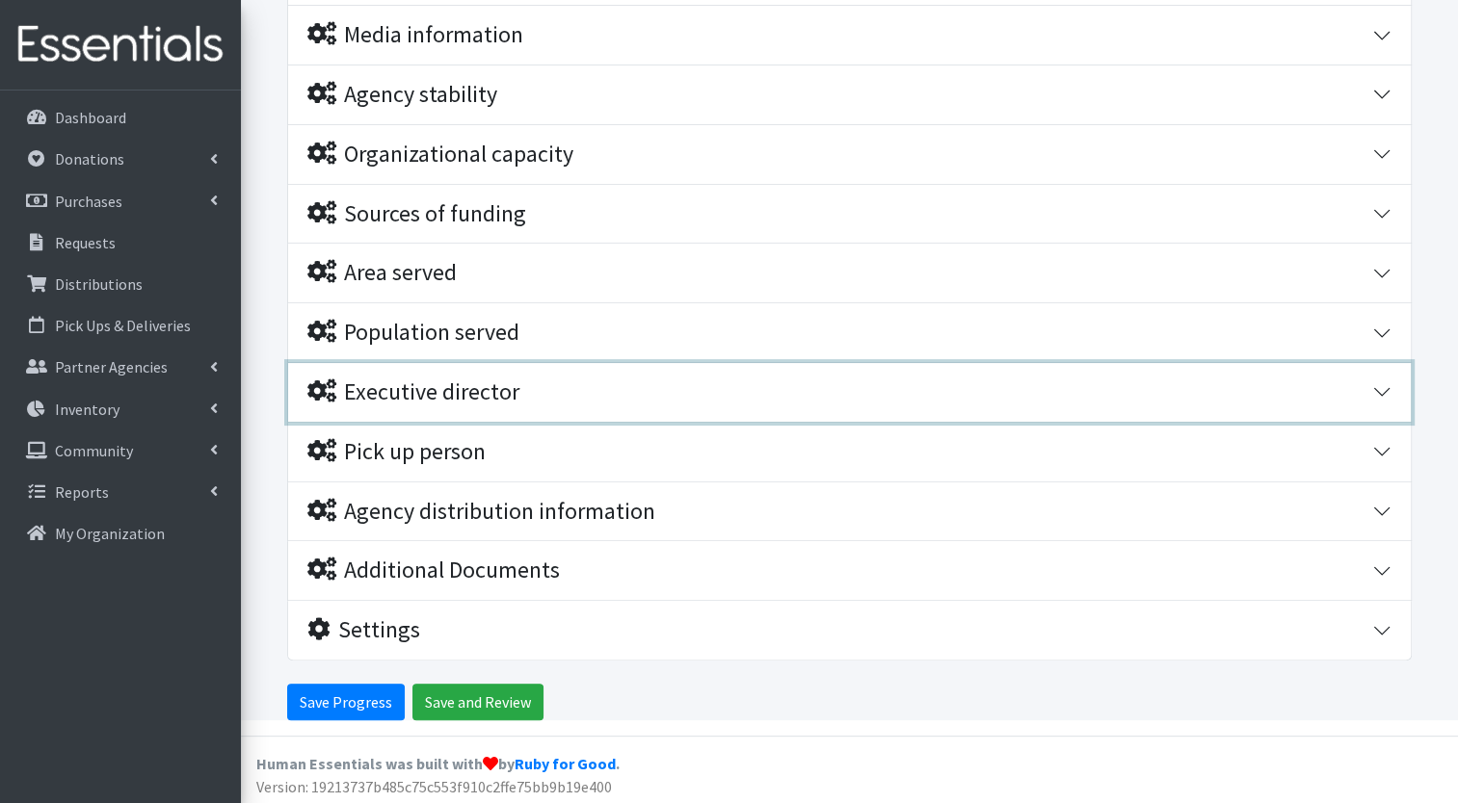
click at [508, 391] on div "Executive director" at bounding box center [413, 393] width 212 height 28
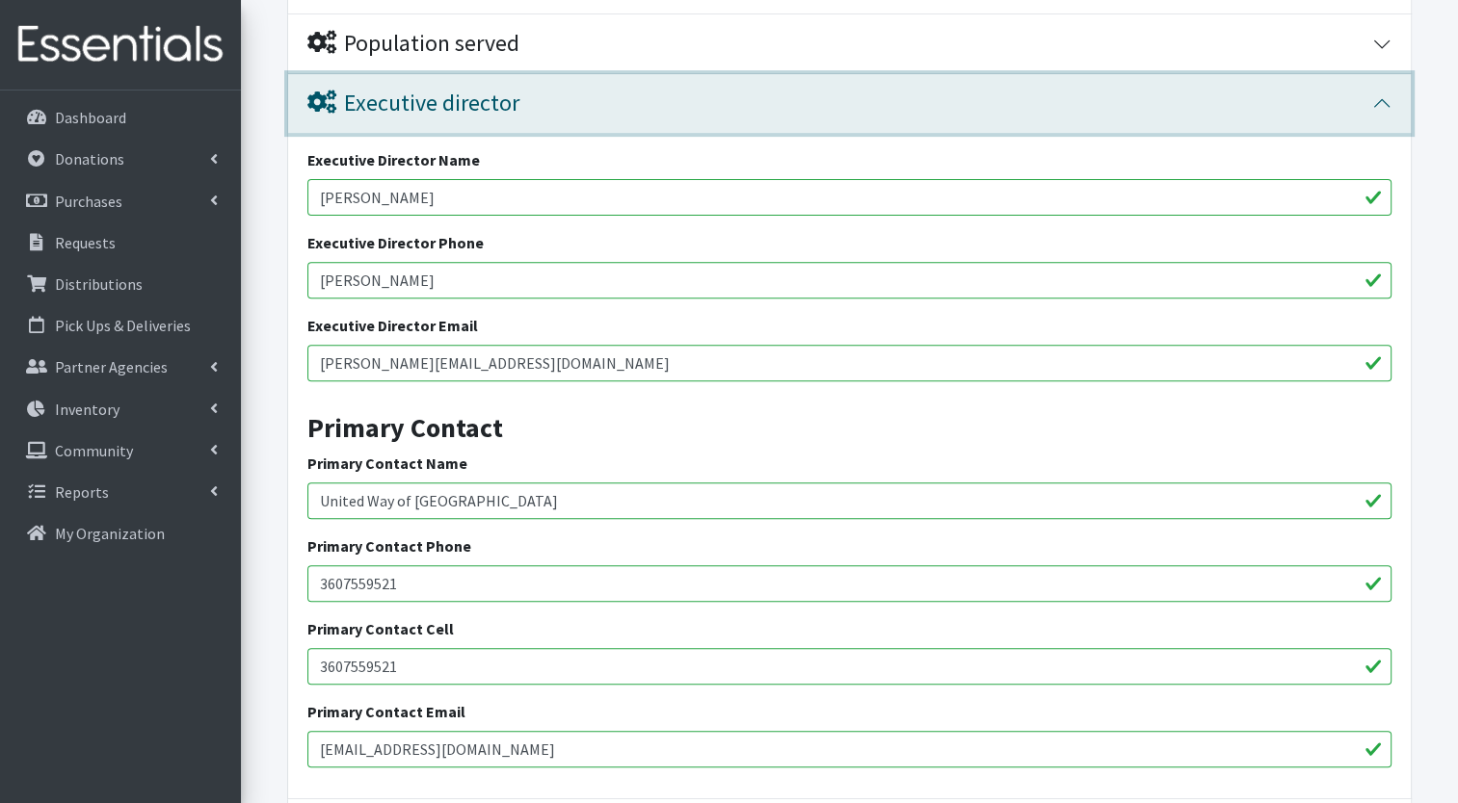
scroll to position [657, 0]
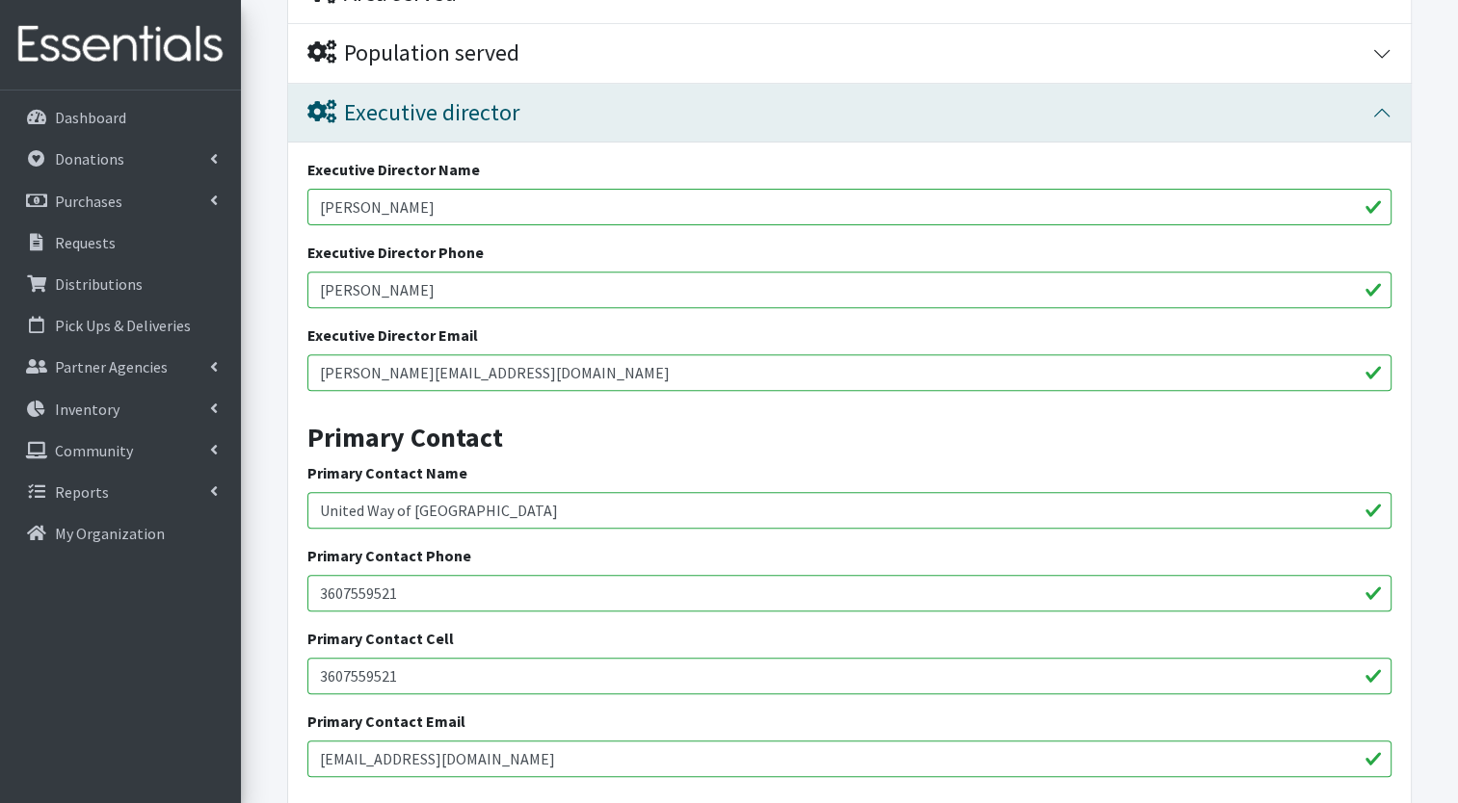
click at [399, 214] on input "[PERSON_NAME]" at bounding box center [849, 207] width 1084 height 37
type input "A"
type input "Andrew Miller"
click at [404, 278] on input "[PERSON_NAME]" at bounding box center [849, 290] width 1084 height 37
type input "R"
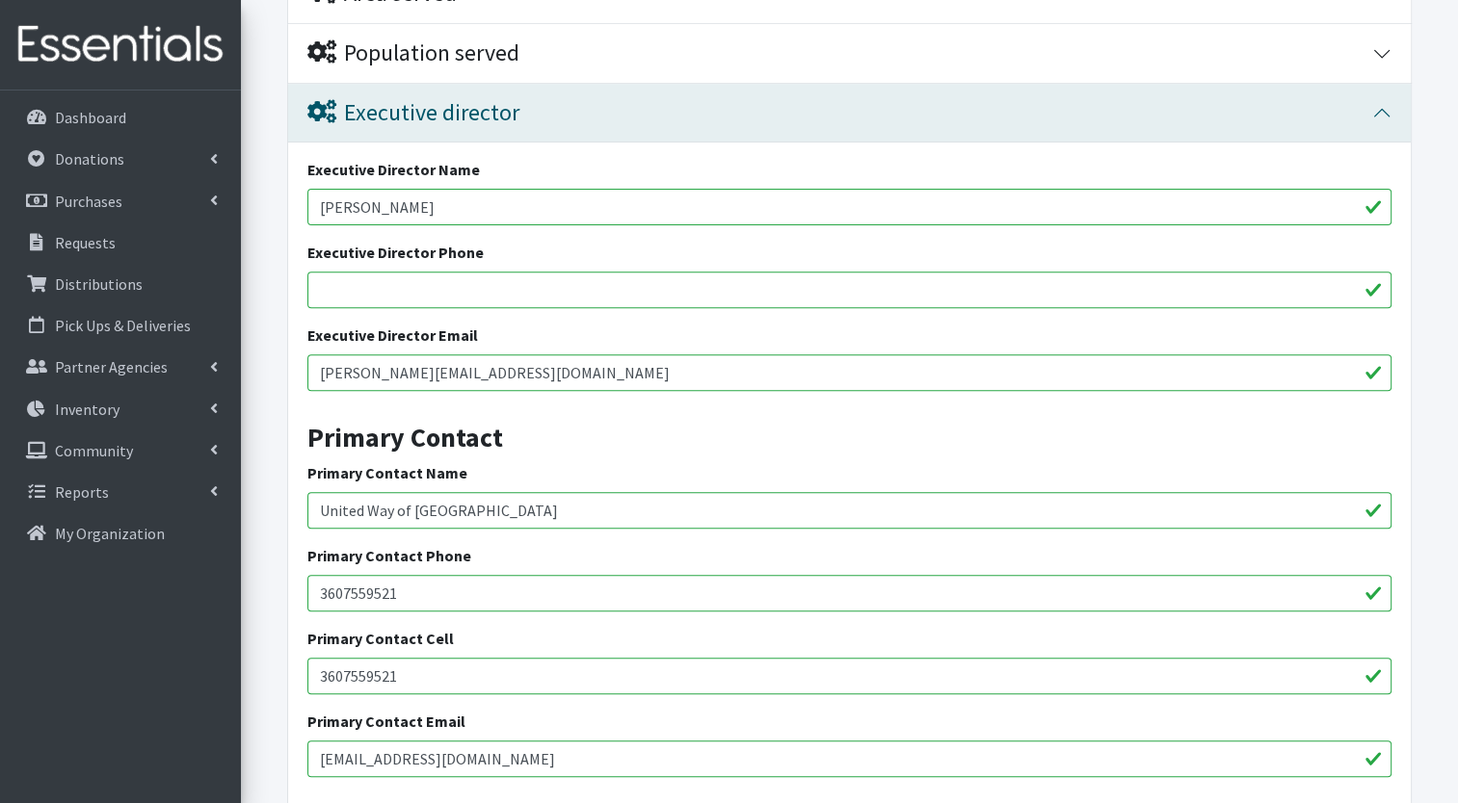
click at [501, 449] on strong "Primary Contact" at bounding box center [405, 437] width 196 height 35
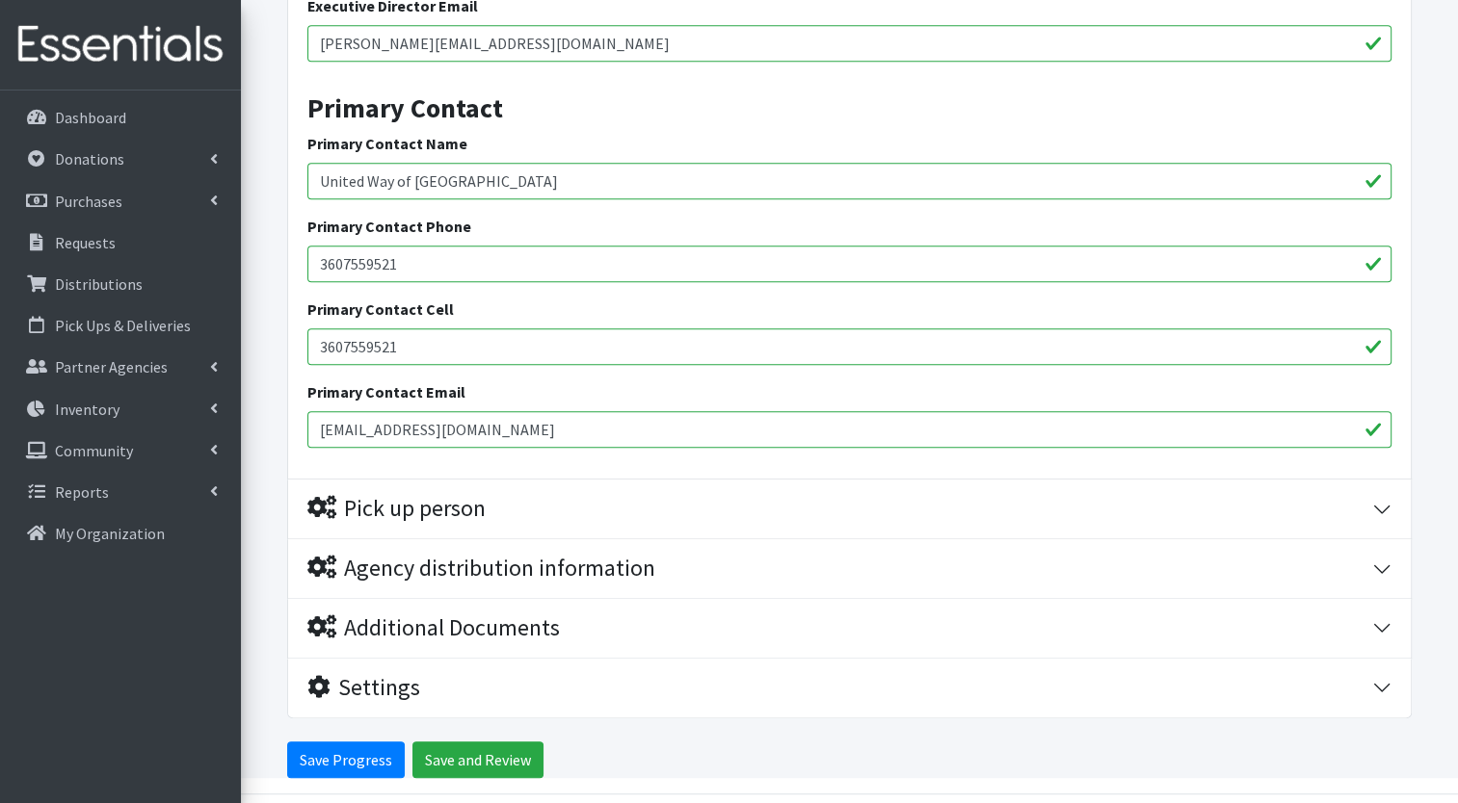
scroll to position [1017, 0]
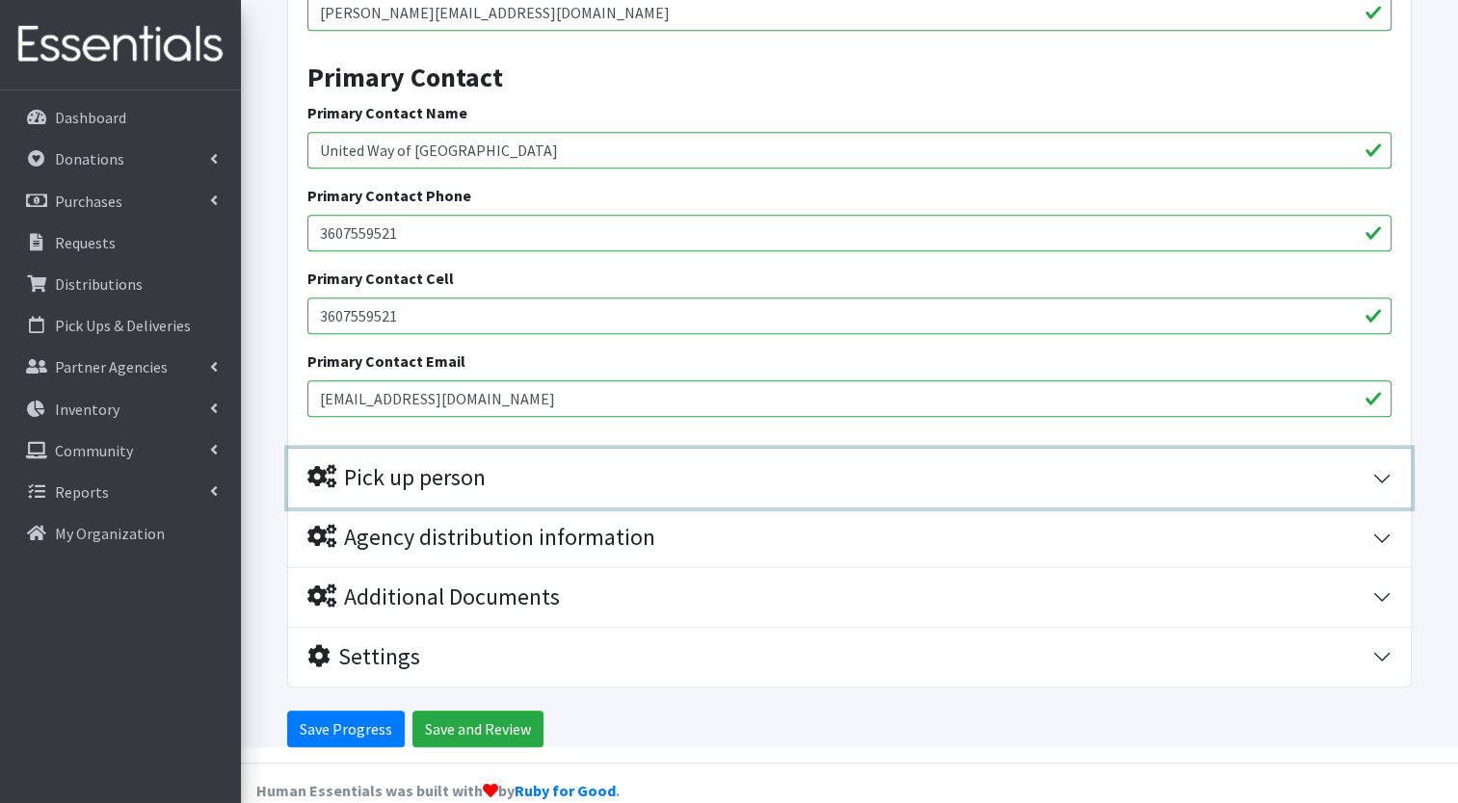
click at [649, 476] on div "Pick up person" at bounding box center [839, 478] width 1065 height 28
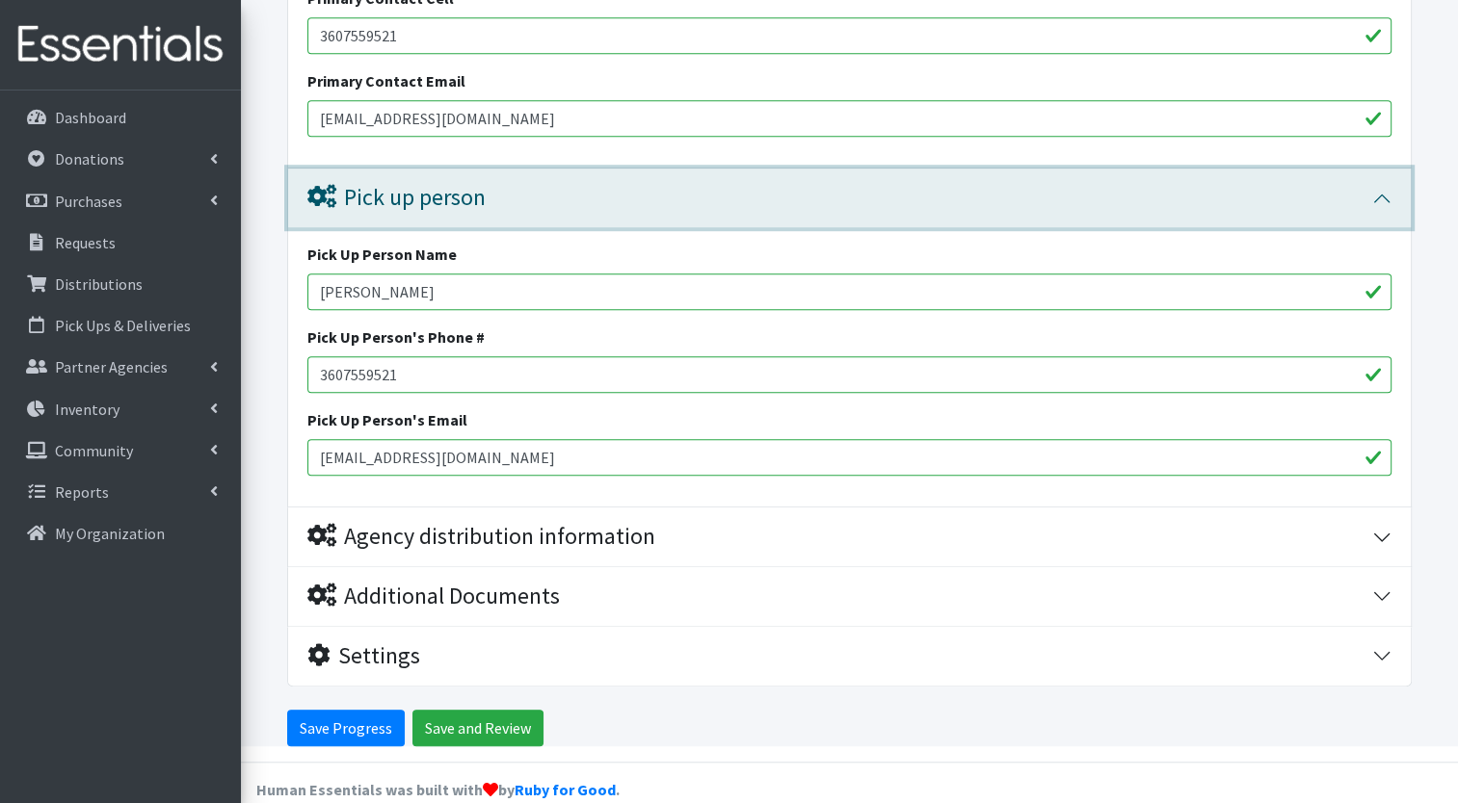
scroll to position [1324, 0]
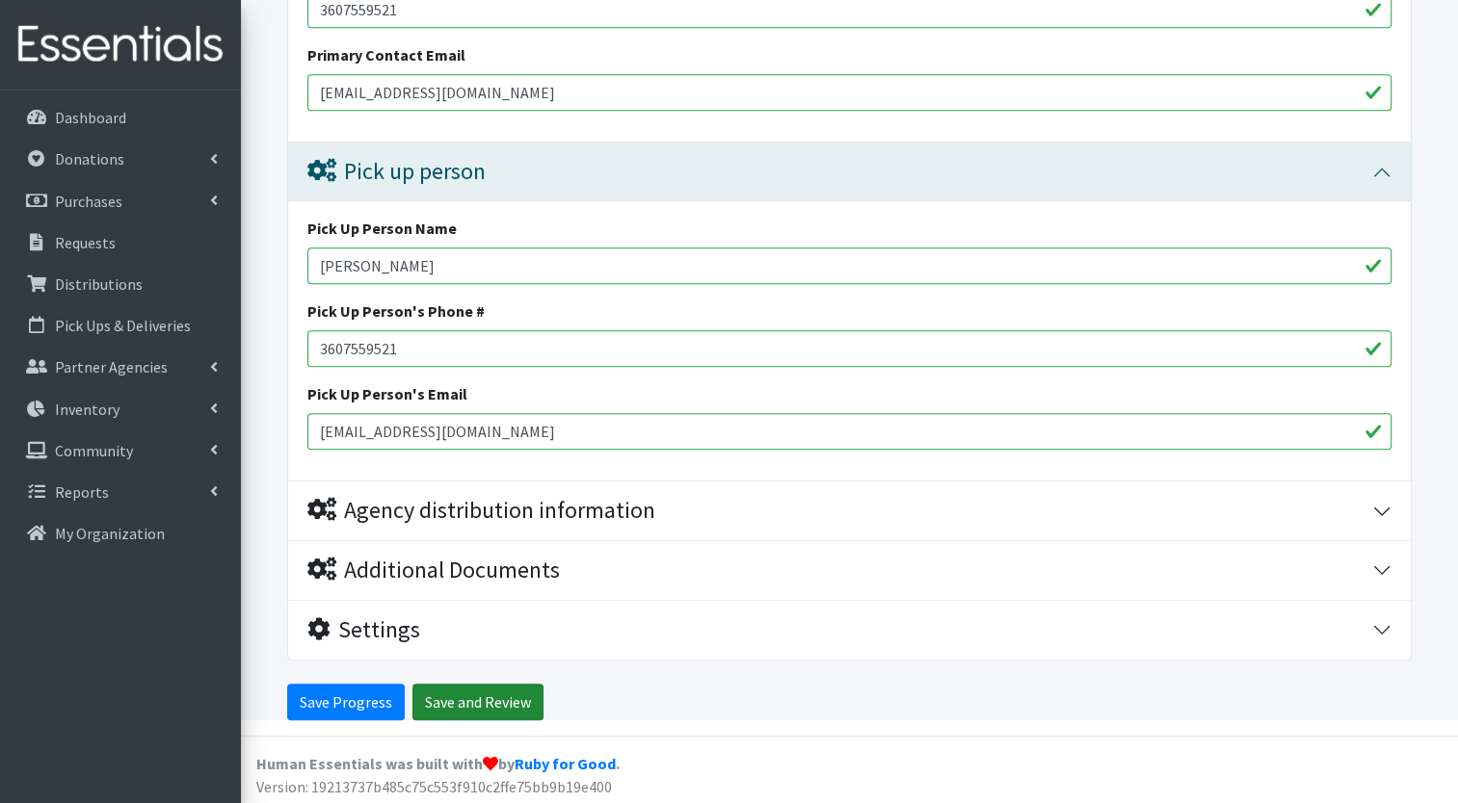
click at [442, 700] on input "Save and Review" at bounding box center [477, 702] width 131 height 37
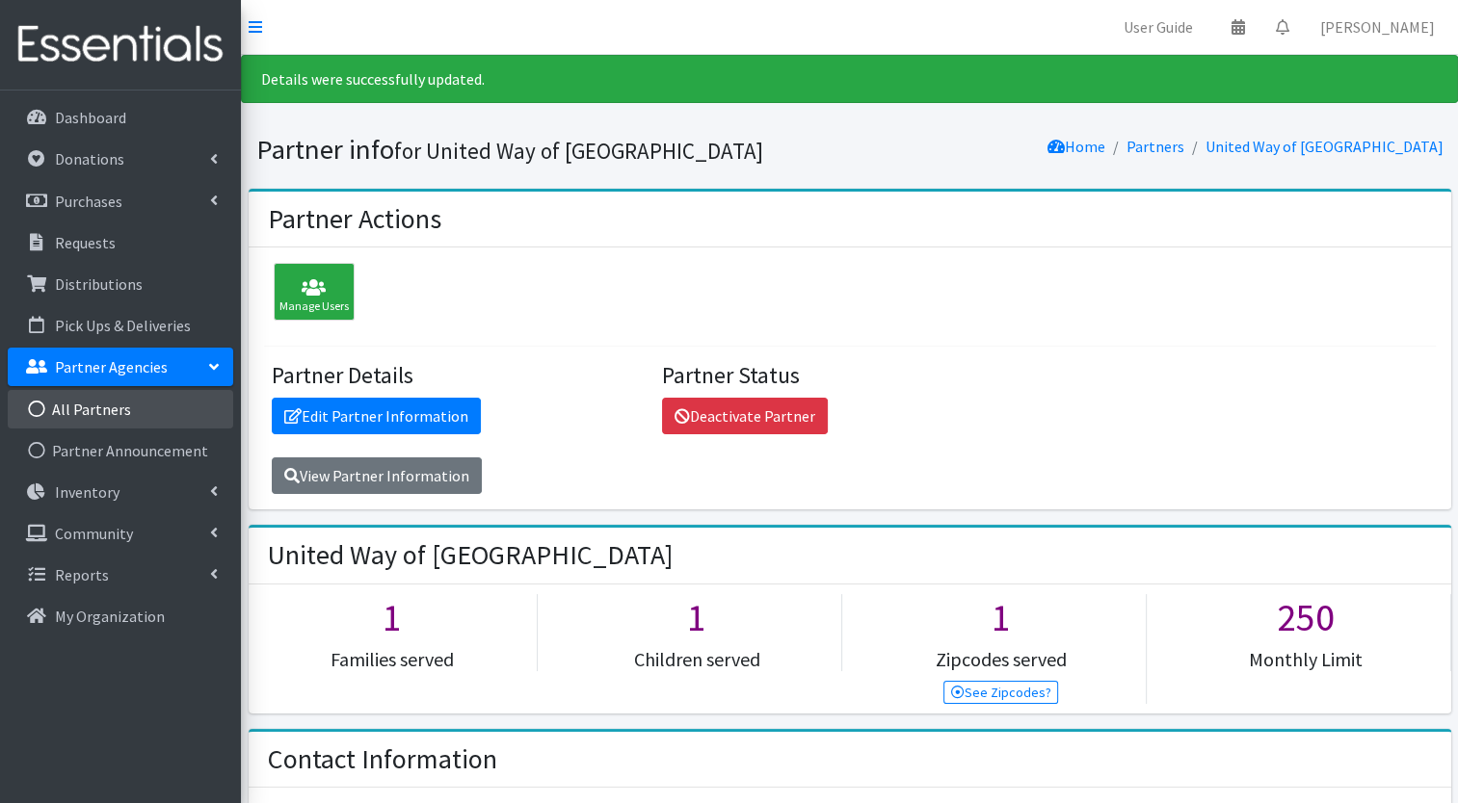
click at [128, 395] on link "All Partners" at bounding box center [120, 409] width 225 height 39
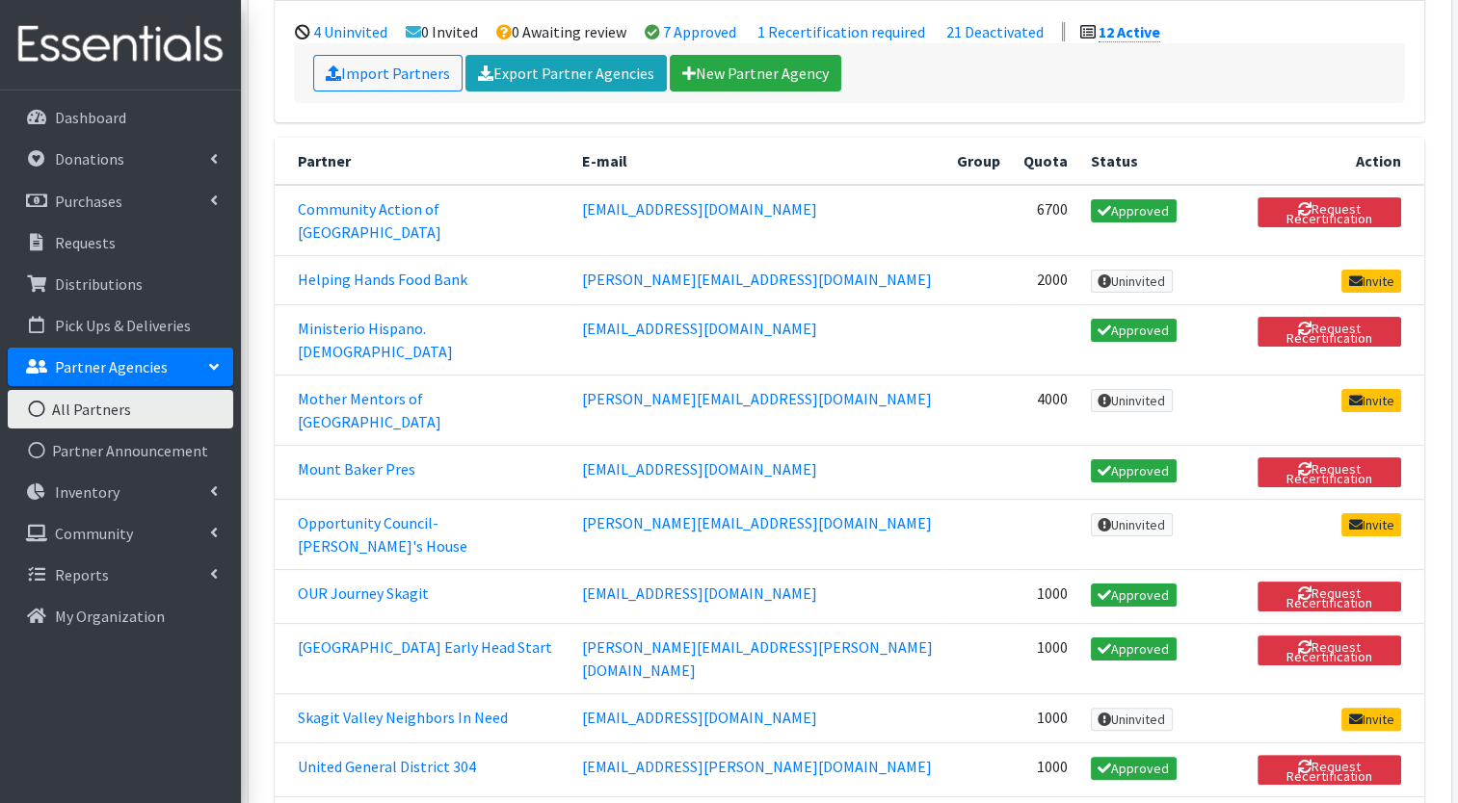
scroll to position [245, 0]
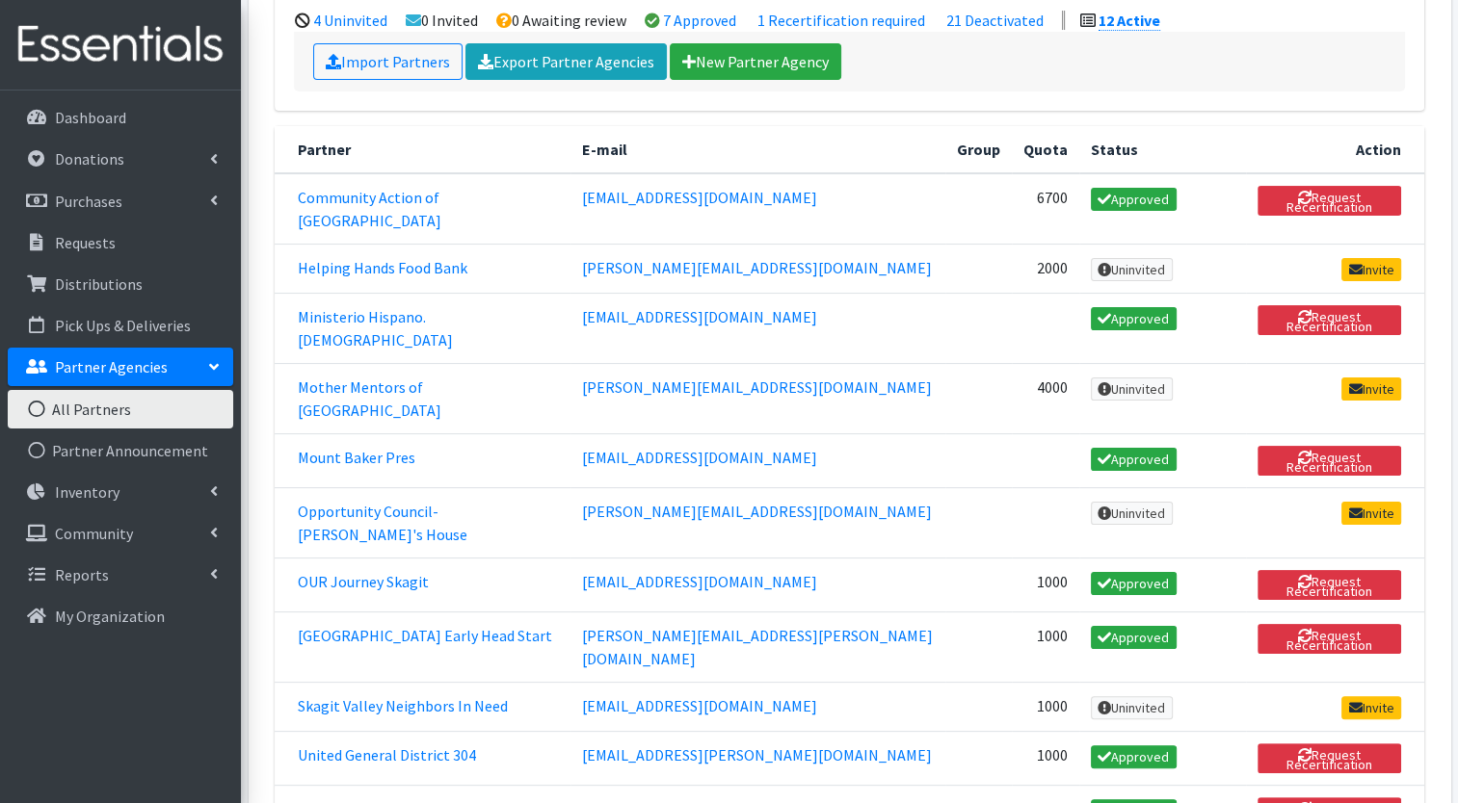
click at [466, 800] on link "United Way of [GEOGRAPHIC_DATA]" at bounding box center [417, 809] width 238 height 19
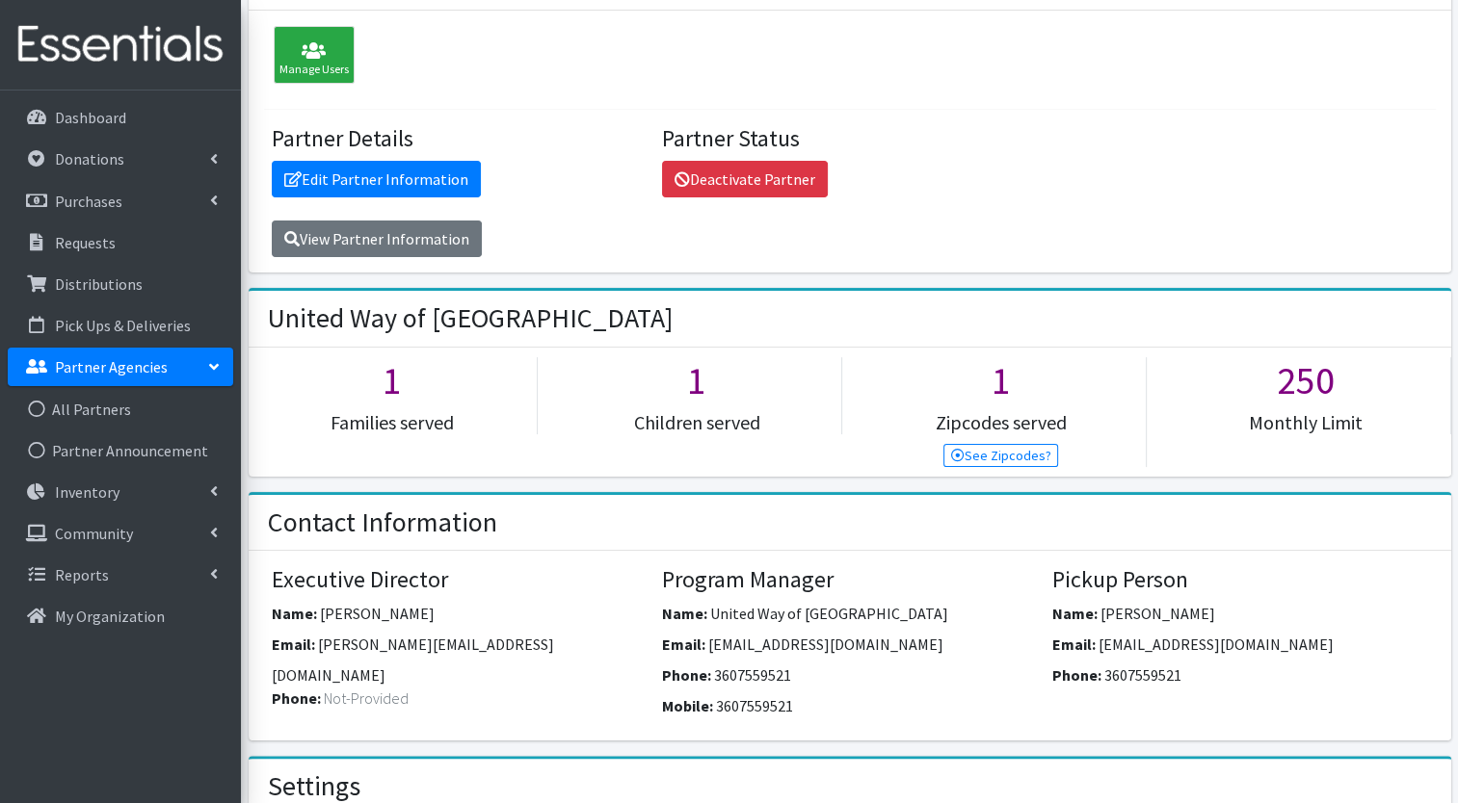
scroll to position [177, 0]
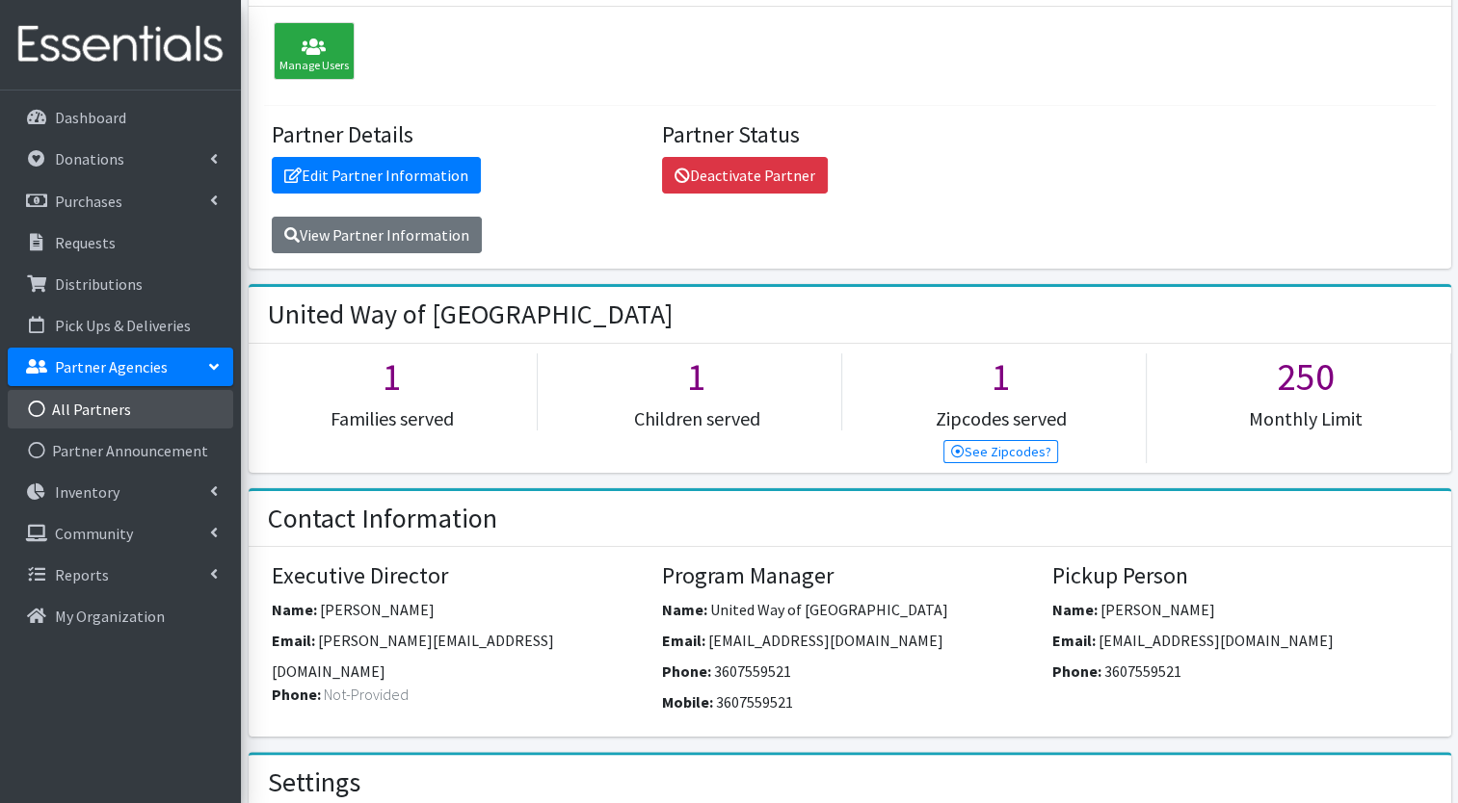
click at [100, 403] on link "All Partners" at bounding box center [120, 409] width 225 height 39
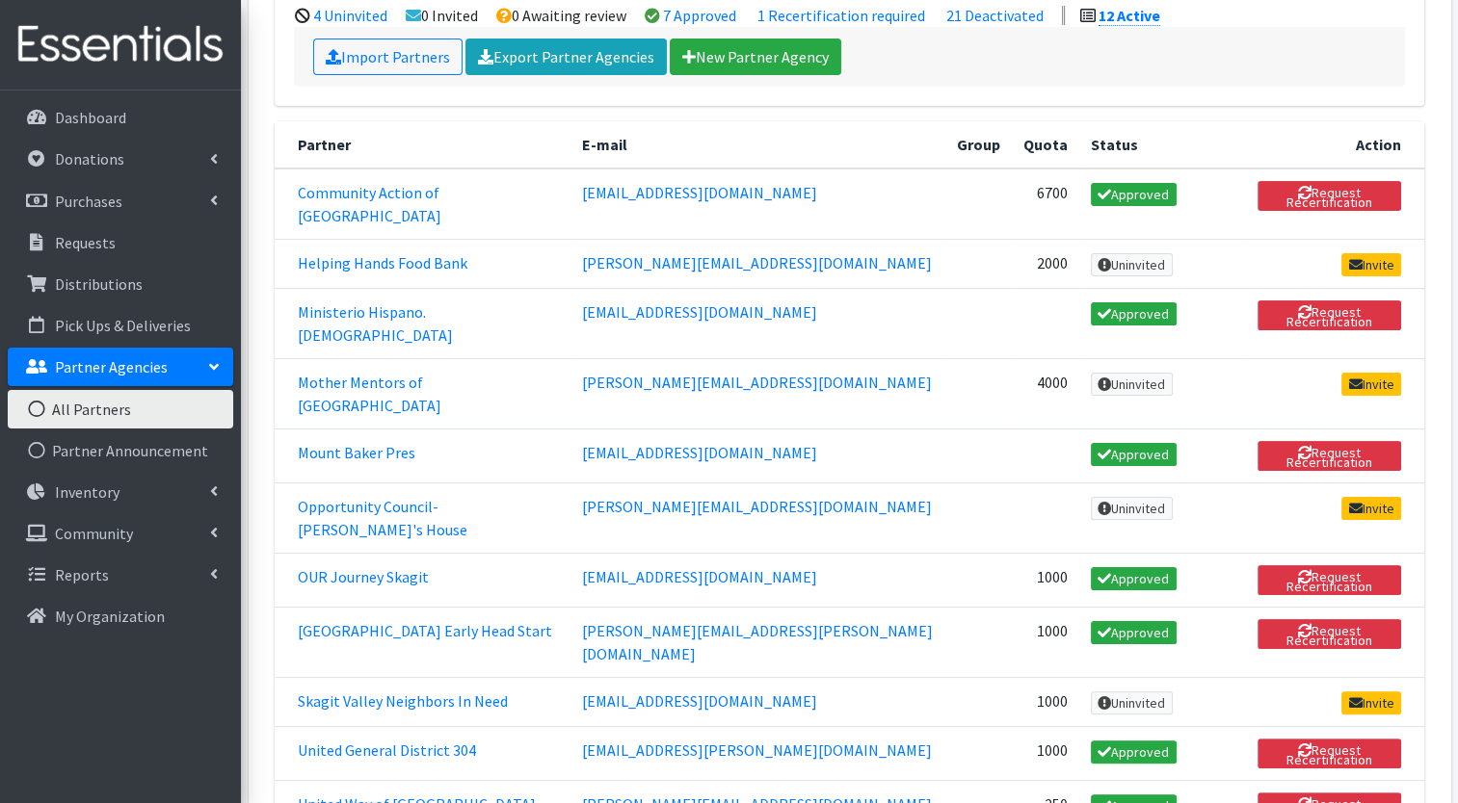
scroll to position [250, 0]
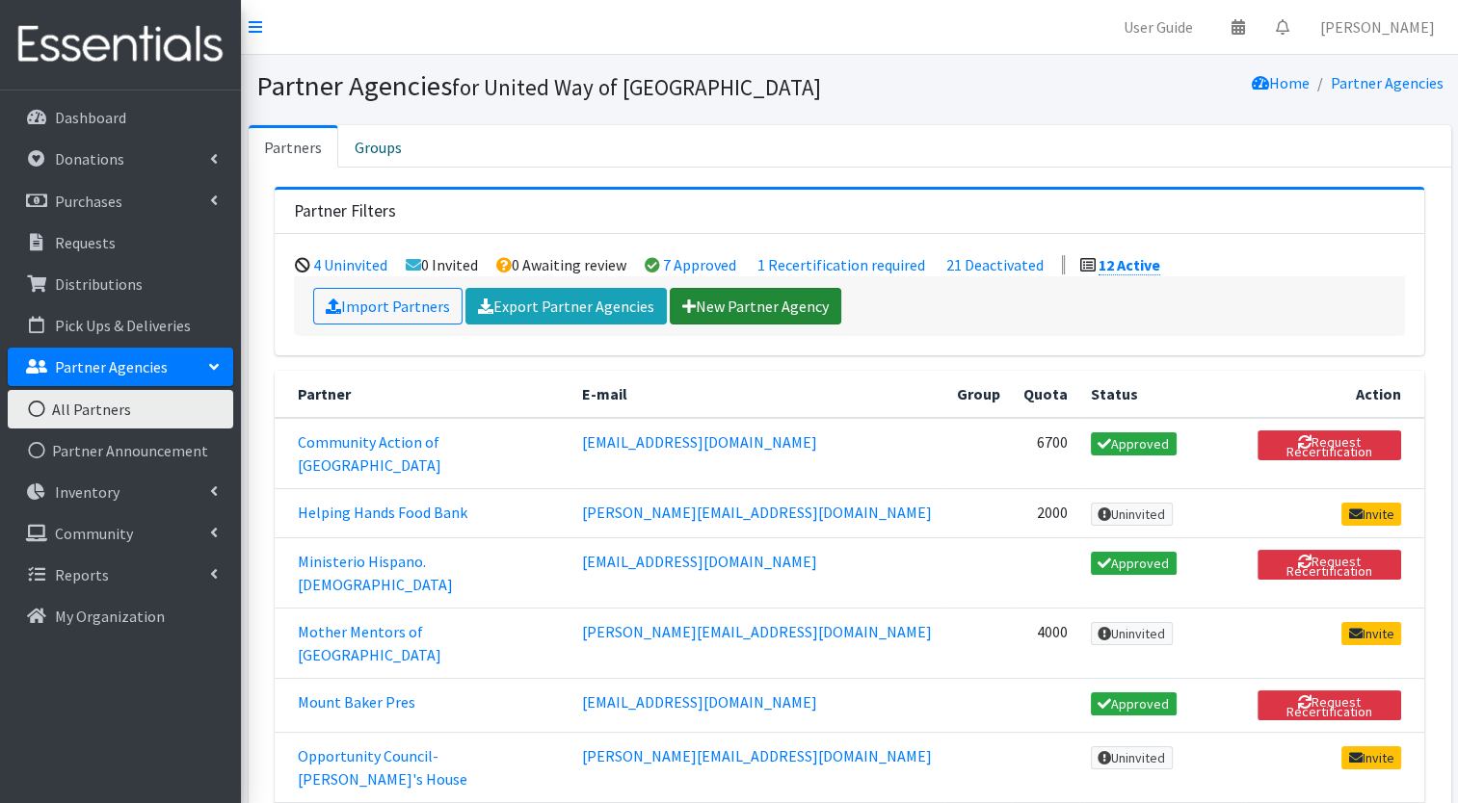
click at [744, 296] on link "New Partner Agency" at bounding box center [755, 306] width 171 height 37
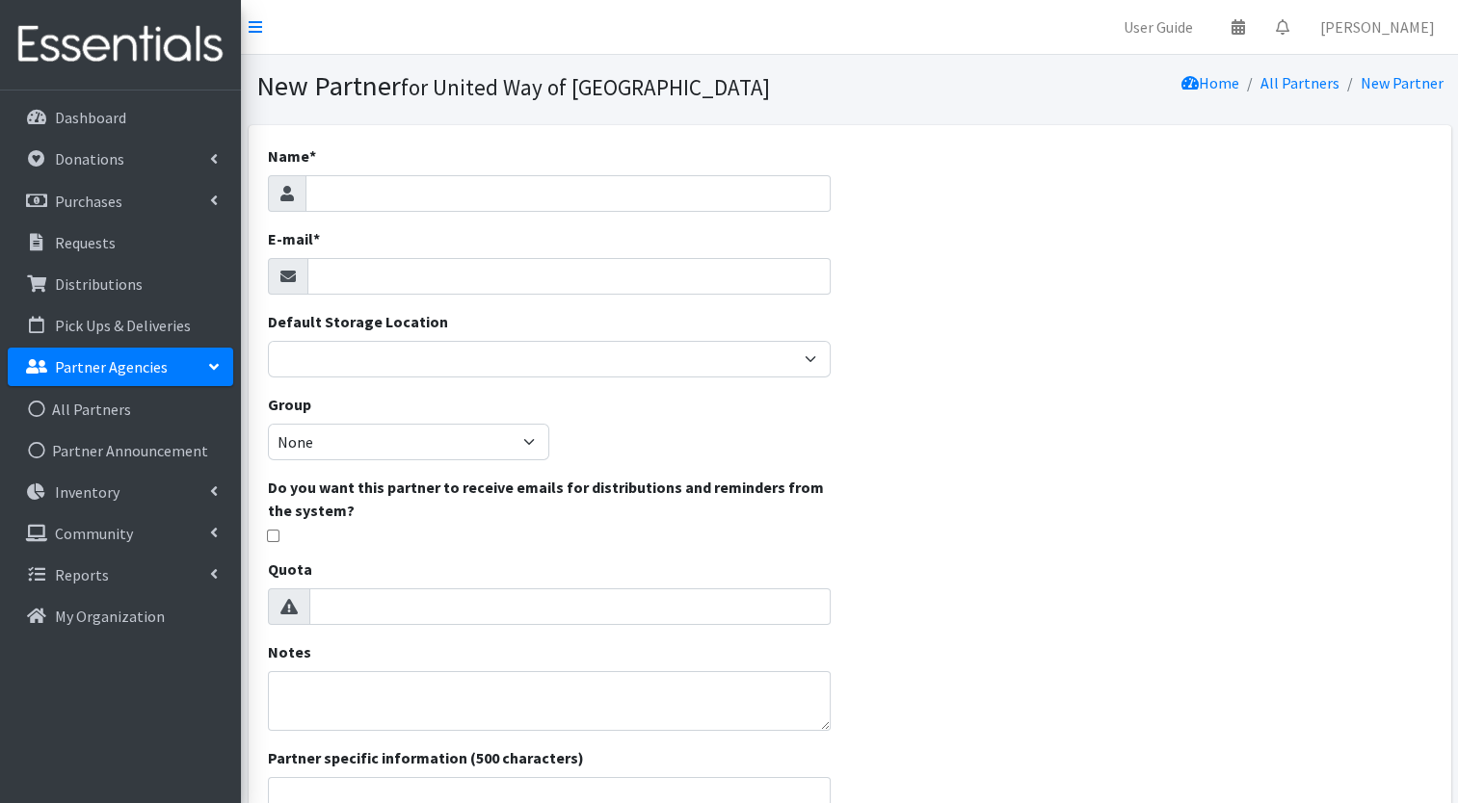
click at [653, 214] on div "Name * E-mail * Default Storage Location Helping Hands Food Bank Skagit Food Di…" at bounding box center [549, 553] width 601 height 857
click at [641, 197] on input "Name *" at bounding box center [567, 193] width 525 height 37
type input "Didgwalic Wellness Center"
click at [567, 275] on input "E-mail *" at bounding box center [568, 276] width 523 height 37
type input "a"
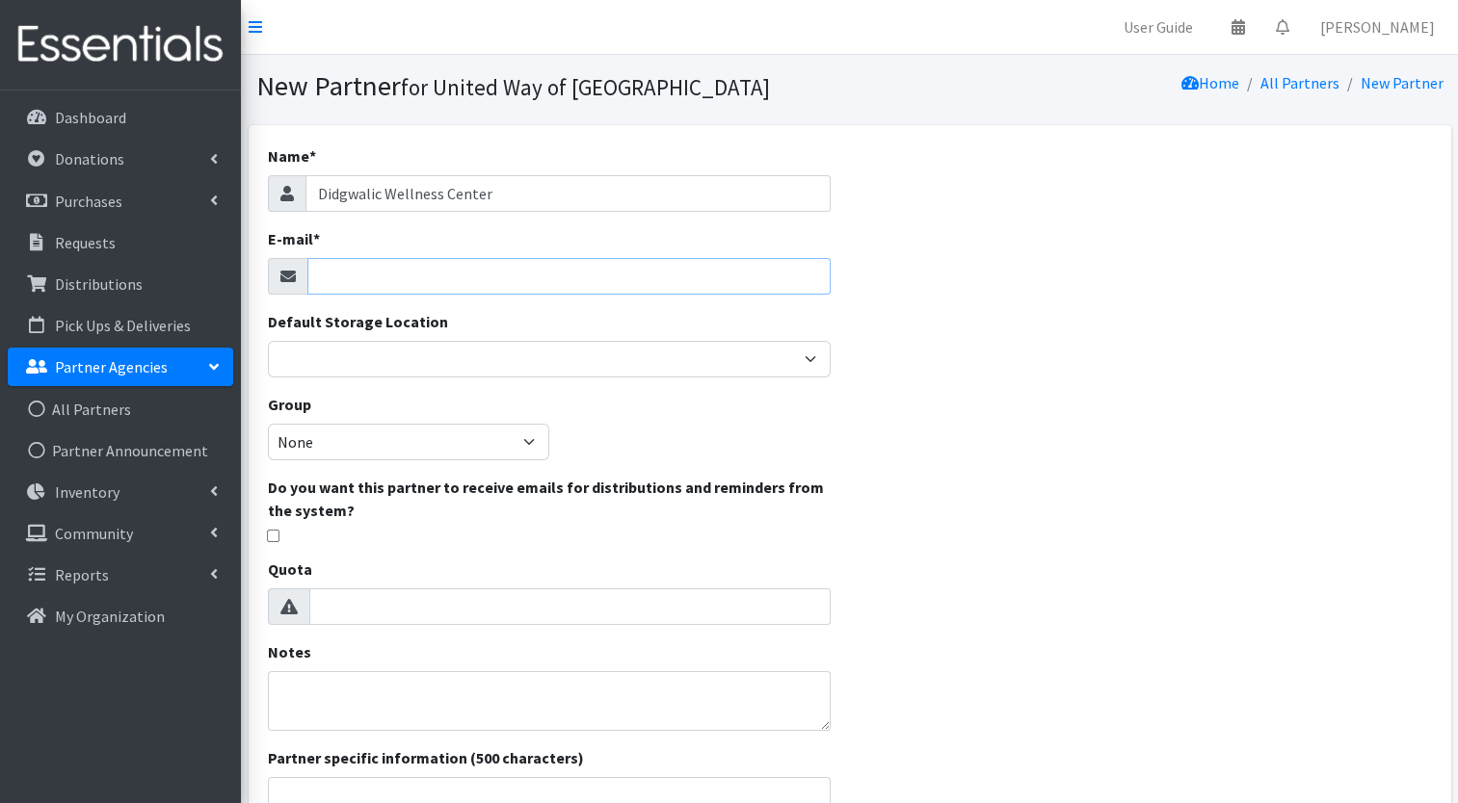
paste input "[PERSON_NAME][EMAIL_ADDRESS][PERSON_NAME][DOMAIN_NAME]"
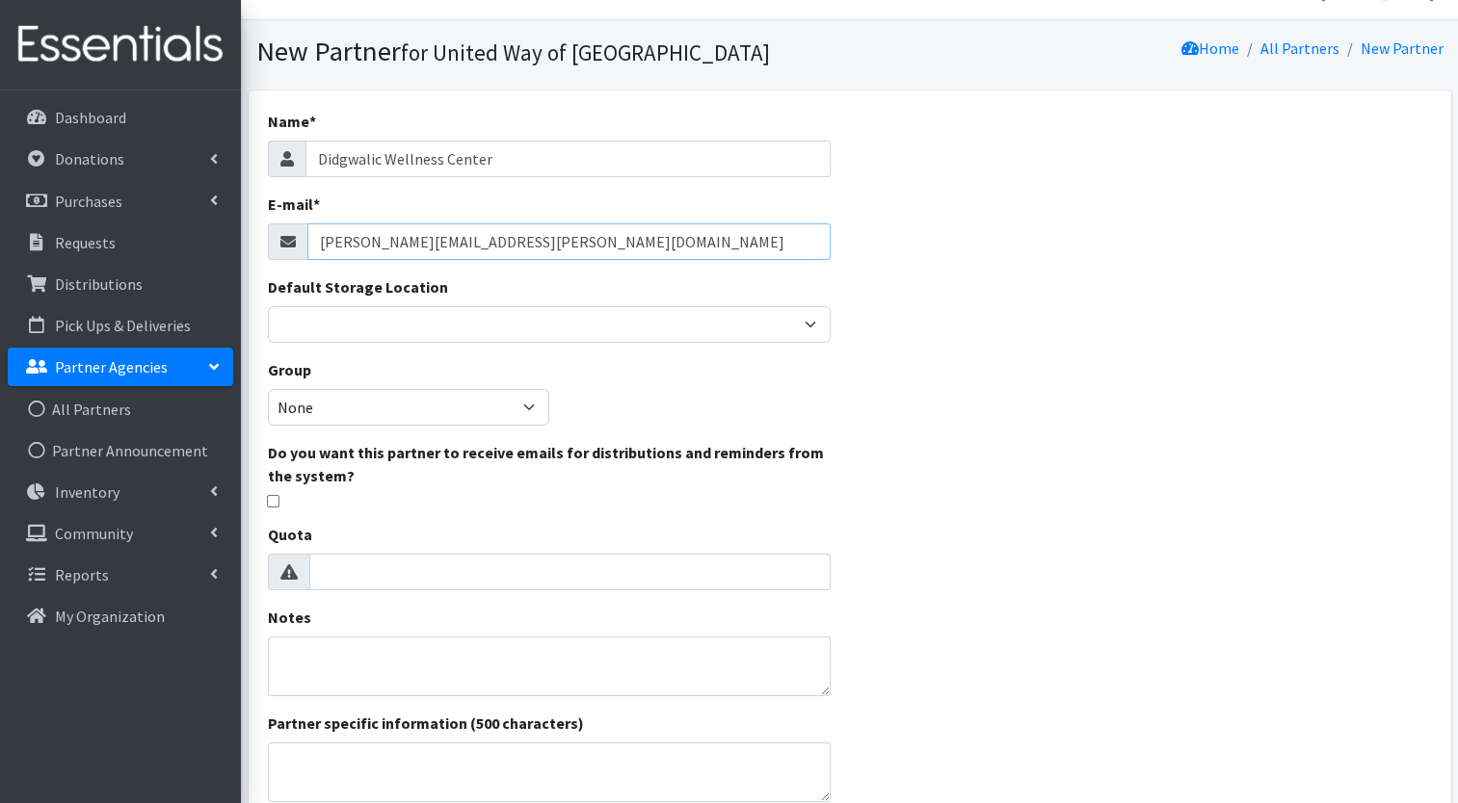
scroll to position [37, 0]
type input "andrea.scarpa@didgwalic.com"
click at [639, 297] on div "Default Storage Location Helping Hands Food Bank Skagit Food Distribution Cente…" at bounding box center [549, 307] width 563 height 67
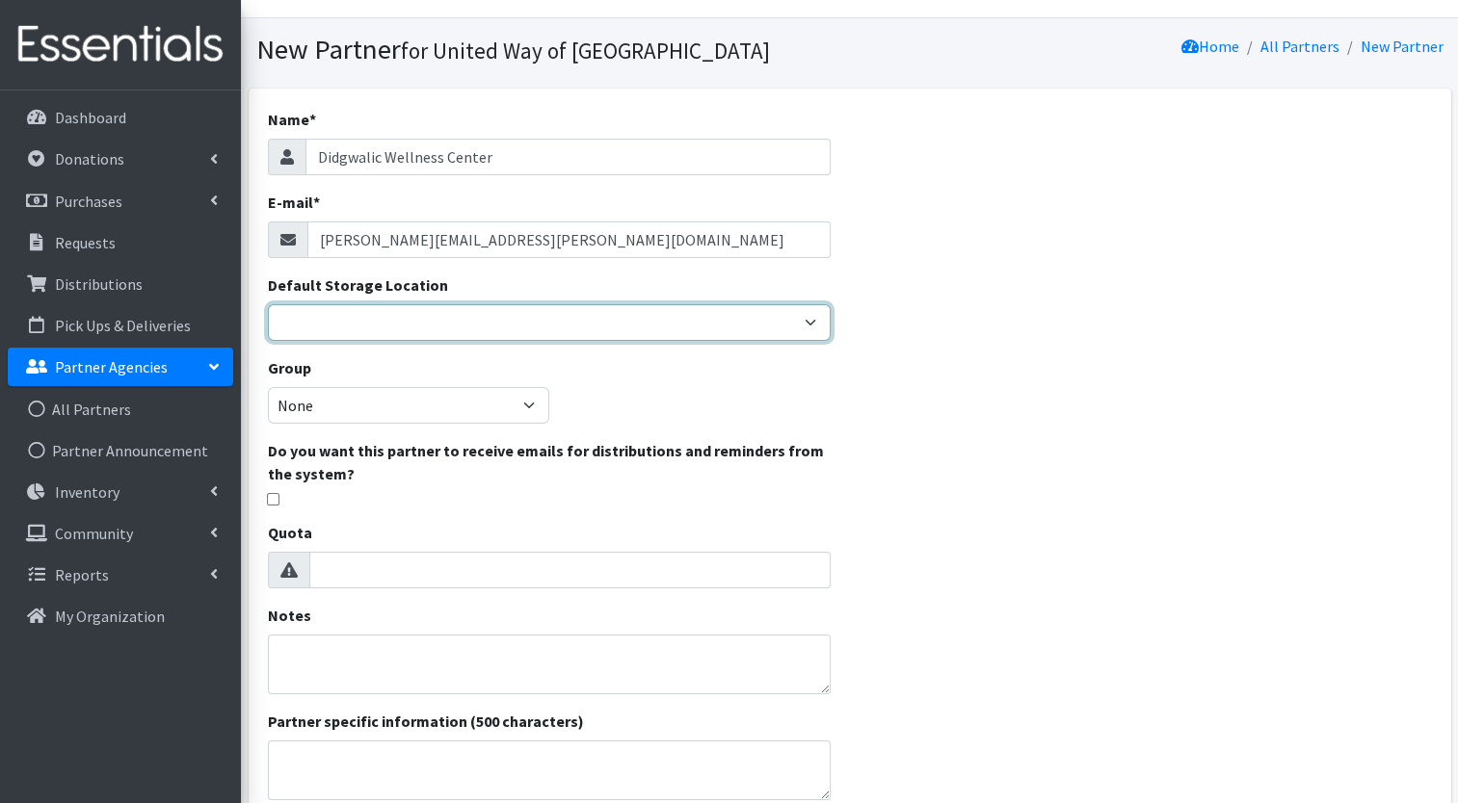
click at [634, 319] on select "Helping Hands Food Bank Skagit Food Distribution Center United Way of Skagit Co…" at bounding box center [549, 322] width 563 height 37
select select "450"
click at [268, 304] on select "Helping Hands Food Bank Skagit Food Distribution Center United Way of Skagit Co…" at bounding box center [549, 322] width 563 height 37
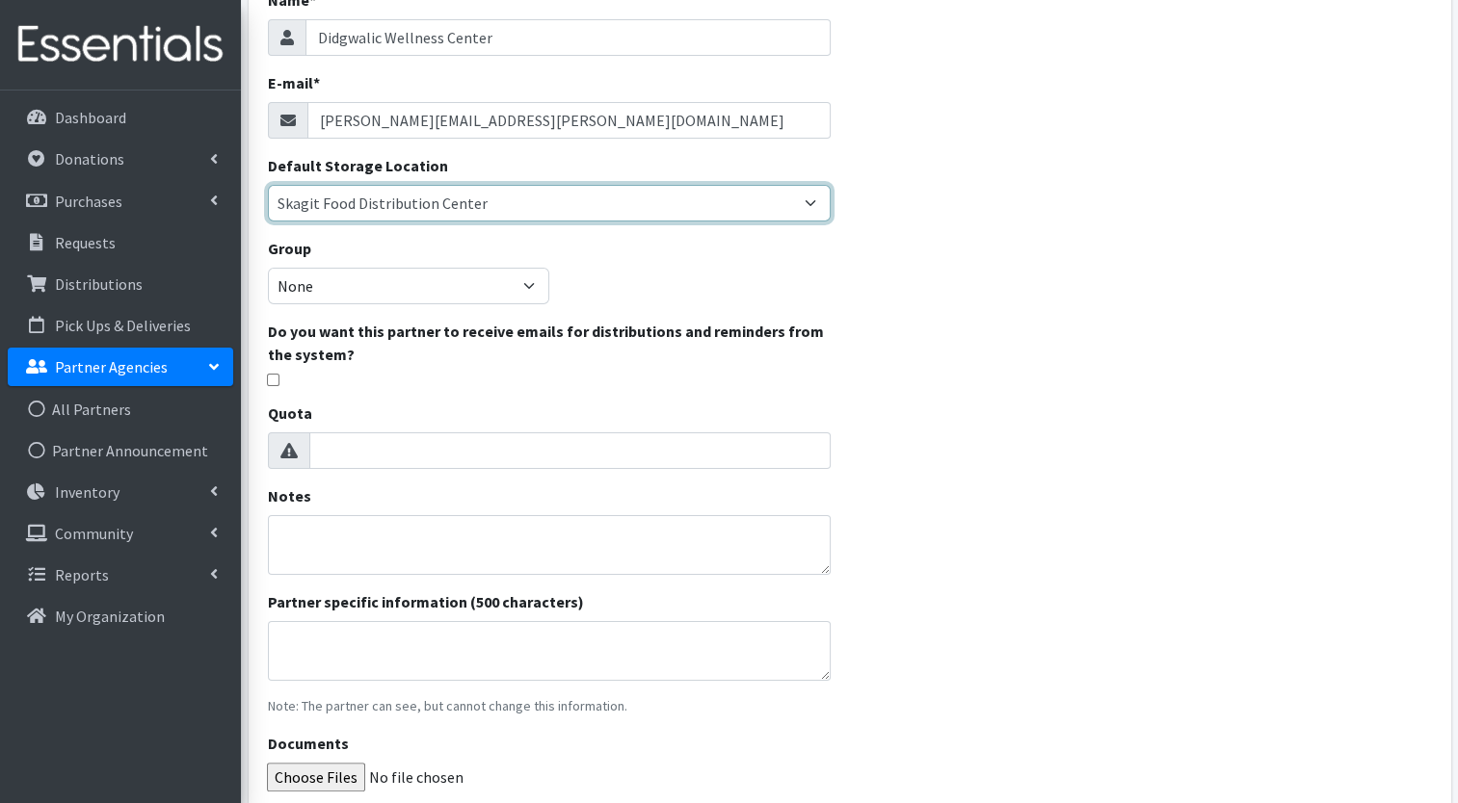
scroll to position [324, 0]
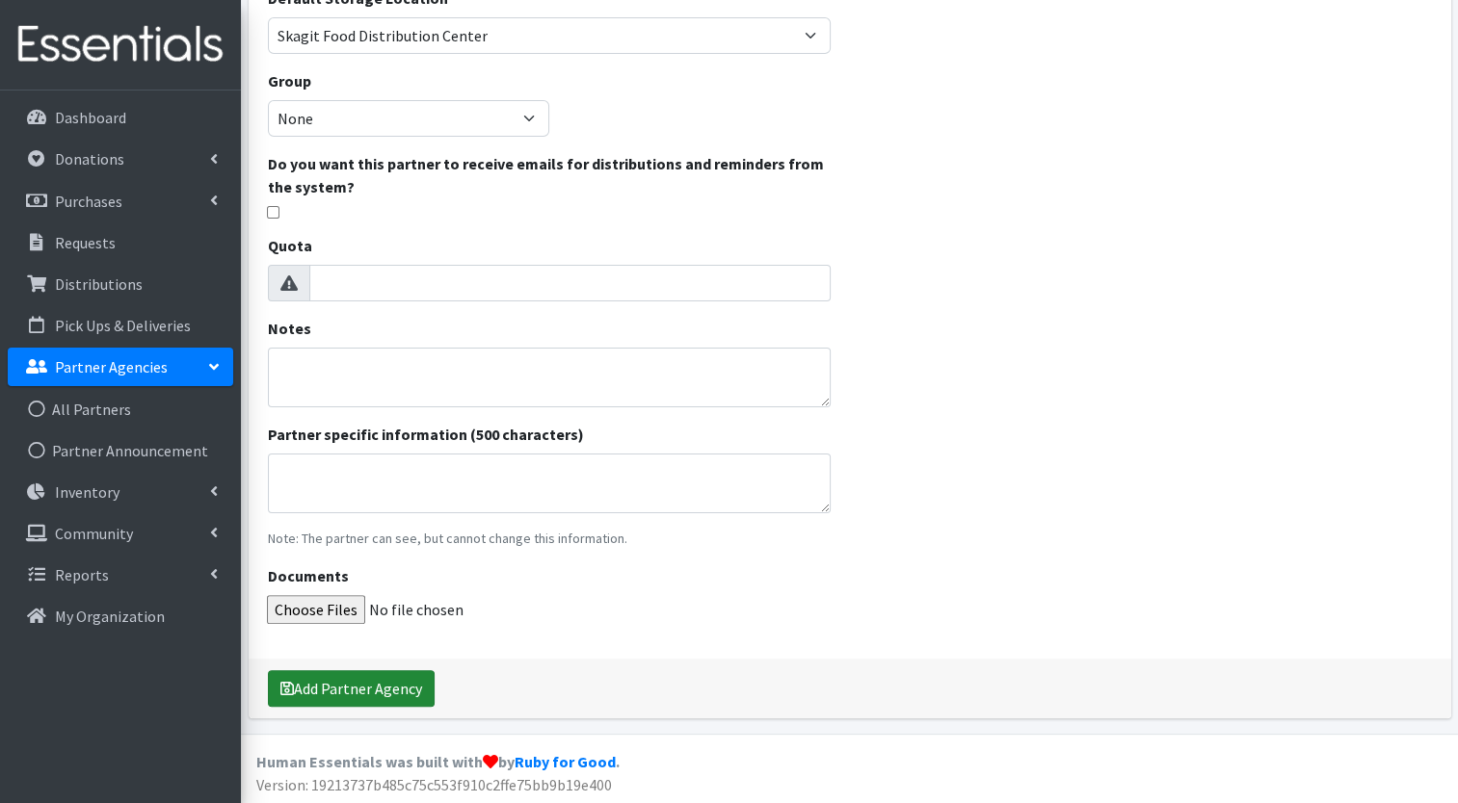
click at [397, 679] on button "Add Partner Agency" at bounding box center [351, 689] width 167 height 37
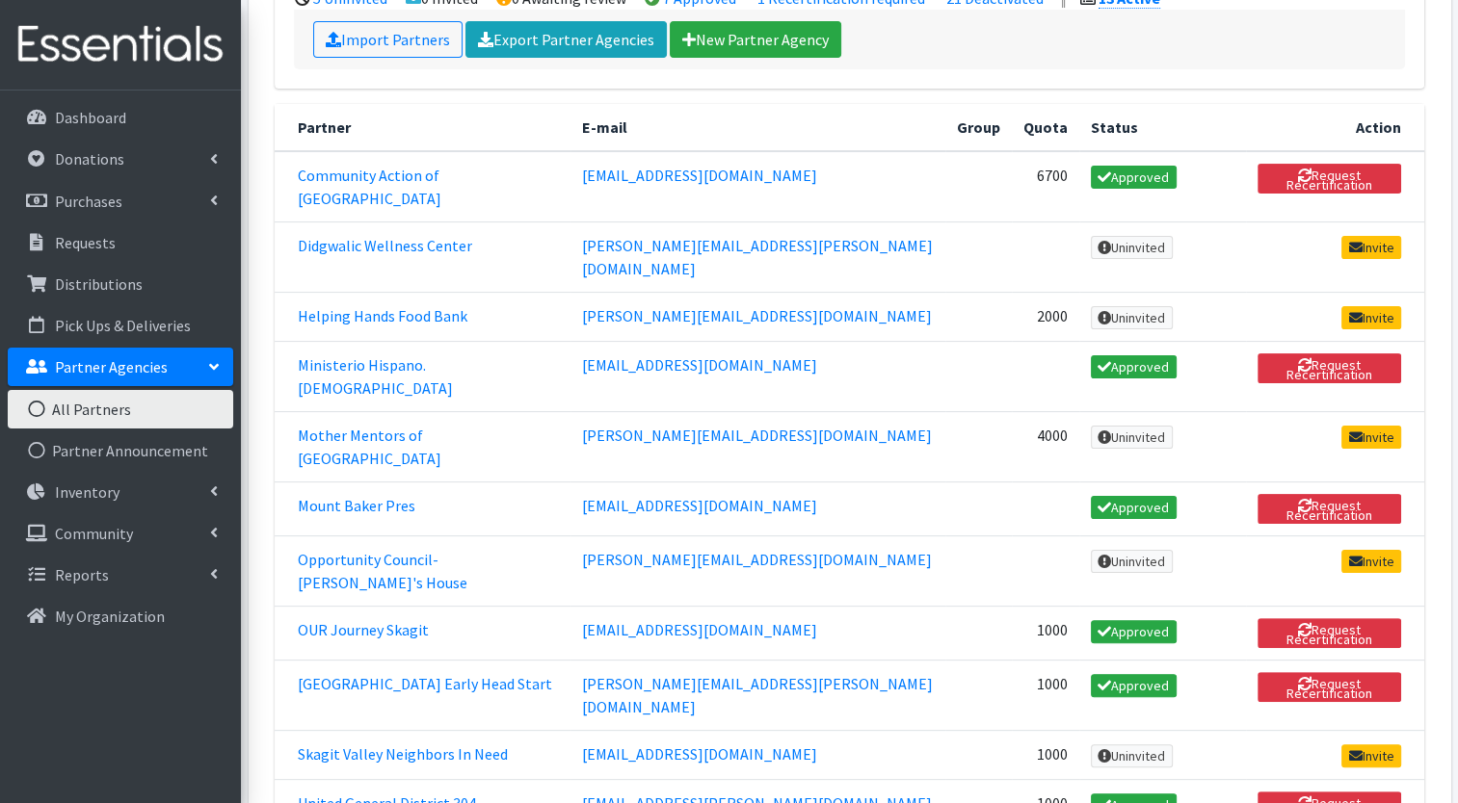
scroll to position [331, 0]
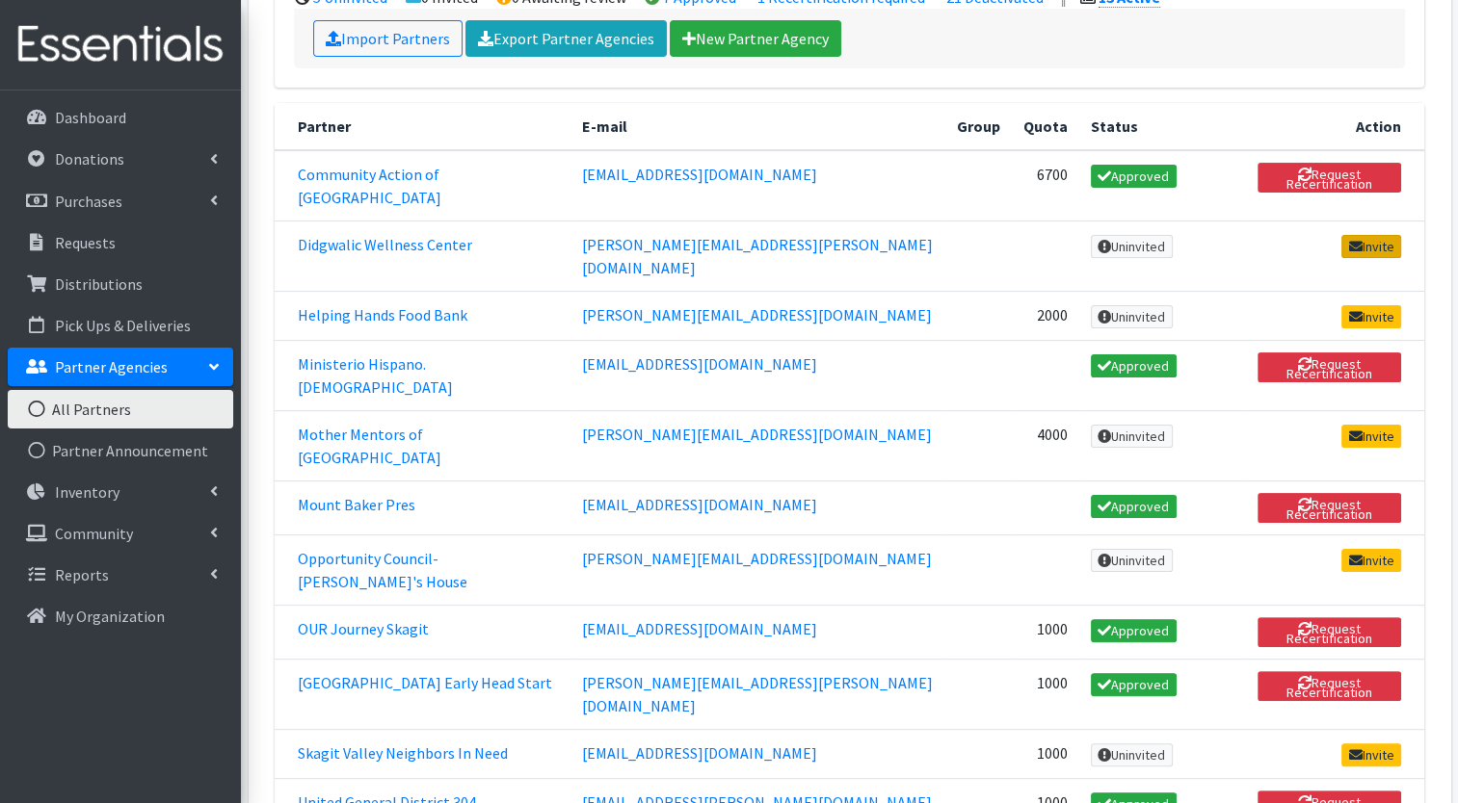
click at [1353, 240] on icon at bounding box center [1355, 246] width 13 height 13
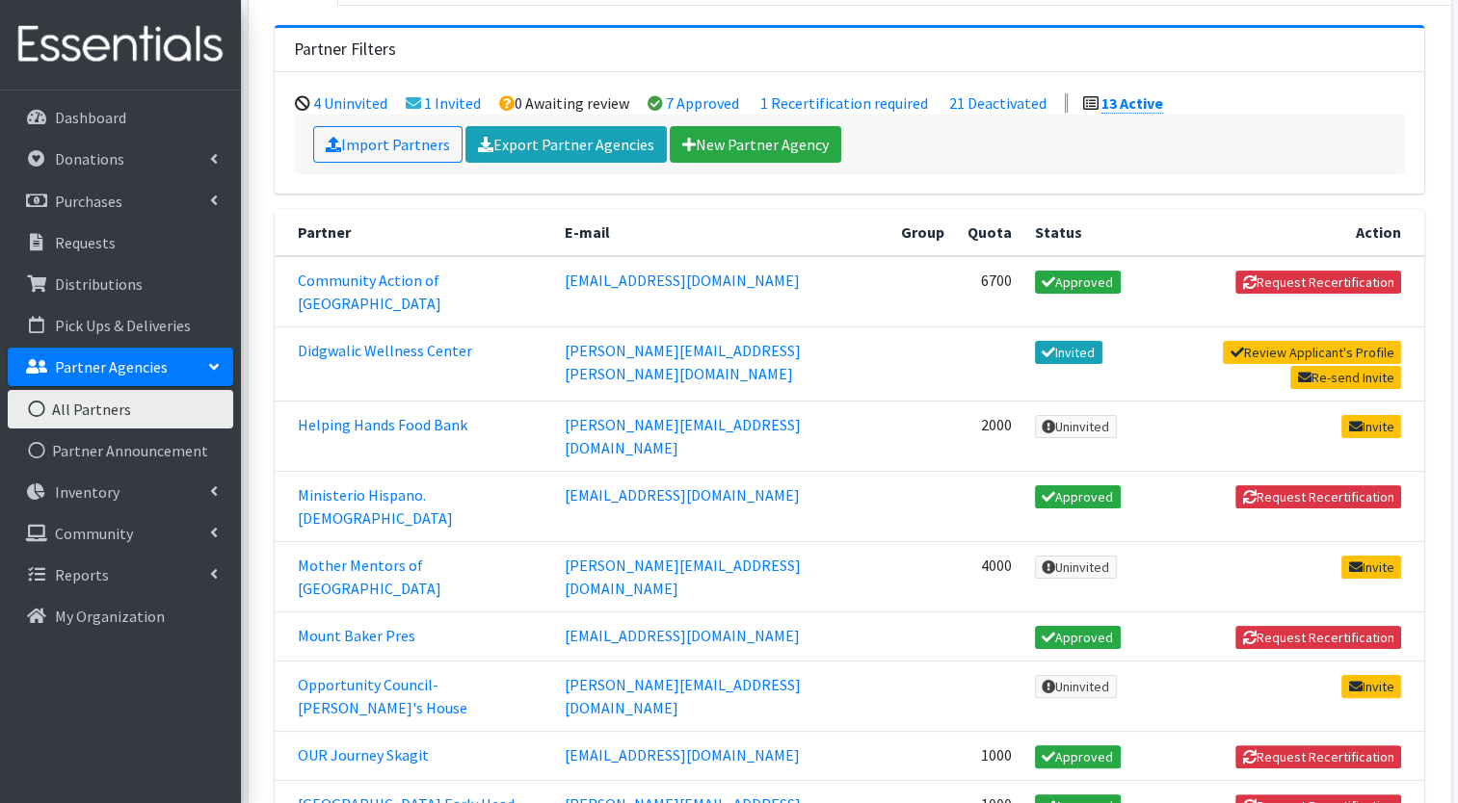
scroll to position [227, 0]
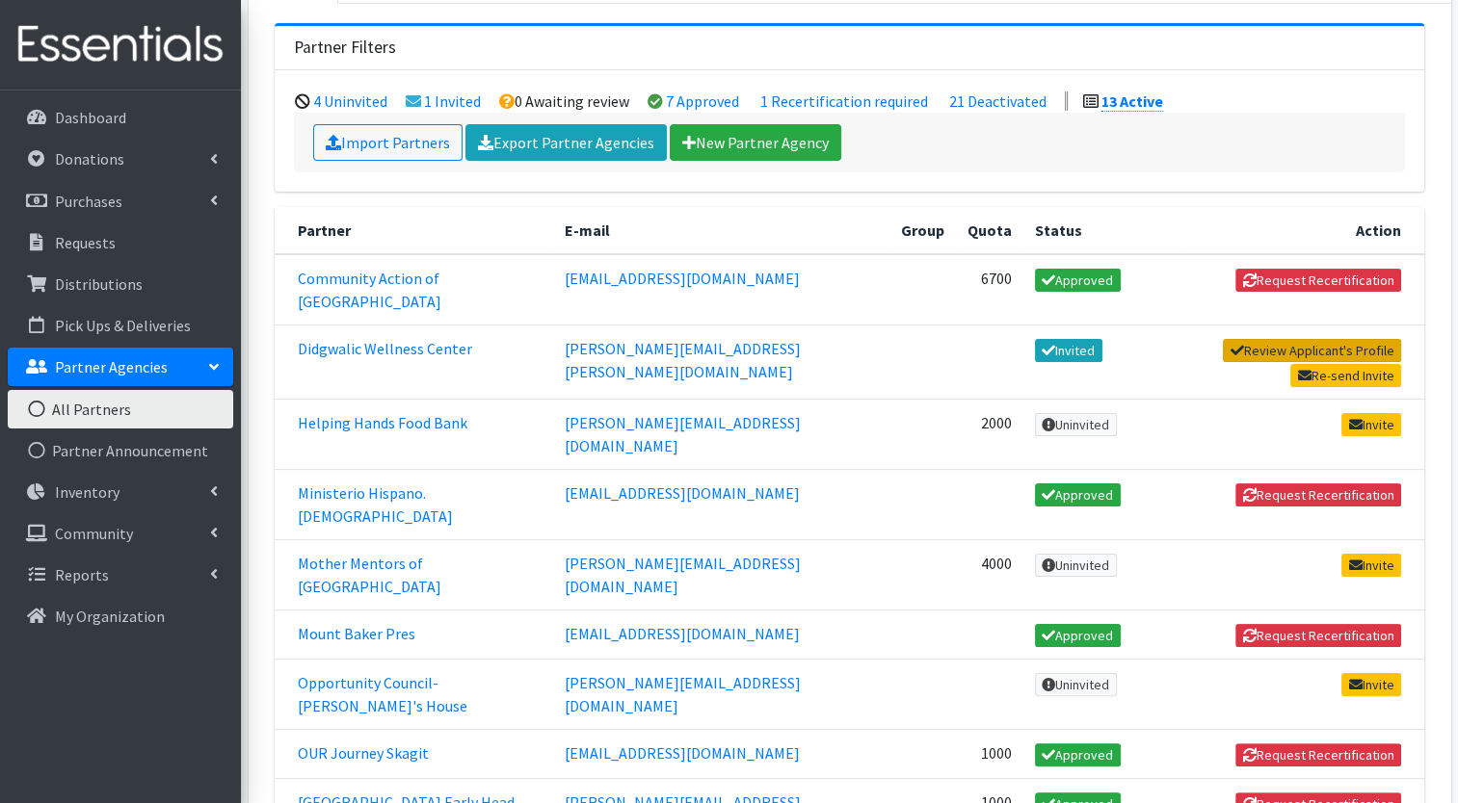
click at [1272, 339] on link "Review Applicant's Profile" at bounding box center [1312, 350] width 178 height 23
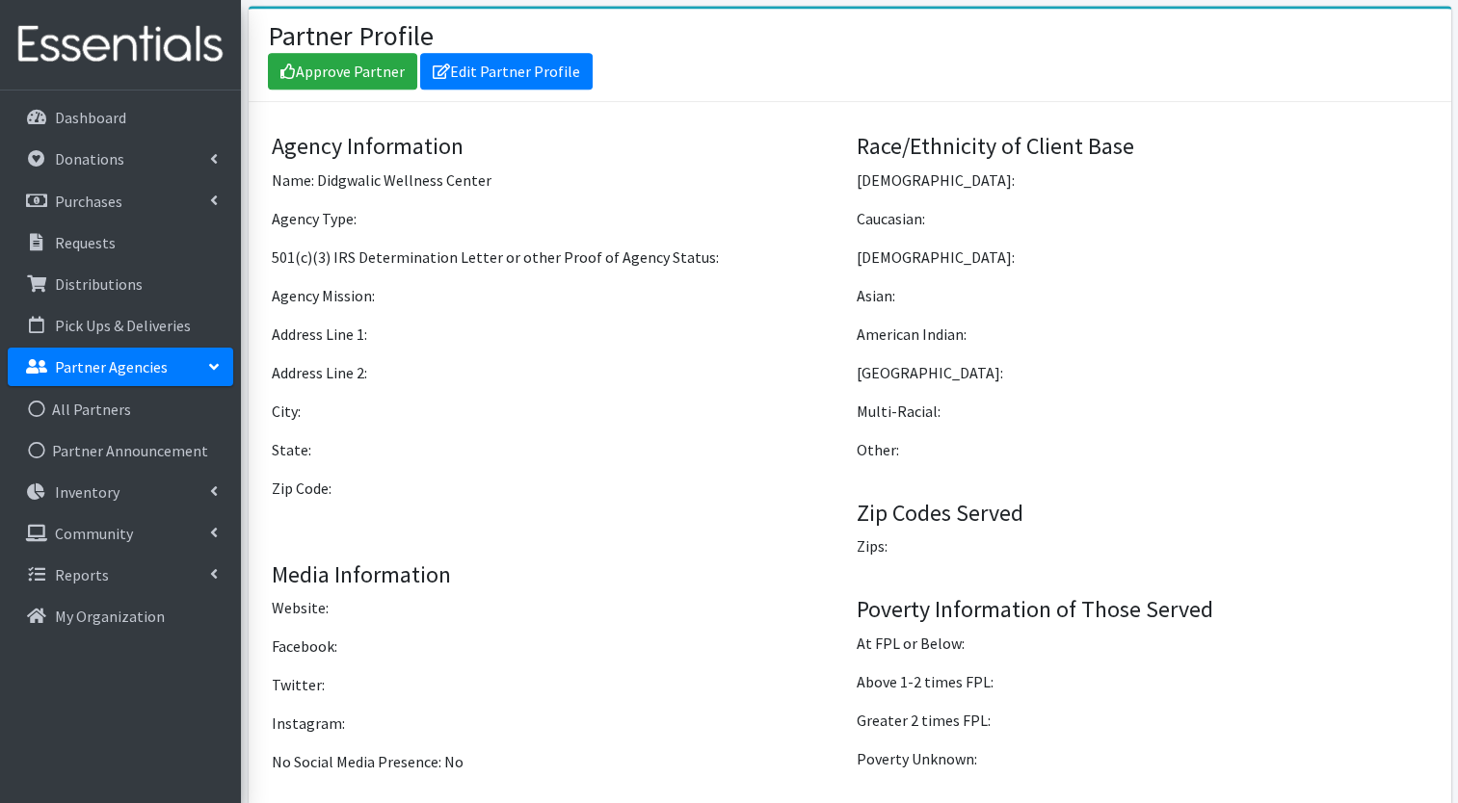
scroll to position [1341, 0]
click at [362, 64] on link "Approve Partner" at bounding box center [342, 71] width 149 height 37
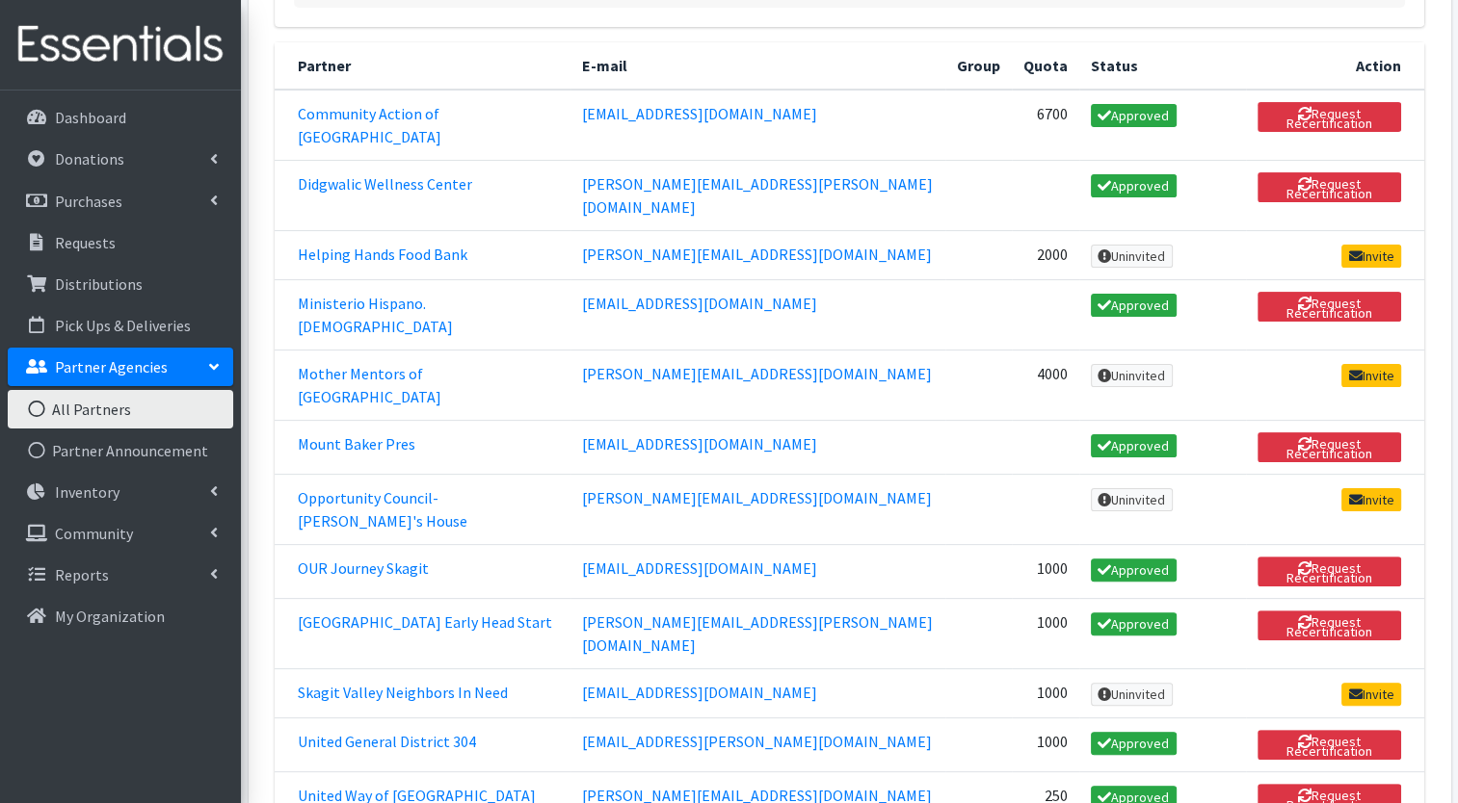
scroll to position [395, 0]
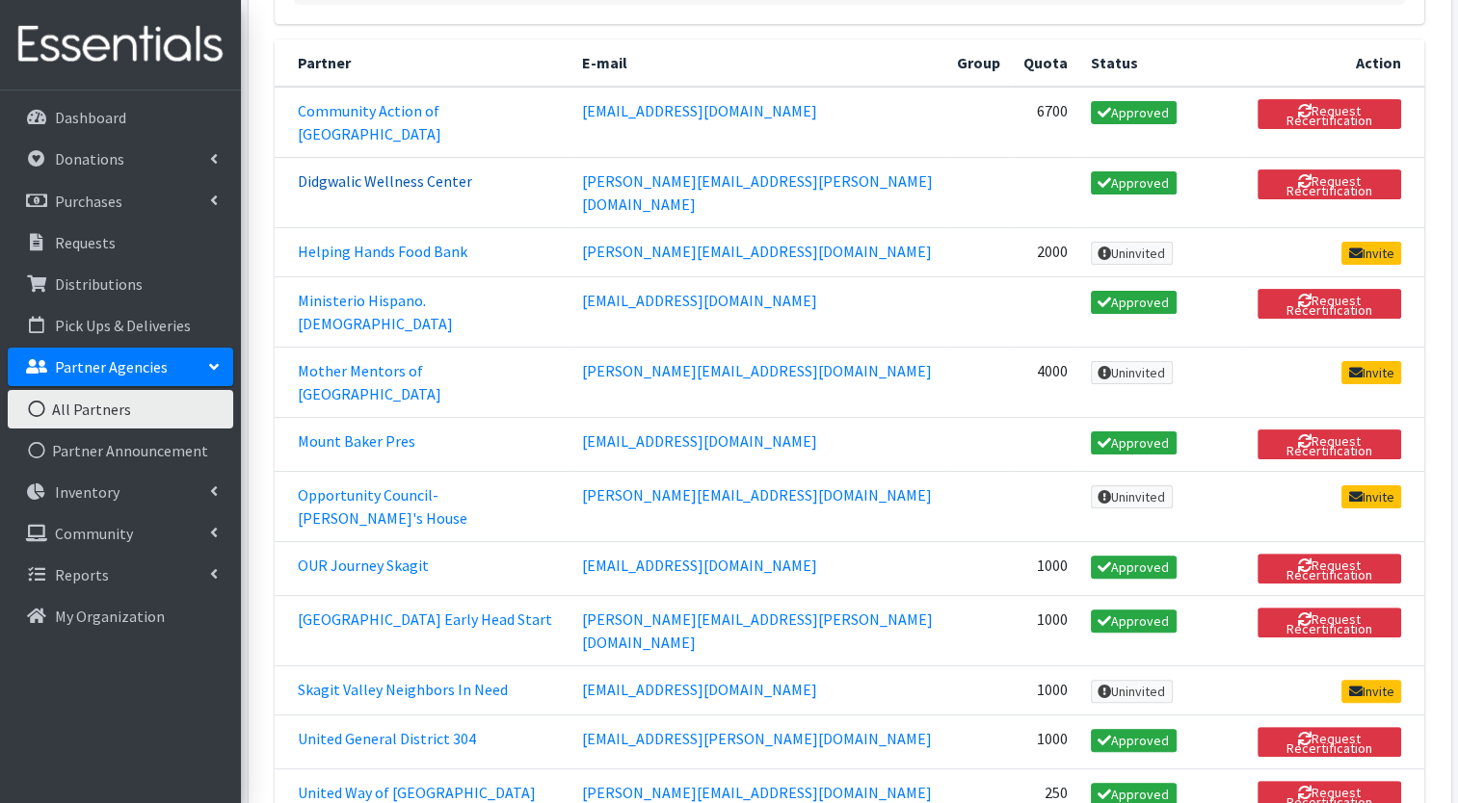
click at [452, 171] on link "Didgwalic Wellness Center" at bounding box center [385, 180] width 174 height 19
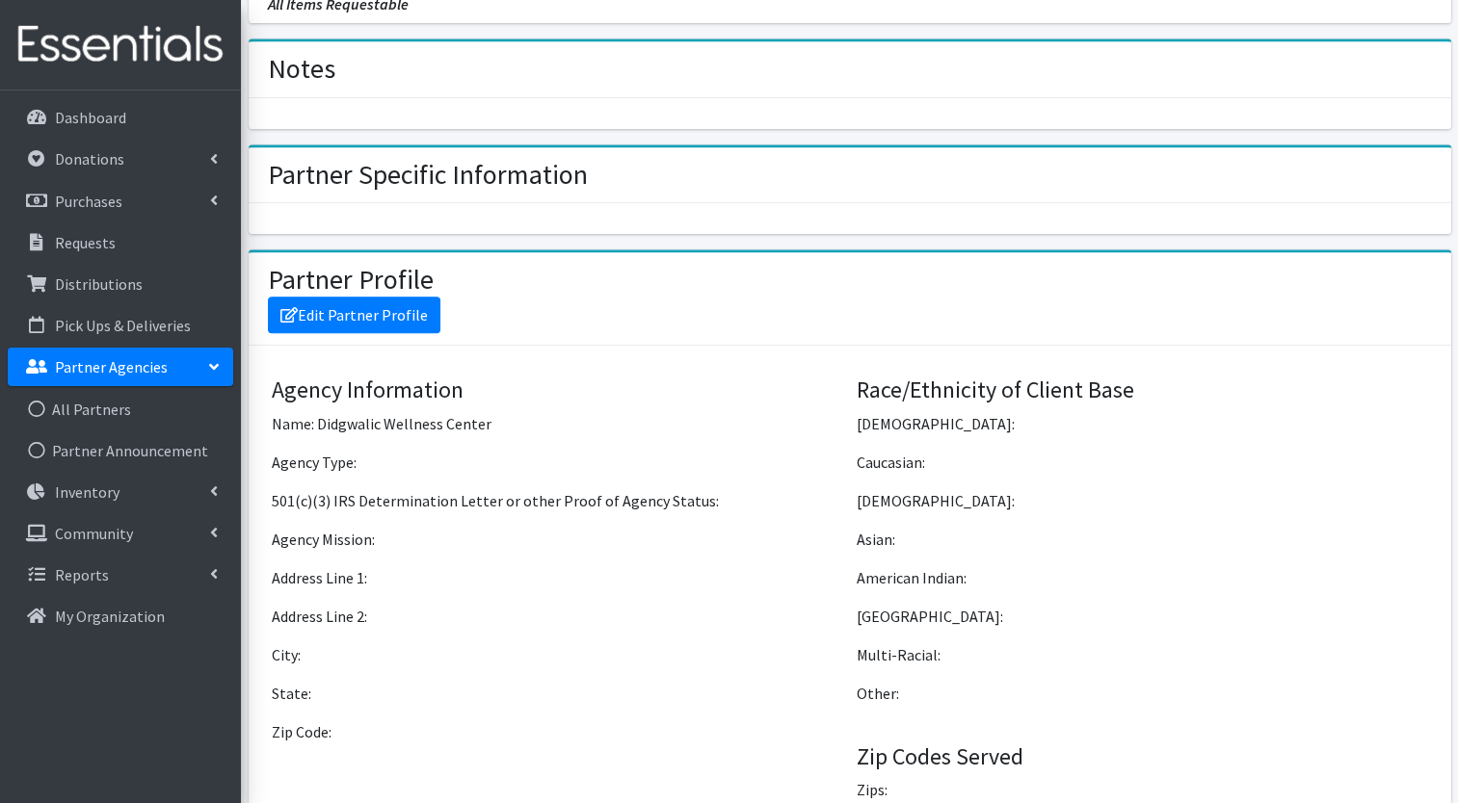
scroll to position [1093, 0]
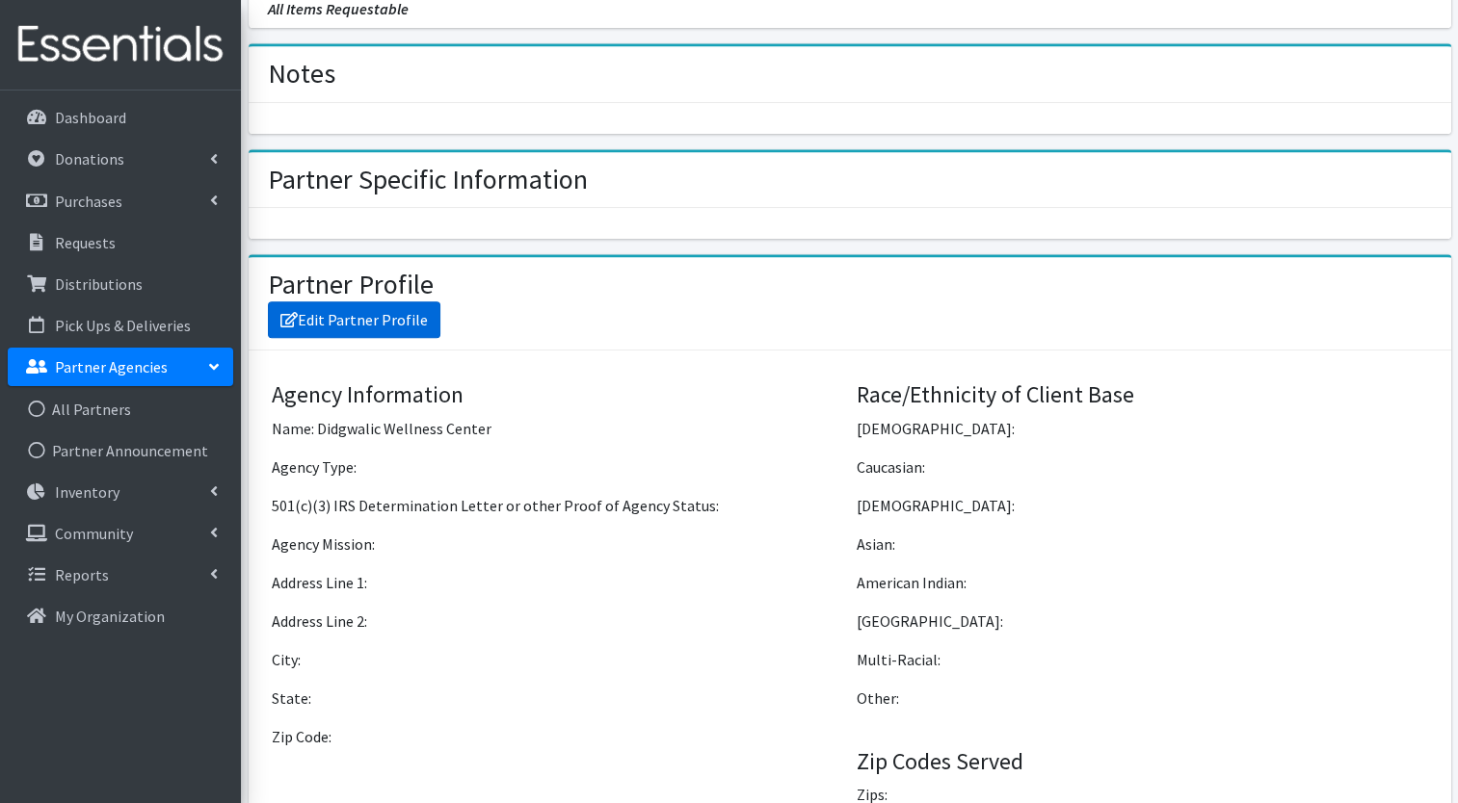
click at [397, 304] on link "Edit Partner Profile" at bounding box center [354, 320] width 172 height 37
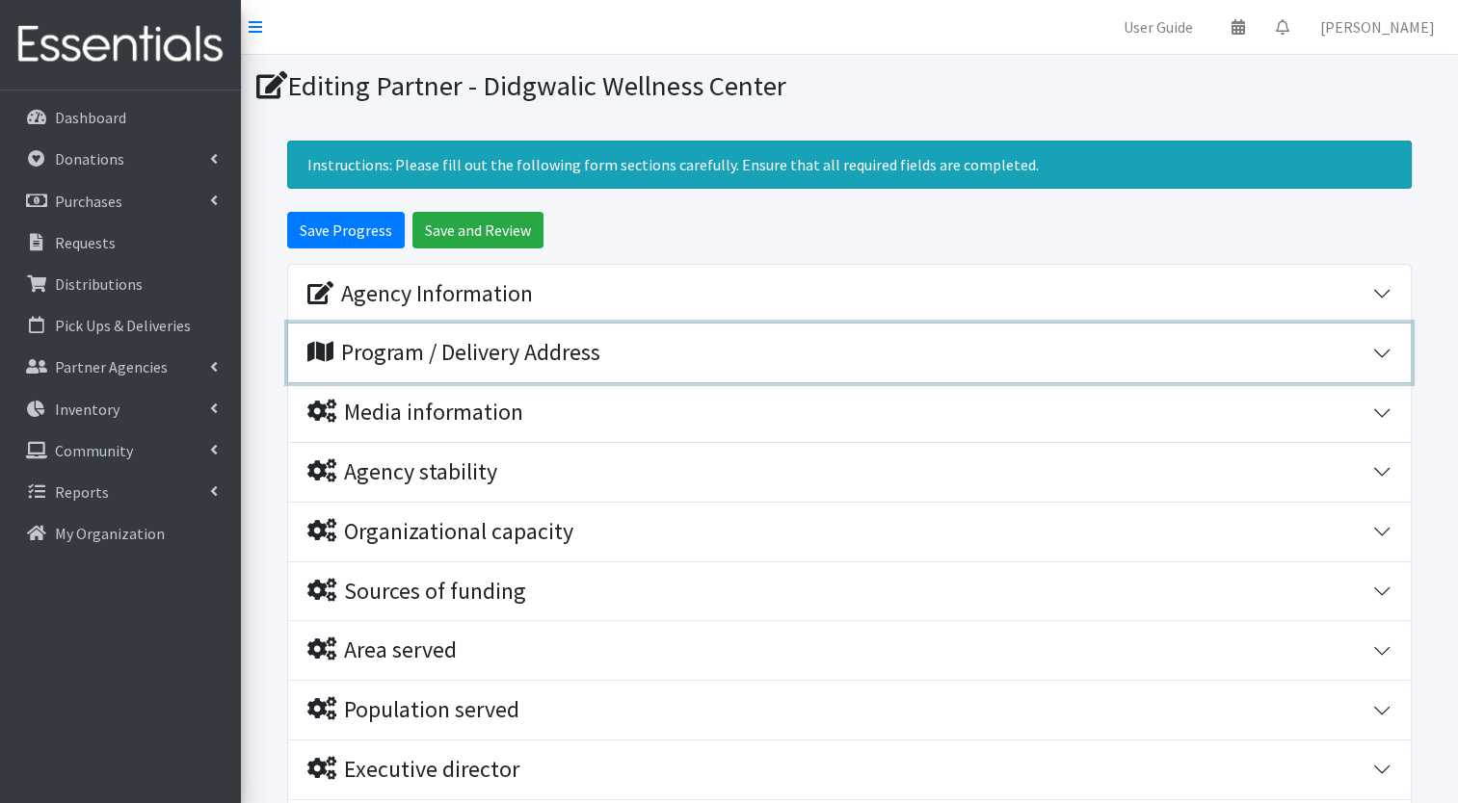
click at [574, 364] on div "Program / Delivery Address" at bounding box center [453, 353] width 293 height 28
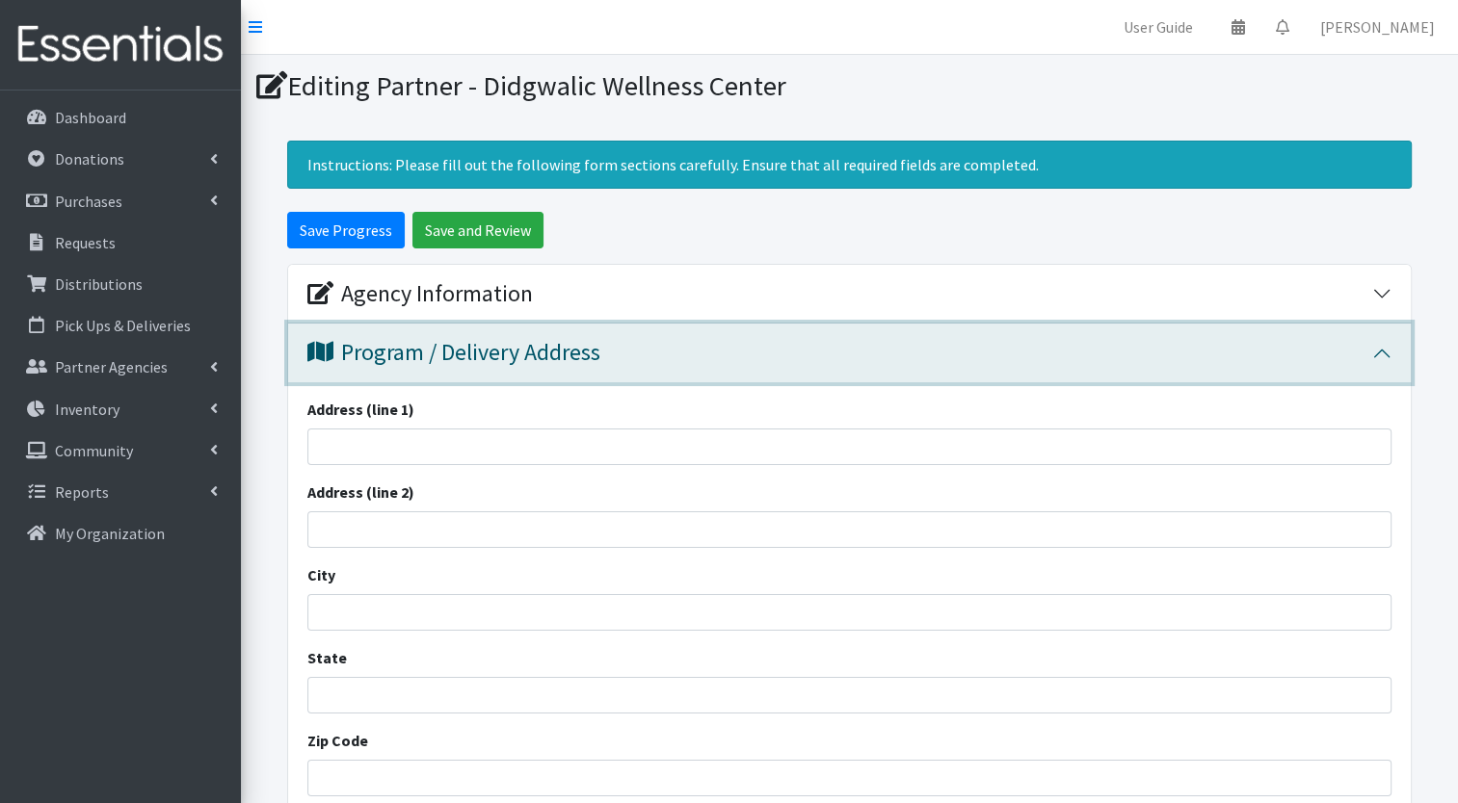
click at [574, 364] on div "Program / Delivery Address" at bounding box center [453, 353] width 293 height 28
